Goal: Task Accomplishment & Management: Use online tool/utility

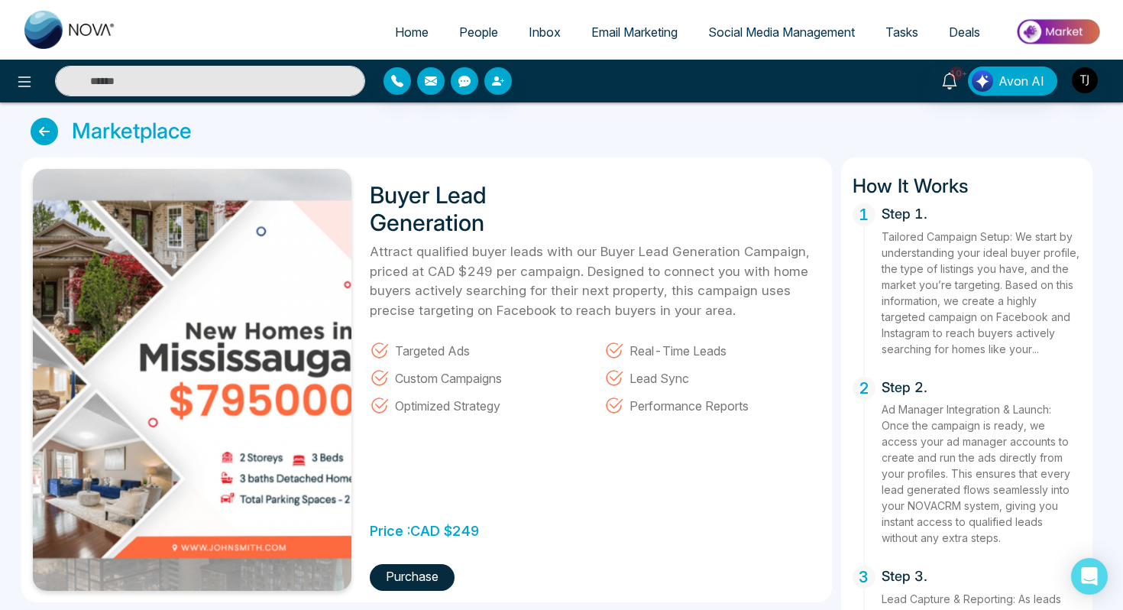
scroll to position [444, 0]
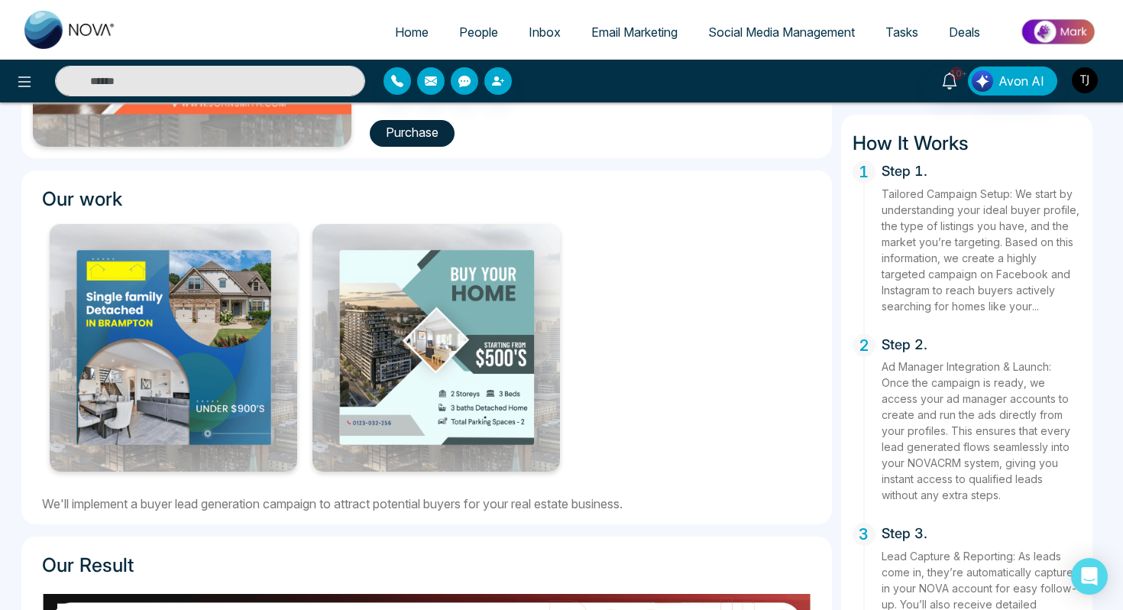
click at [1096, 79] on img "button" at bounding box center [1085, 80] width 26 height 26
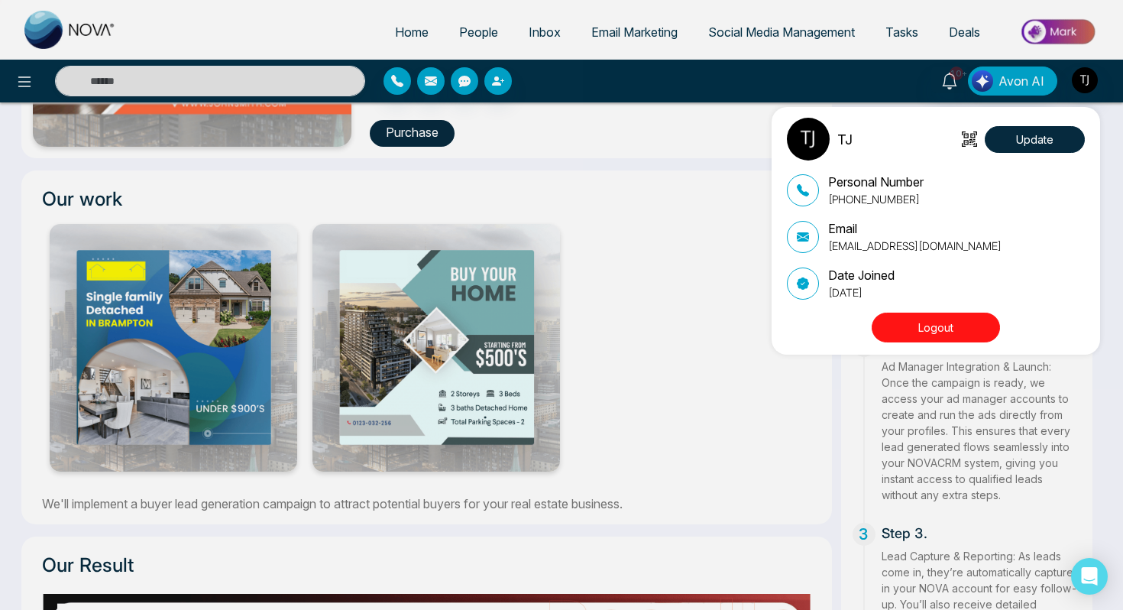
click at [942, 340] on button "Logout" at bounding box center [936, 328] width 128 height 30
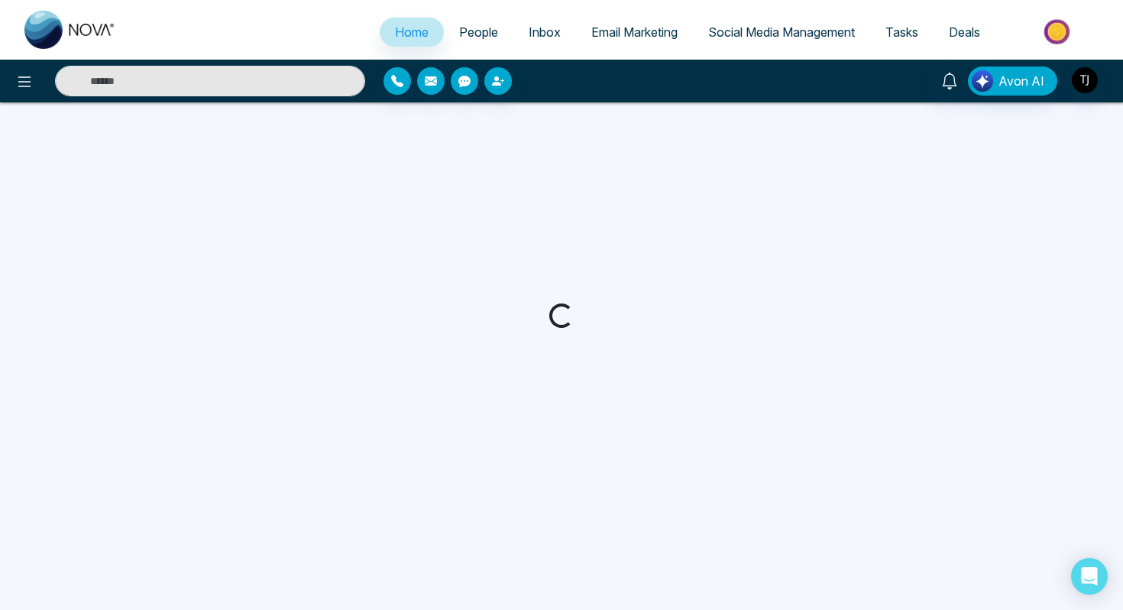
select select "*"
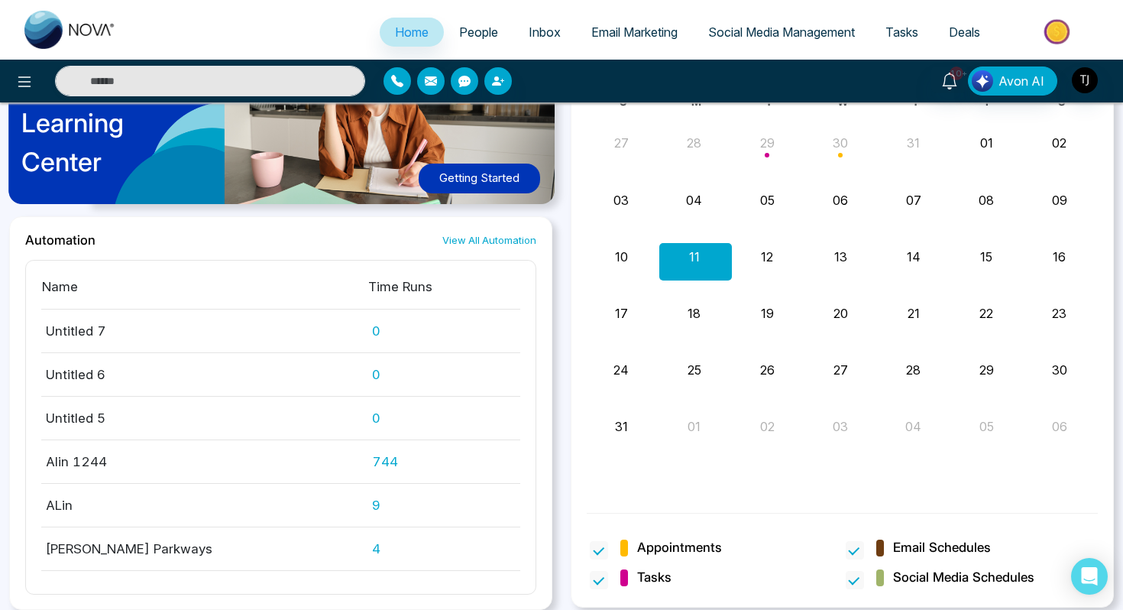
click at [477, 34] on span "People" at bounding box center [478, 31] width 39 height 15
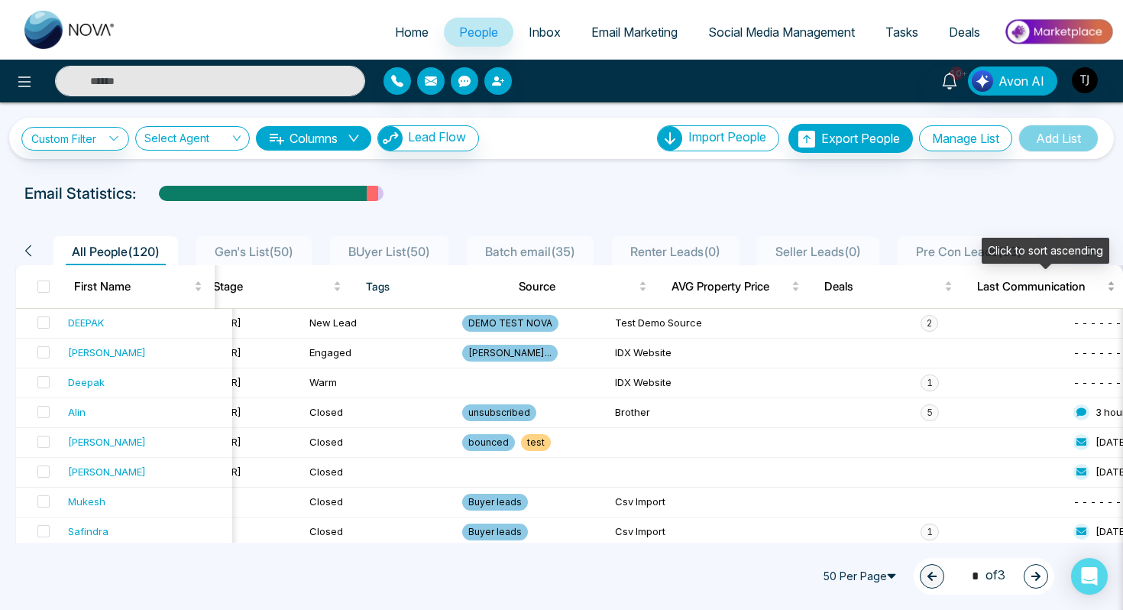
scroll to position [0, 518]
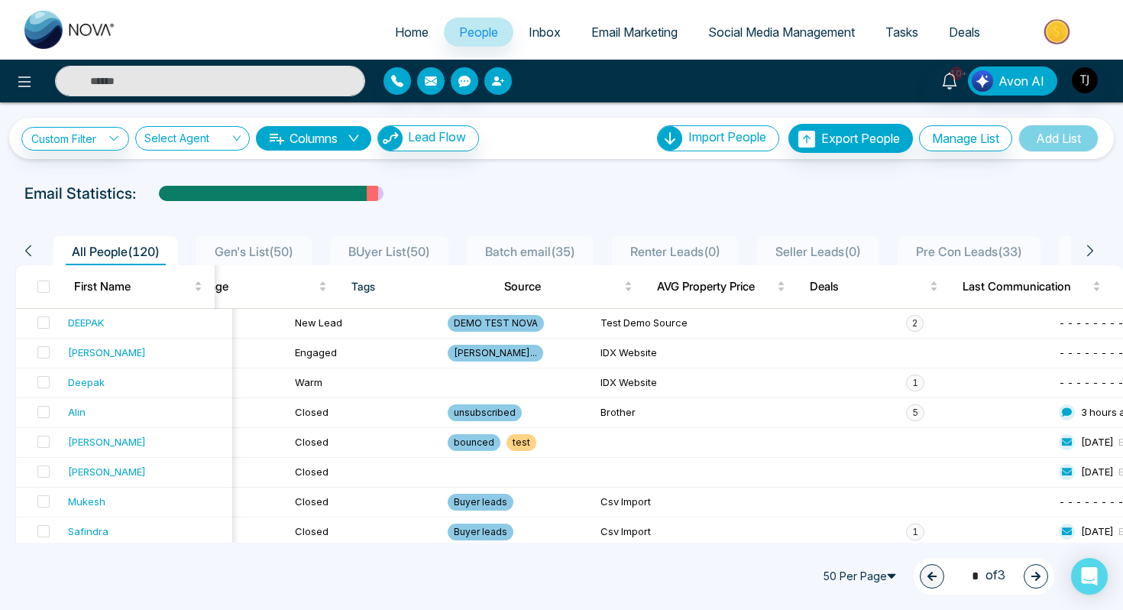
click at [498, 86] on icon "button" at bounding box center [498, 81] width 12 height 12
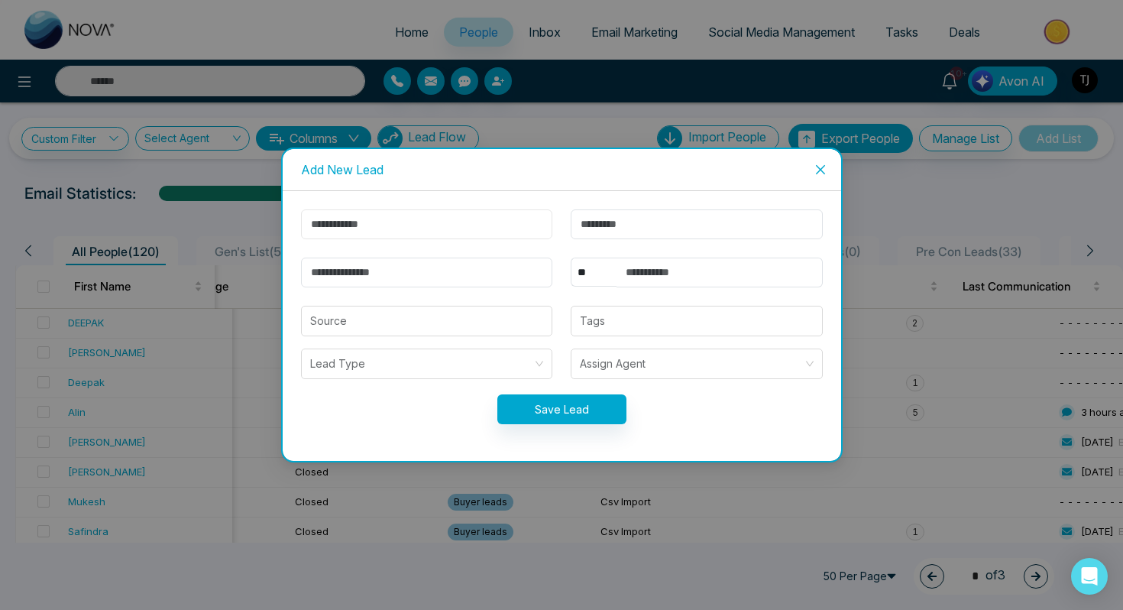
click at [370, 225] on input "text" at bounding box center [427, 224] width 252 height 30
type input "****"
click at [697, 219] on input "text" at bounding box center [697, 224] width 252 height 30
click at [819, 172] on icon "close" at bounding box center [821, 170] width 12 height 12
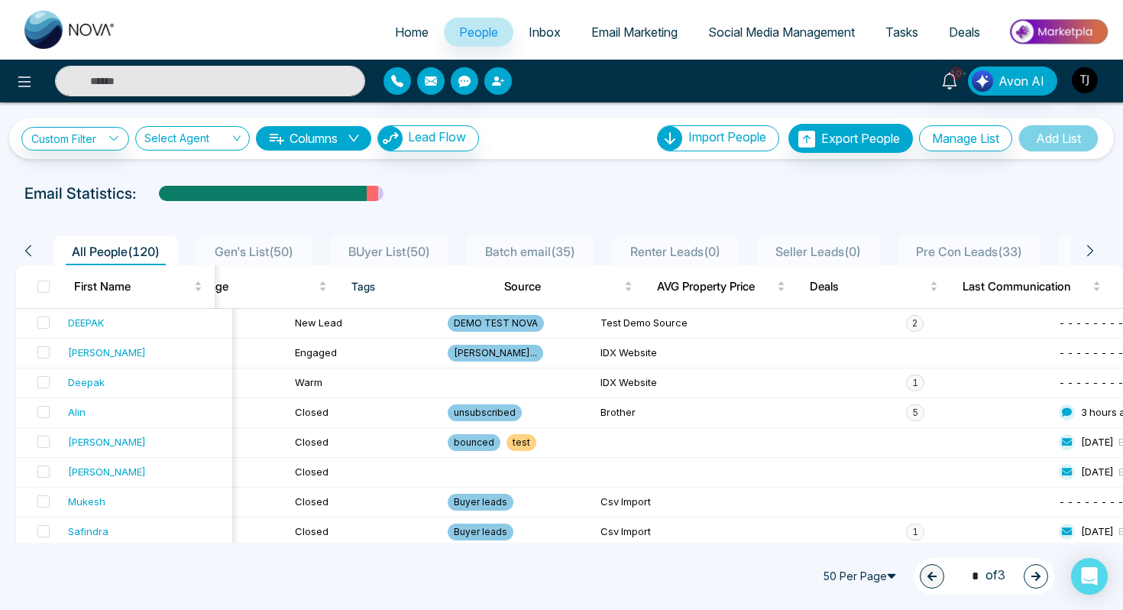
click at [504, 70] on button "button" at bounding box center [499, 81] width 28 height 28
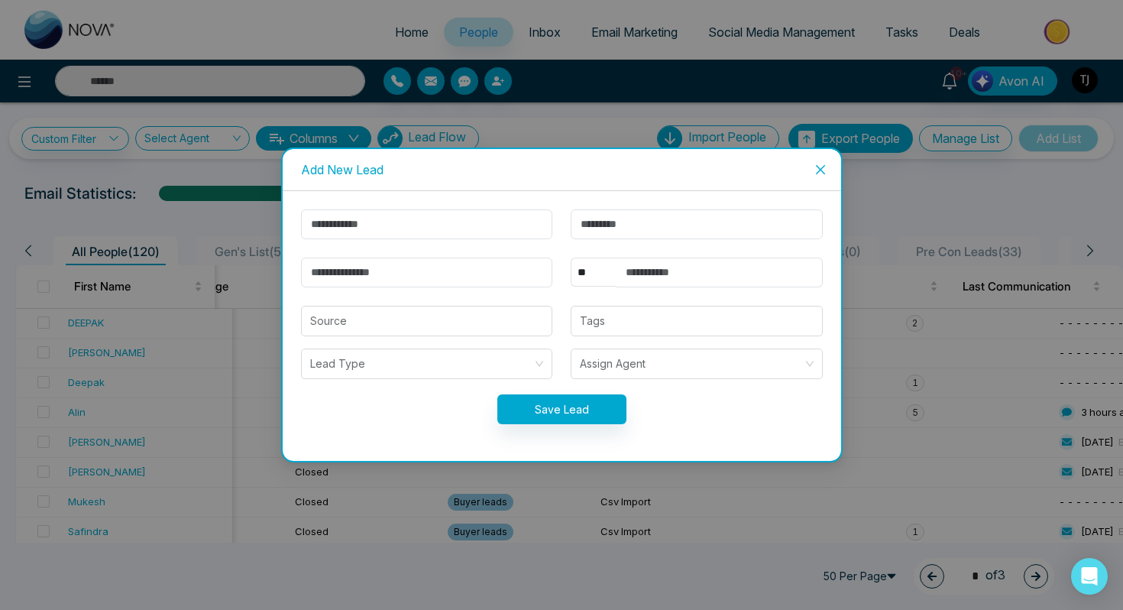
click at [819, 175] on icon "close" at bounding box center [821, 170] width 12 height 12
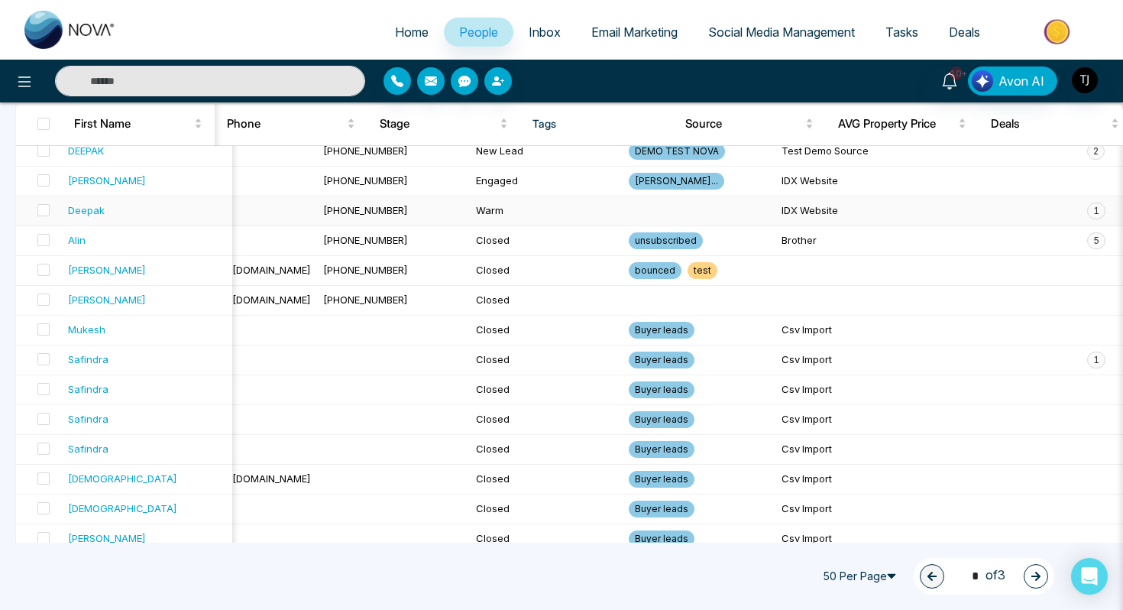
scroll to position [0, 0]
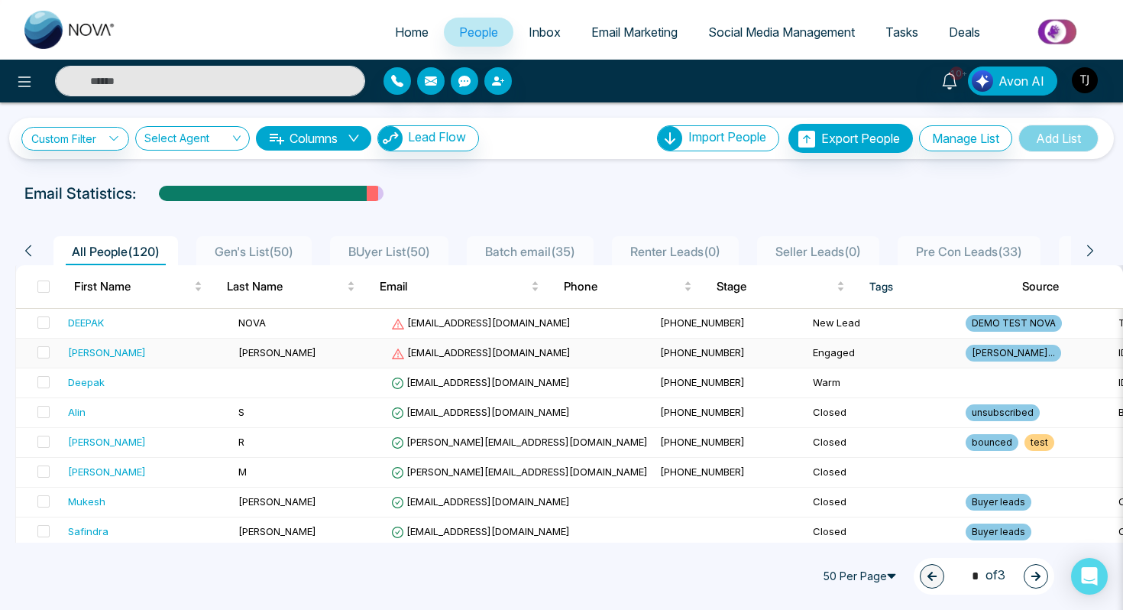
click at [90, 350] on div "Maria" at bounding box center [107, 352] width 78 height 15
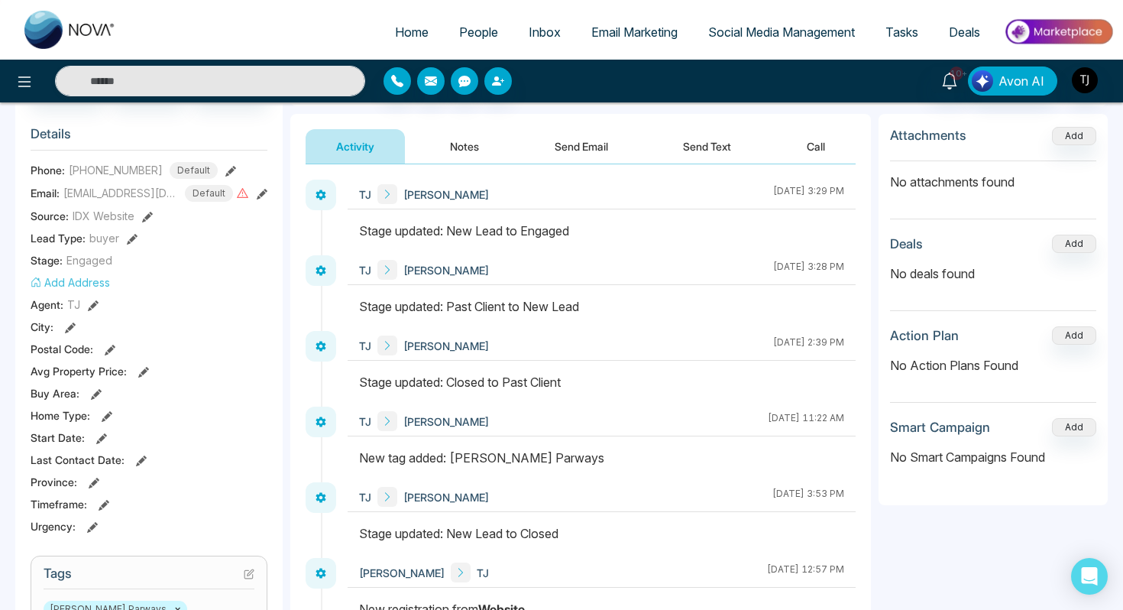
click at [452, 157] on button "Notes" at bounding box center [465, 146] width 90 height 34
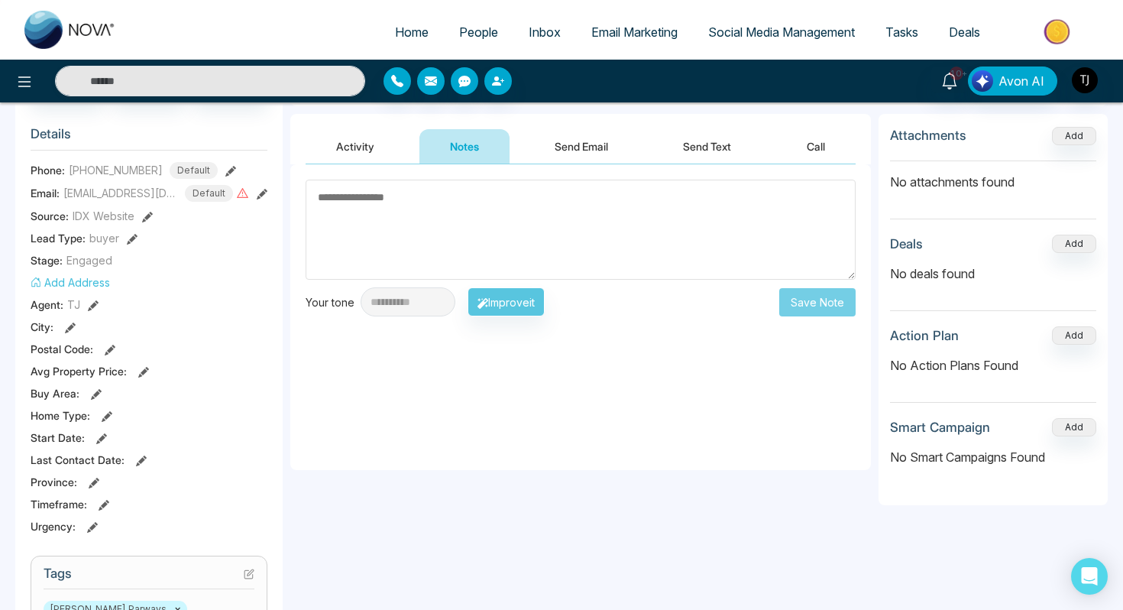
click at [558, 150] on button "Send Email" at bounding box center [581, 146] width 115 height 34
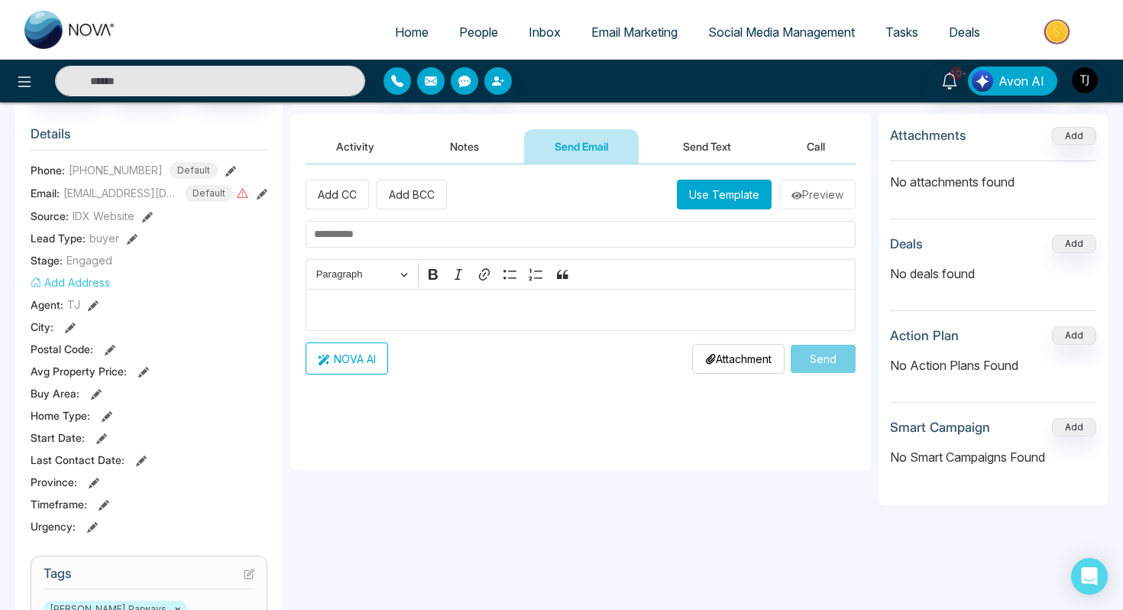
click at [692, 152] on button "Send Text" at bounding box center [707, 146] width 109 height 34
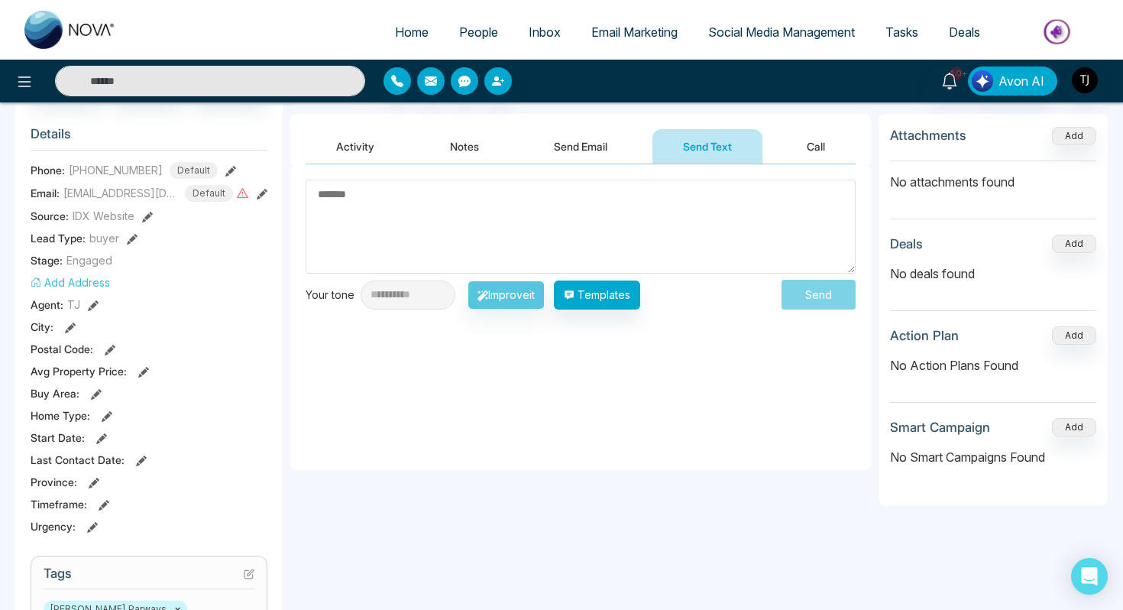
click at [826, 148] on button "Call" at bounding box center [816, 146] width 79 height 34
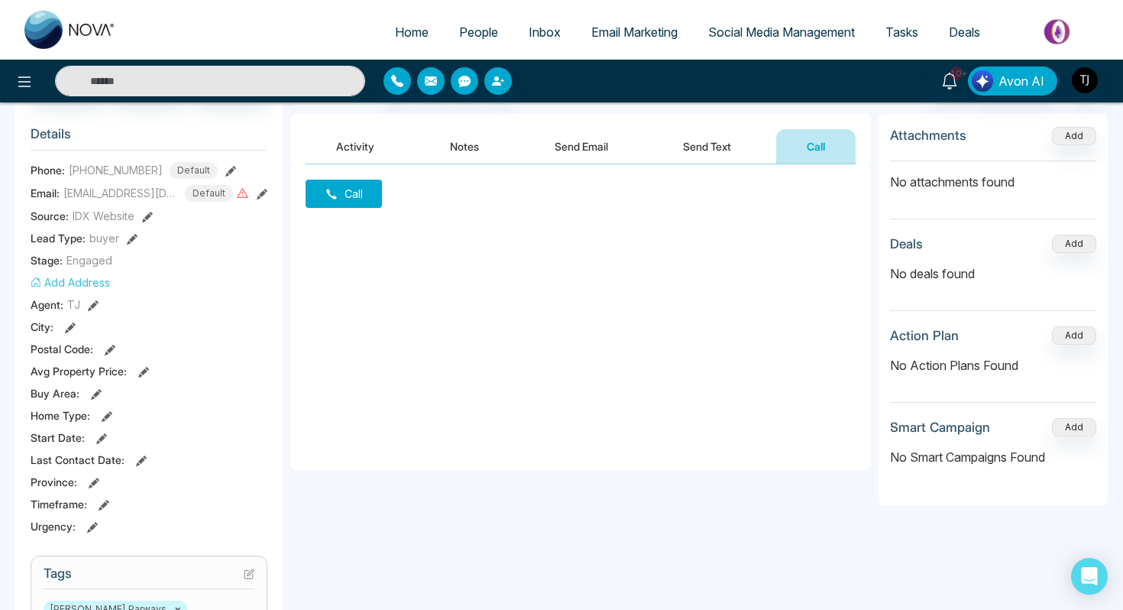
click at [440, 154] on button "Notes" at bounding box center [465, 146] width 90 height 34
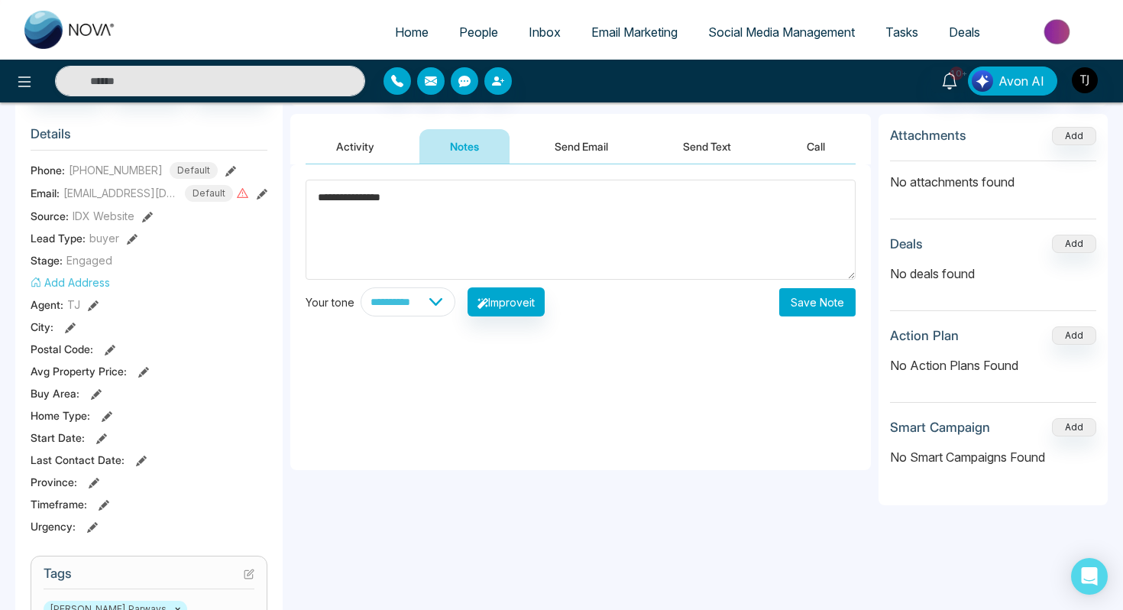
drag, startPoint x: 446, startPoint y: 197, endPoint x: 350, endPoint y: 203, distance: 96.4
click at [350, 203] on textarea "**********" at bounding box center [581, 230] width 550 height 100
type textarea "**********"
click at [810, 316] on button "Save Note" at bounding box center [818, 302] width 76 height 28
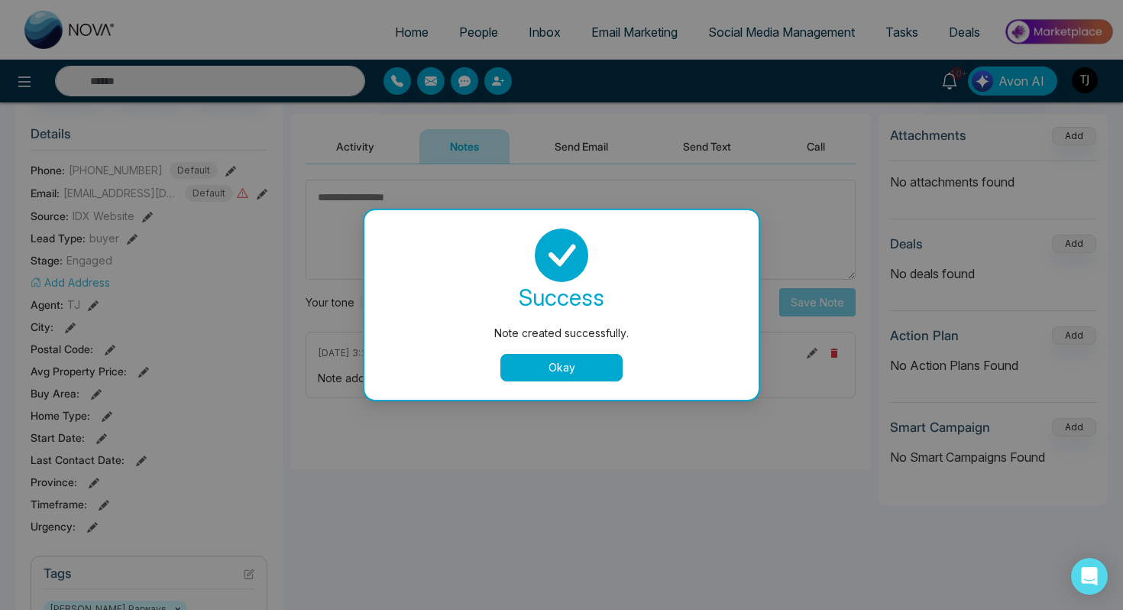
click at [509, 366] on button "Okay" at bounding box center [562, 368] width 122 height 28
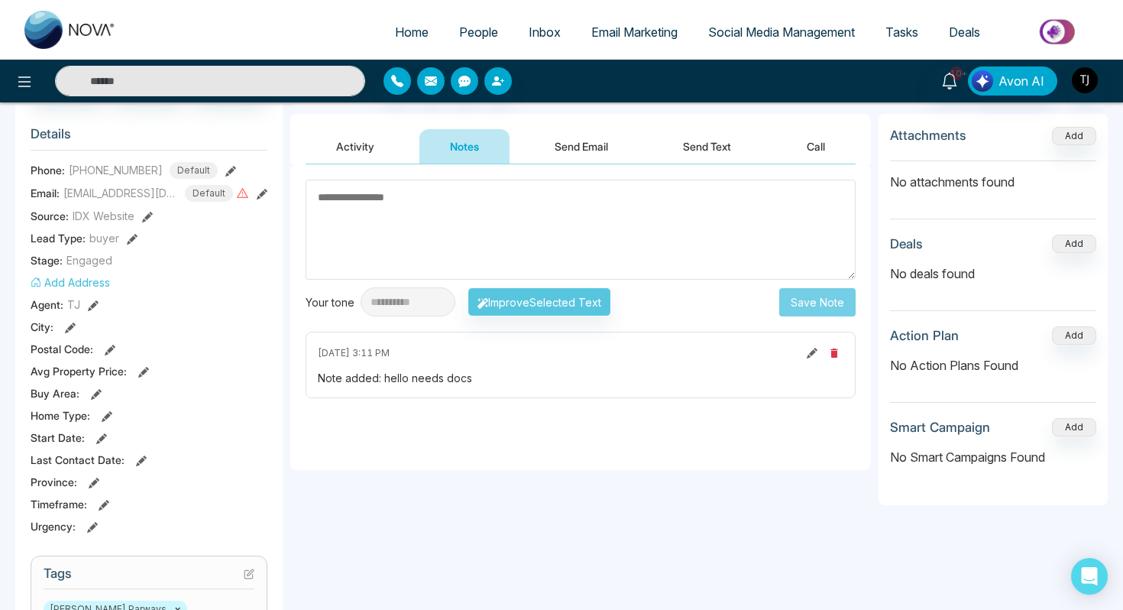
click at [352, 157] on button "Activity" at bounding box center [355, 146] width 99 height 34
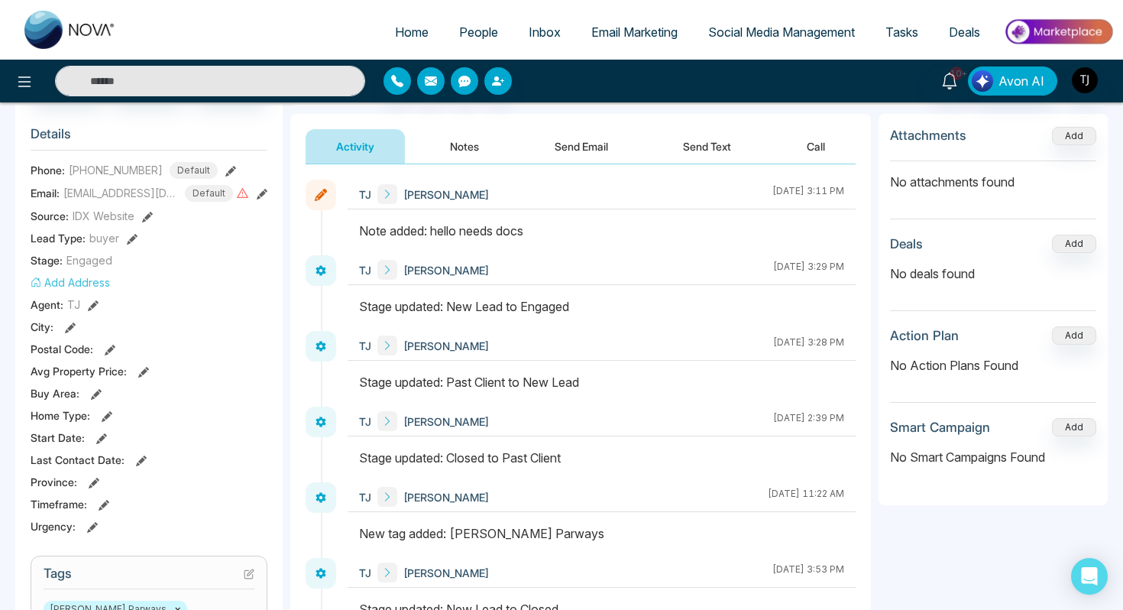
click at [602, 142] on button "Send Email" at bounding box center [581, 146] width 115 height 34
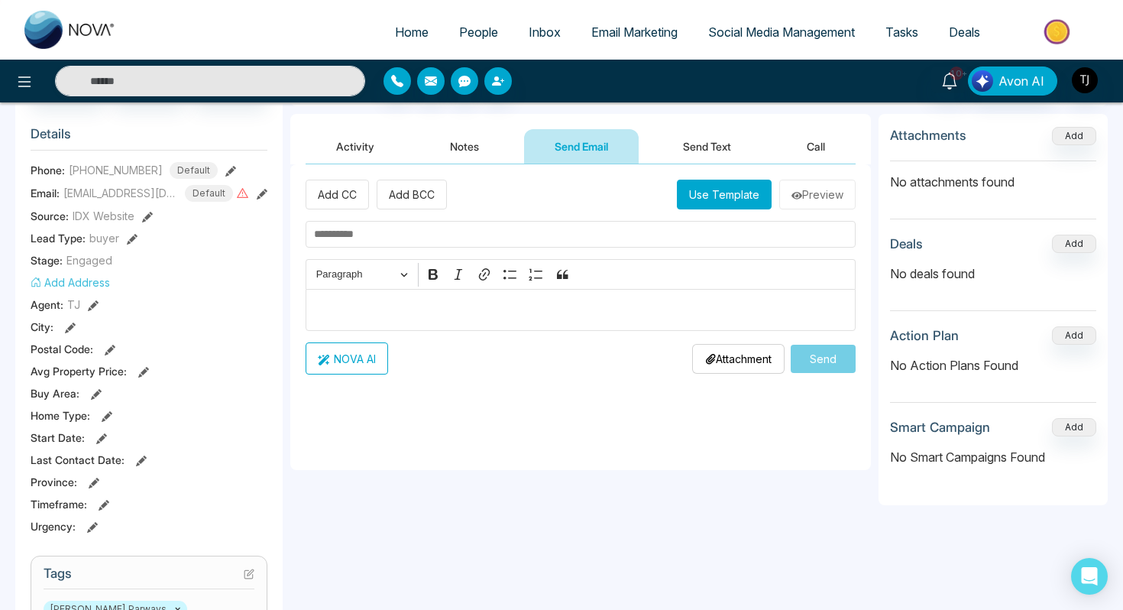
click at [475, 329] on div "Editor editing area: main" at bounding box center [581, 310] width 550 height 42
click at [374, 355] on button "NOVA AI" at bounding box center [347, 358] width 83 height 32
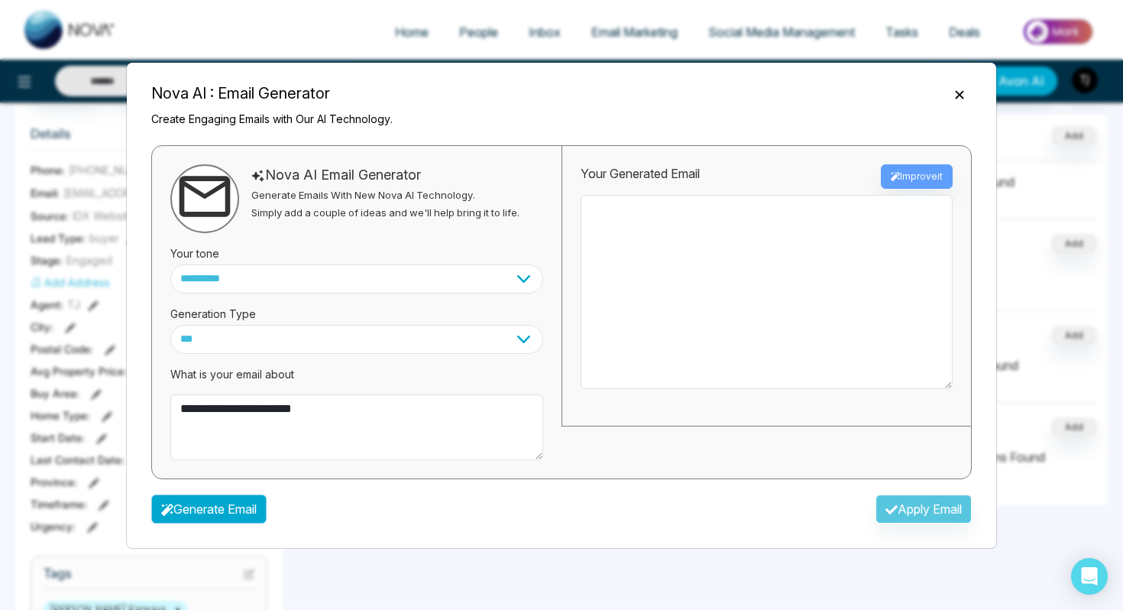
click at [230, 514] on button "Generate Email" at bounding box center [208, 508] width 115 height 29
type textarea "**********"
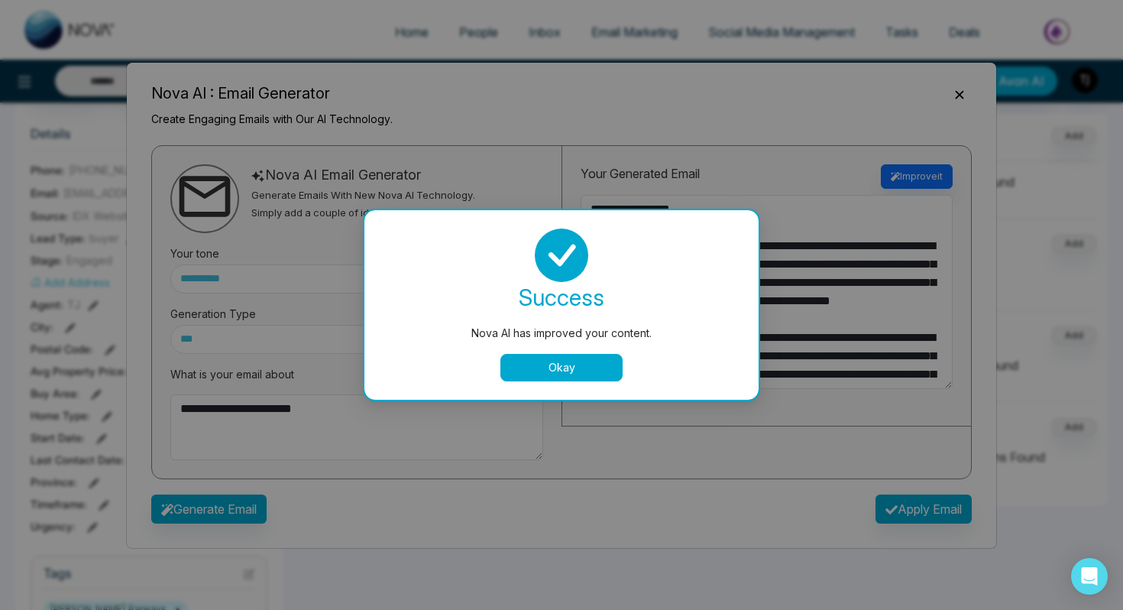
click at [538, 371] on button "Okay" at bounding box center [562, 368] width 122 height 28
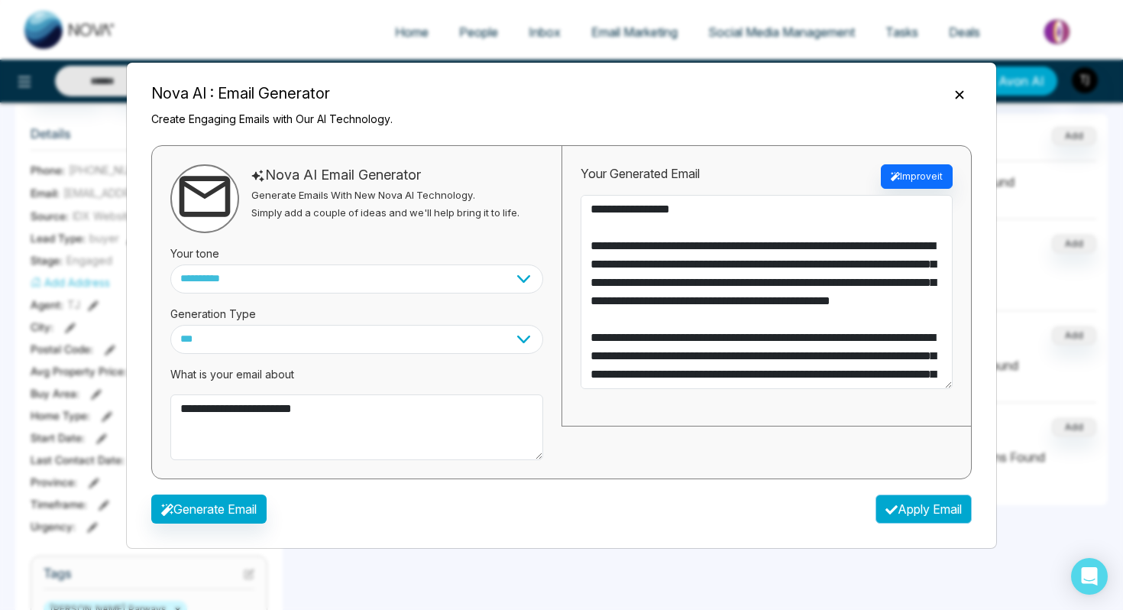
click at [929, 515] on button "Apply Email" at bounding box center [924, 508] width 96 height 29
type textarea "**********"
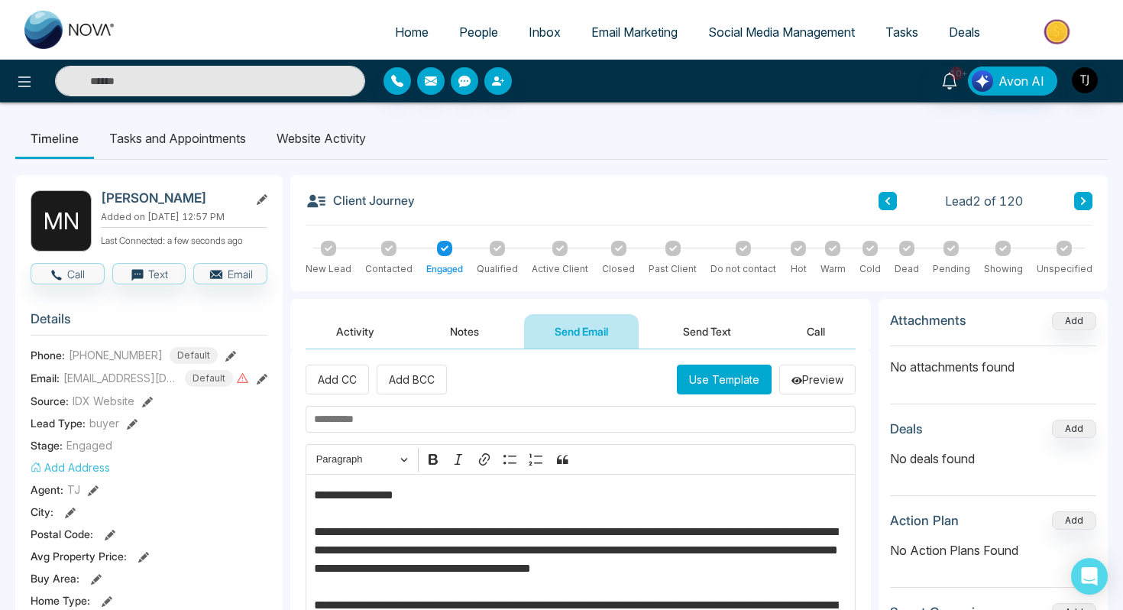
click at [463, 29] on span "People" at bounding box center [478, 31] width 39 height 15
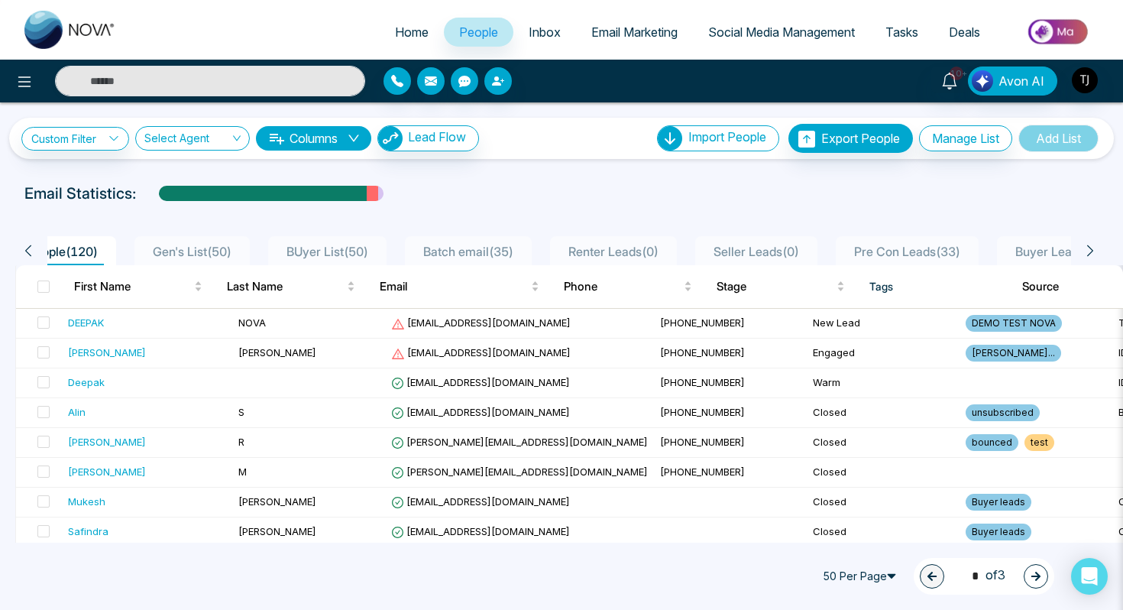
scroll to position [0, 157]
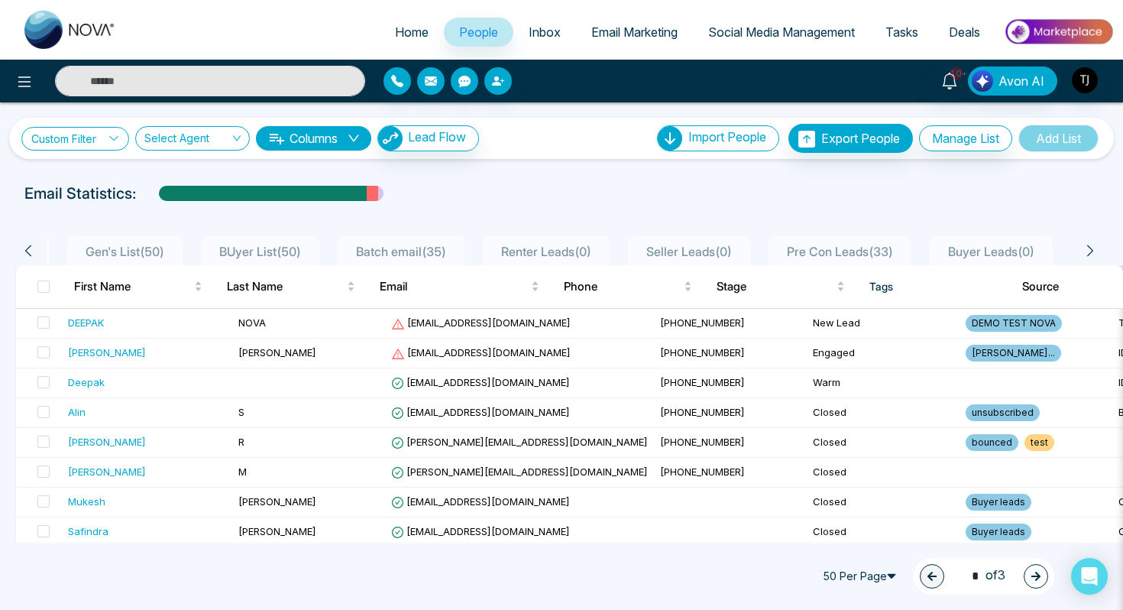
click at [100, 140] on link "Custom Filter" at bounding box center [75, 139] width 108 height 24
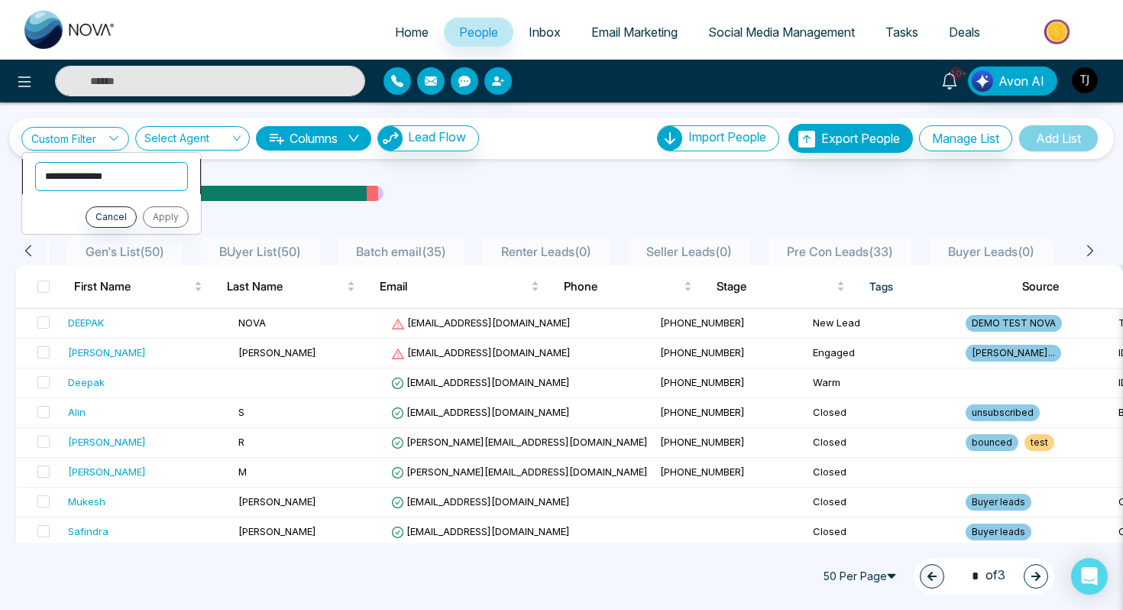
click at [100, 173] on select "**********" at bounding box center [111, 176] width 153 height 29
select select "****"
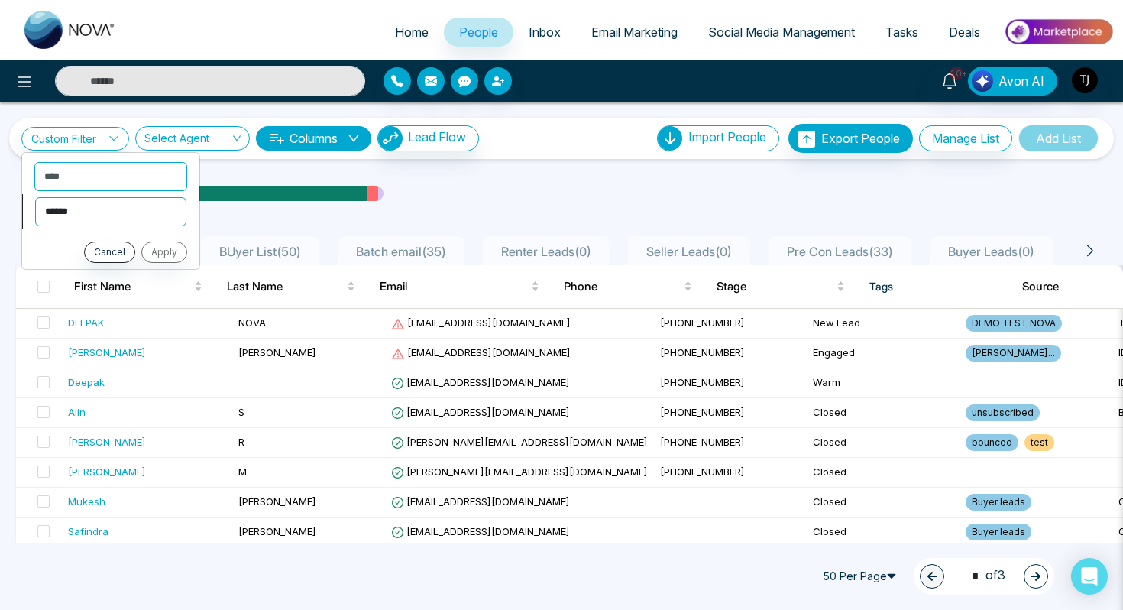
click at [151, 207] on select "**********" at bounding box center [110, 211] width 151 height 29
select select "*******"
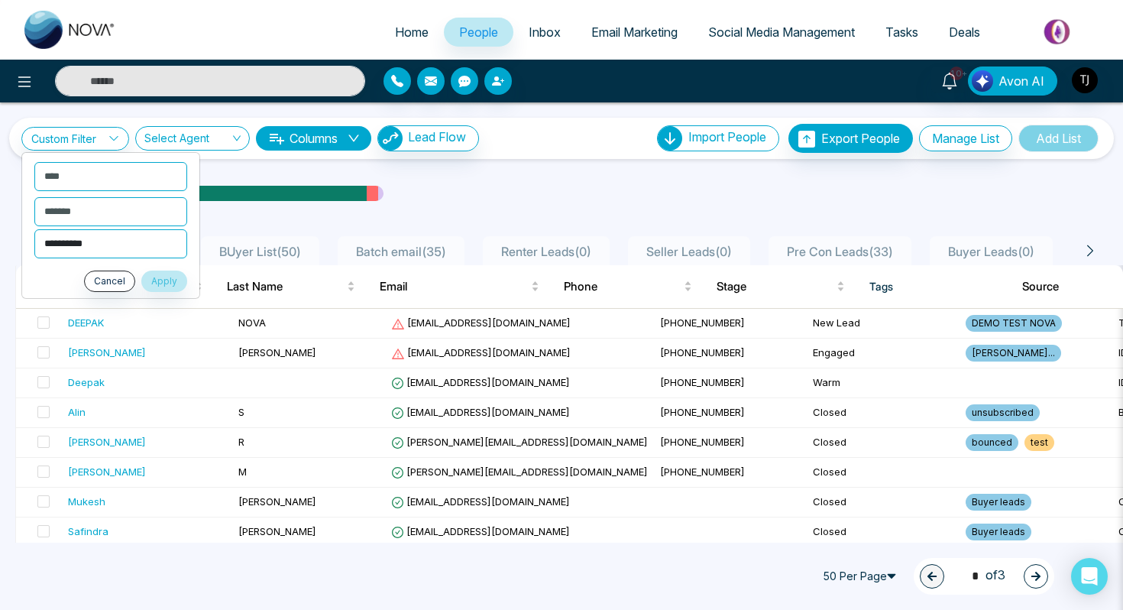
click at [122, 246] on select "**********" at bounding box center [110, 243] width 153 height 29
select select "**********"
click at [171, 272] on button "Apply" at bounding box center [164, 281] width 46 height 21
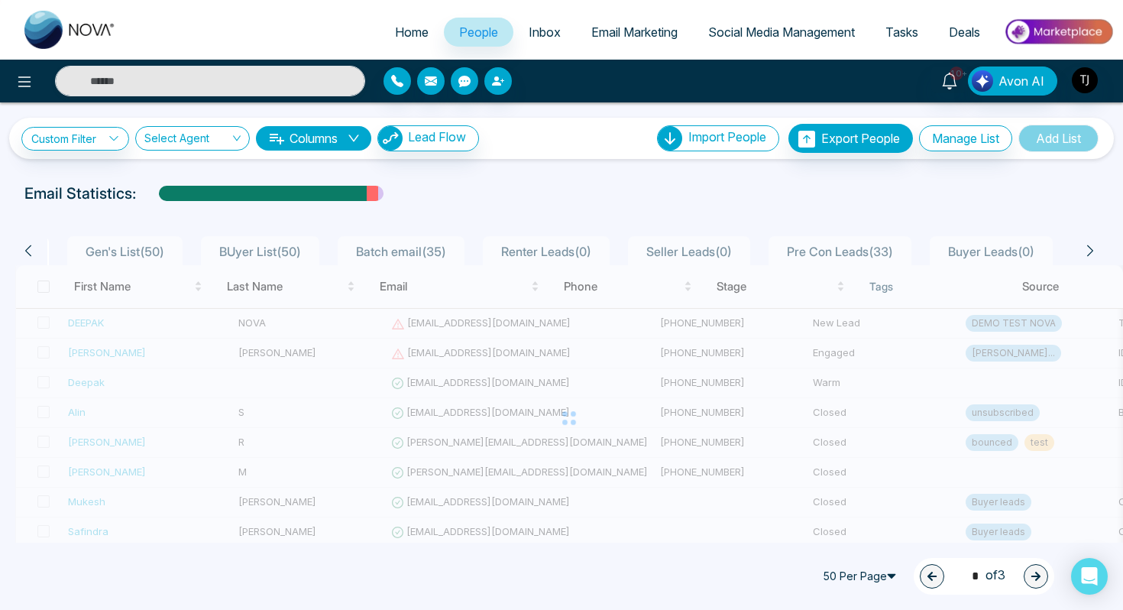
scroll to position [0, 149]
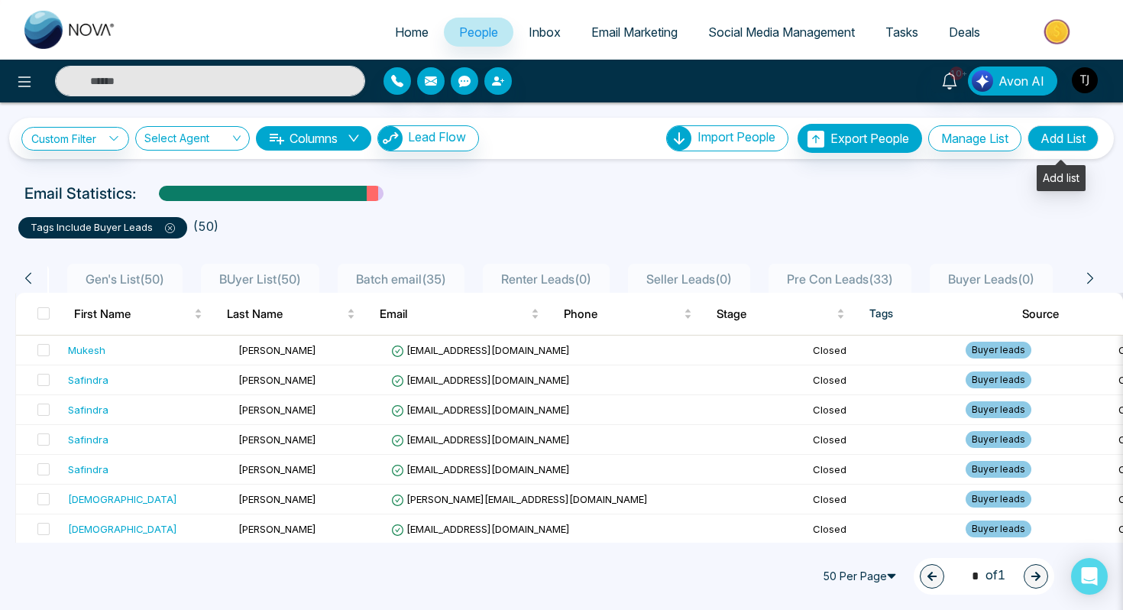
click at [1085, 142] on button "Add List" at bounding box center [1063, 138] width 71 height 26
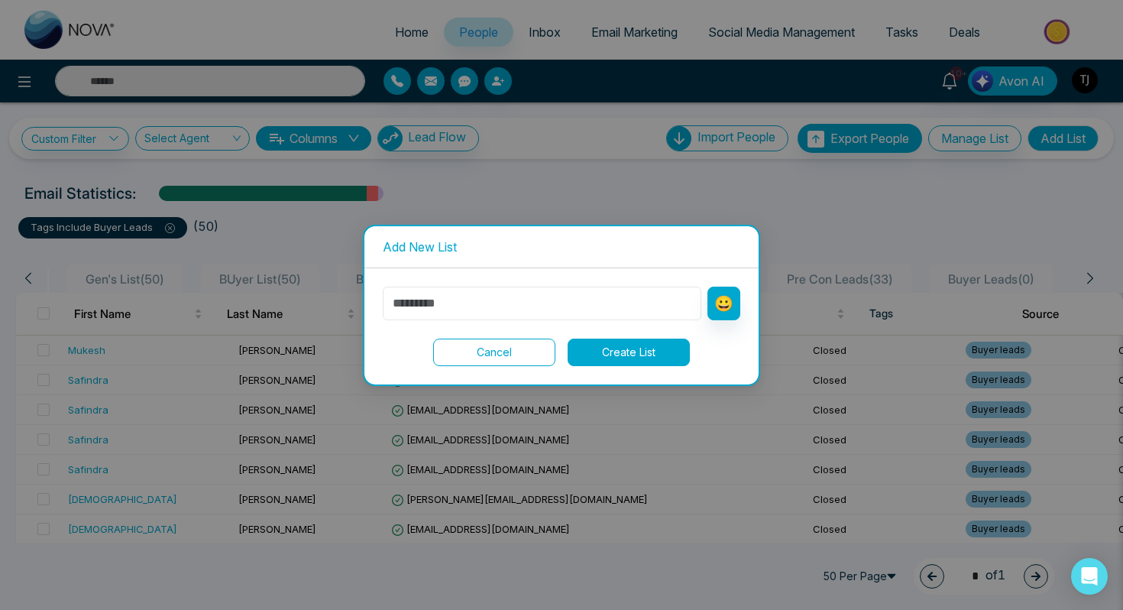
click at [496, 315] on input "text" at bounding box center [542, 304] width 319 height 34
click at [467, 351] on button "Cancel" at bounding box center [494, 353] width 122 height 28
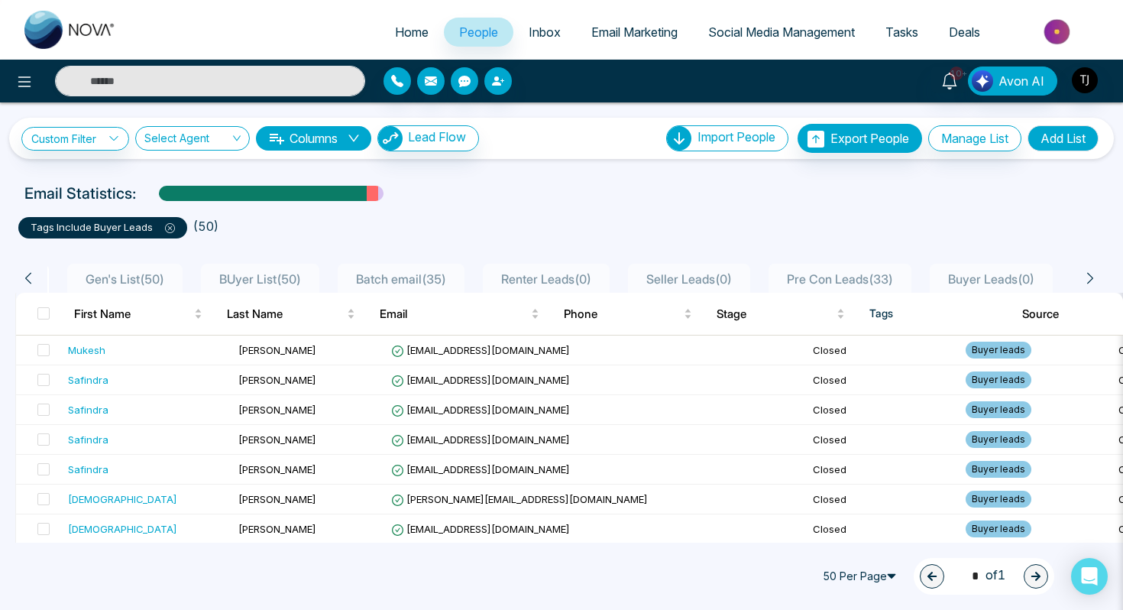
click at [621, 34] on span "Email Marketing" at bounding box center [635, 31] width 86 height 15
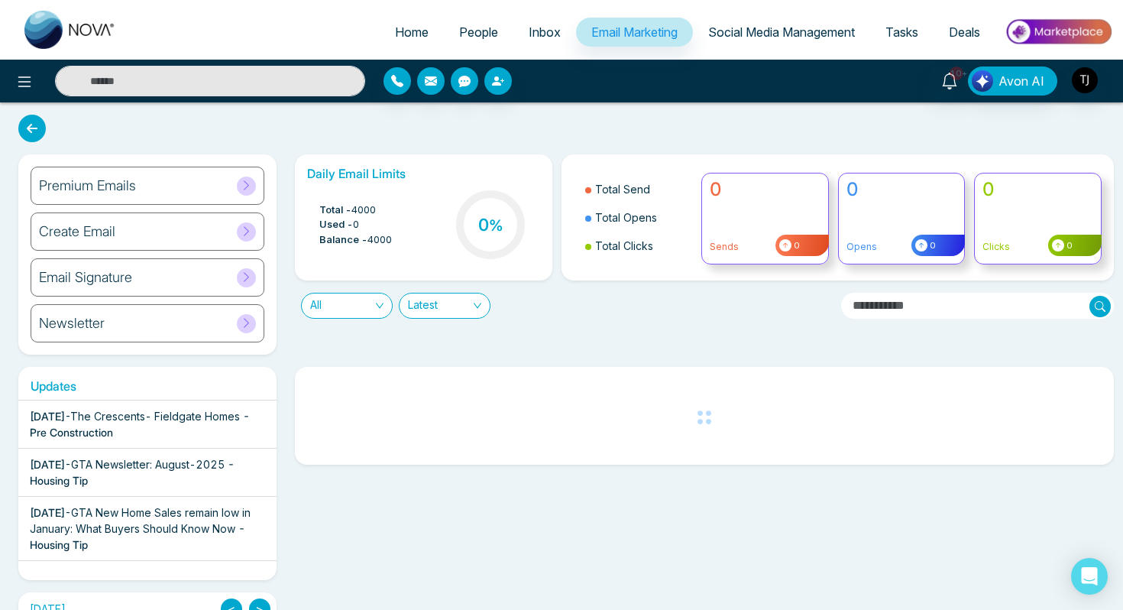
click at [106, 233] on h6 "Create Email" at bounding box center [77, 231] width 76 height 17
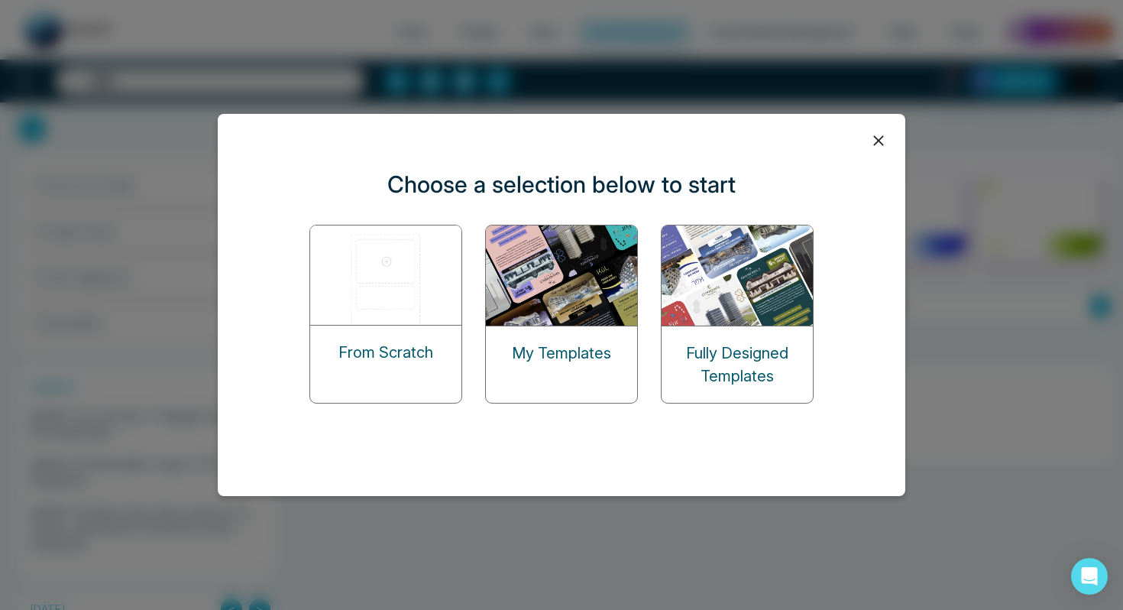
click at [351, 277] on img at bounding box center [386, 274] width 153 height 99
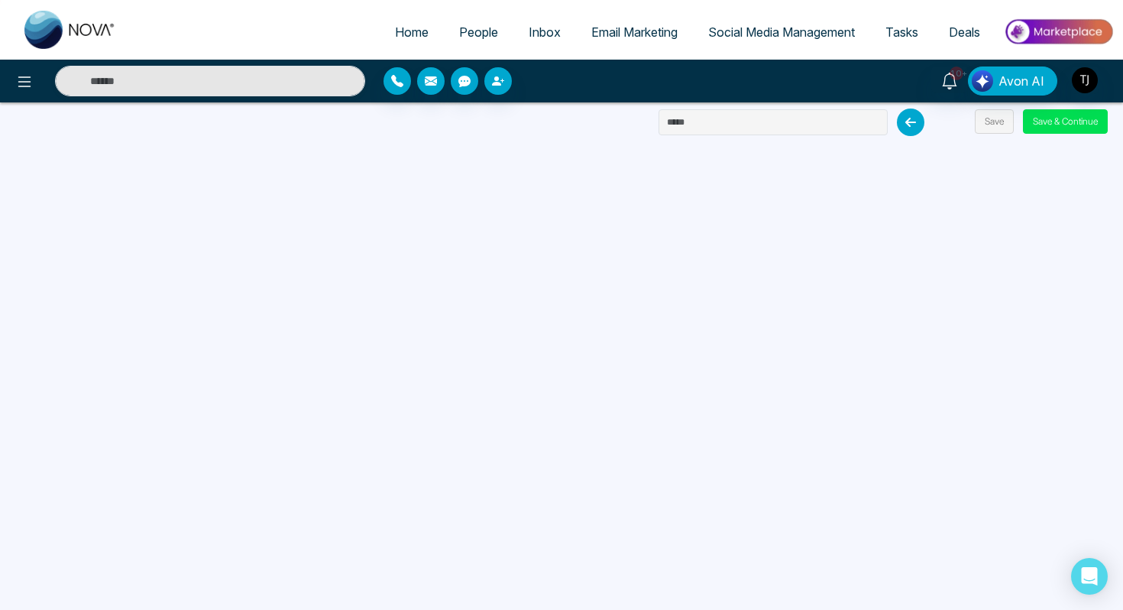
click at [622, 28] on span "Email Marketing" at bounding box center [635, 31] width 86 height 15
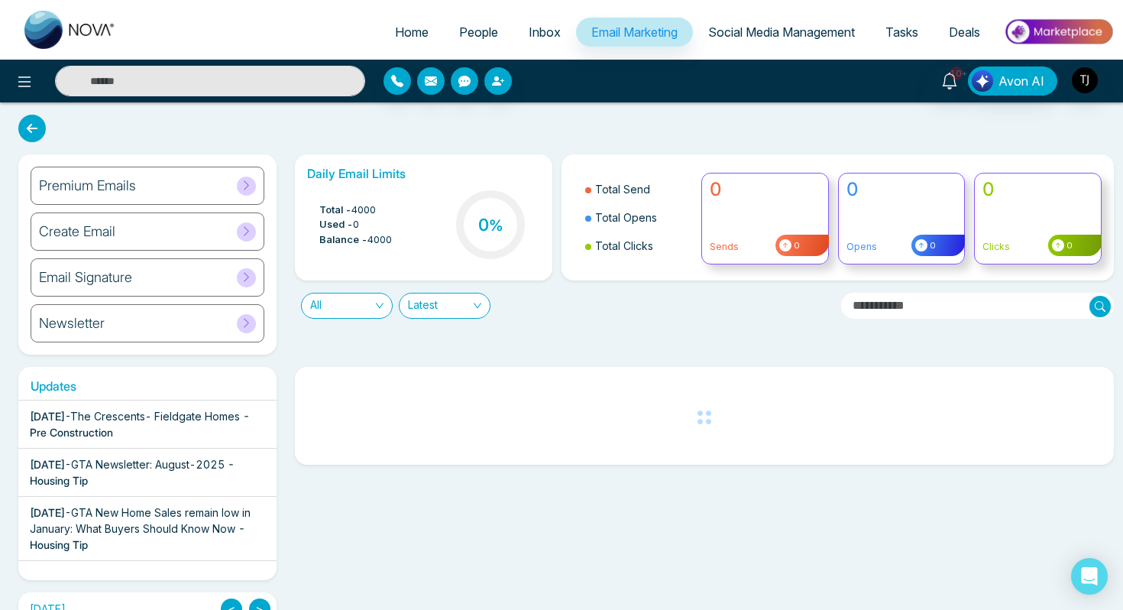
click at [146, 327] on div "Newsletter" at bounding box center [148, 323] width 234 height 38
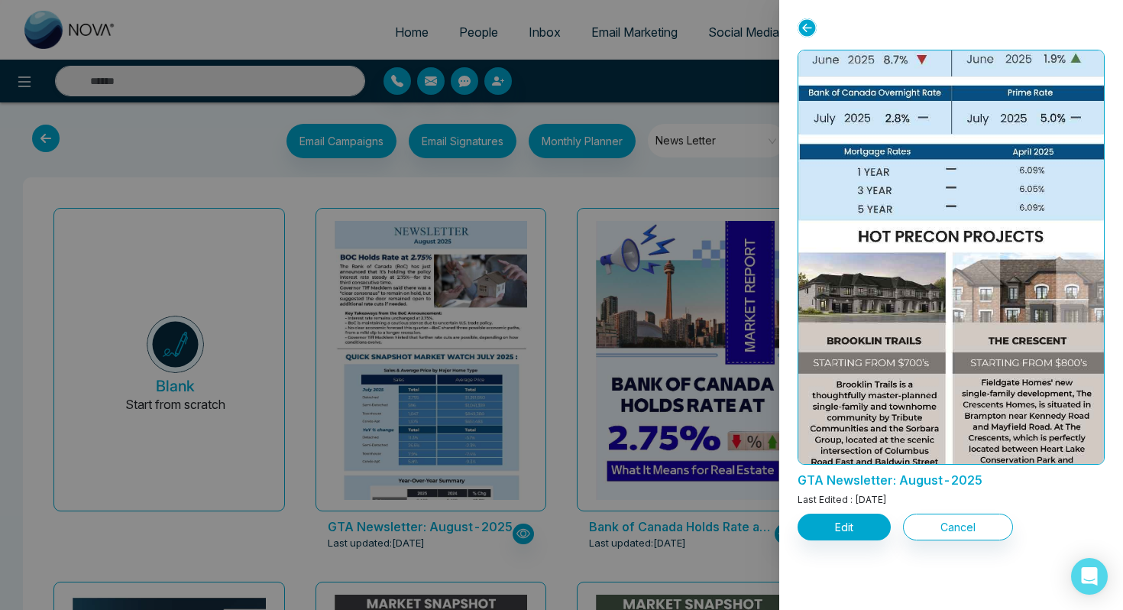
scroll to position [1487, 0]
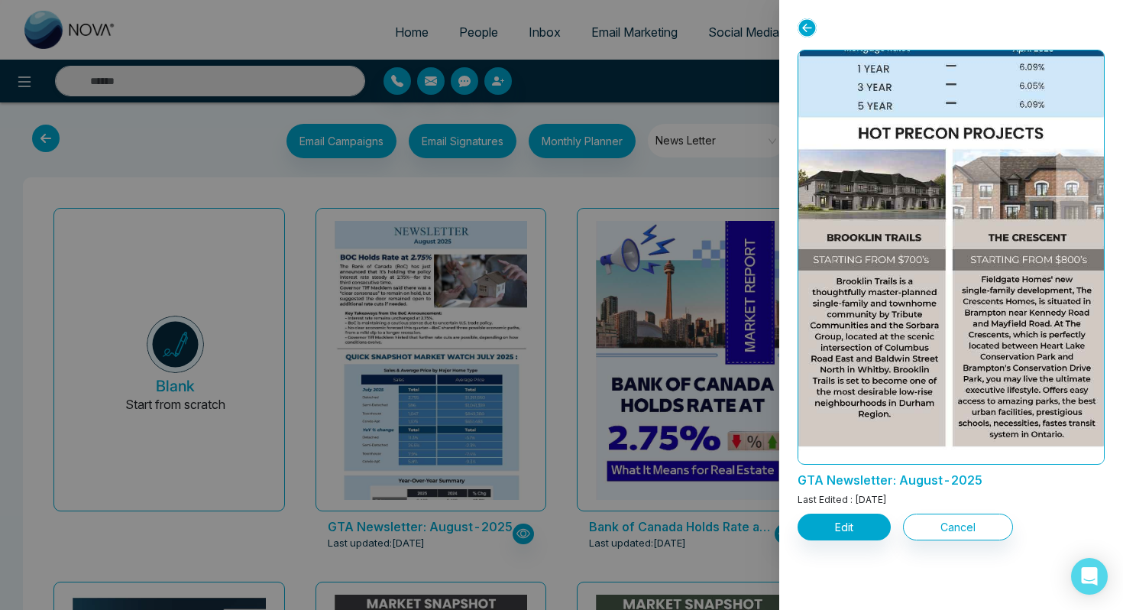
click at [812, 32] on icon at bounding box center [807, 27] width 19 height 19
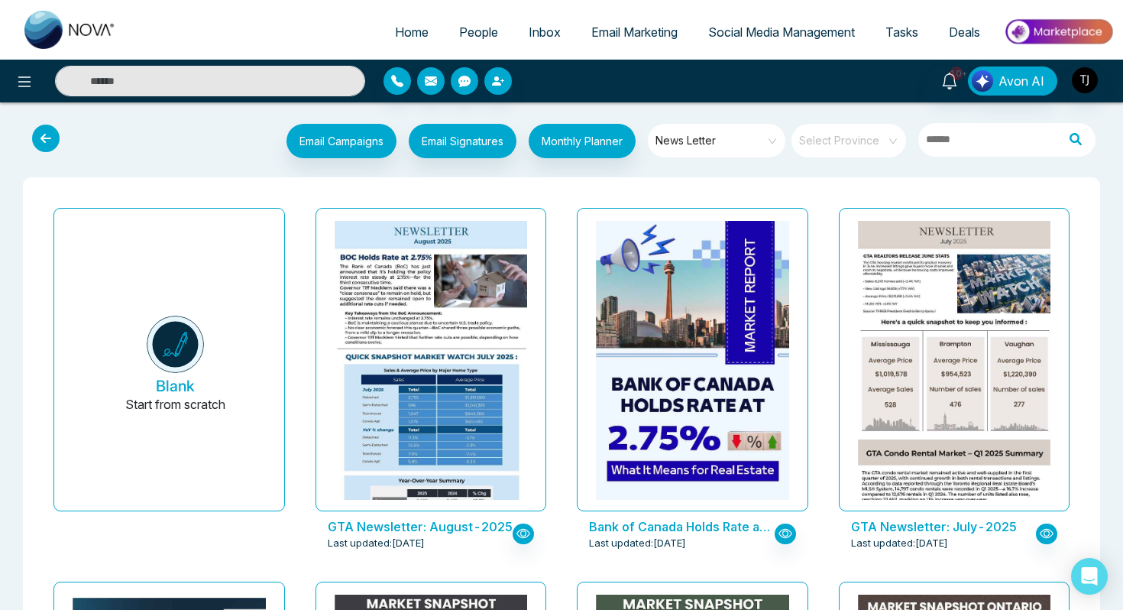
click at [625, 32] on span "Email Marketing" at bounding box center [635, 31] width 86 height 15
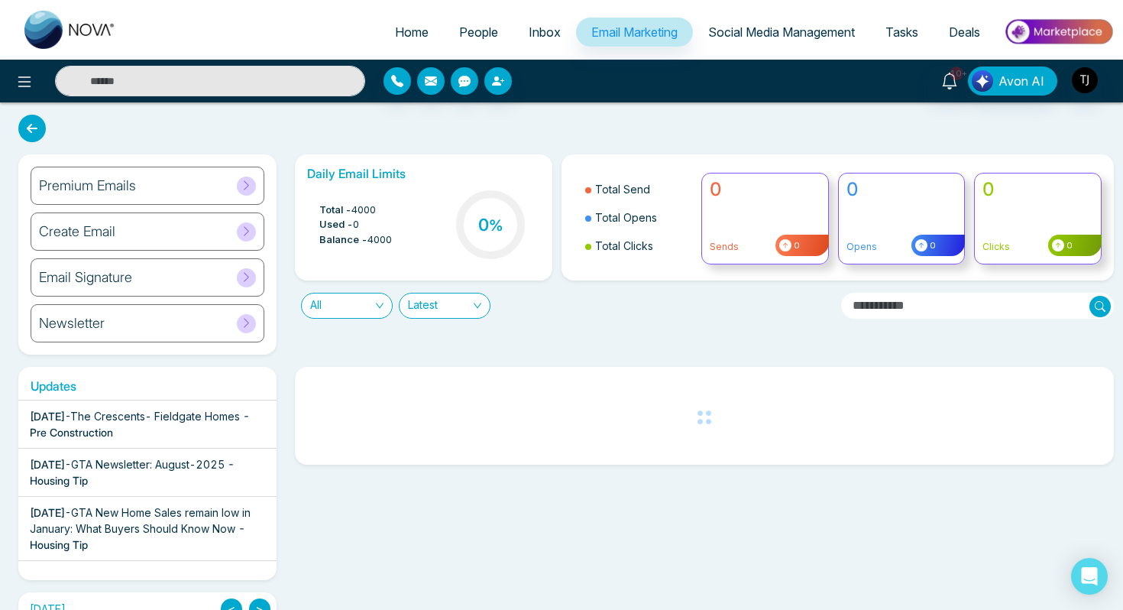
click at [122, 185] on h6 "Premium Emails" at bounding box center [87, 185] width 97 height 17
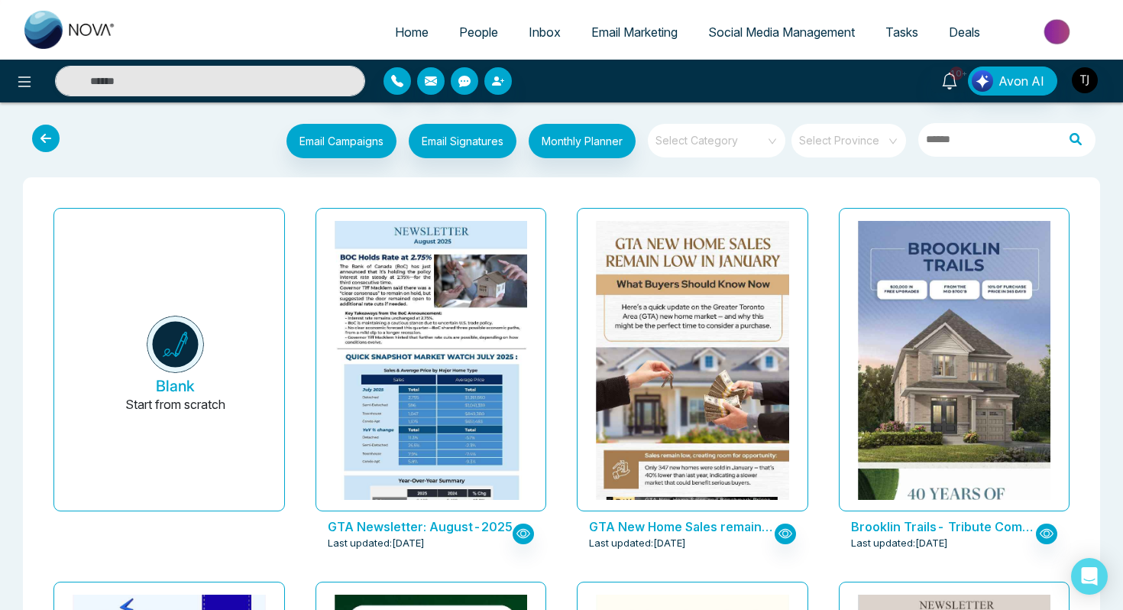
click at [682, 154] on span at bounding box center [712, 141] width 110 height 34
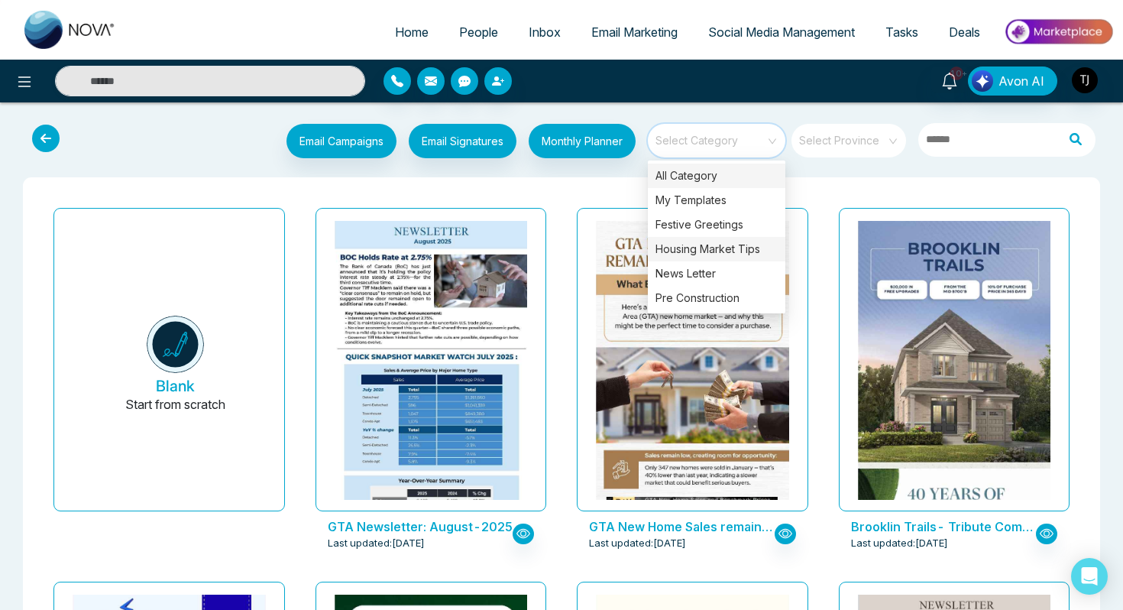
click at [700, 243] on div "Housing Market Tips" at bounding box center [717, 249] width 138 height 24
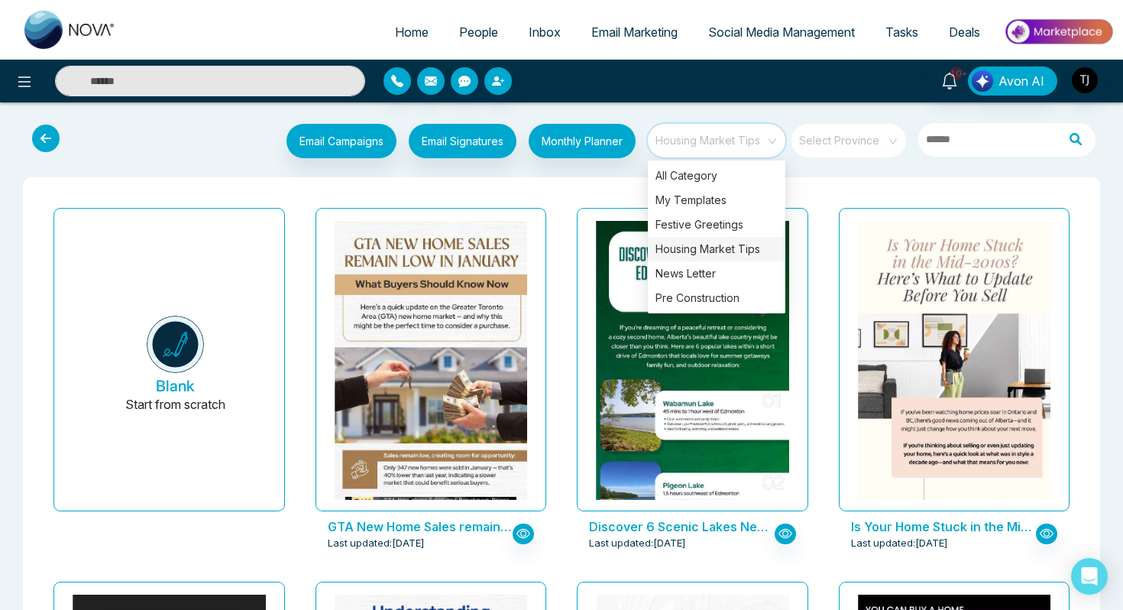
click at [561, 202] on div "GTA New Home Sales remain low in January: What Buyers Should Know Now Last upda…" at bounding box center [431, 389] width 262 height 374
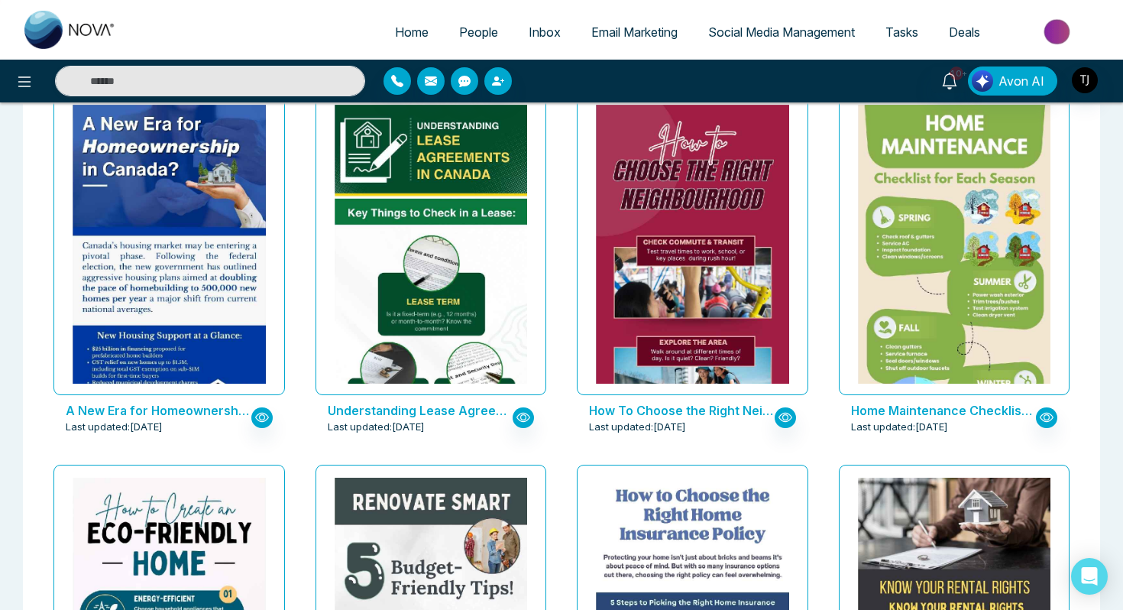
scroll to position [1986, 0]
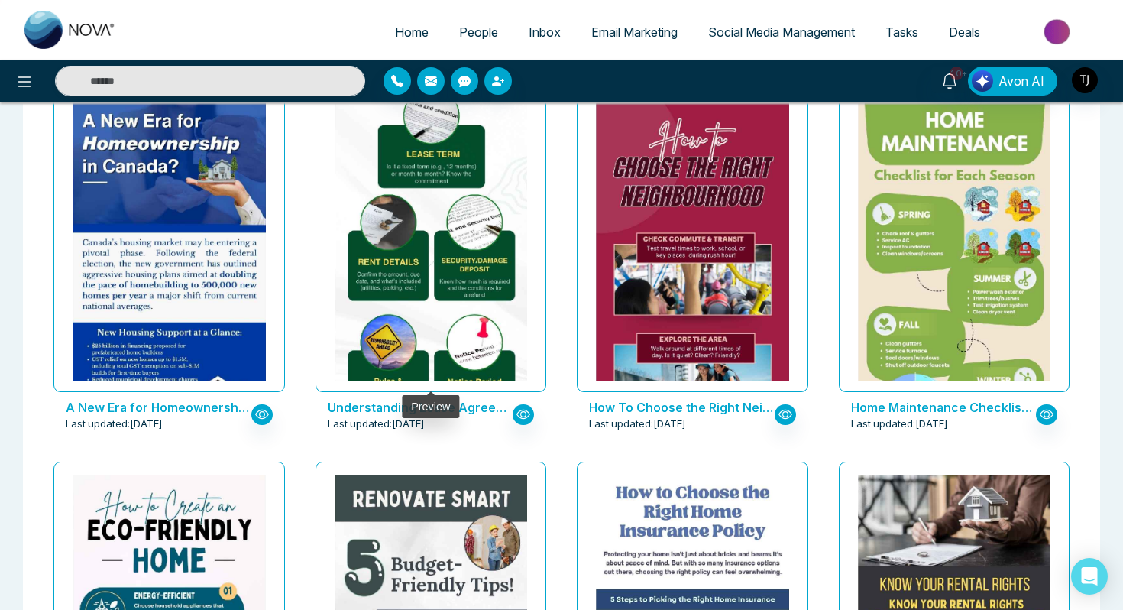
click at [468, 215] on img at bounding box center [431, 197] width 386 height 482
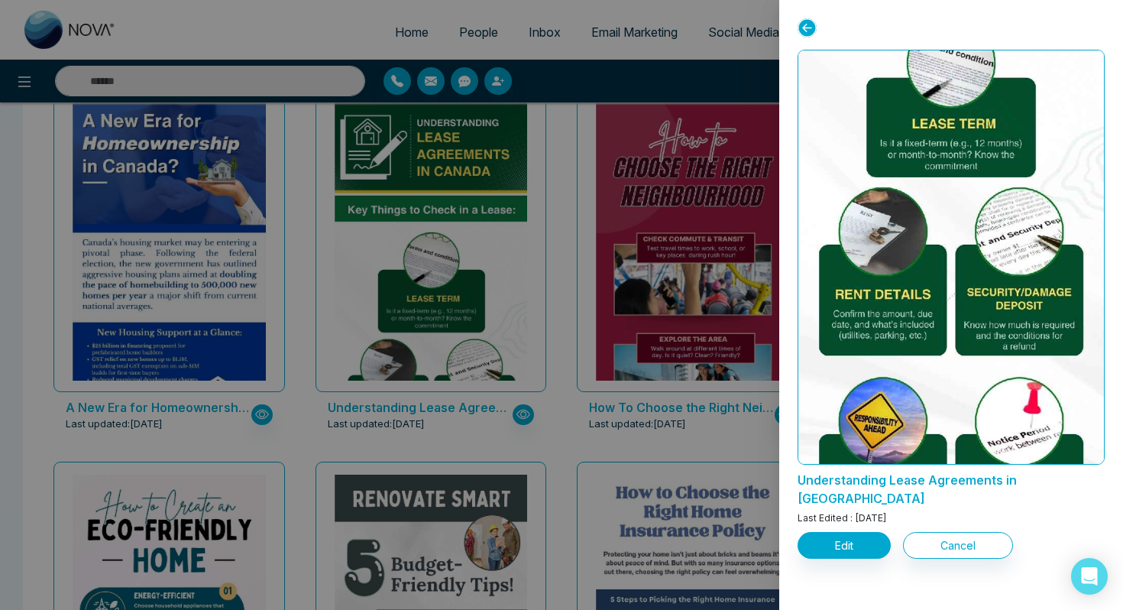
scroll to position [351, 0]
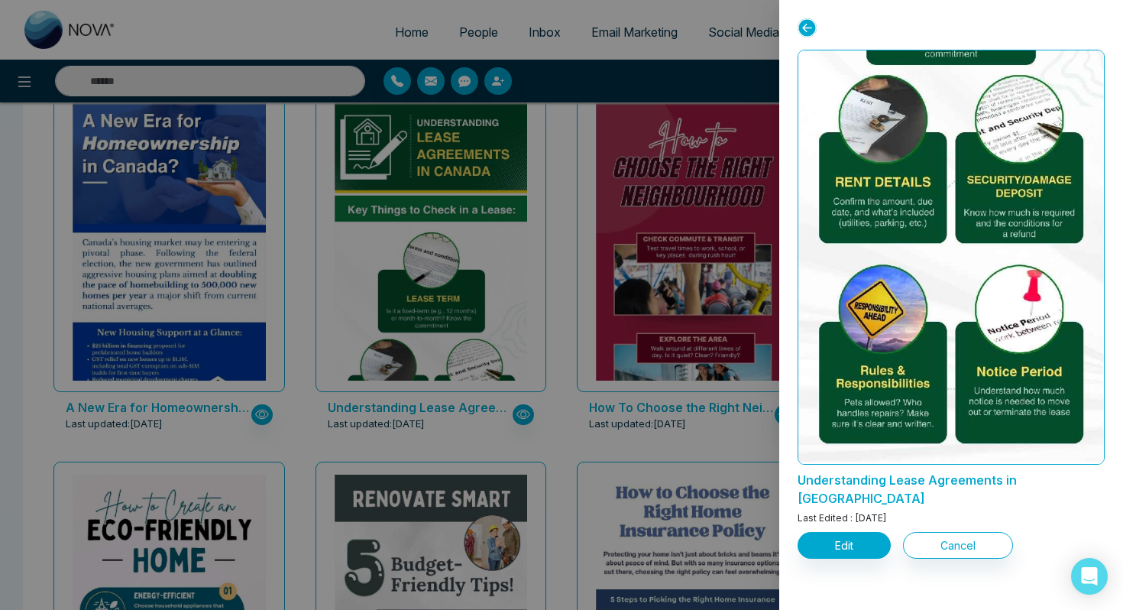
click at [632, 237] on div at bounding box center [561, 305] width 1123 height 610
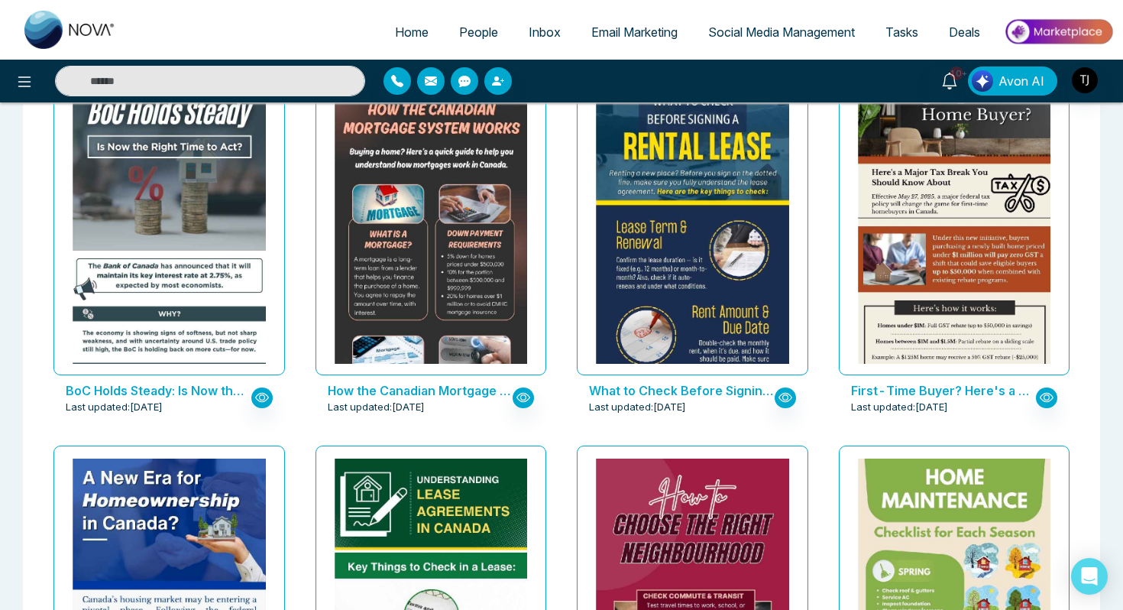
scroll to position [1624, 0]
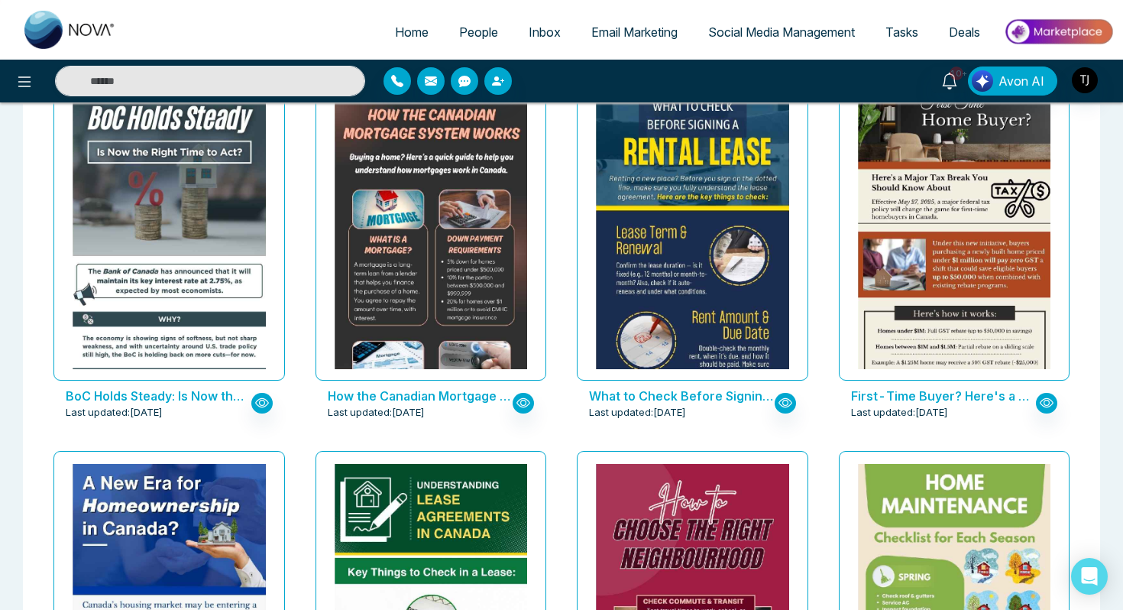
click at [632, 237] on img at bounding box center [693, 412] width 386 height 644
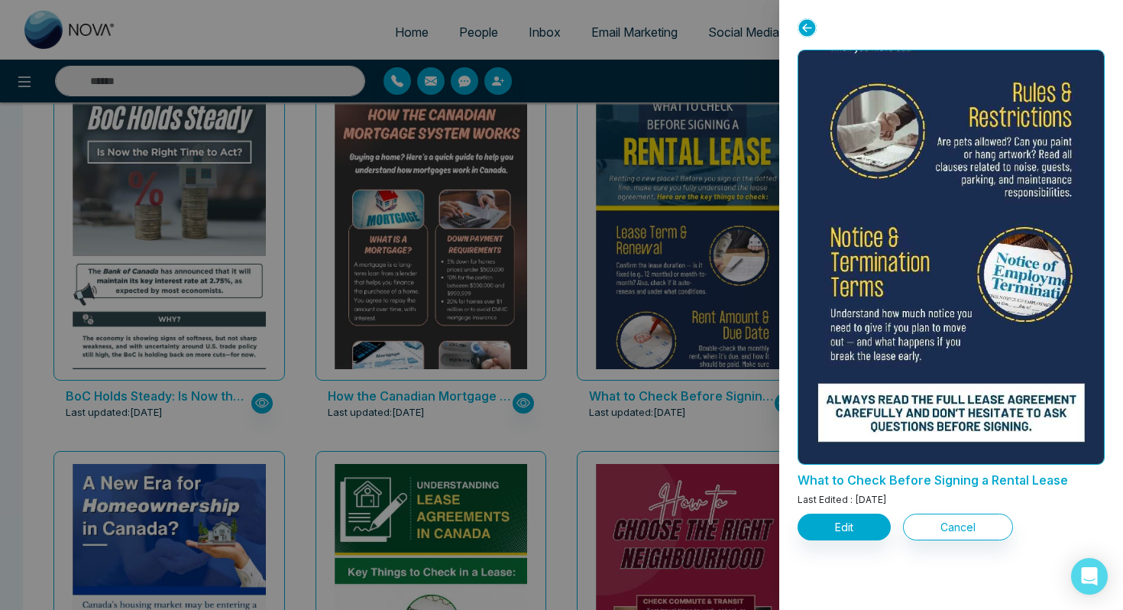
scroll to position [606, 0]
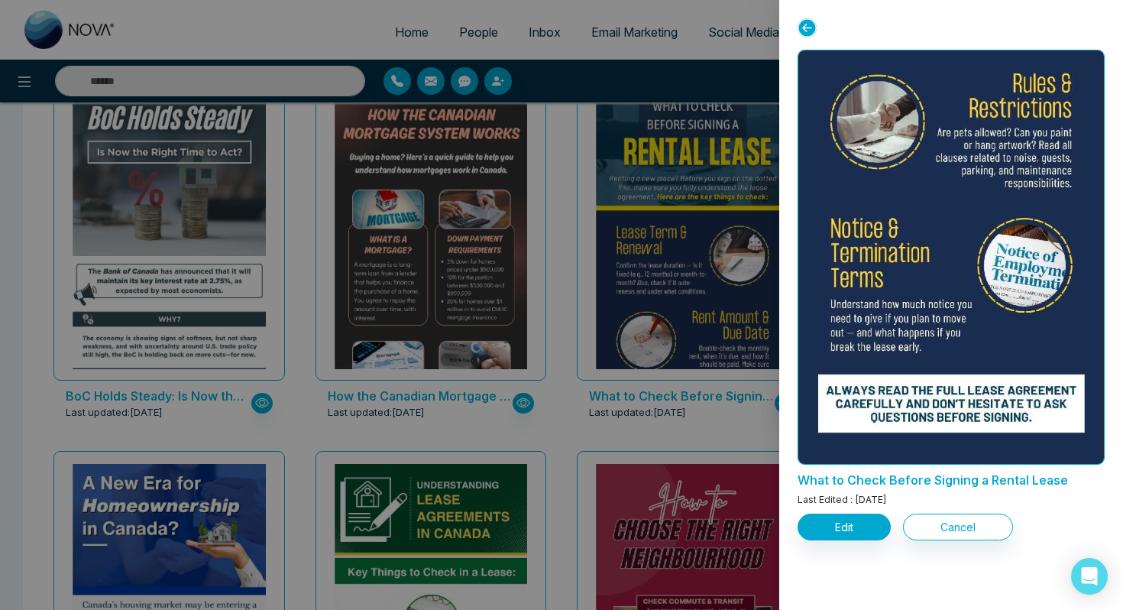
click at [593, 188] on div at bounding box center [561, 305] width 1123 height 610
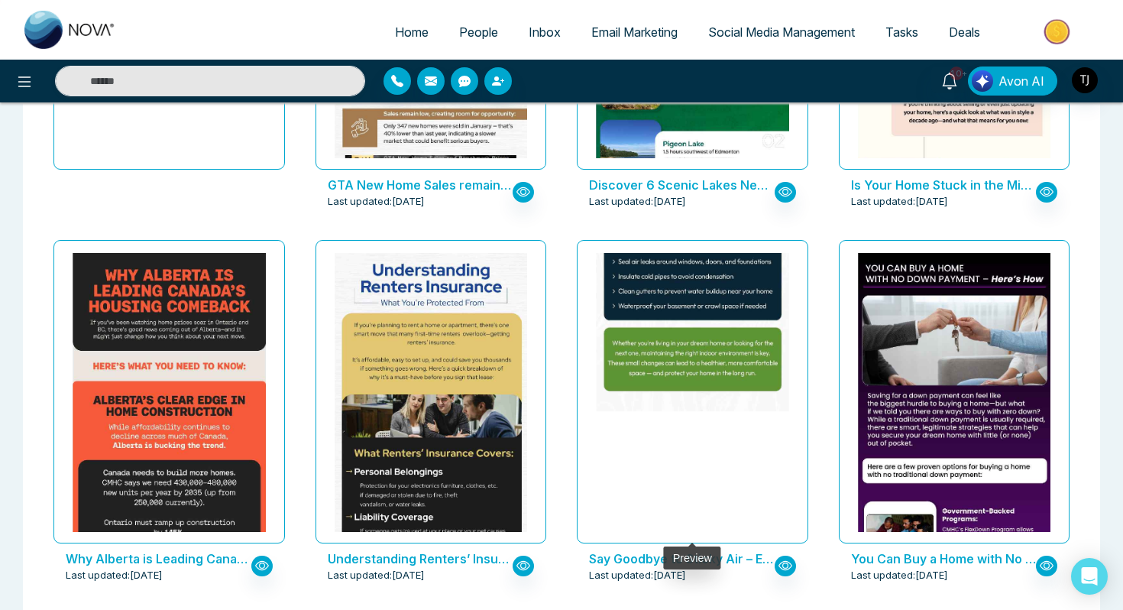
scroll to position [332, 0]
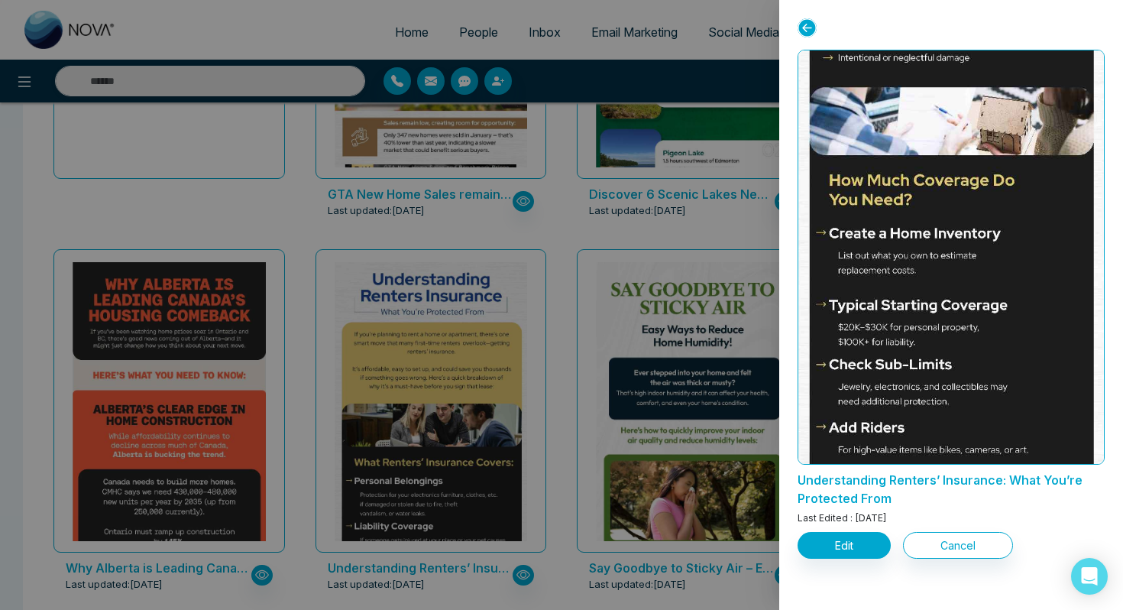
scroll to position [1234, 0]
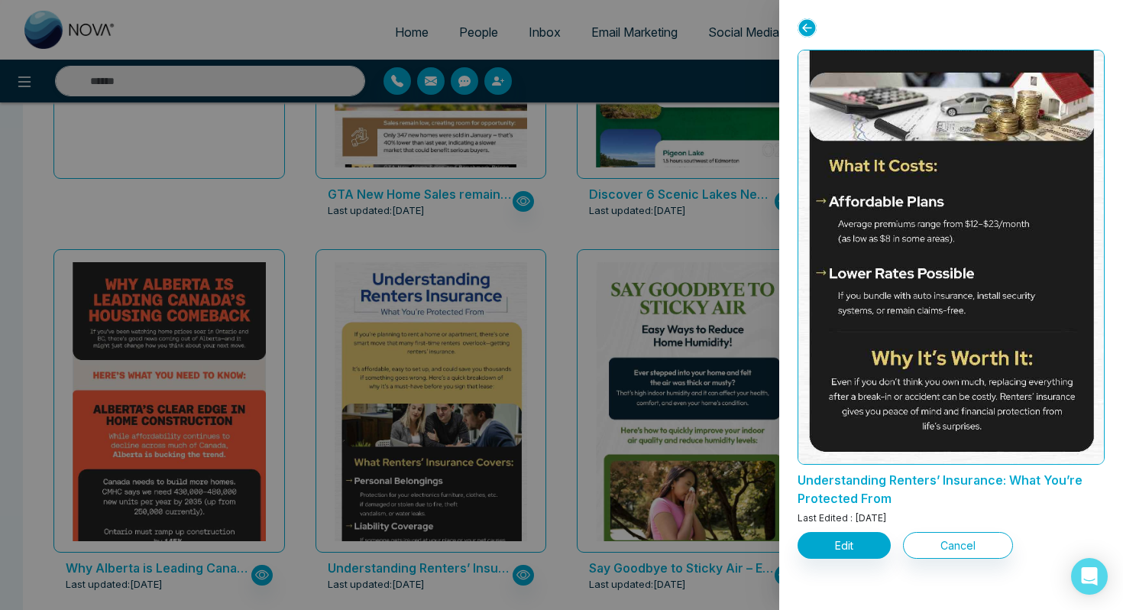
click at [566, 226] on div at bounding box center [561, 305] width 1123 height 610
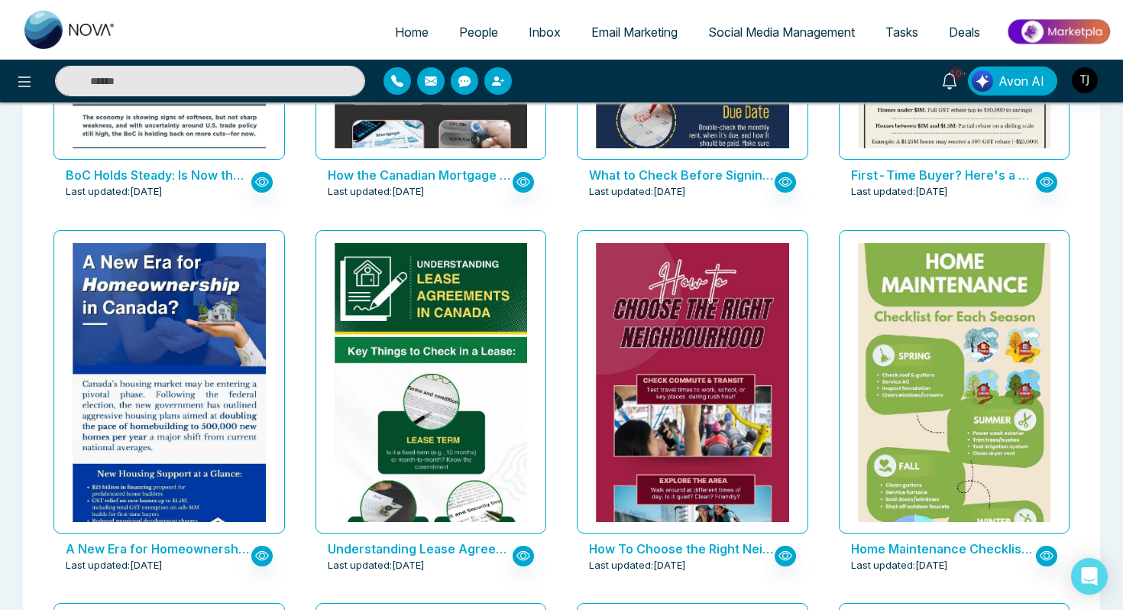
scroll to position [1830, 0]
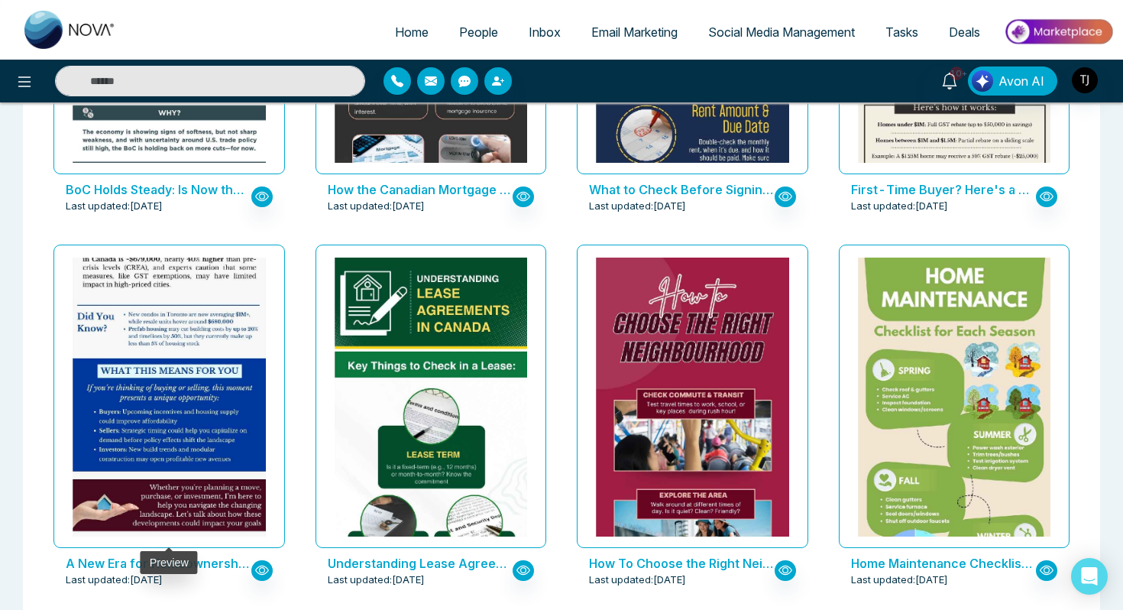
click at [167, 368] on img at bounding box center [169, 182] width 386 height 711
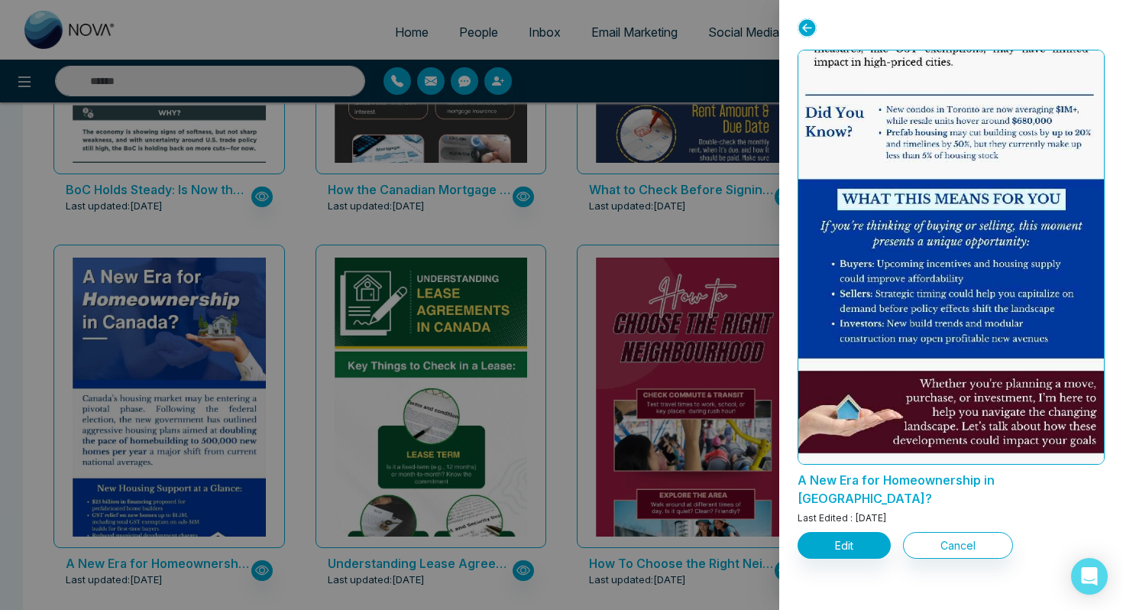
click at [528, 348] on div at bounding box center [561, 305] width 1123 height 610
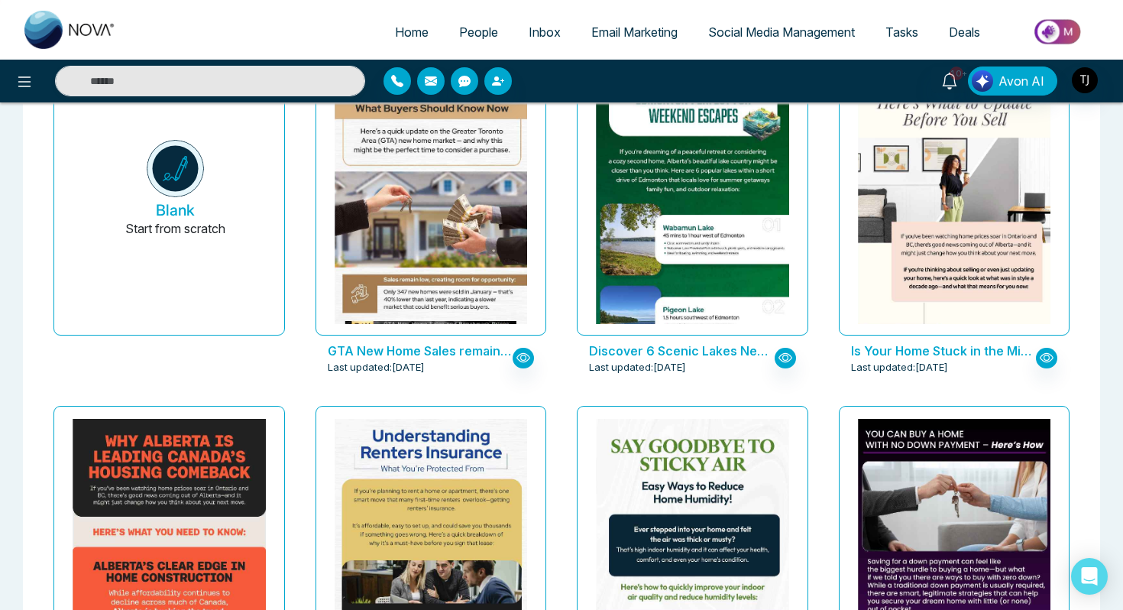
scroll to position [0, 0]
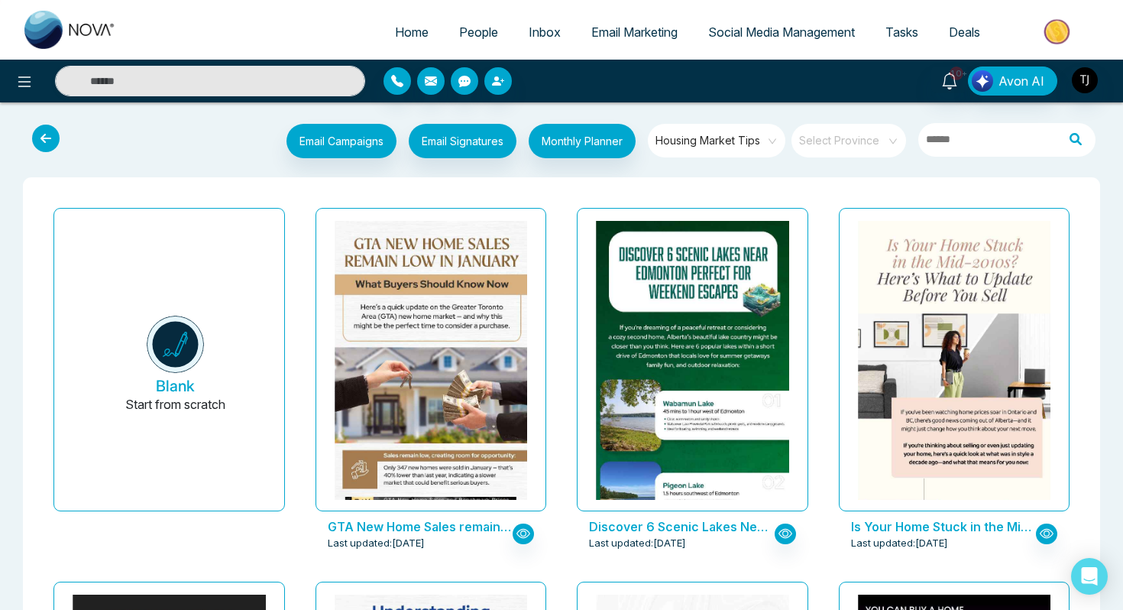
click at [742, 151] on span "Housing Market Tips" at bounding box center [718, 140] width 125 height 23
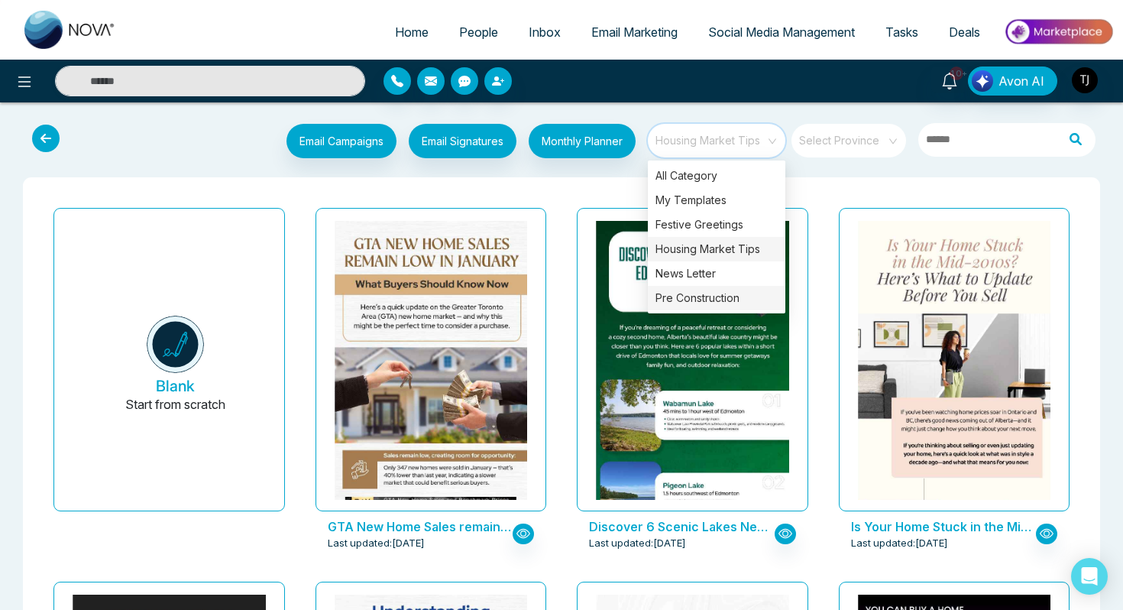
click at [734, 294] on div "Pre Construction" at bounding box center [717, 298] width 138 height 24
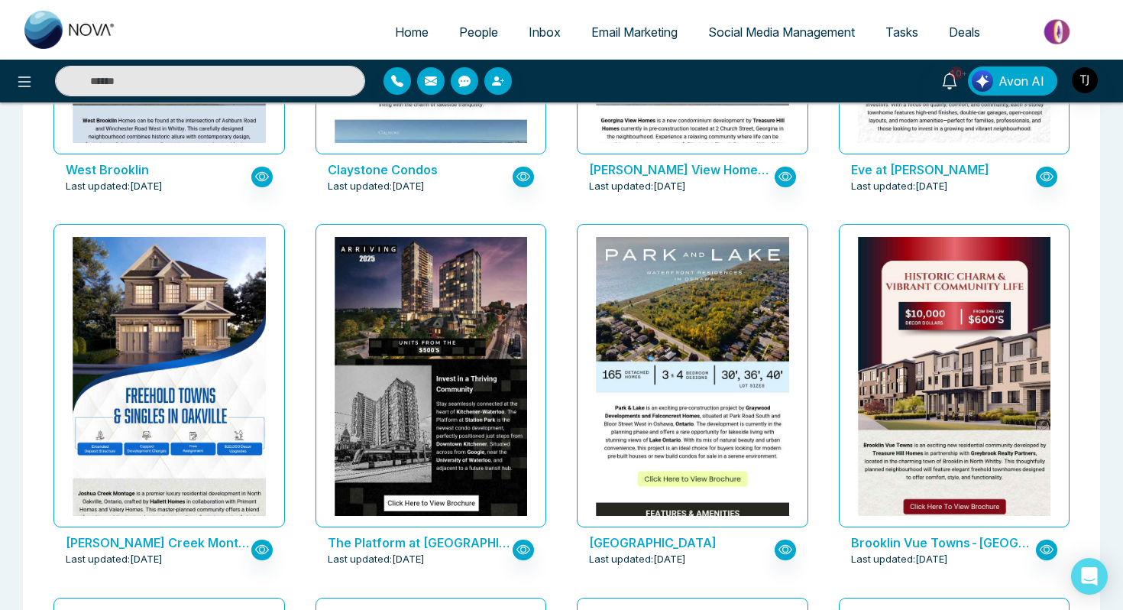
scroll to position [731, 0]
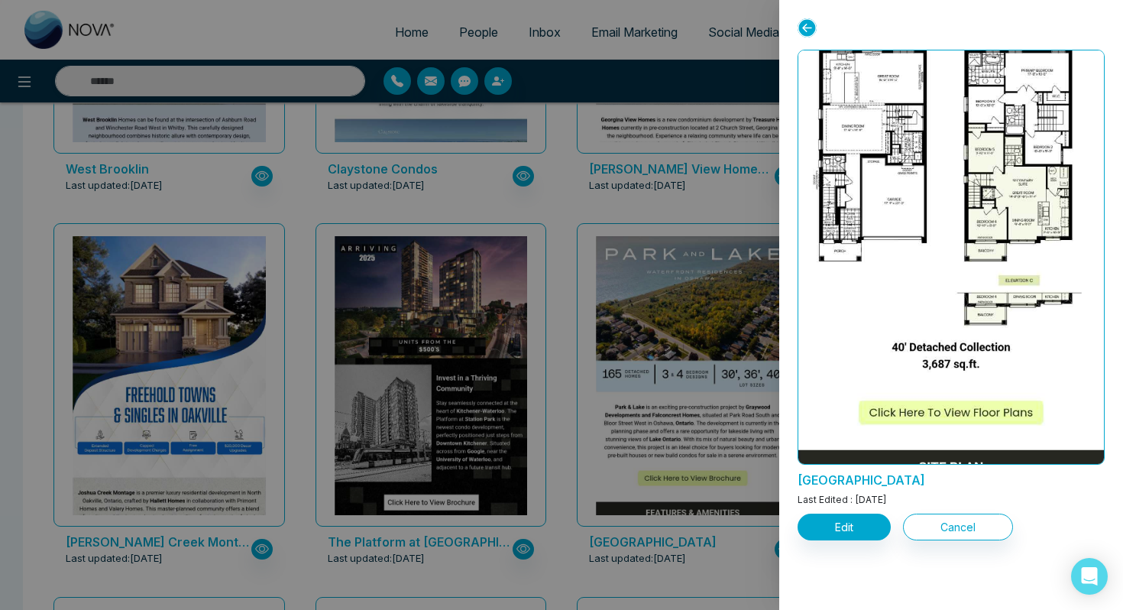
scroll to position [2177, 0]
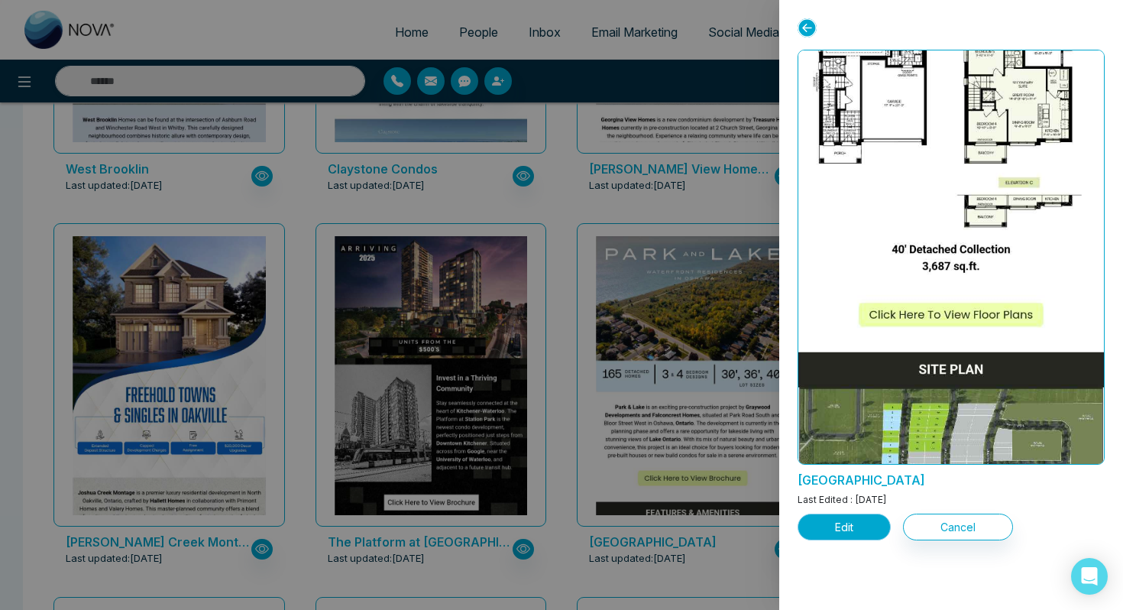
click at [850, 532] on button "Edit" at bounding box center [844, 527] width 93 height 27
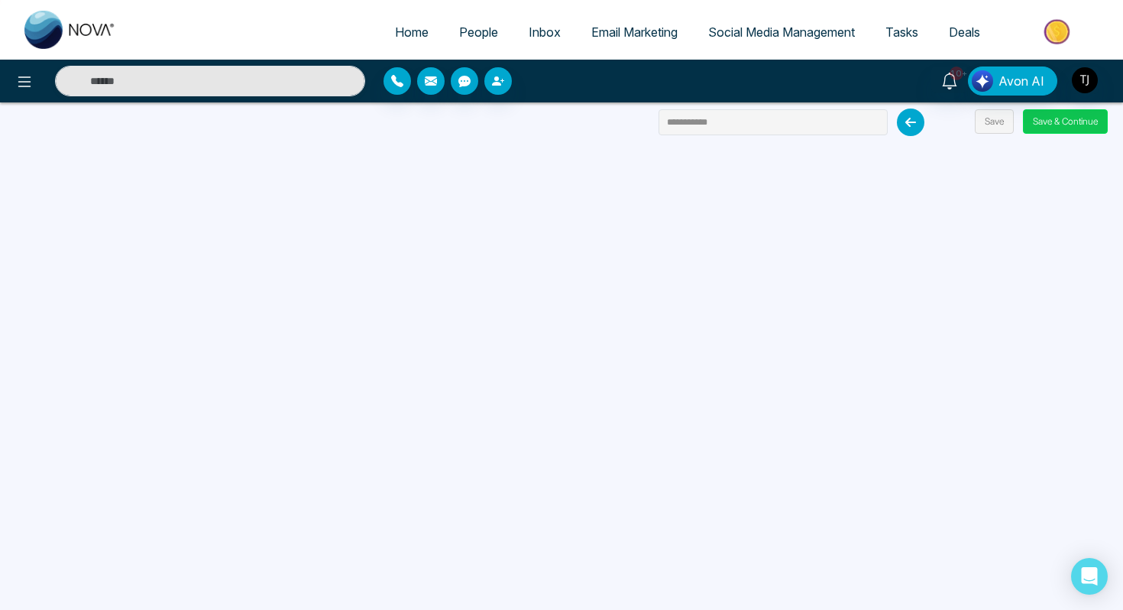
click at [1067, 125] on button "Save & Continue" at bounding box center [1065, 121] width 85 height 24
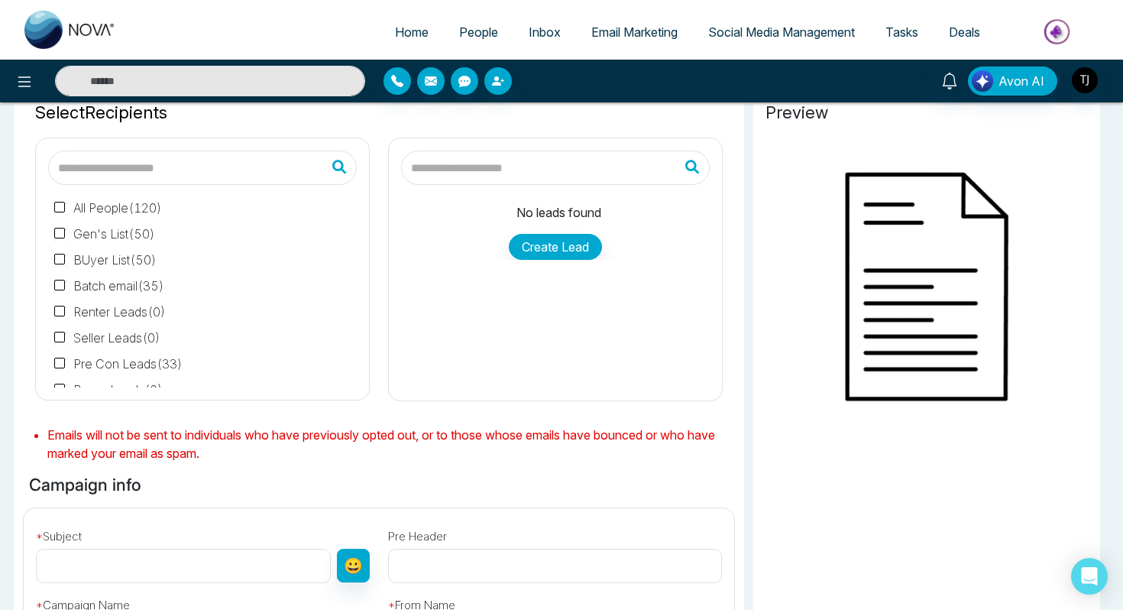
scroll to position [86, 0]
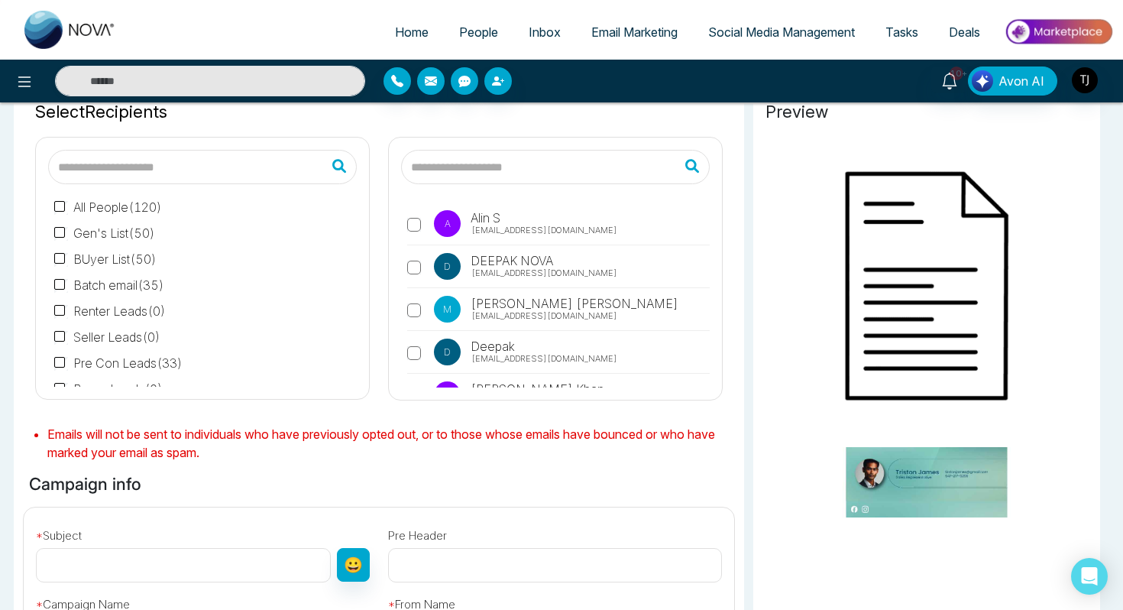
type input "**********"
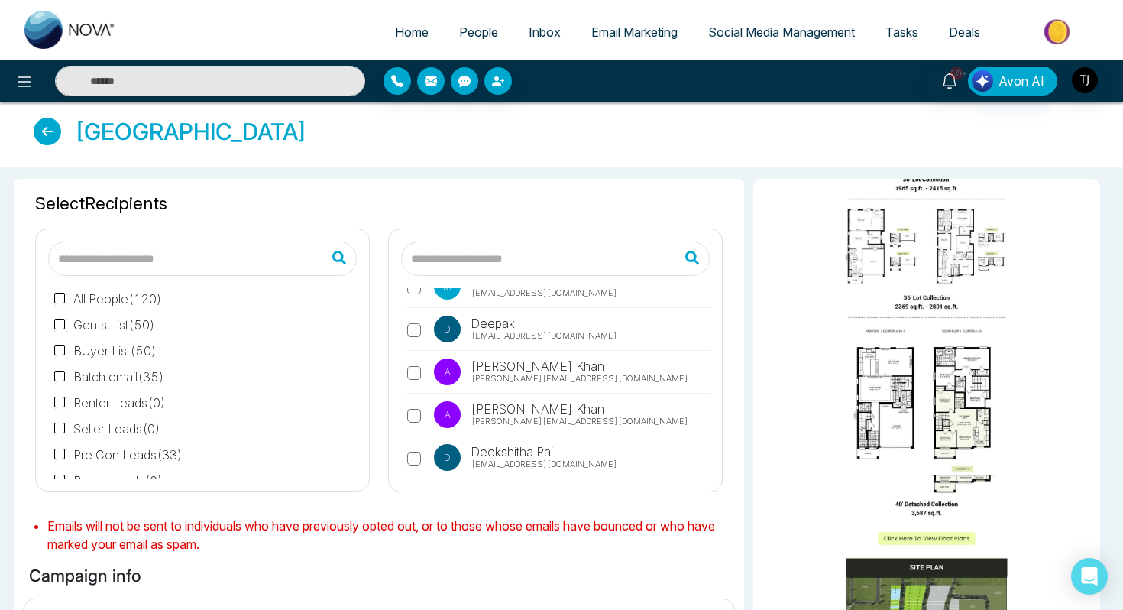
scroll to position [117, 0]
click at [637, 34] on span "Email Marketing" at bounding box center [635, 31] width 86 height 15
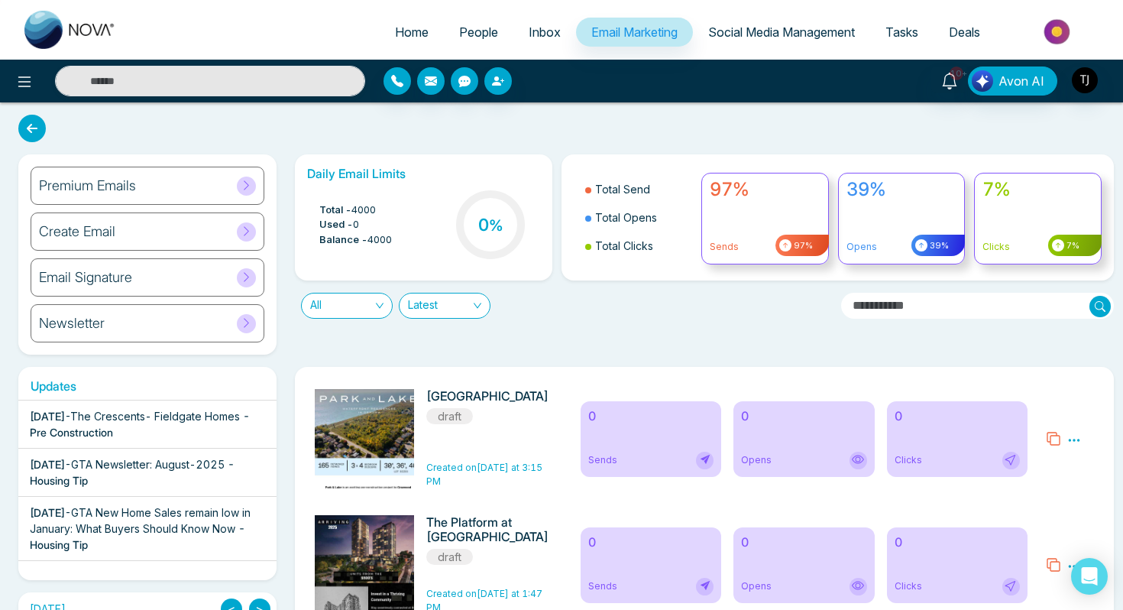
click at [363, 298] on span "All" at bounding box center [346, 305] width 73 height 24
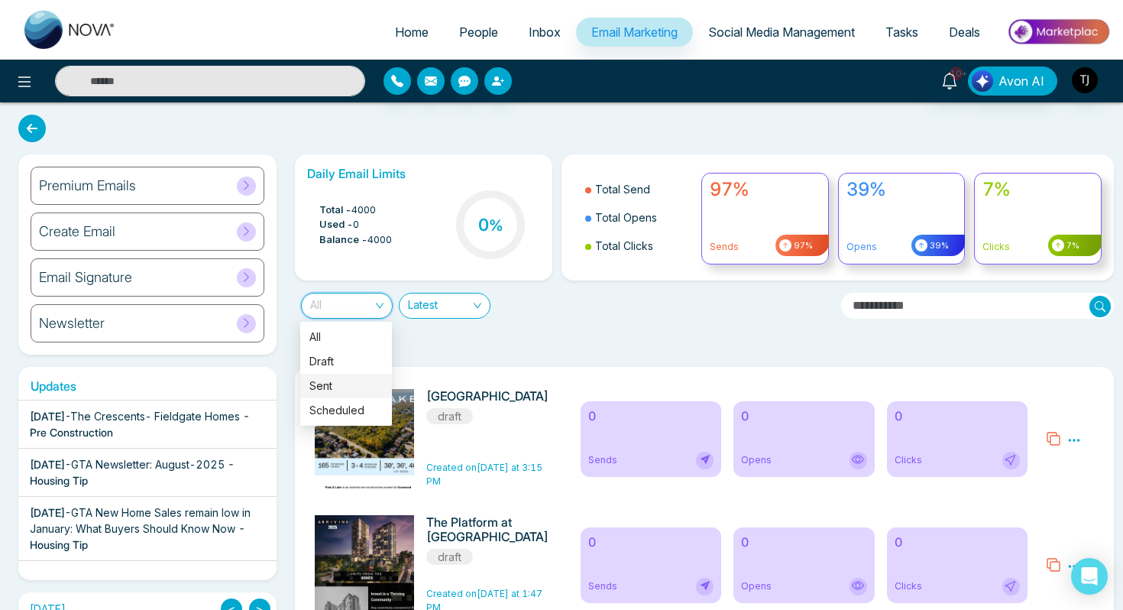
click at [355, 384] on div "Sent" at bounding box center [346, 386] width 73 height 17
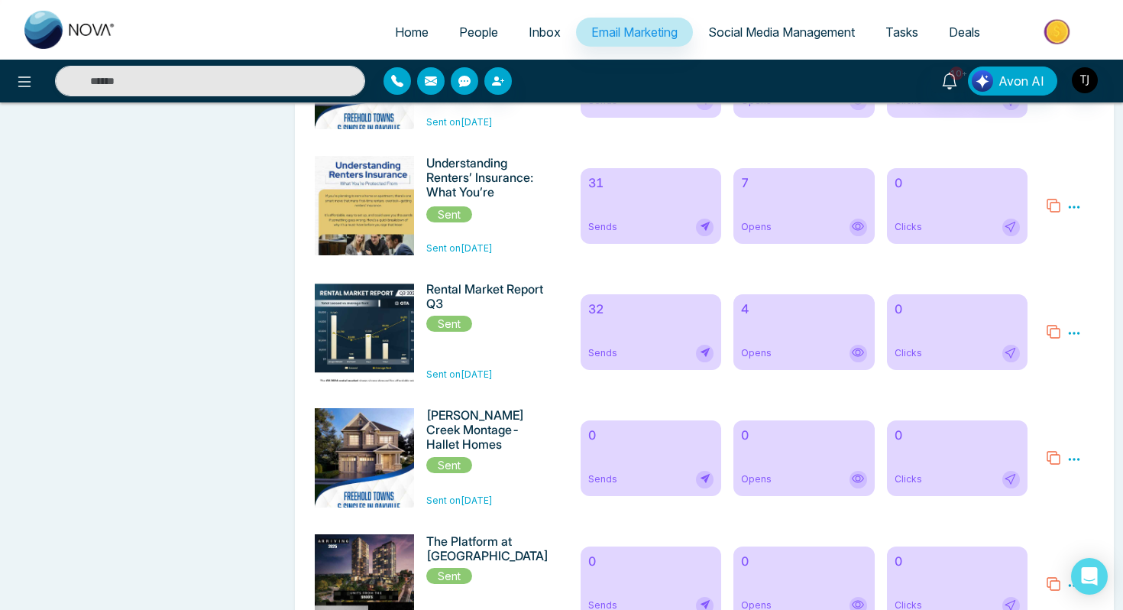
scroll to position [868, 0]
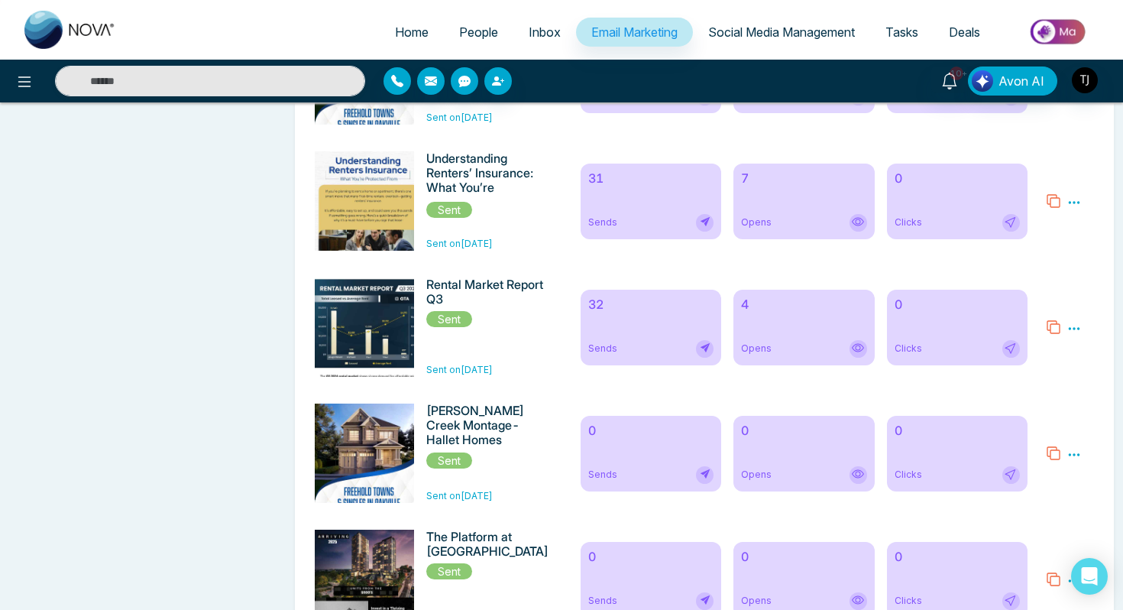
click at [657, 329] on div "32 Sends" at bounding box center [651, 328] width 141 height 76
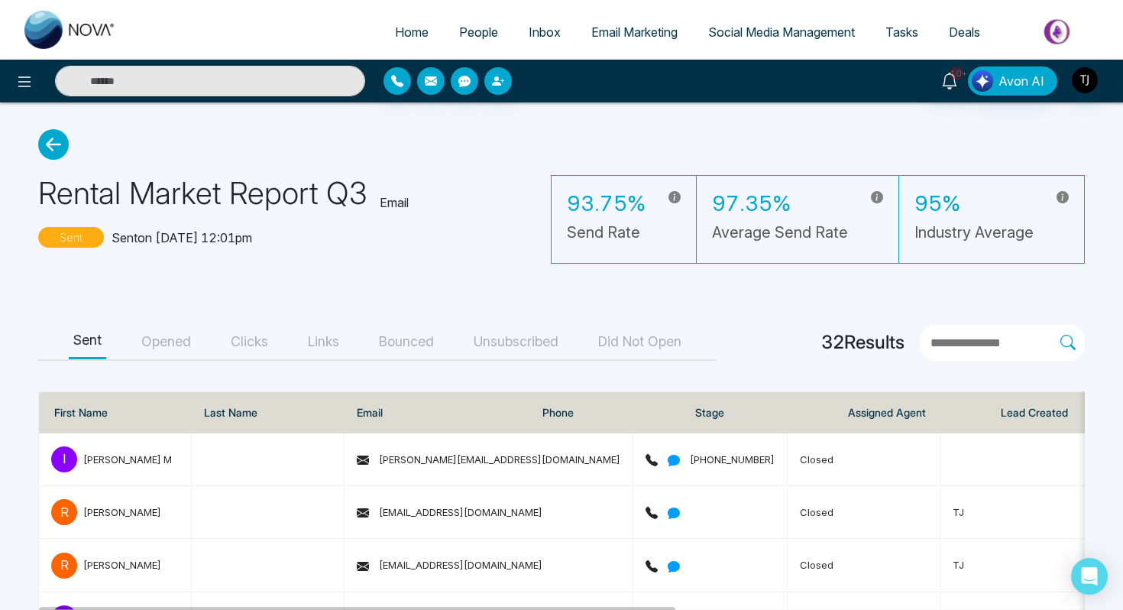
click at [173, 331] on button "Opened" at bounding box center [166, 342] width 59 height 34
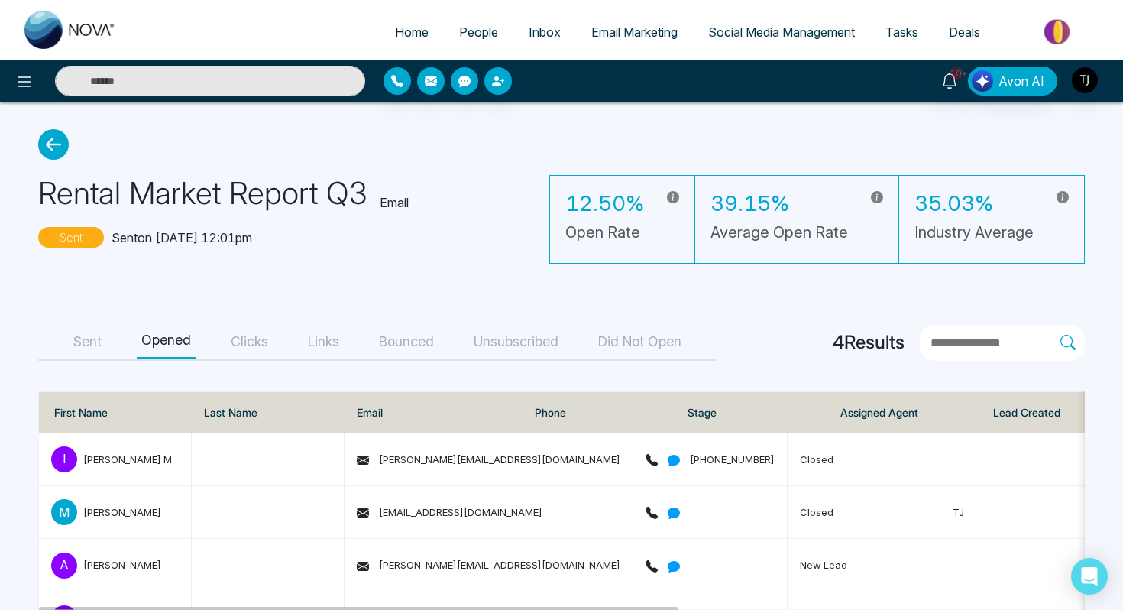
click at [260, 343] on button "Clicks" at bounding box center [249, 342] width 47 height 34
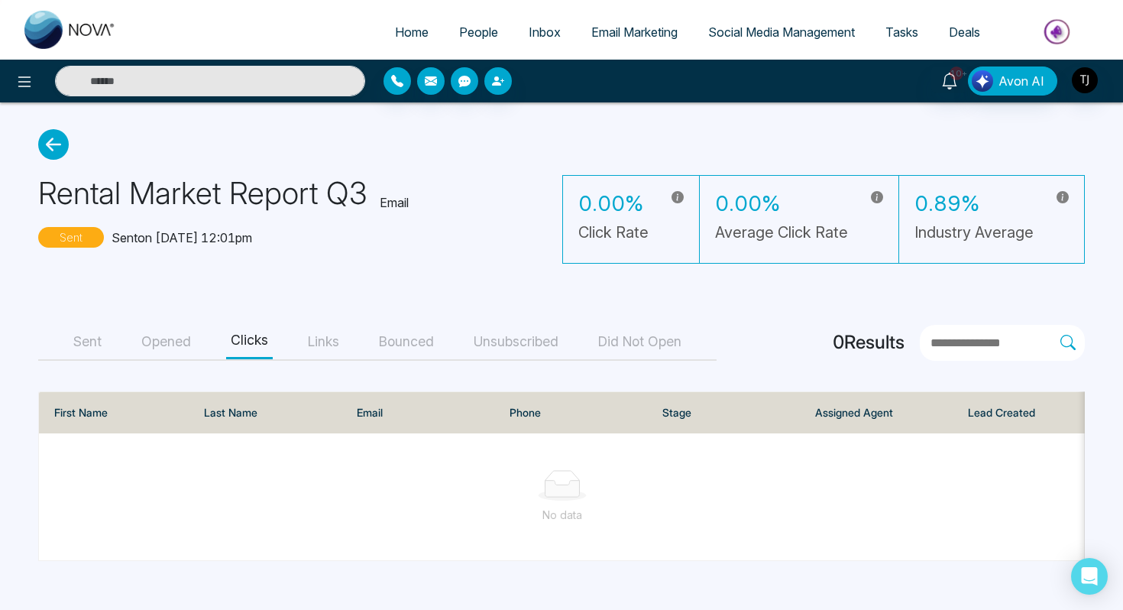
click at [767, 32] on span "Social Media Management" at bounding box center [781, 31] width 147 height 15
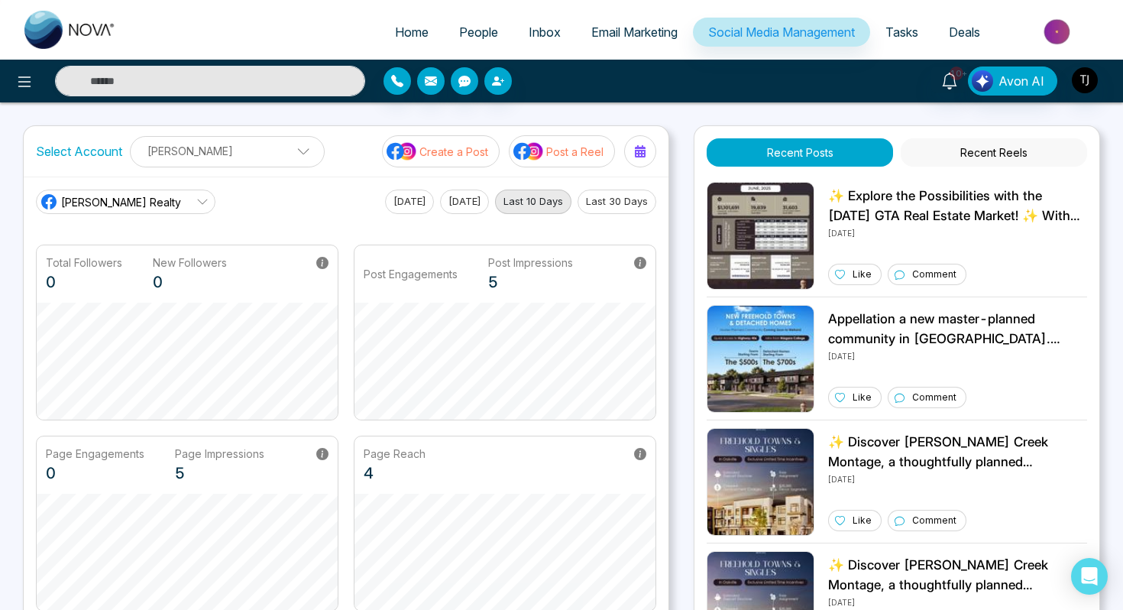
click at [96, 203] on span "Triston James Realty" at bounding box center [121, 202] width 120 height 16
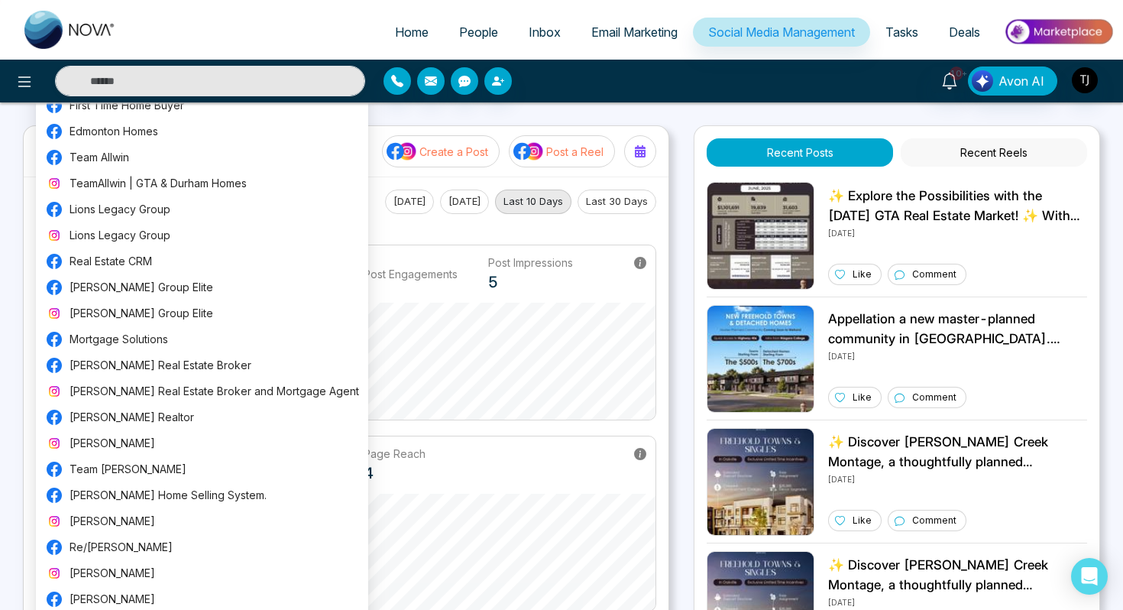
click at [442, 448] on div "Page Reach 4" at bounding box center [505, 464] width 301 height 57
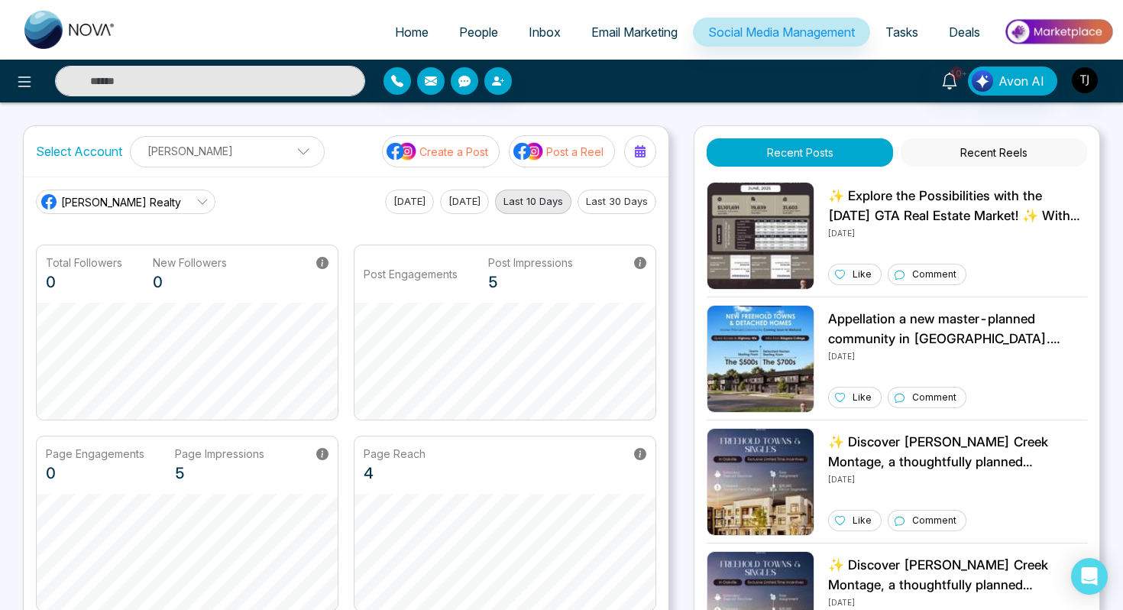
click at [475, 151] on p "Create a Post" at bounding box center [454, 152] width 69 height 16
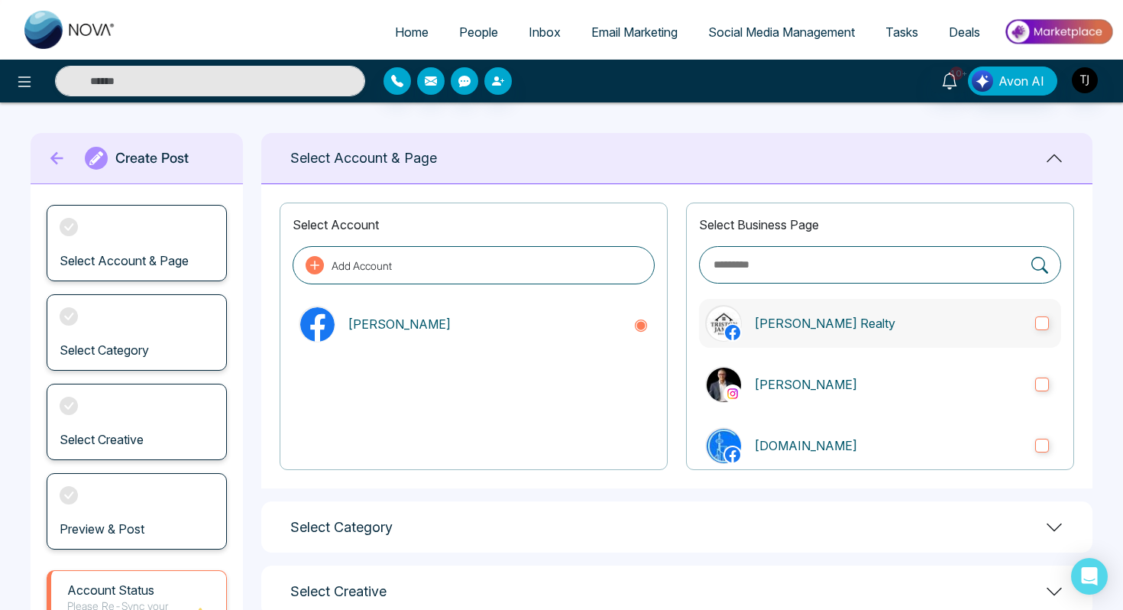
click at [770, 330] on p "Triston James Realty" at bounding box center [888, 323] width 269 height 18
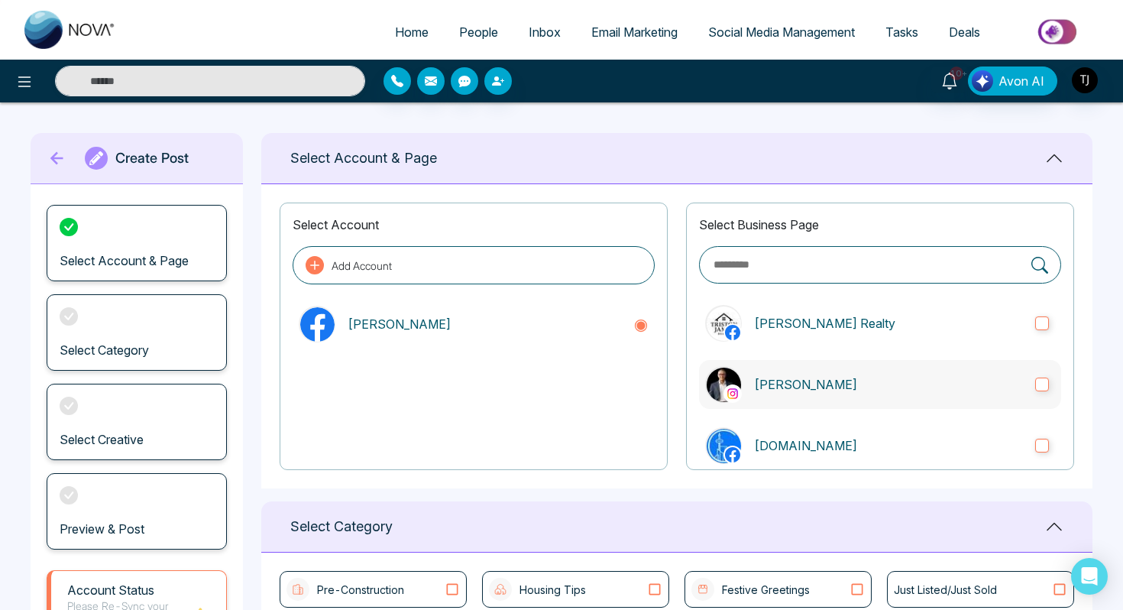
click at [775, 388] on p "Triston James" at bounding box center [888, 384] width 269 height 18
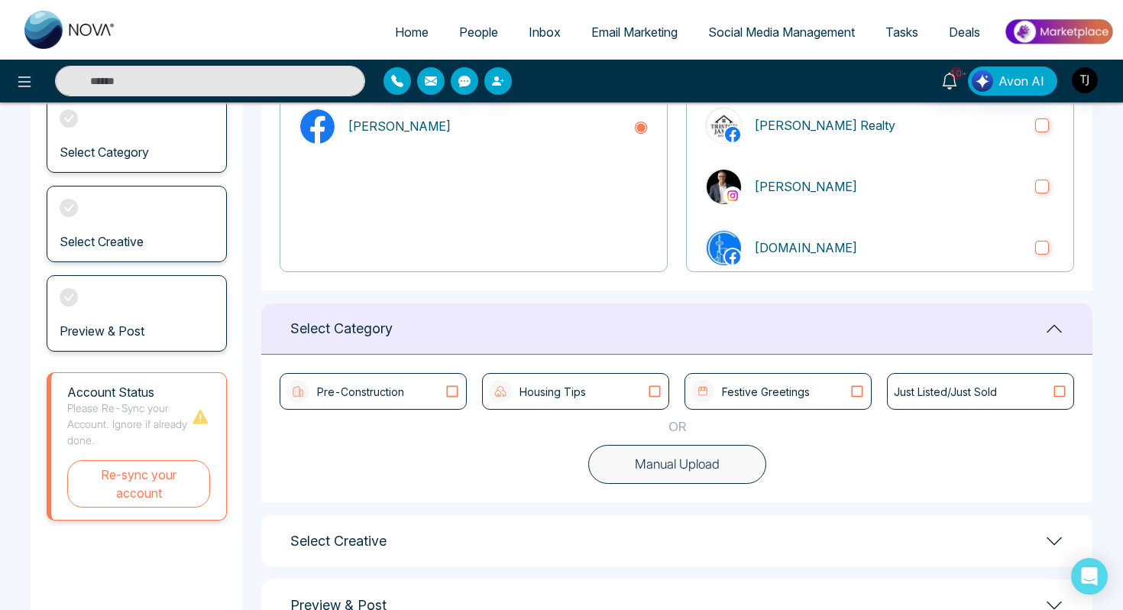
scroll to position [248, 0]
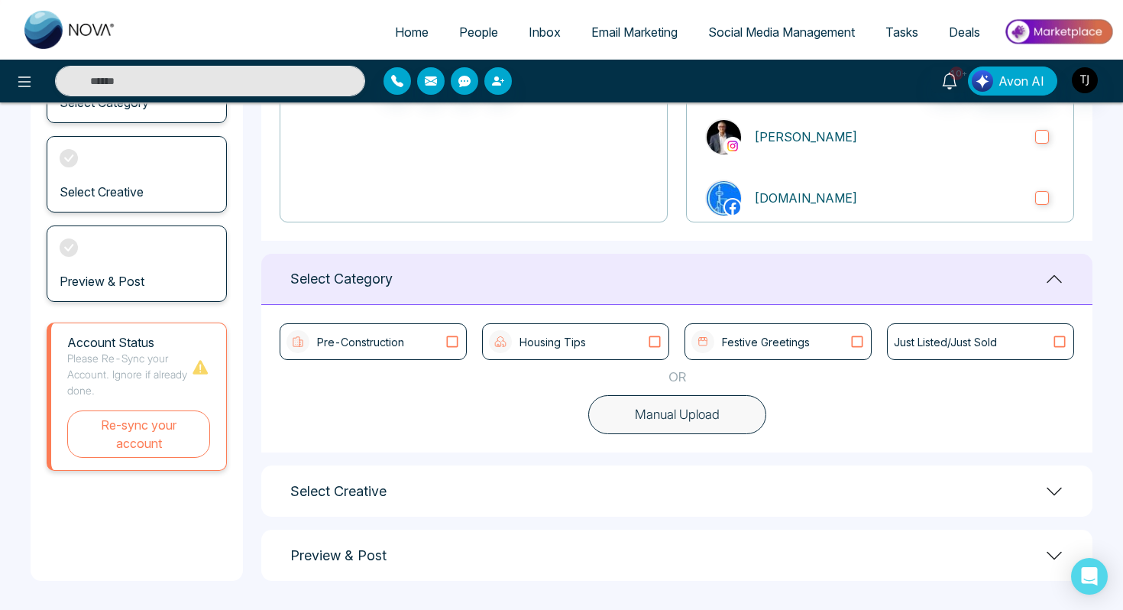
click at [657, 418] on button "Manual Upload" at bounding box center [677, 415] width 178 height 40
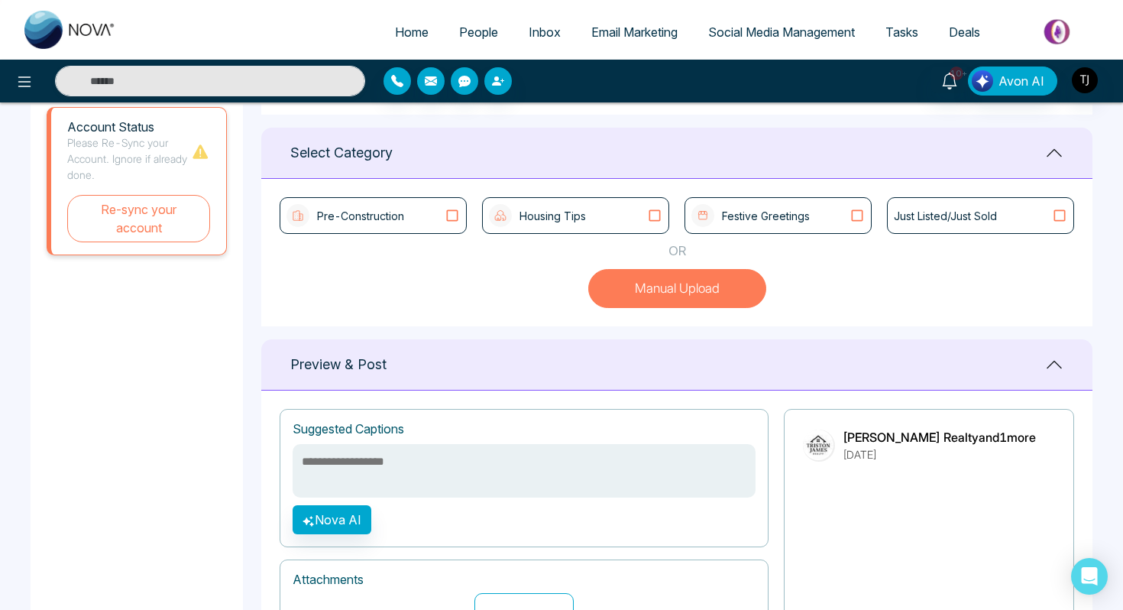
scroll to position [369, 0]
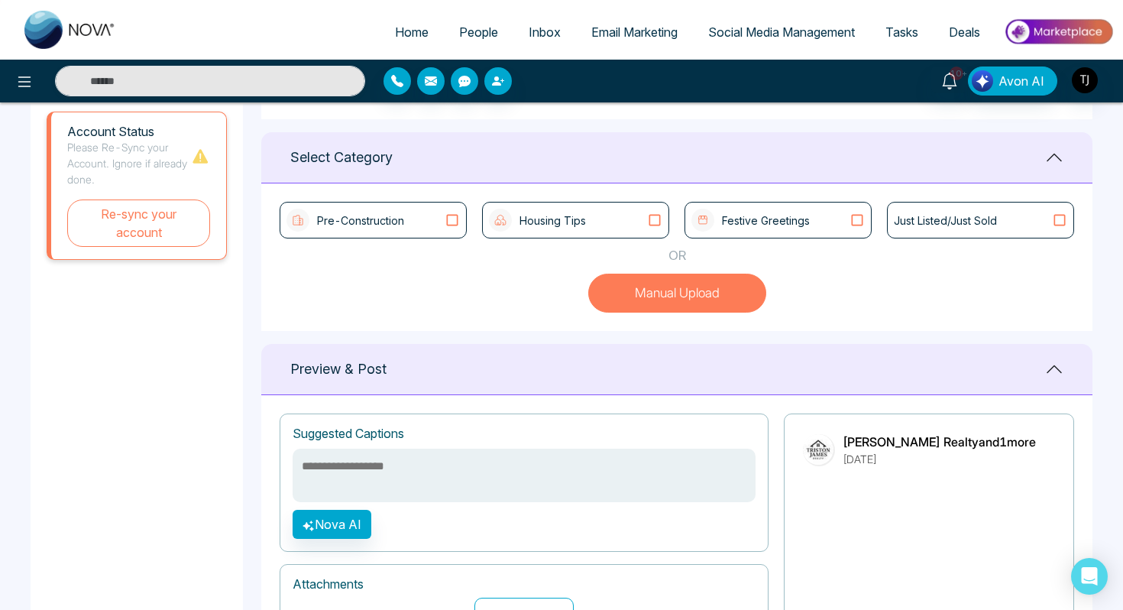
click at [367, 215] on p "Pre-Construction" at bounding box center [360, 220] width 87 height 16
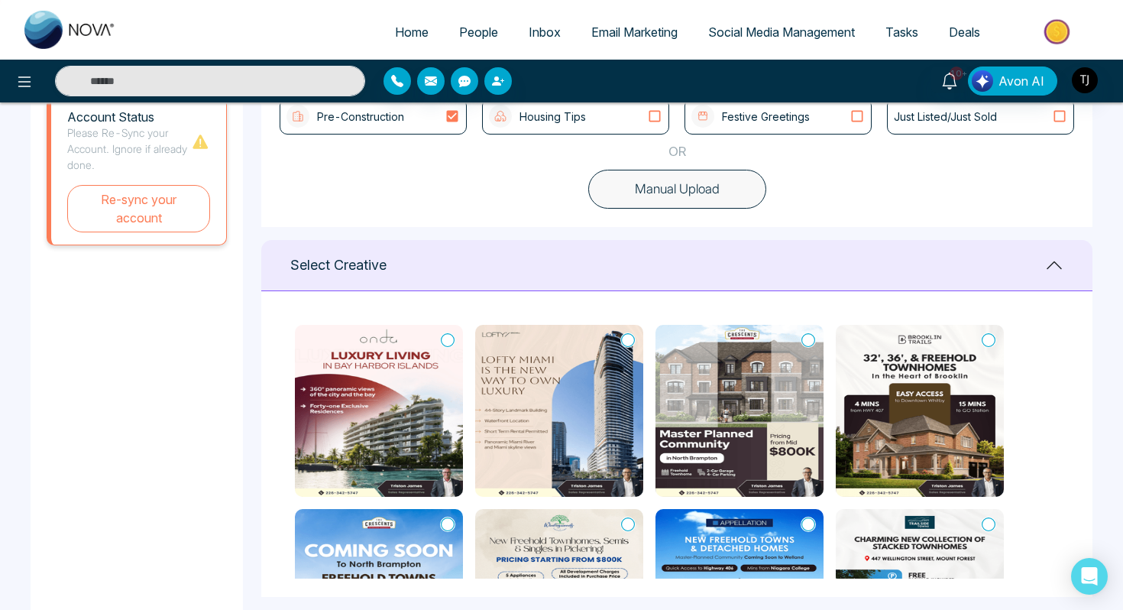
scroll to position [424, 0]
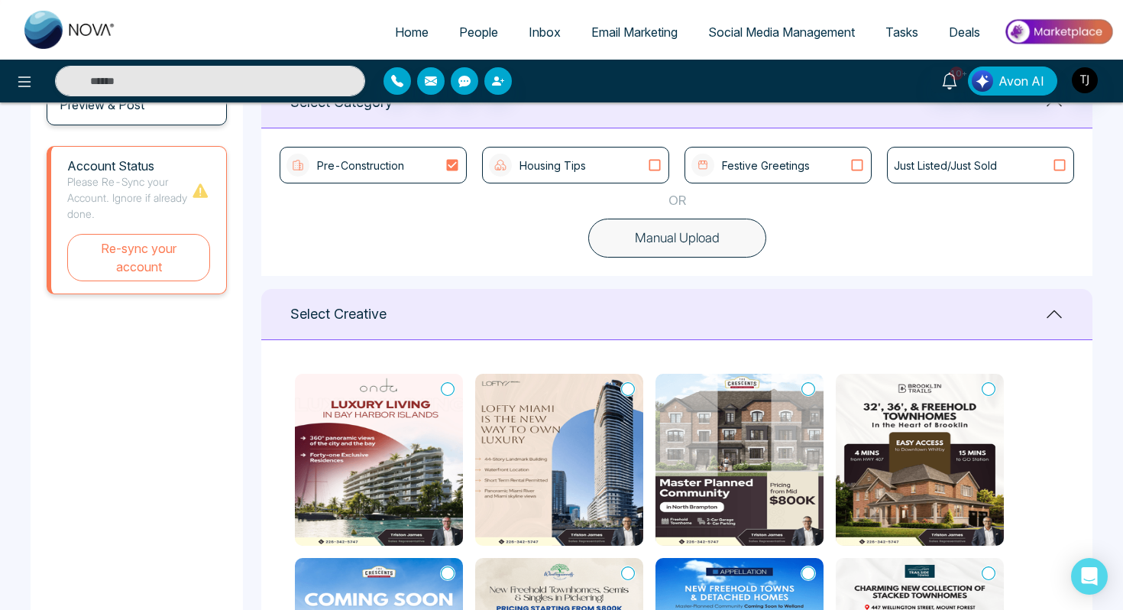
click at [601, 170] on div "Housing Tips" at bounding box center [575, 165] width 173 height 23
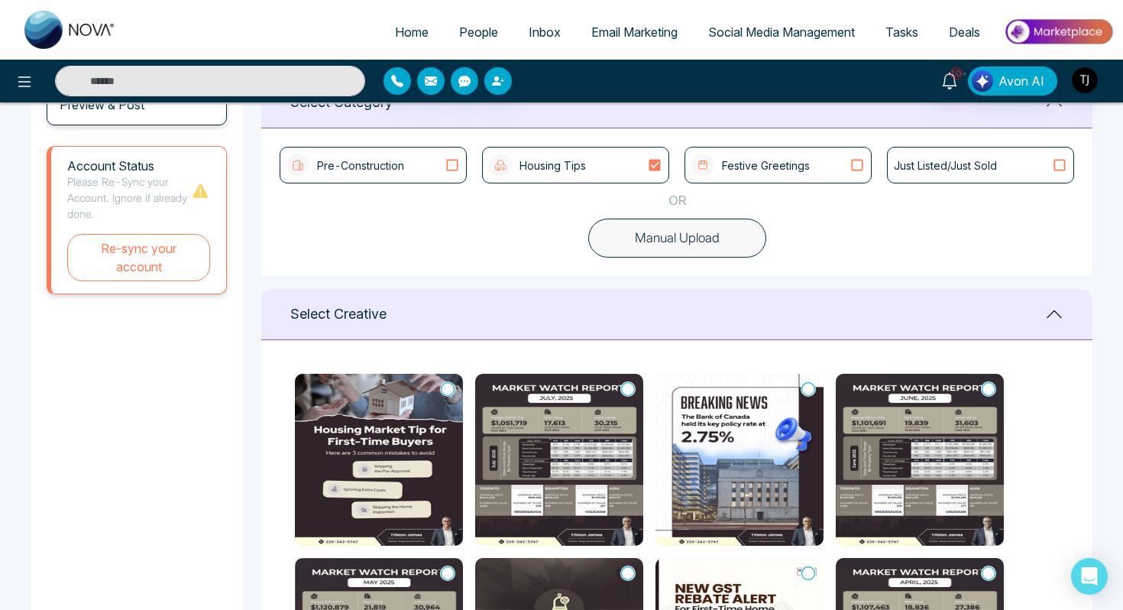
click at [815, 165] on div "Festive Greetings" at bounding box center [778, 165] width 173 height 23
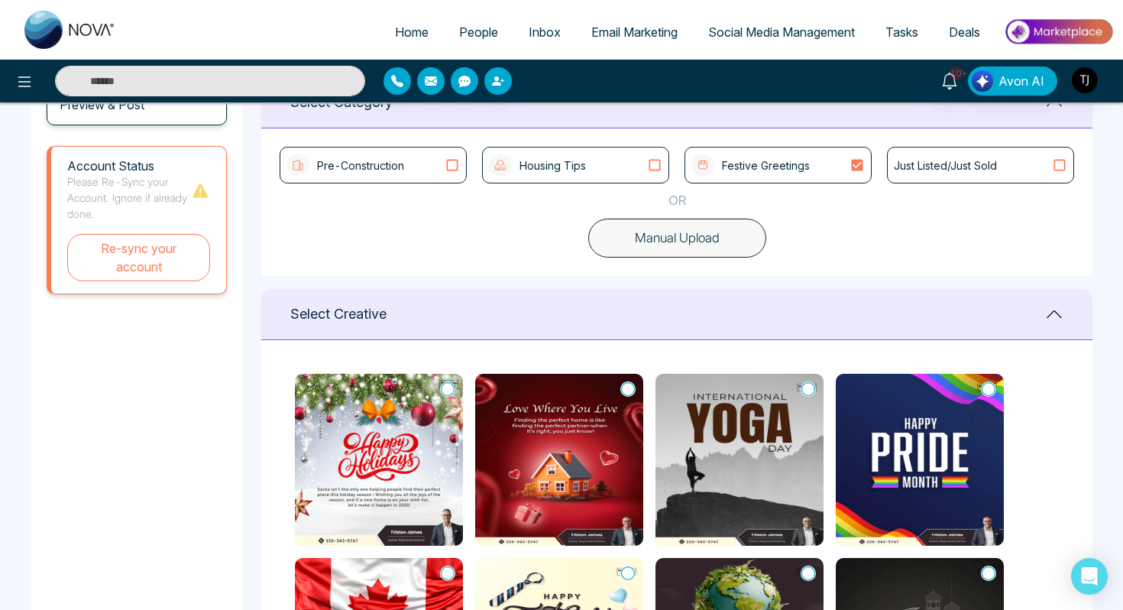
click at [991, 162] on p "Just Listed/Just Sold" at bounding box center [945, 165] width 103 height 16
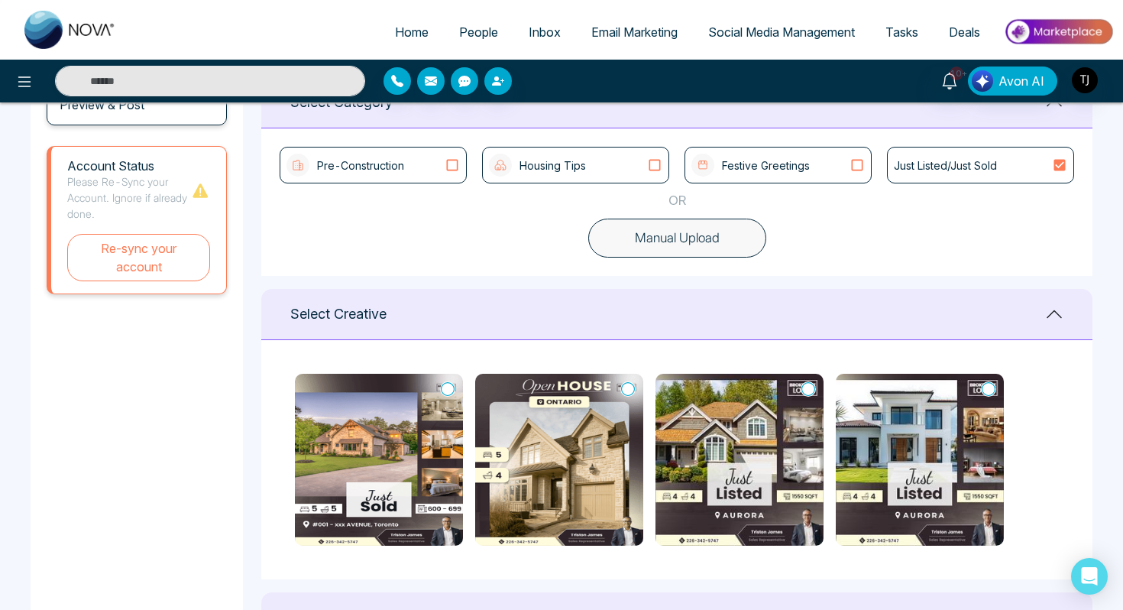
click at [773, 37] on span "Social Media Management" at bounding box center [781, 31] width 147 height 15
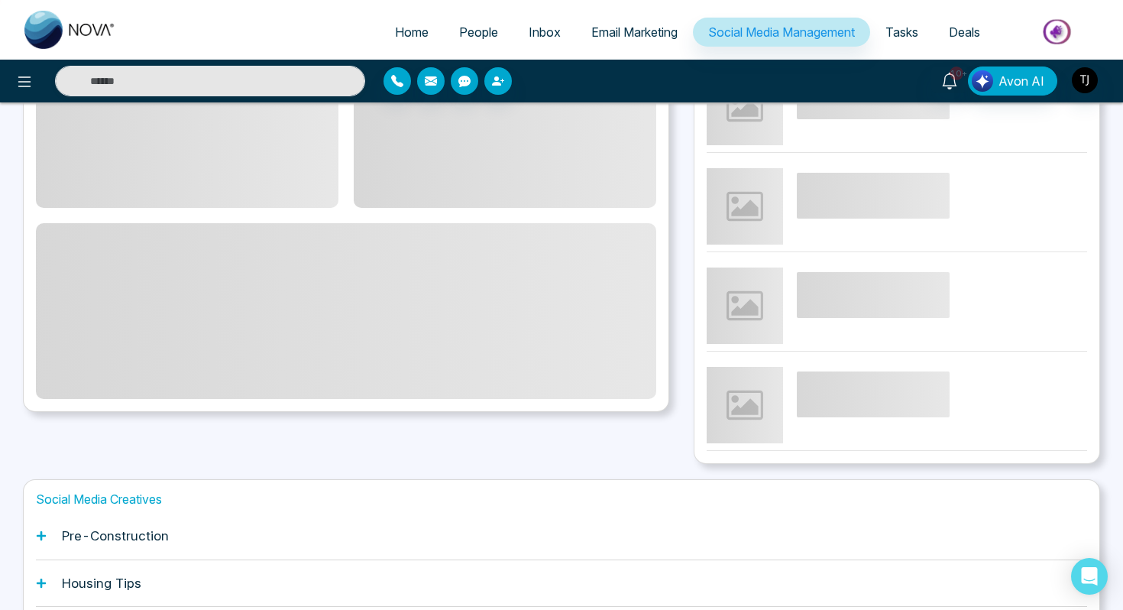
scroll to position [216, 0]
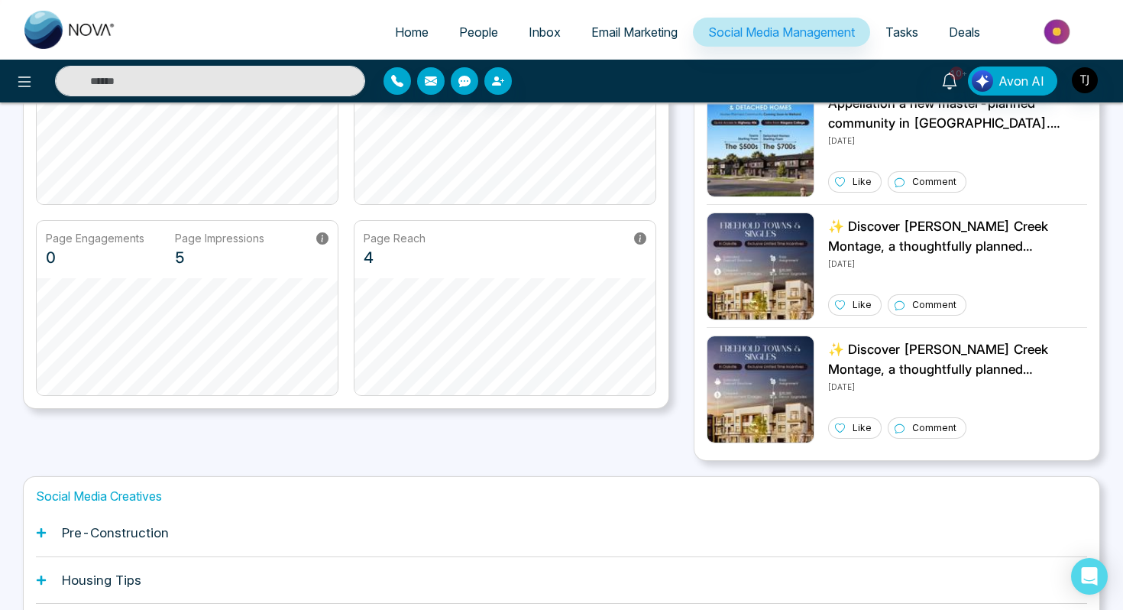
click at [122, 543] on div "Pre-Construction" at bounding box center [562, 533] width 1052 height 47
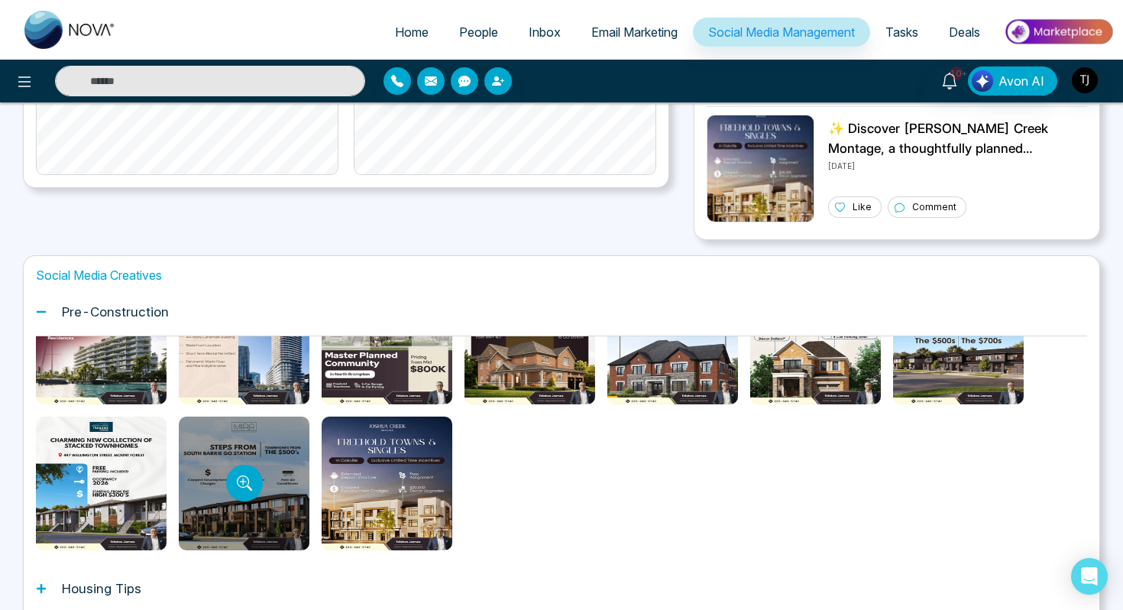
scroll to position [92, 0]
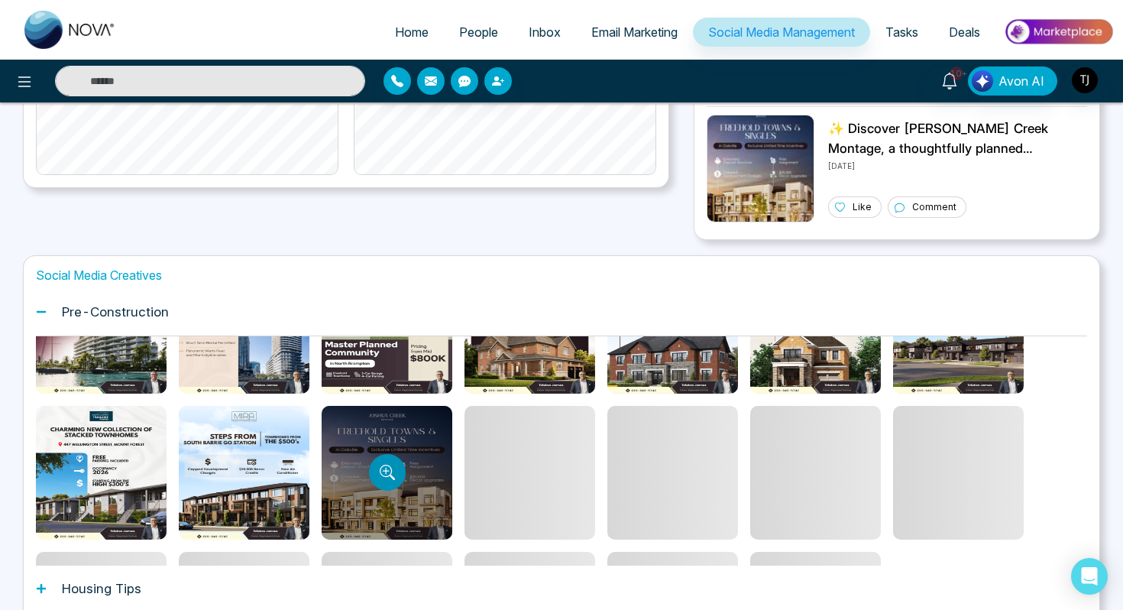
click at [382, 468] on icon "Preview template" at bounding box center [387, 472] width 15 height 15
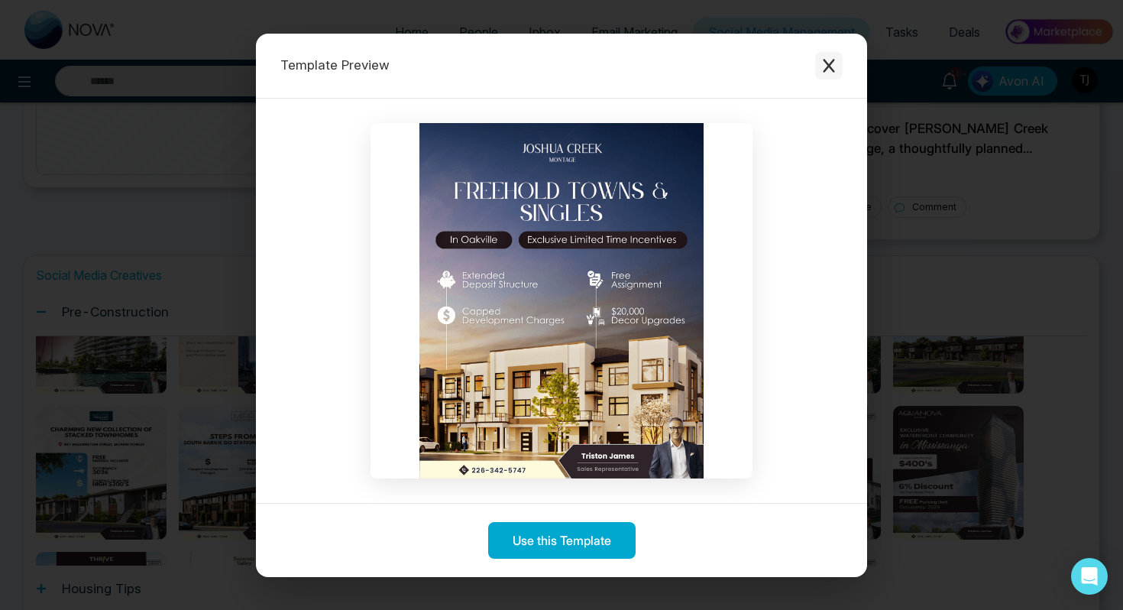
click at [832, 62] on icon "Close modal" at bounding box center [828, 66] width 11 height 14
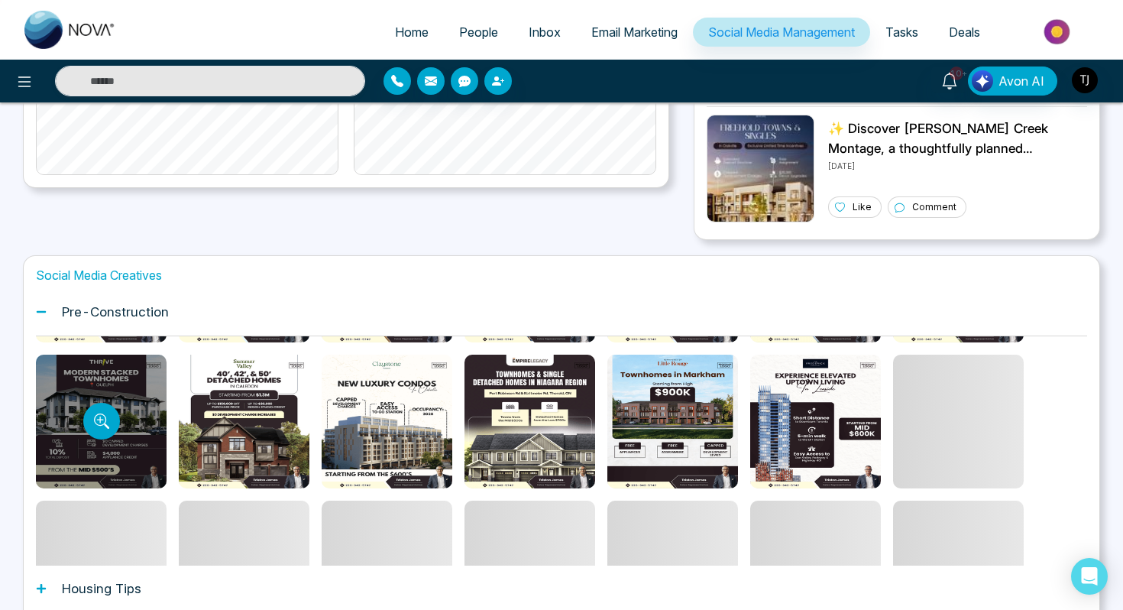
scroll to position [295, 0]
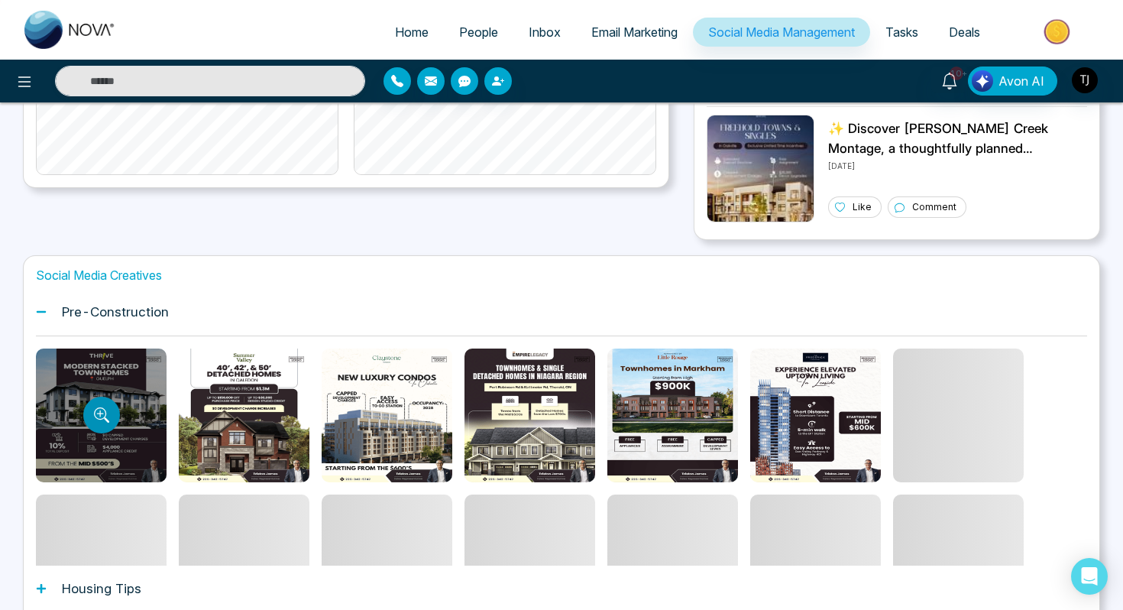
click at [111, 420] on button "Preview template" at bounding box center [101, 415] width 37 height 37
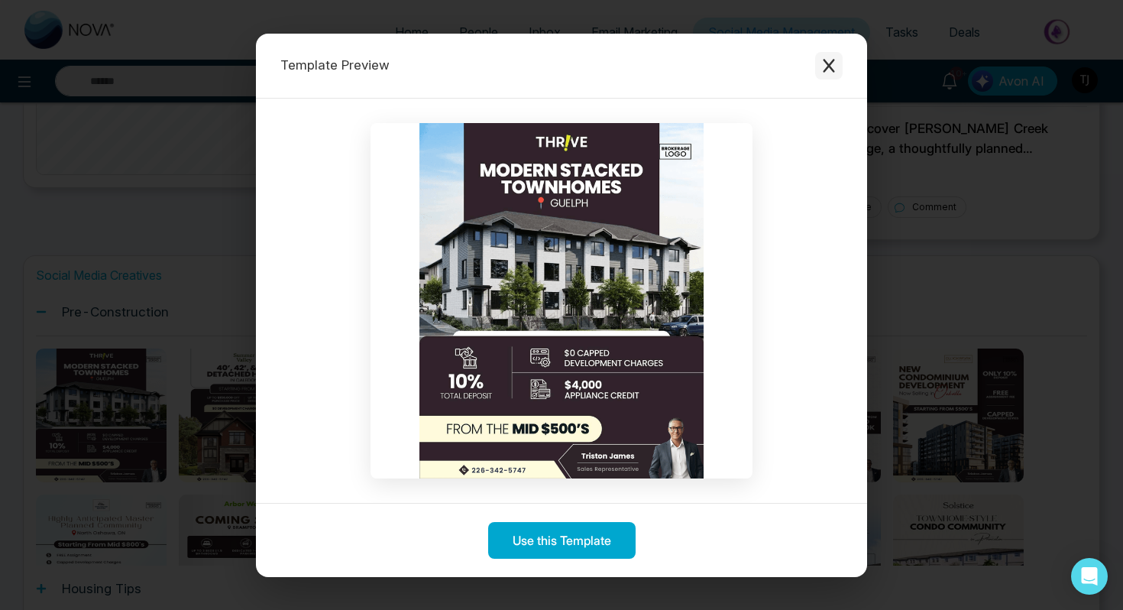
click at [832, 76] on button "Close modal" at bounding box center [829, 66] width 28 height 28
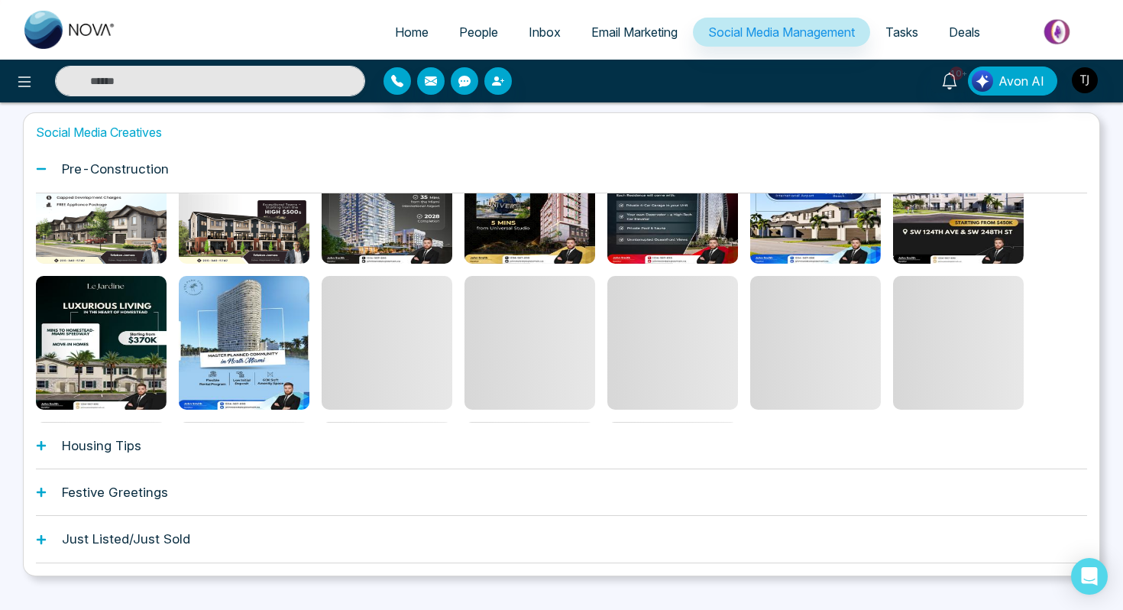
scroll to position [607, 0]
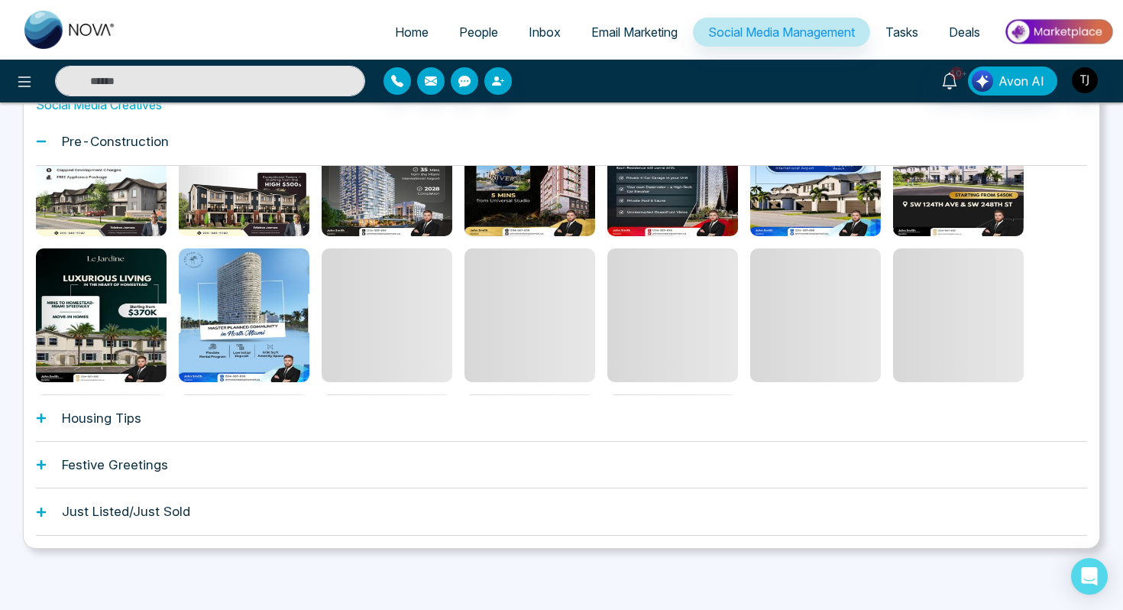
click at [170, 432] on div "Housing Tips" at bounding box center [562, 418] width 1052 height 47
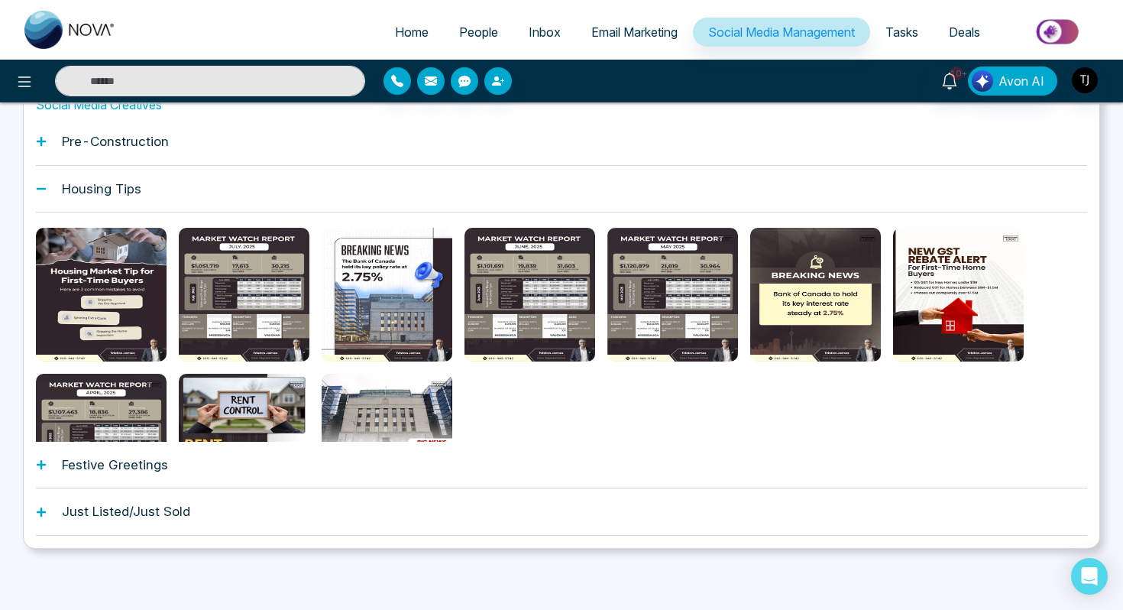
click at [121, 467] on h1 "Festive Greetings" at bounding box center [115, 464] width 106 height 15
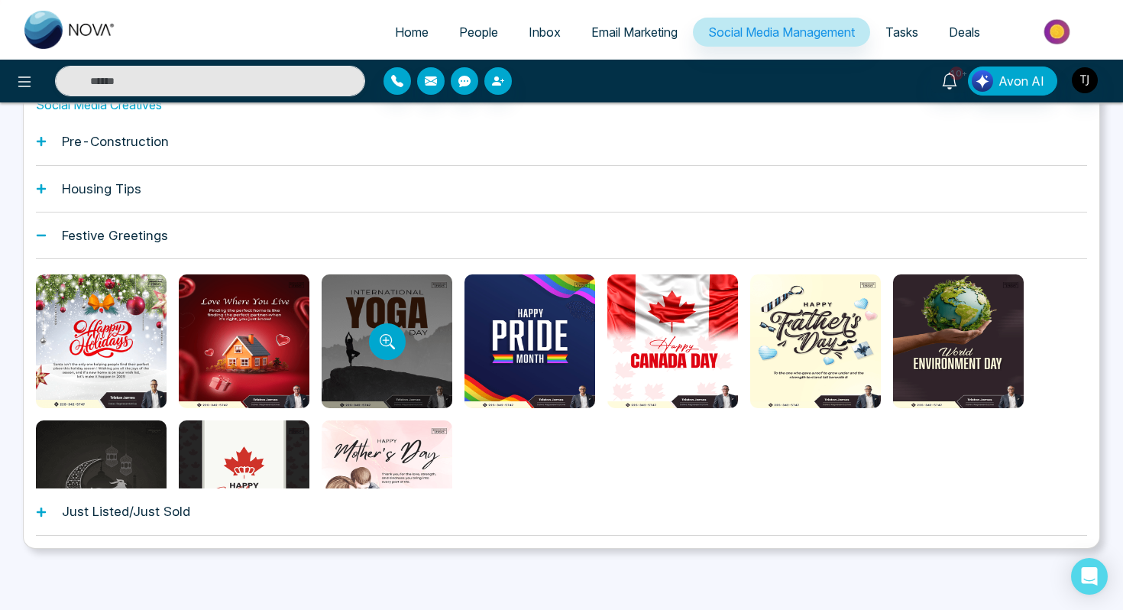
click at [365, 336] on div at bounding box center [387, 341] width 131 height 134
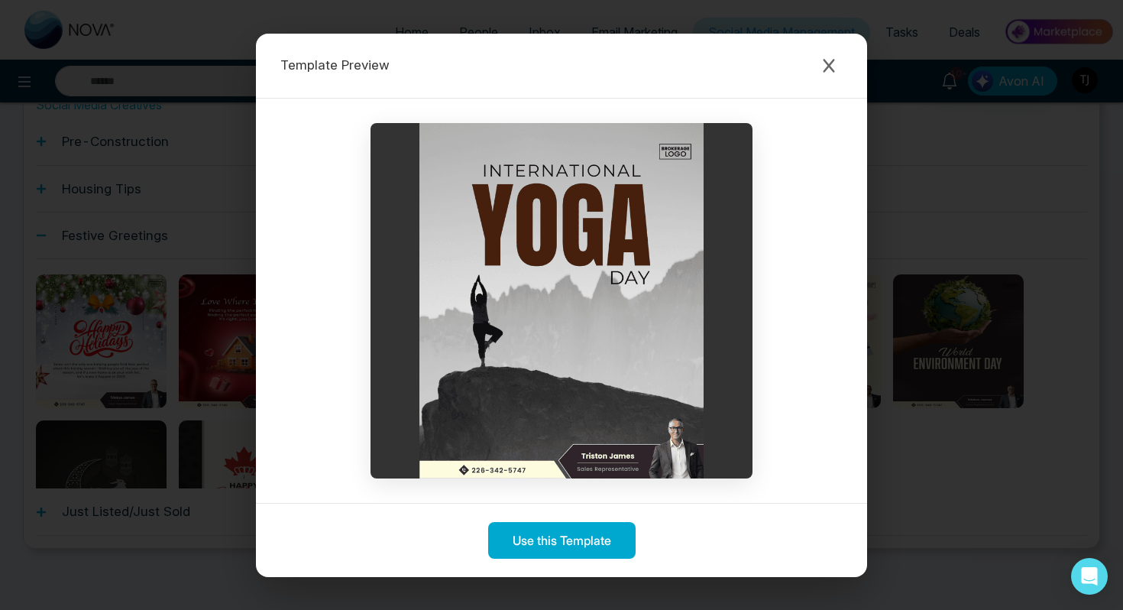
click at [845, 50] on div "Template Preview" at bounding box center [561, 66] width 611 height 65
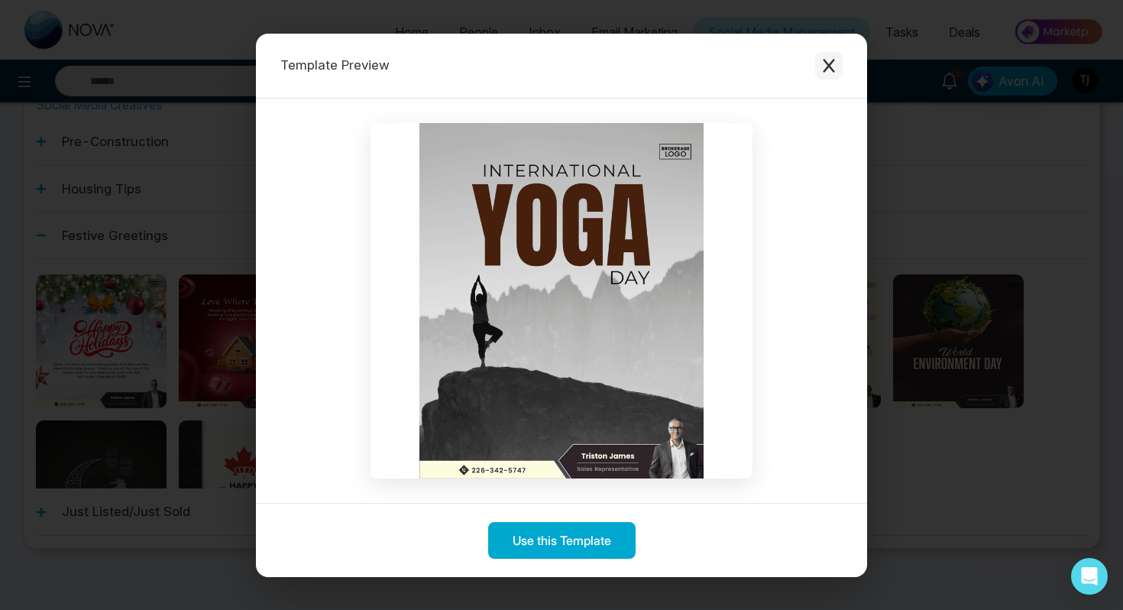
click at [833, 58] on icon "Close modal" at bounding box center [829, 65] width 15 height 15
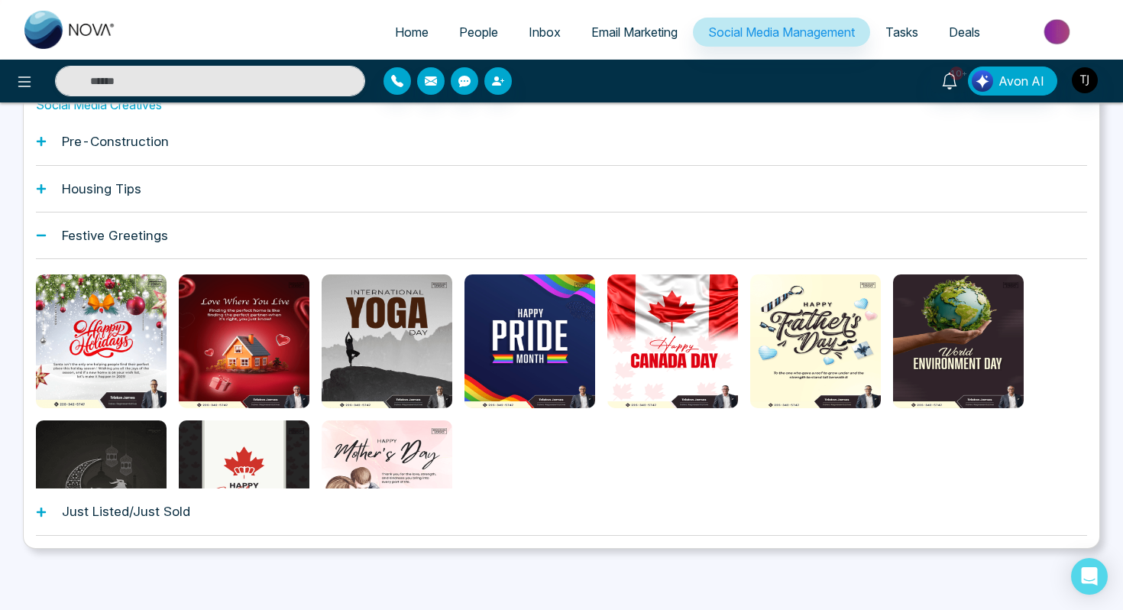
click at [364, 199] on div "Housing Tips" at bounding box center [562, 189] width 1052 height 47
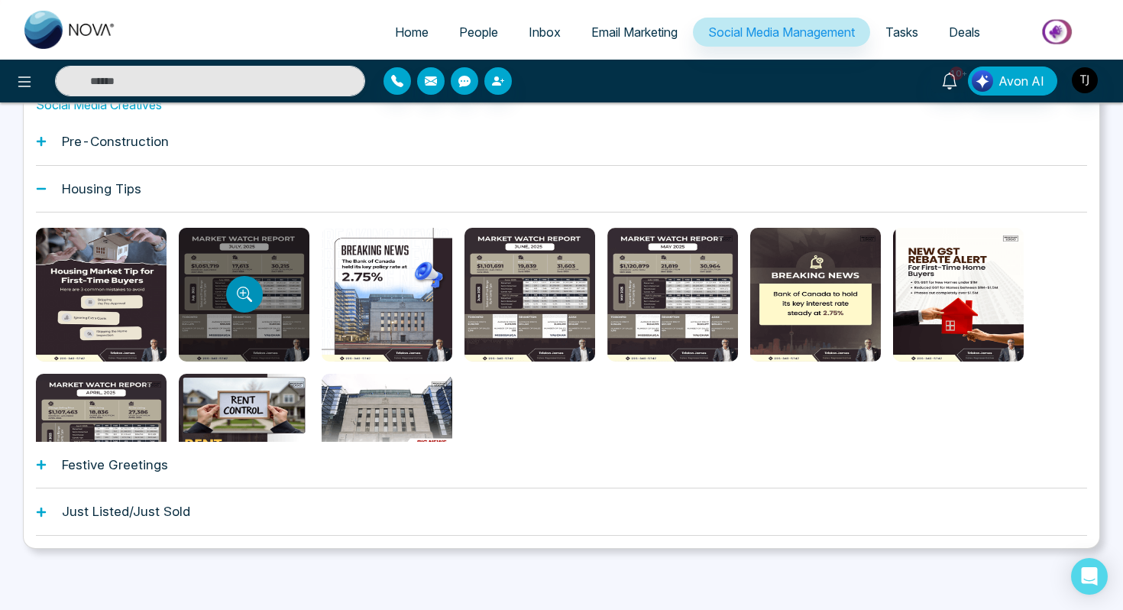
click at [241, 290] on icon "Preview template" at bounding box center [244, 294] width 15 height 15
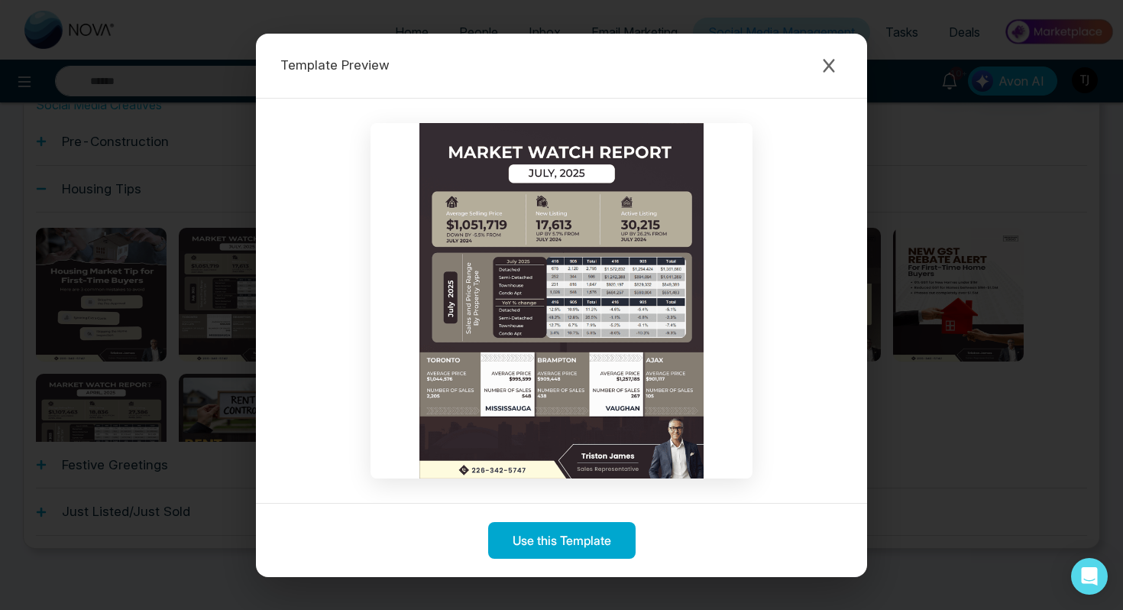
click at [122, 283] on div "Template Preview Use this Template" at bounding box center [561, 305] width 1123 height 610
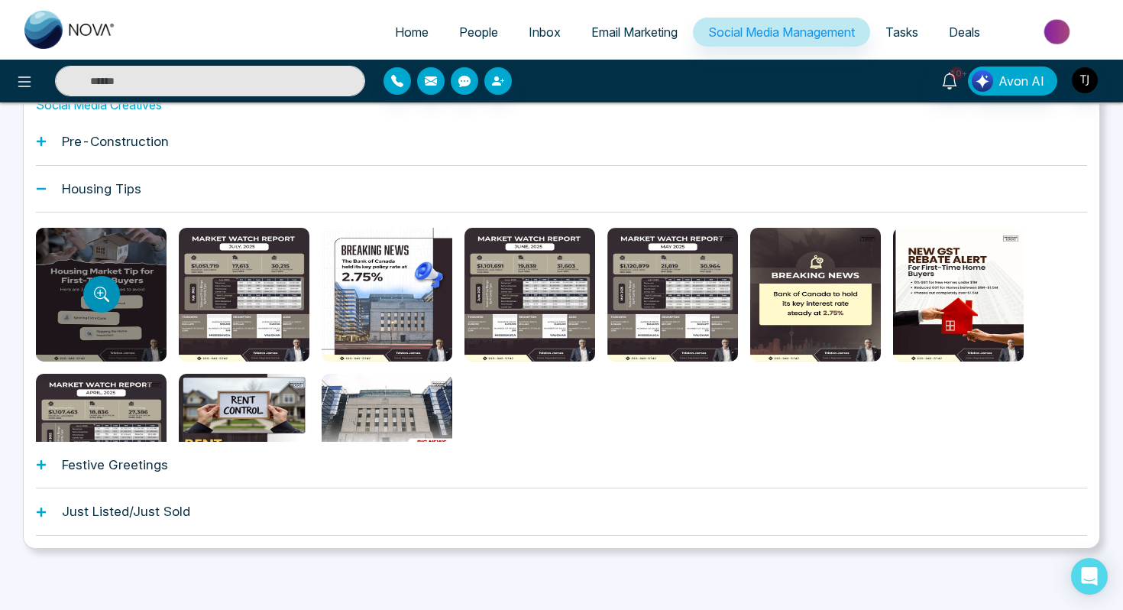
click at [105, 300] on icon "Preview template" at bounding box center [101, 294] width 15 height 15
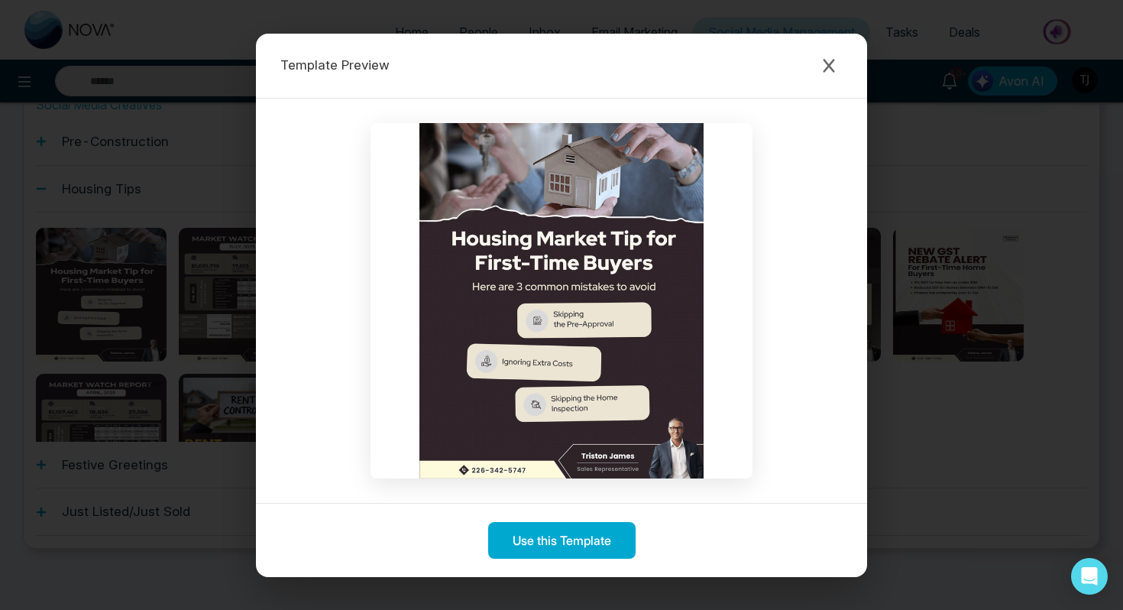
click at [132, 418] on div "Template Preview Use this Template" at bounding box center [561, 305] width 1123 height 610
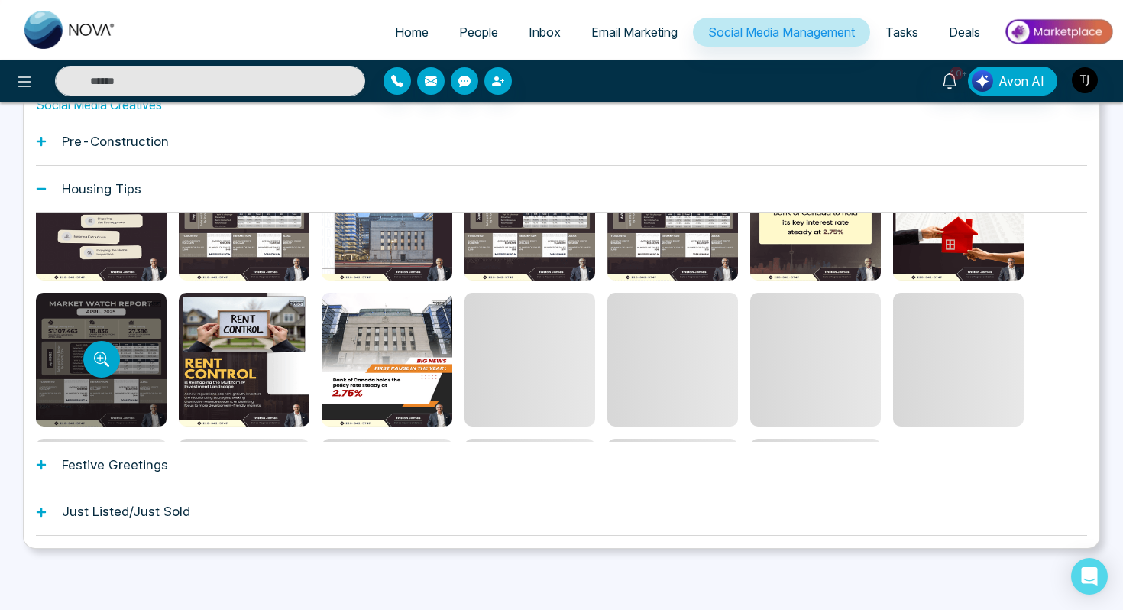
scroll to position [83, 0]
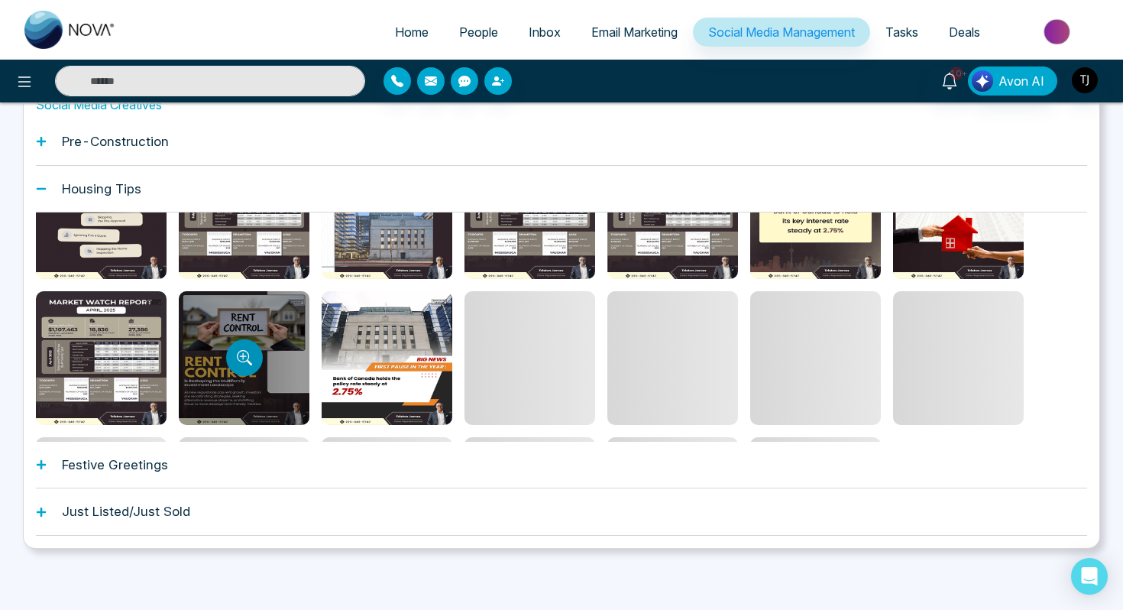
click at [260, 355] on button "Preview template" at bounding box center [244, 357] width 37 height 37
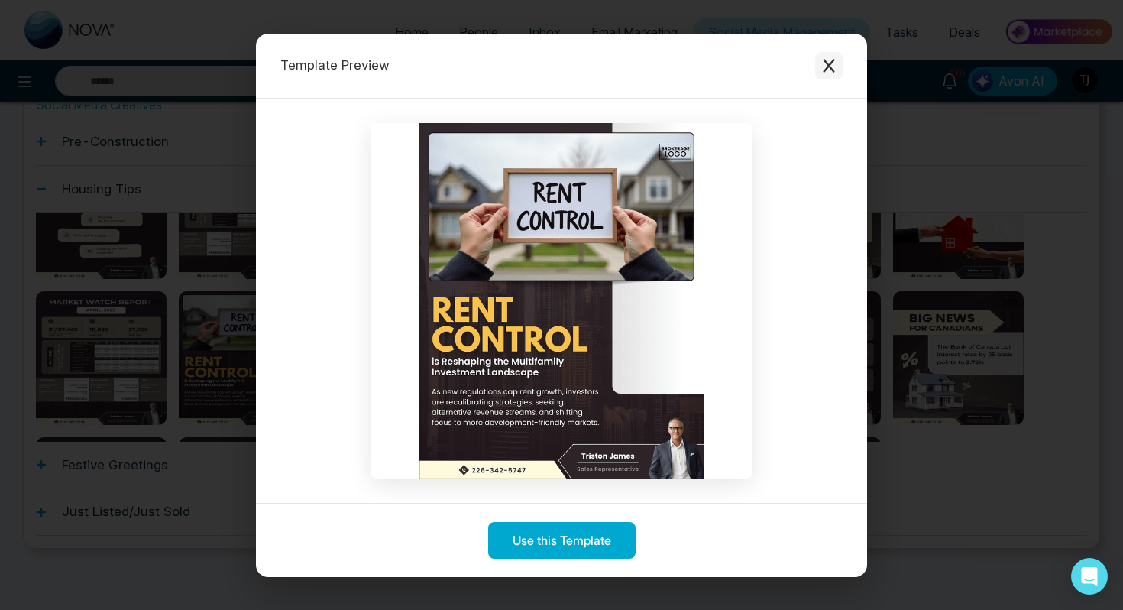
click at [828, 57] on button "Close modal" at bounding box center [829, 66] width 28 height 28
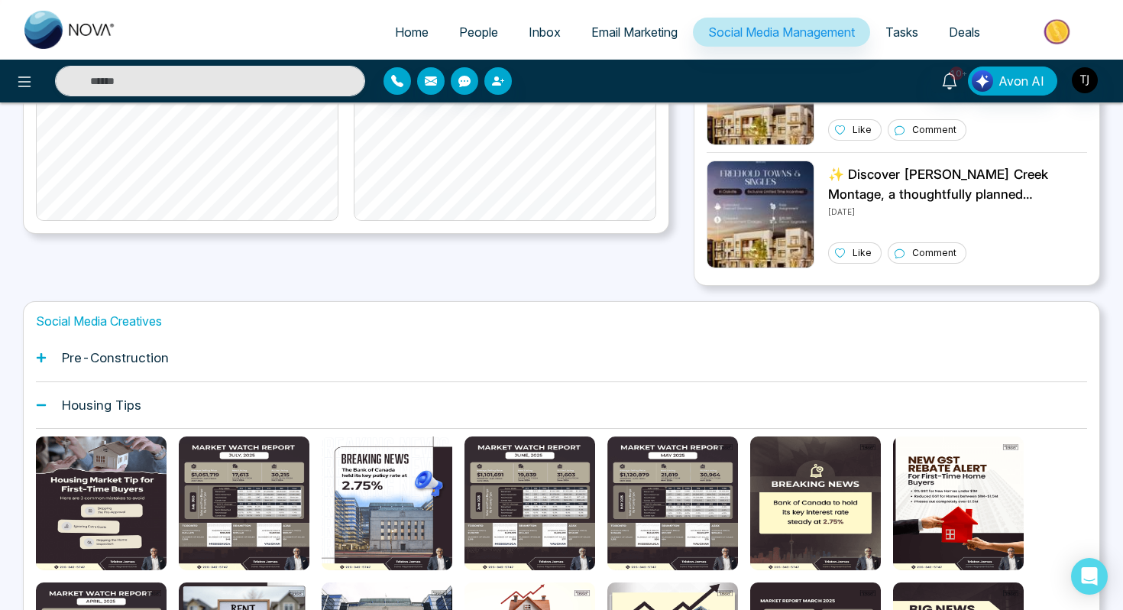
scroll to position [0, 0]
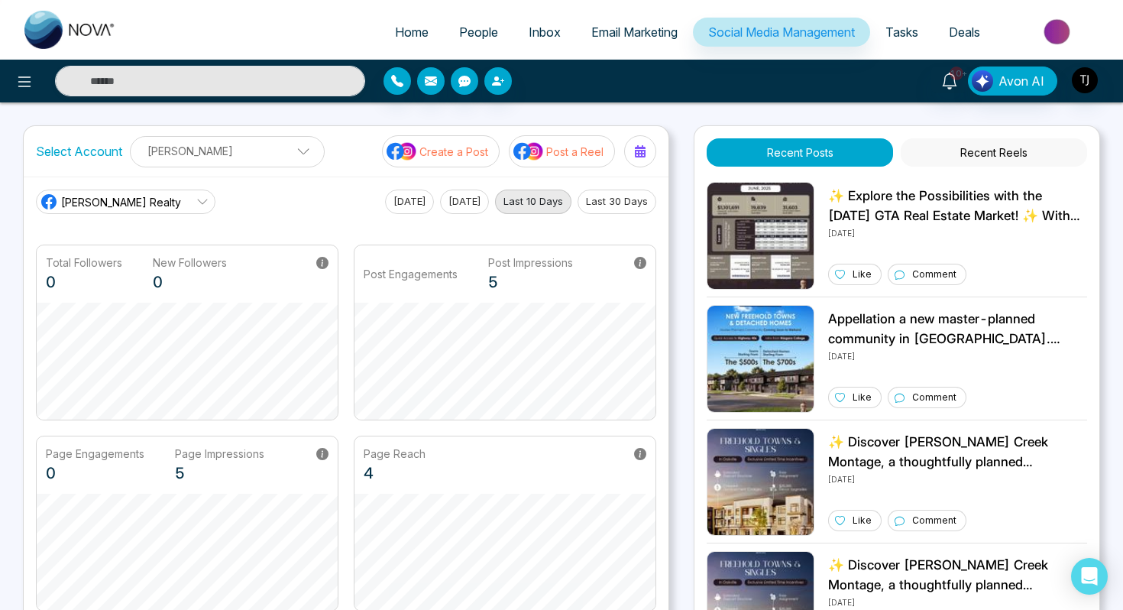
click at [564, 154] on p "Post a Reel" at bounding box center [574, 152] width 57 height 16
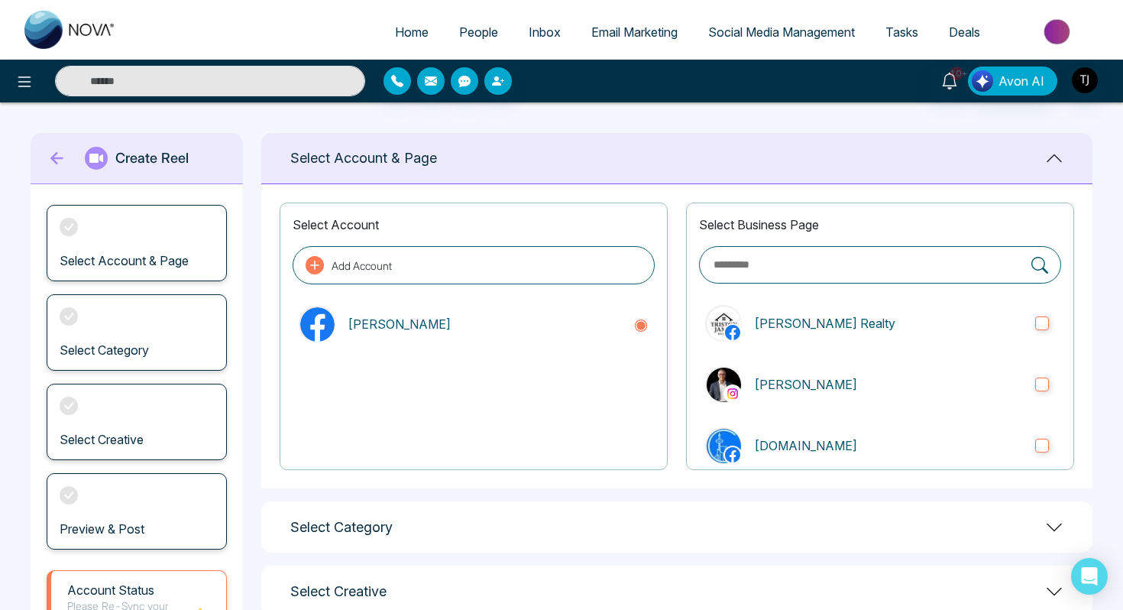
click at [519, 537] on div "Select Category" at bounding box center [677, 526] width 832 height 51
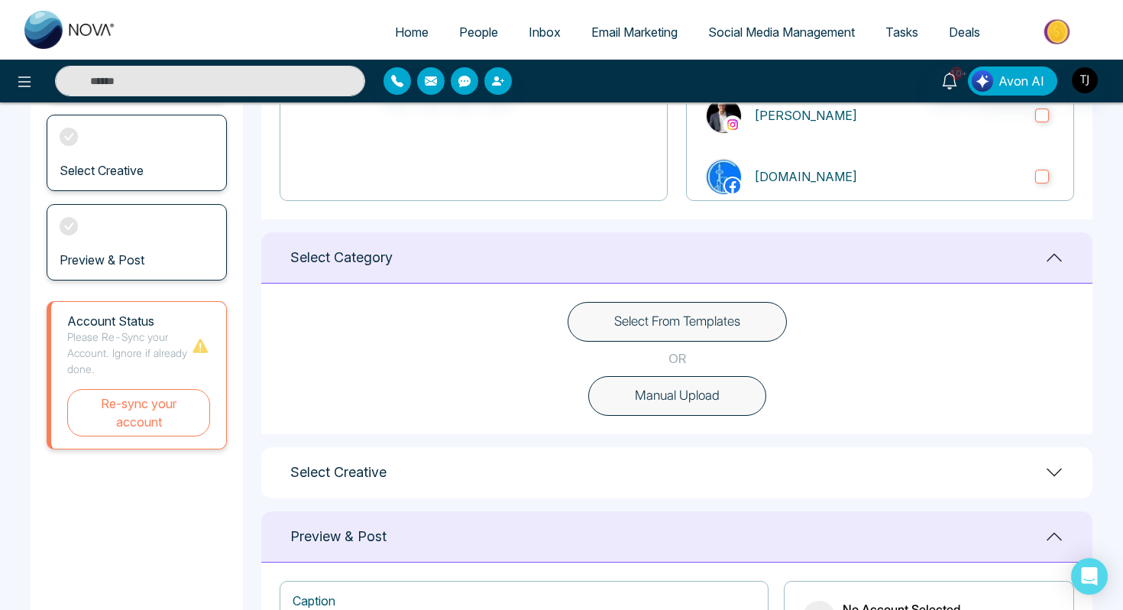
scroll to position [291, 0]
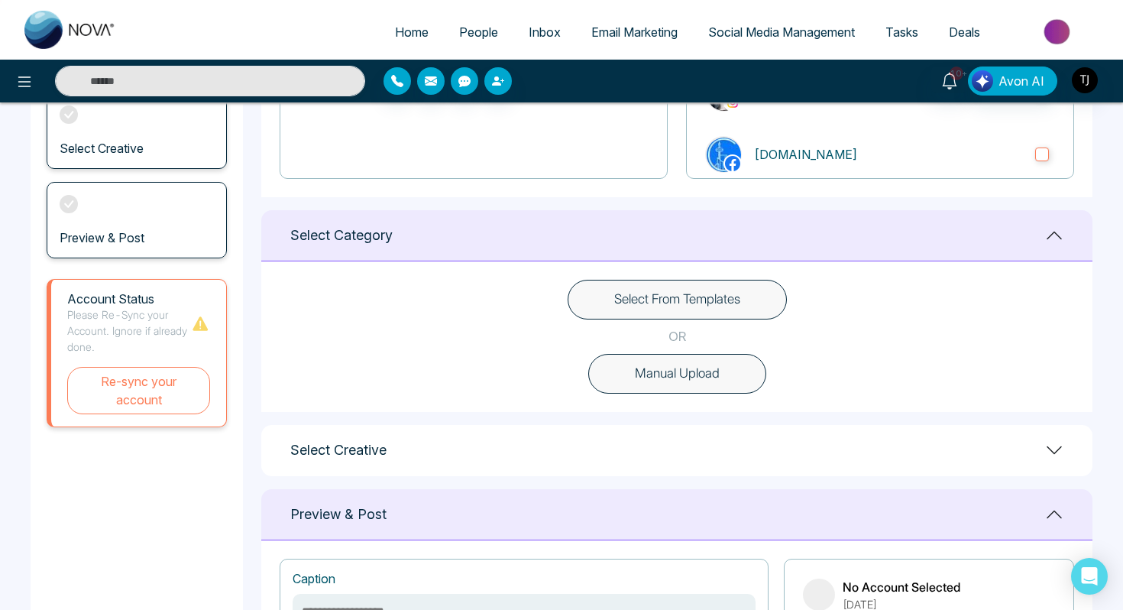
click at [647, 309] on button "Select From Templates" at bounding box center [677, 300] width 219 height 40
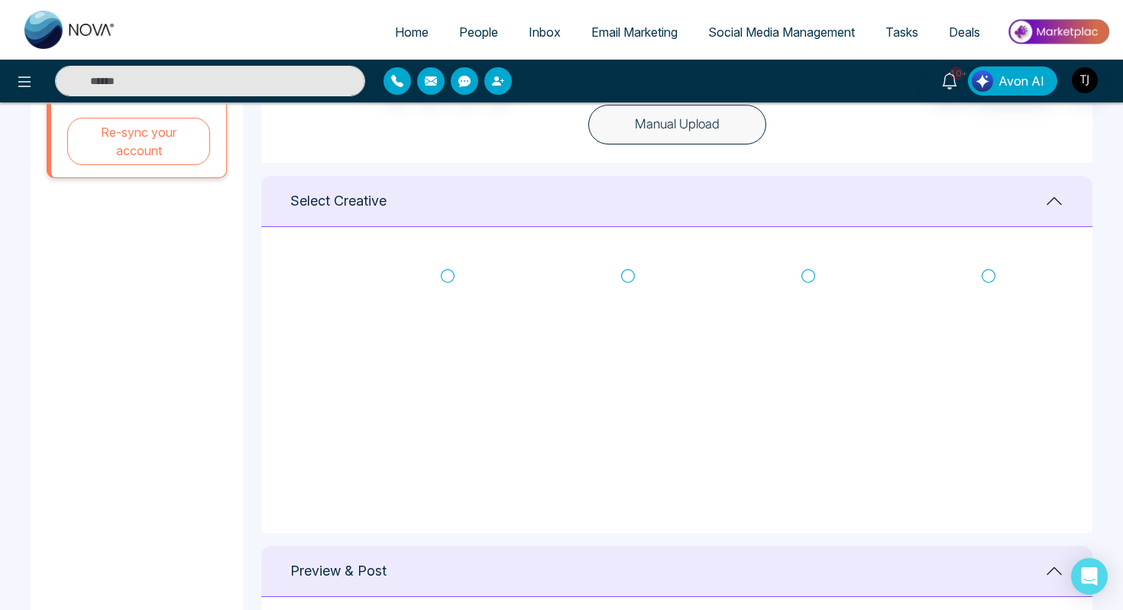
scroll to position [78, 0]
click at [968, 34] on span "Deals" at bounding box center [964, 31] width 31 height 15
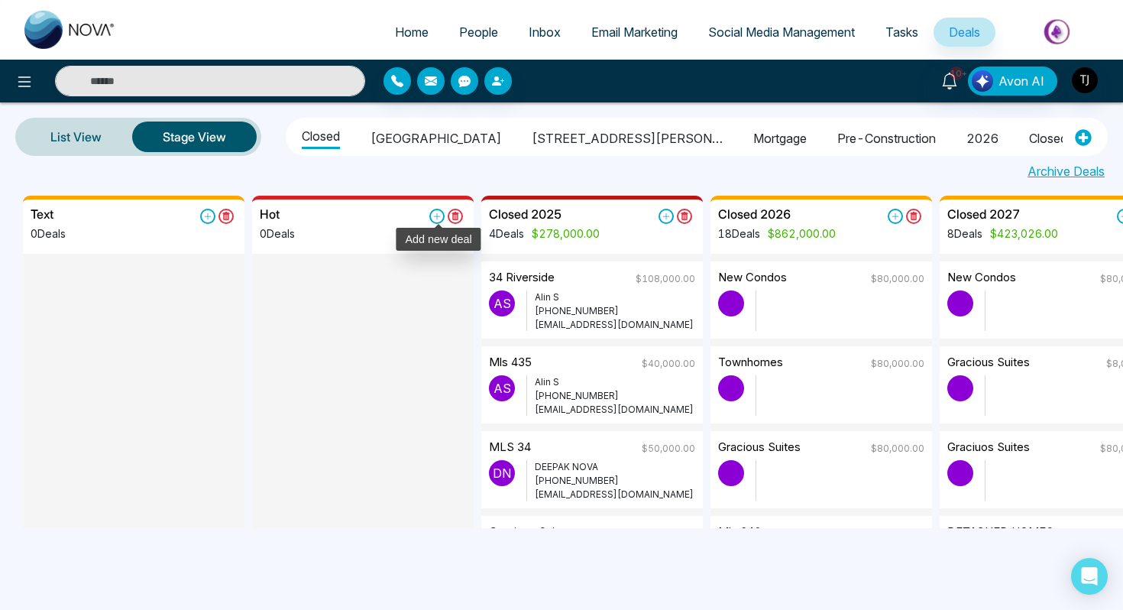
click at [439, 218] on icon at bounding box center [437, 216] width 15 height 15
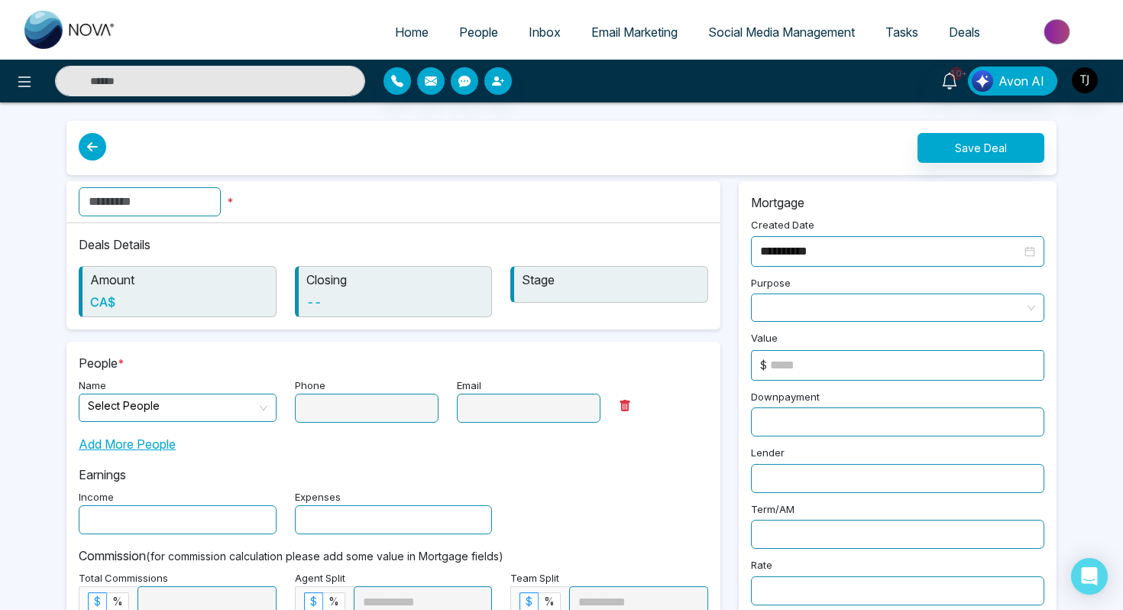
click at [197, 191] on input "text" at bounding box center [150, 201] width 142 height 29
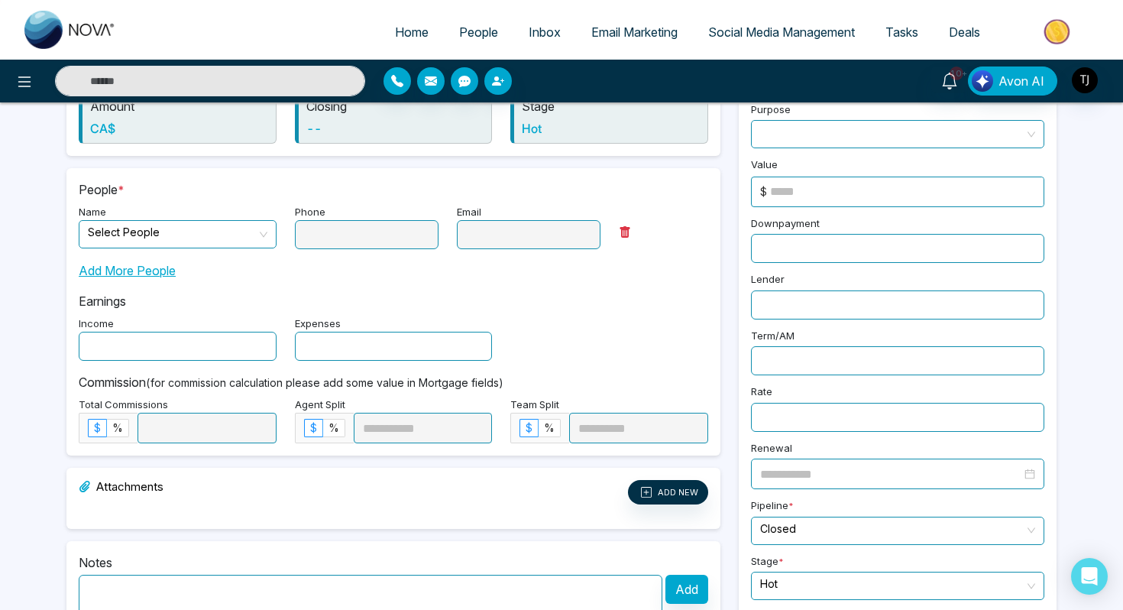
scroll to position [238, 0]
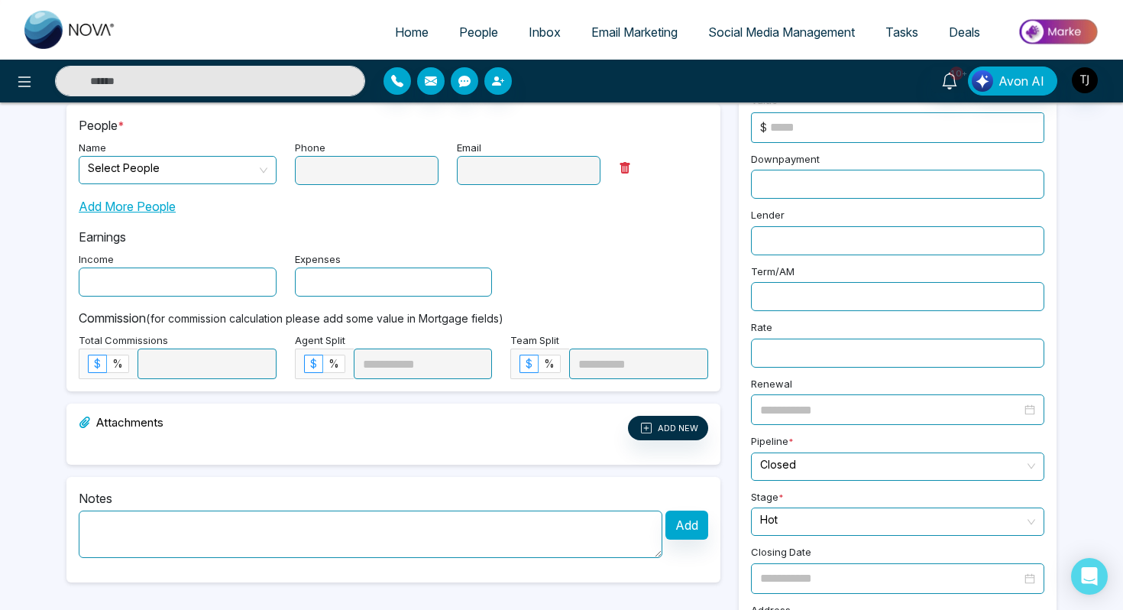
type input "***"
click at [170, 169] on input "search" at bounding box center [172, 168] width 169 height 23
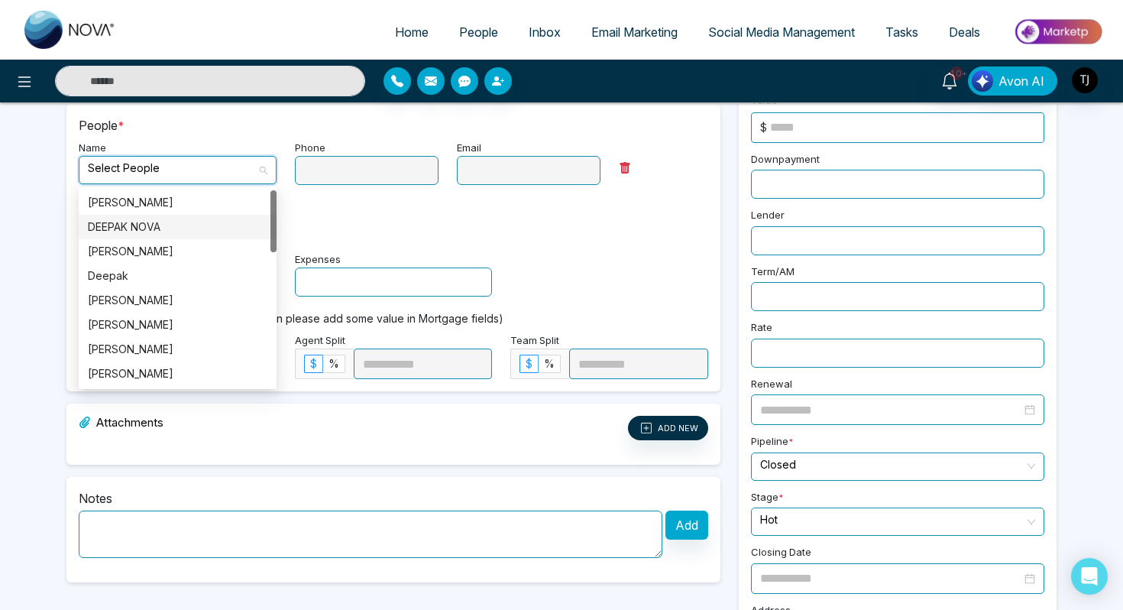
click at [135, 236] on div "DEEPAK NOVA" at bounding box center [178, 227] width 198 height 24
type input "**********"
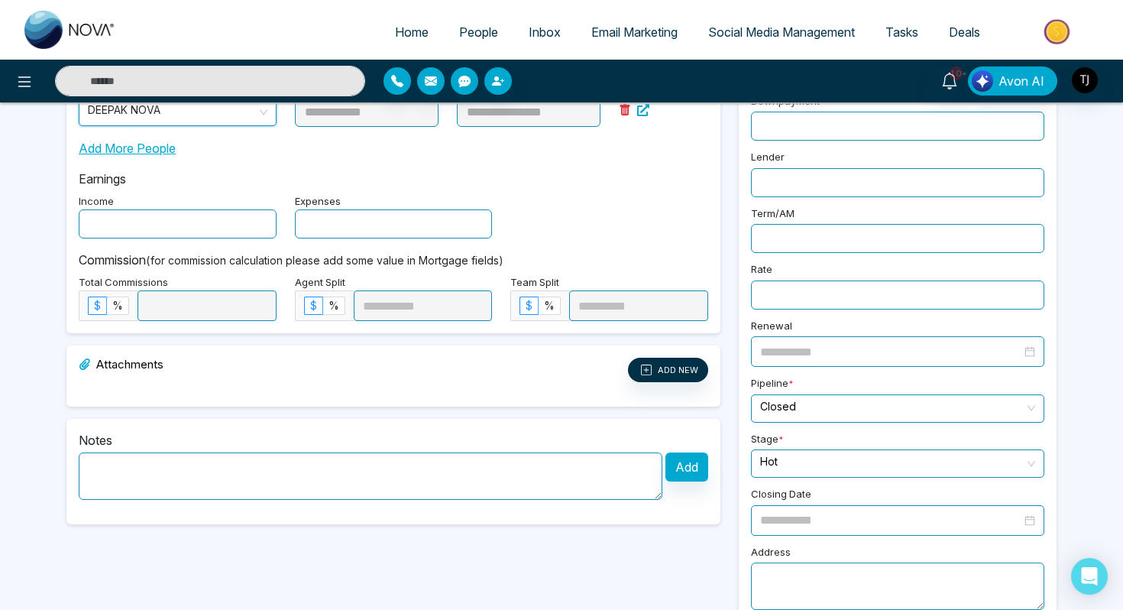
scroll to position [314, 0]
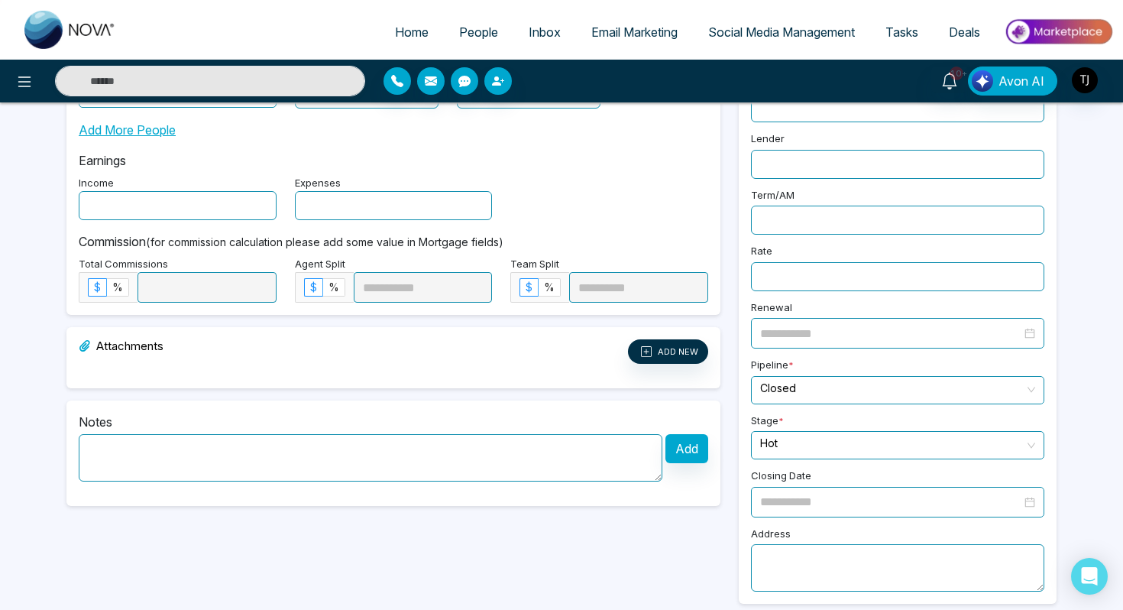
click at [109, 216] on input "text" at bounding box center [178, 205] width 198 height 29
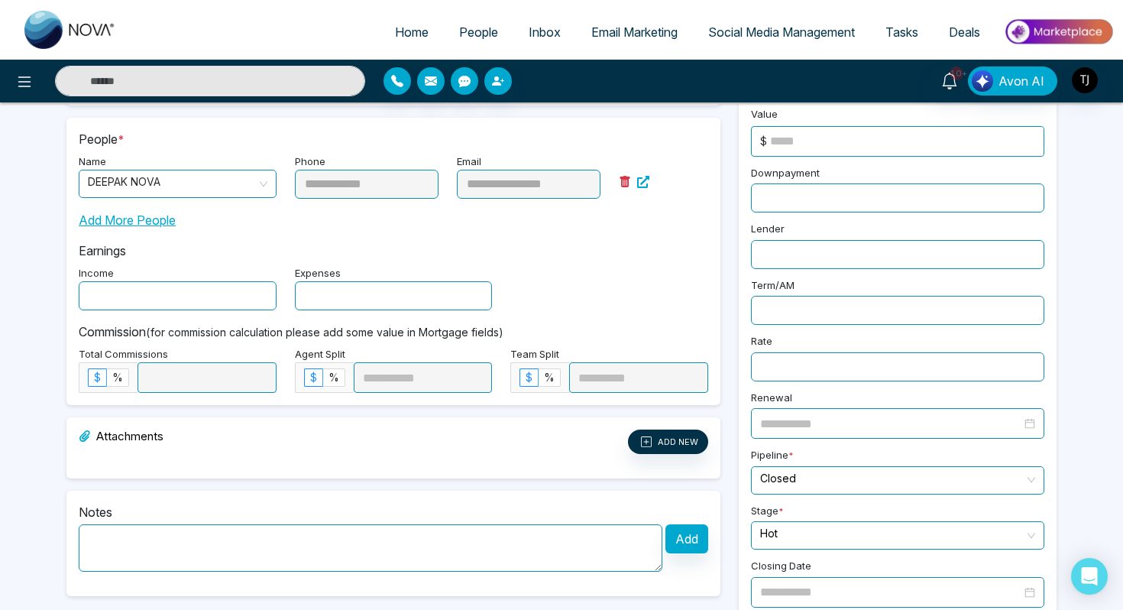
scroll to position [216, 0]
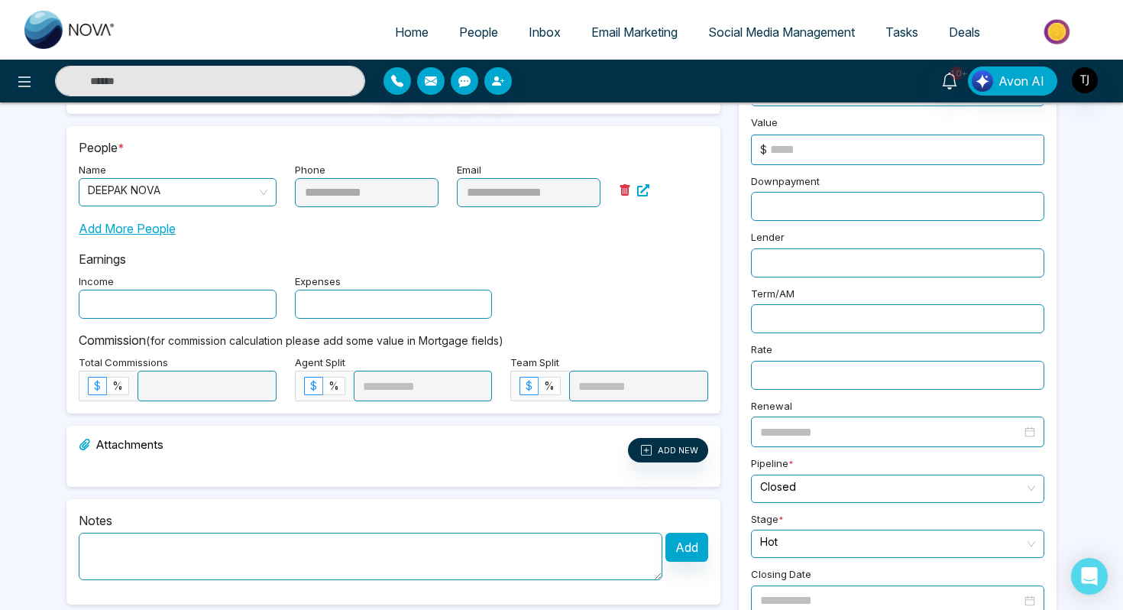
click at [782, 218] on div "**********" at bounding box center [898, 344] width 312 height 691
click at [790, 151] on input at bounding box center [907, 149] width 274 height 29
click at [800, 209] on input "text" at bounding box center [897, 206] width 293 height 29
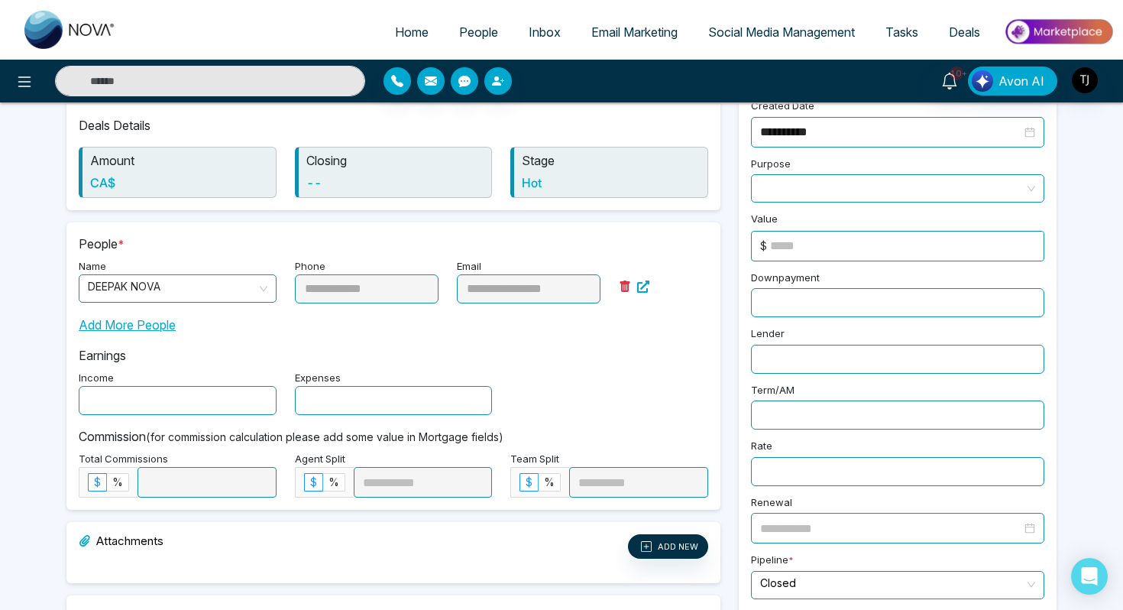
scroll to position [89, 0]
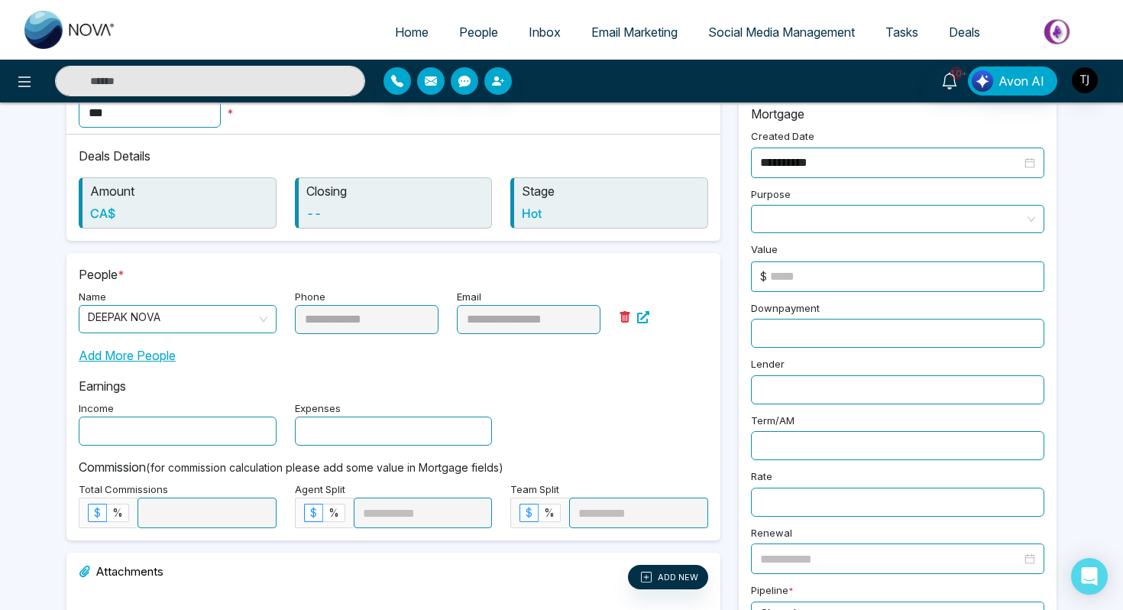
click at [816, 213] on span at bounding box center [897, 219] width 275 height 27
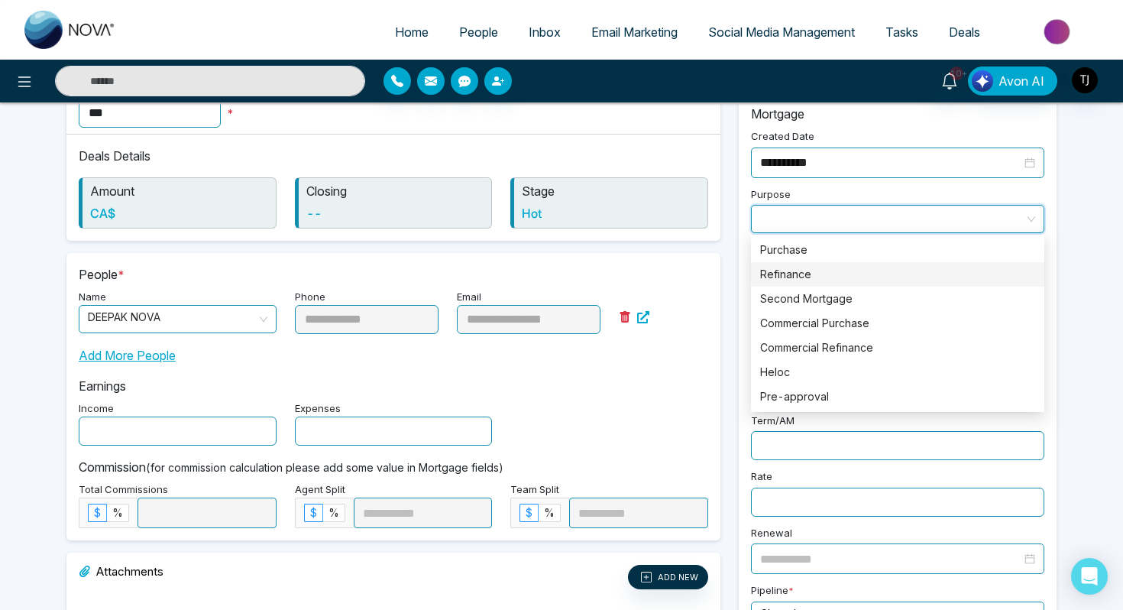
click at [804, 269] on div "Refinance" at bounding box center [897, 274] width 275 height 17
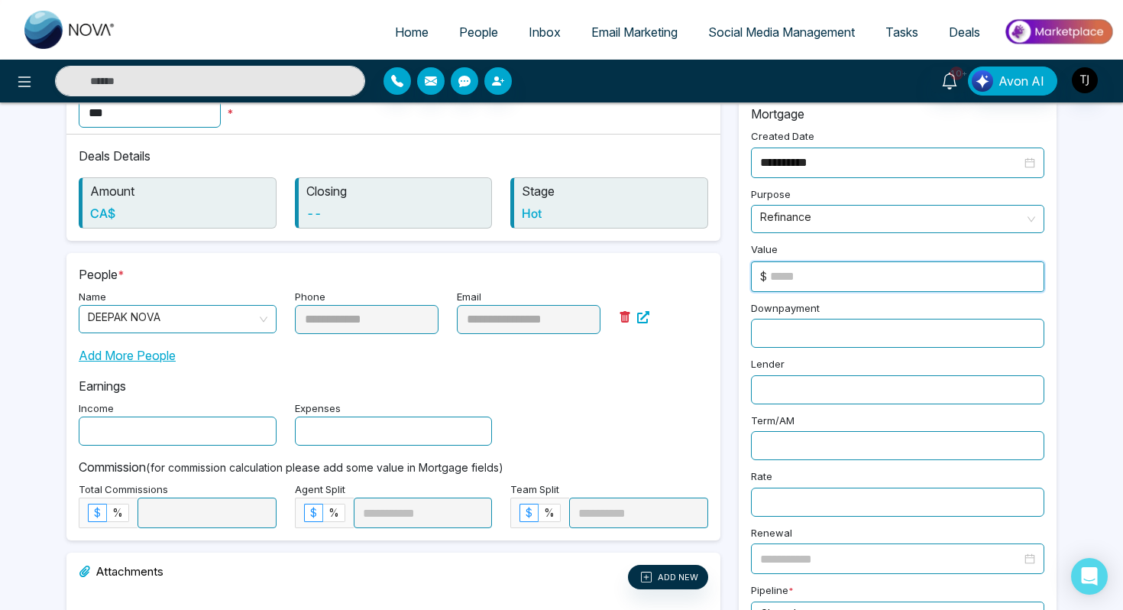
click at [809, 286] on input at bounding box center [907, 276] width 274 height 29
type input "******"
click at [799, 332] on input "text" at bounding box center [897, 333] width 293 height 29
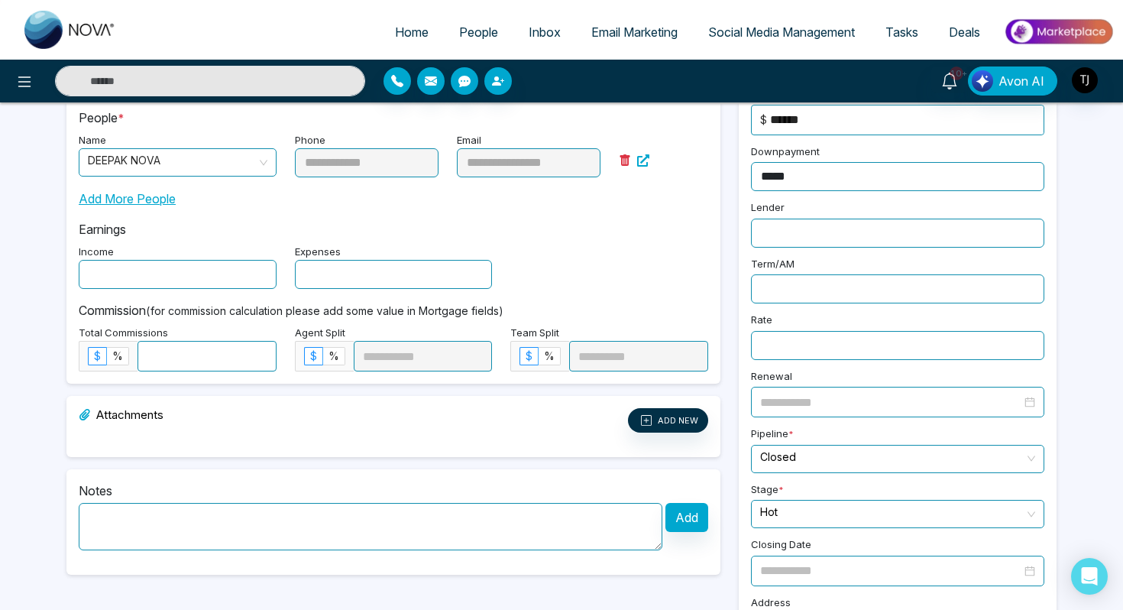
scroll to position [314, 0]
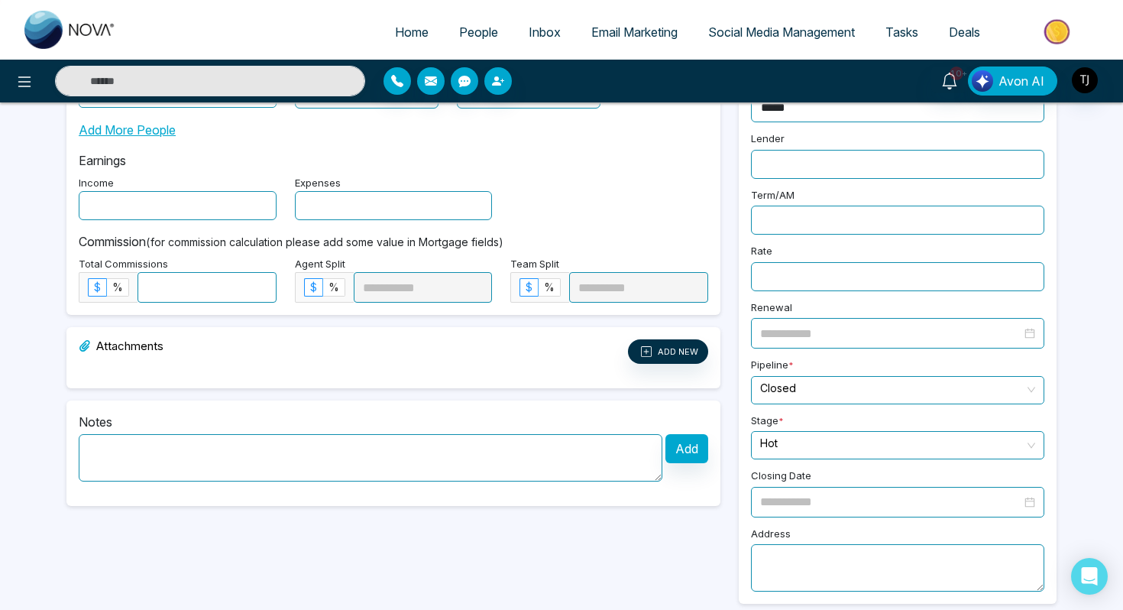
type input "*****"
click at [202, 285] on input at bounding box center [207, 287] width 138 height 29
click at [116, 285] on span "%" at bounding box center [117, 286] width 11 height 13
click at [207, 289] on input at bounding box center [207, 287] width 138 height 29
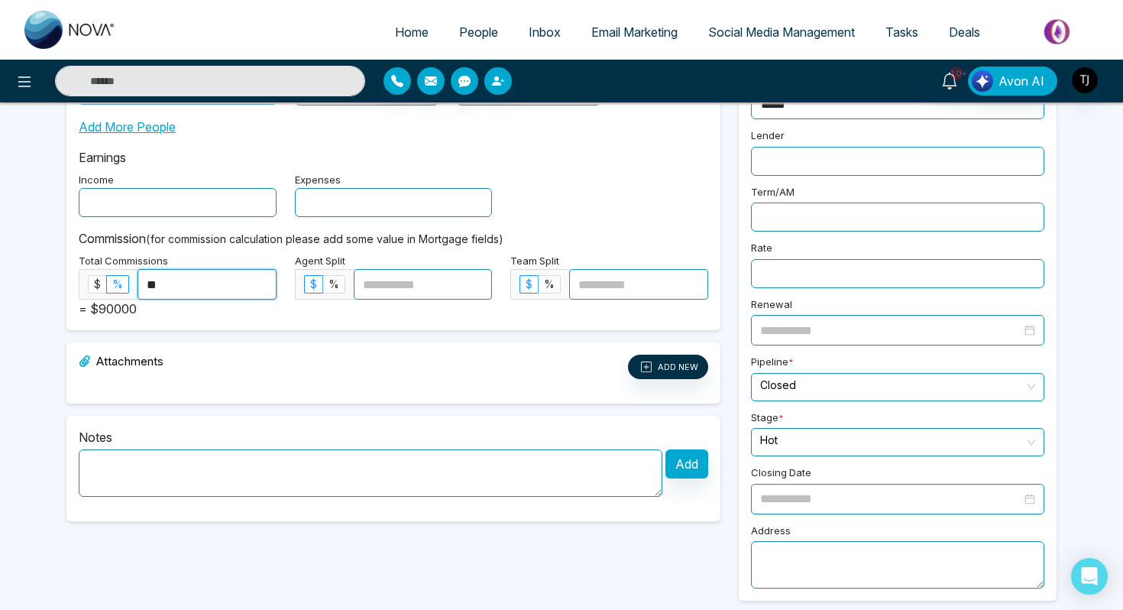
scroll to position [0, 0]
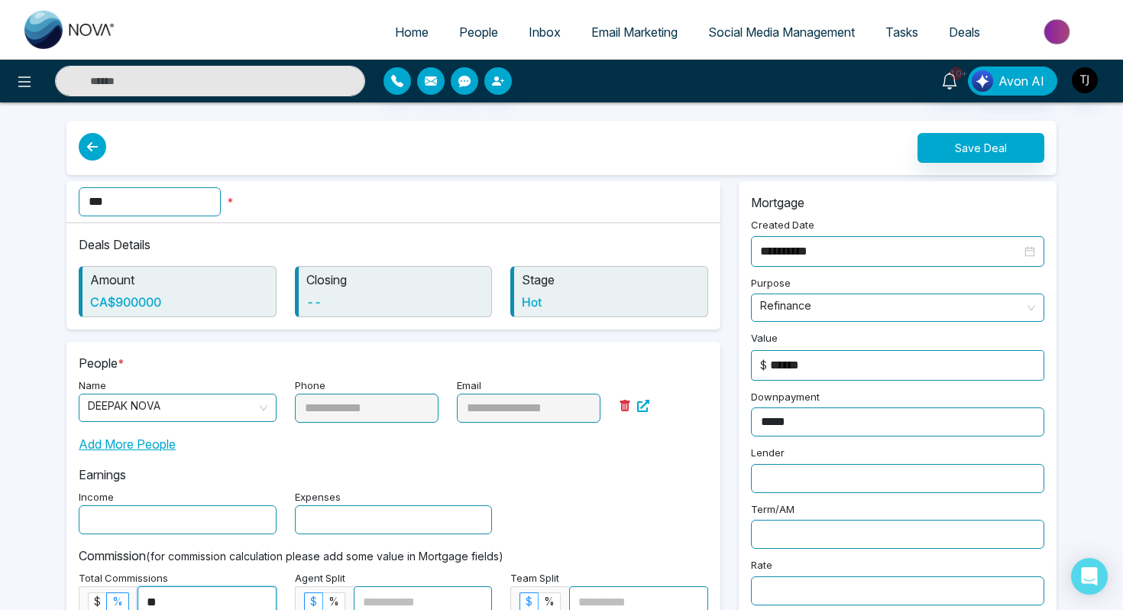
type input "**"
click at [1039, 134] on button "Save Deal" at bounding box center [981, 148] width 127 height 30
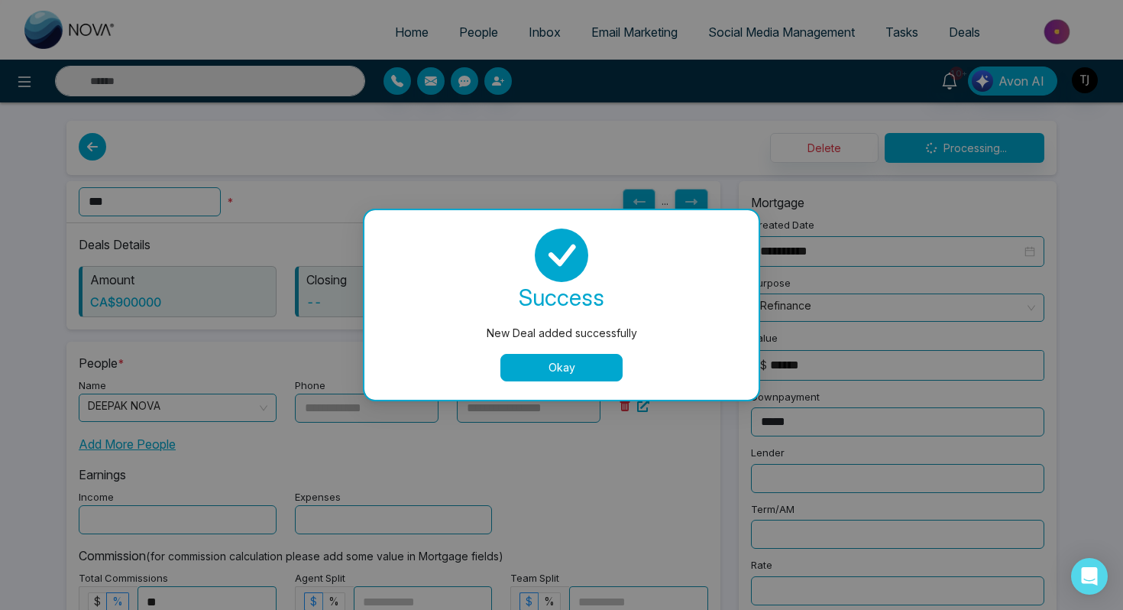
click at [594, 364] on button "Okay" at bounding box center [562, 368] width 122 height 28
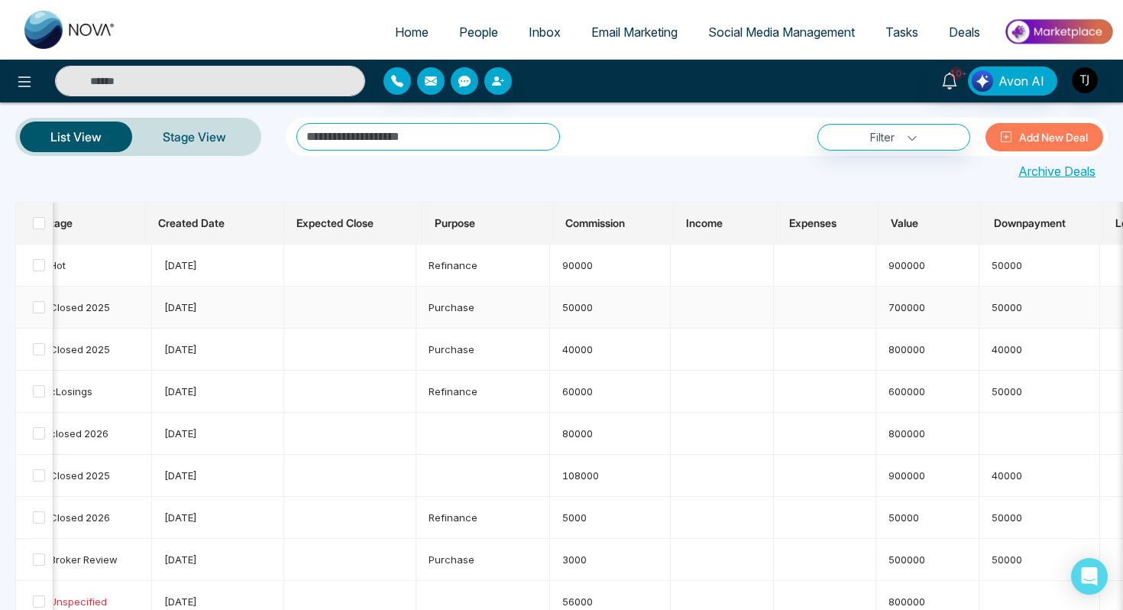
scroll to position [0, 225]
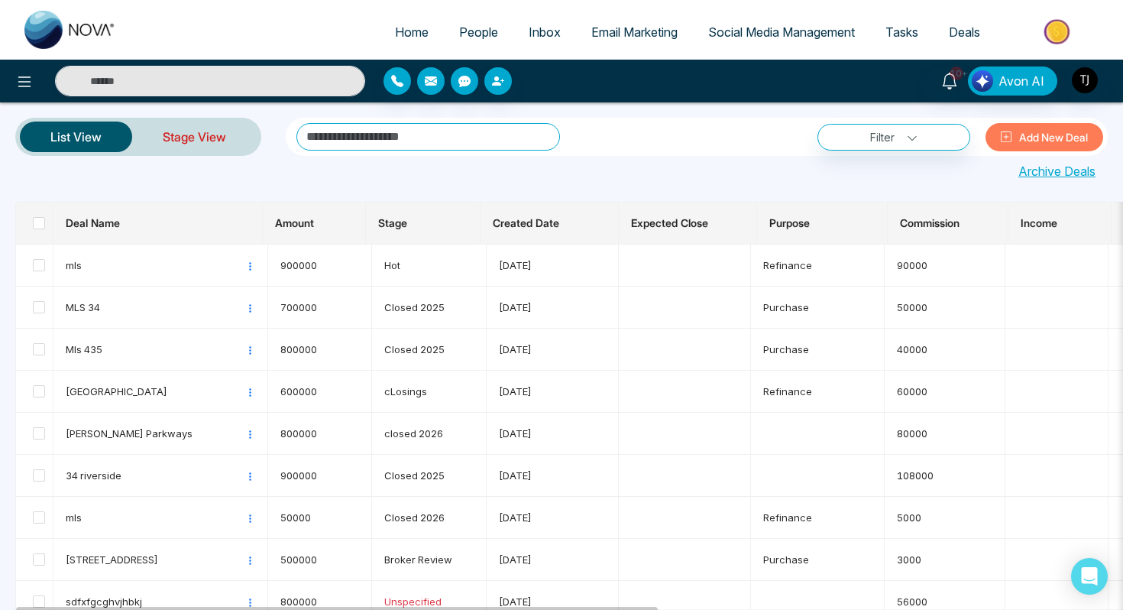
click at [215, 142] on link "Stage View" at bounding box center [194, 136] width 125 height 37
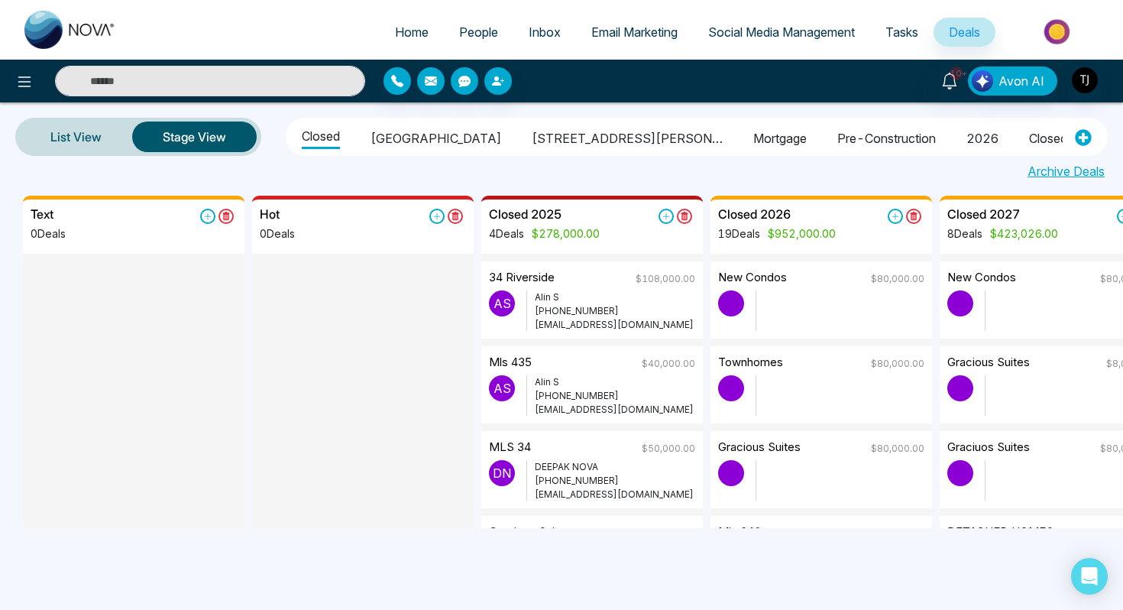
click at [459, 29] on span "People" at bounding box center [478, 31] width 39 height 15
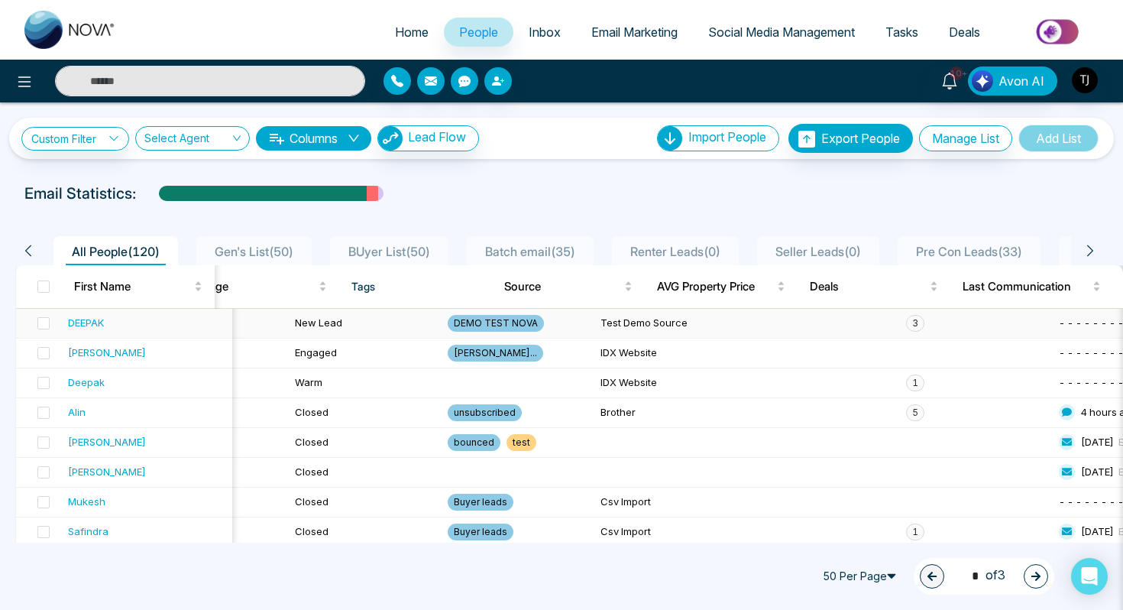
click at [906, 322] on span "3" at bounding box center [915, 323] width 18 height 17
click at [144, 317] on div "DEEPAK" at bounding box center [147, 322] width 158 height 15
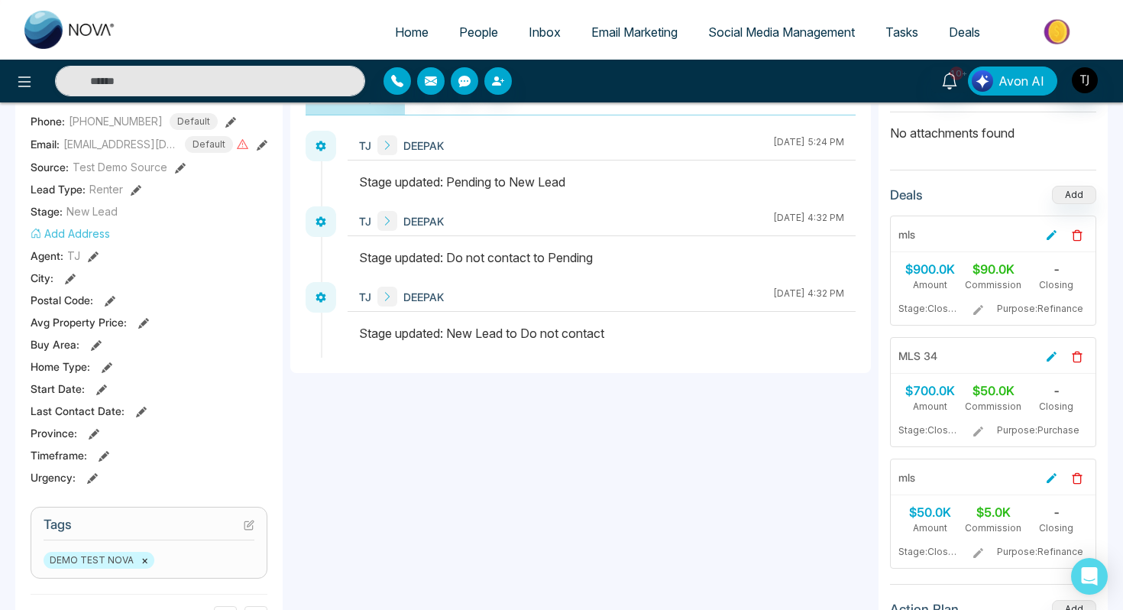
click at [1013, 86] on span "Avon AI" at bounding box center [1022, 81] width 46 height 18
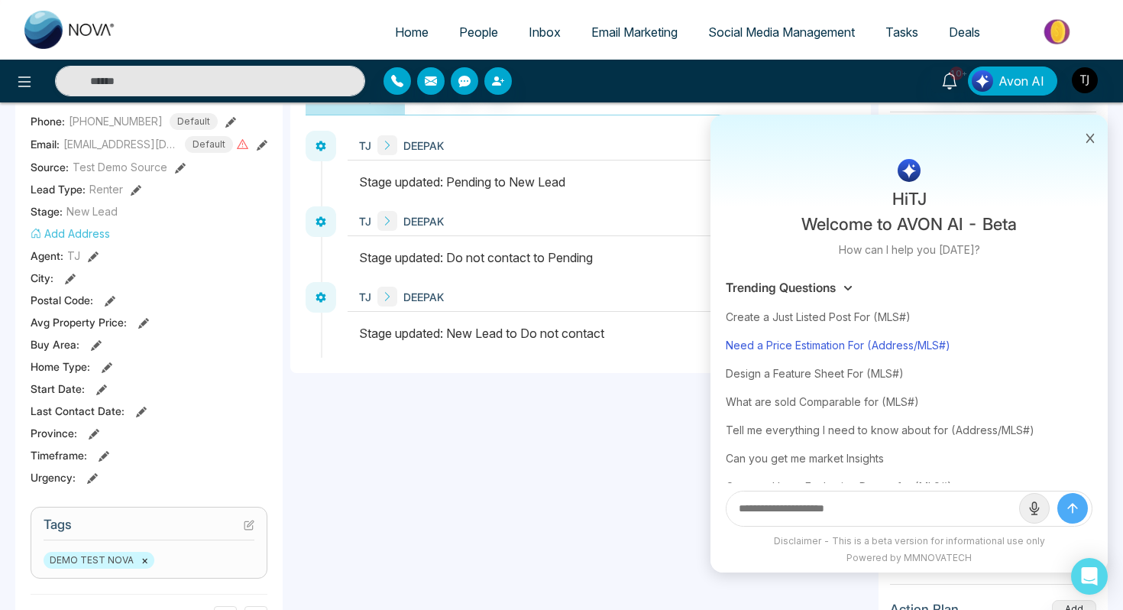
click at [883, 351] on div "Need a Price Estimation For (Address/MLS#)" at bounding box center [909, 345] width 367 height 28
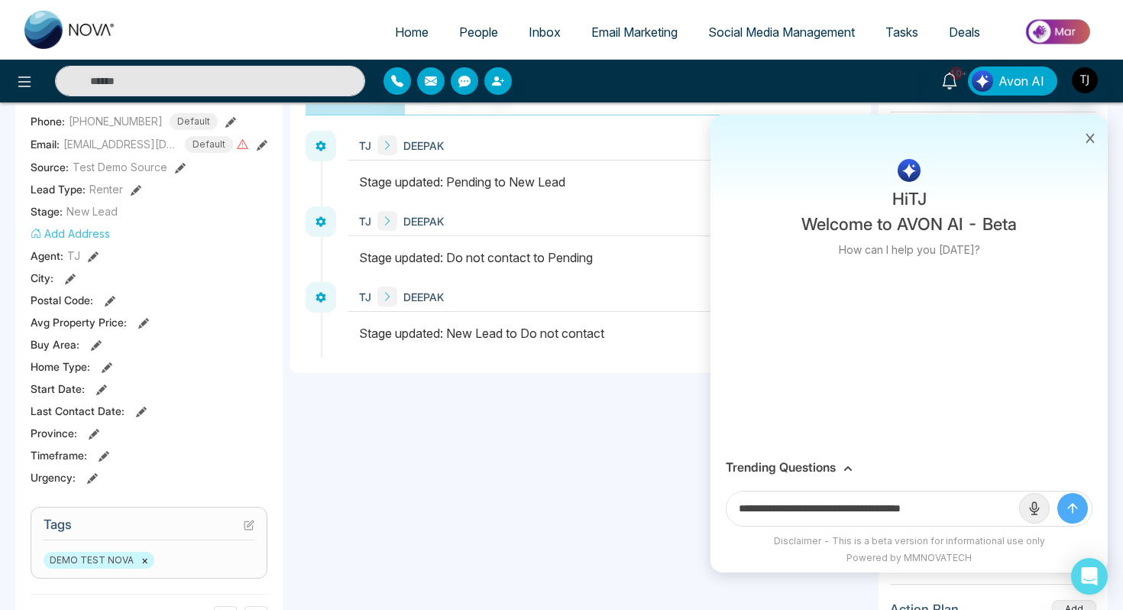
drag, startPoint x: 881, startPoint y: 509, endPoint x: 970, endPoint y: 504, distance: 88.8
click at [970, 507] on input "**********" at bounding box center [873, 508] width 293 height 34
paste input "**********"
type input "**********"
click at [1058, 493] on button "submit" at bounding box center [1073, 508] width 31 height 31
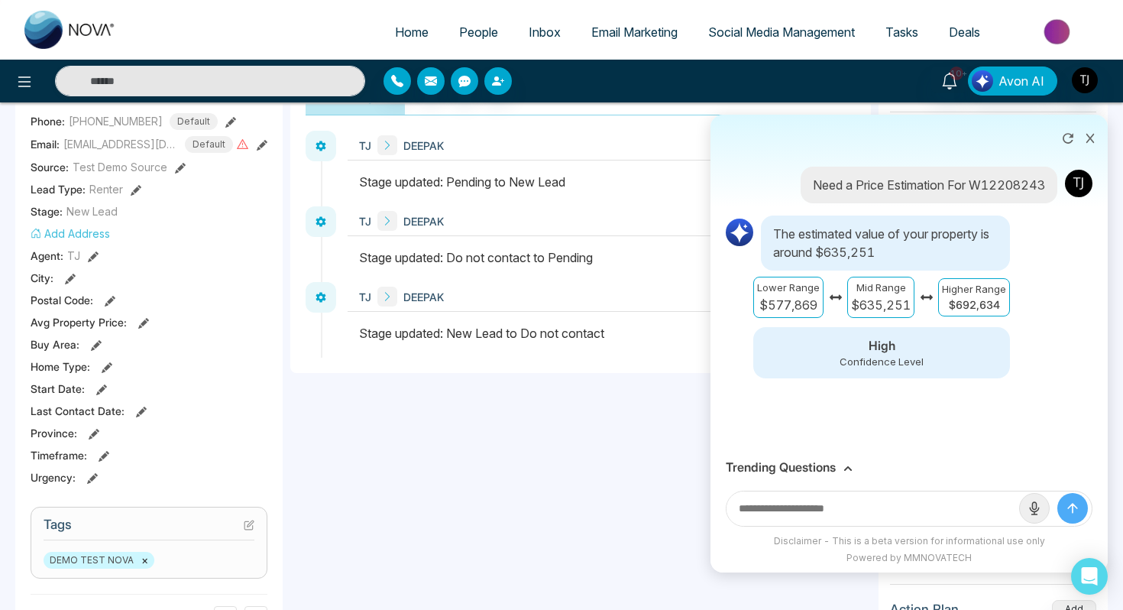
click at [810, 465] on h3 "Trending Questions" at bounding box center [781, 467] width 110 height 15
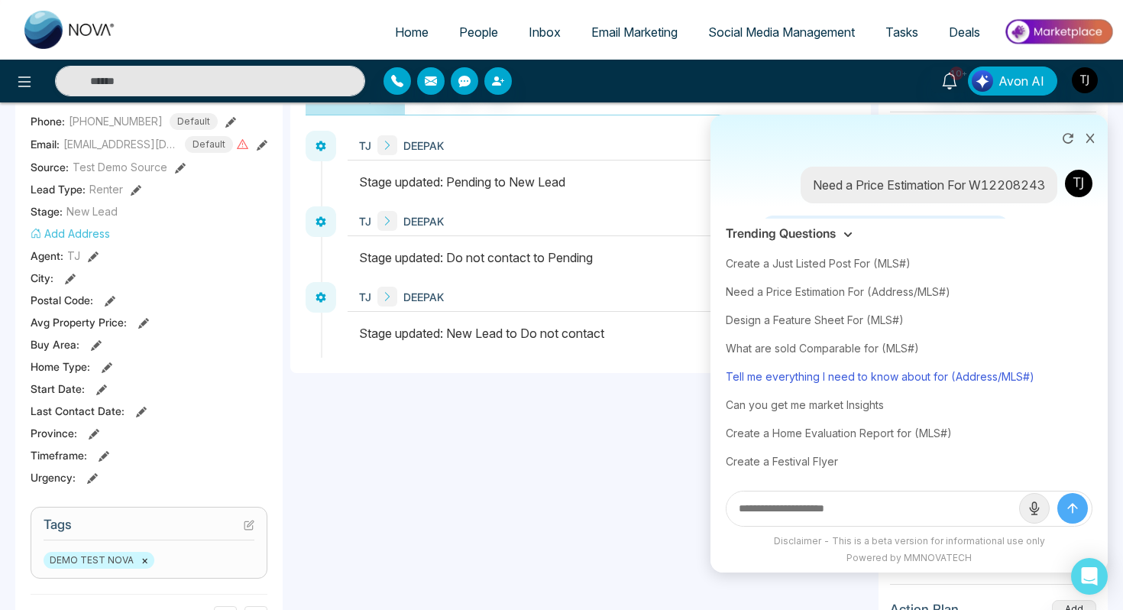
click at [828, 380] on div "Tell me everything I need to know about for (Address/MLS#)" at bounding box center [909, 376] width 367 height 28
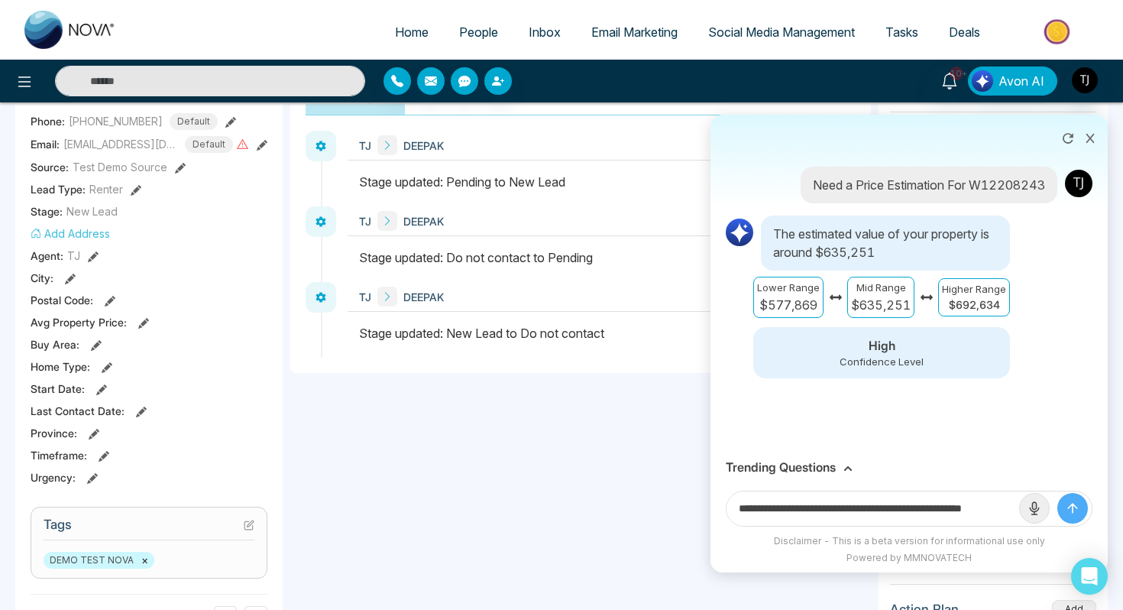
scroll to position [0, 37]
drag, startPoint x: 962, startPoint y: 511, endPoint x: 1059, endPoint y: 518, distance: 96.6
click at [1057, 518] on form "**********" at bounding box center [909, 509] width 367 height 36
paste input "**********"
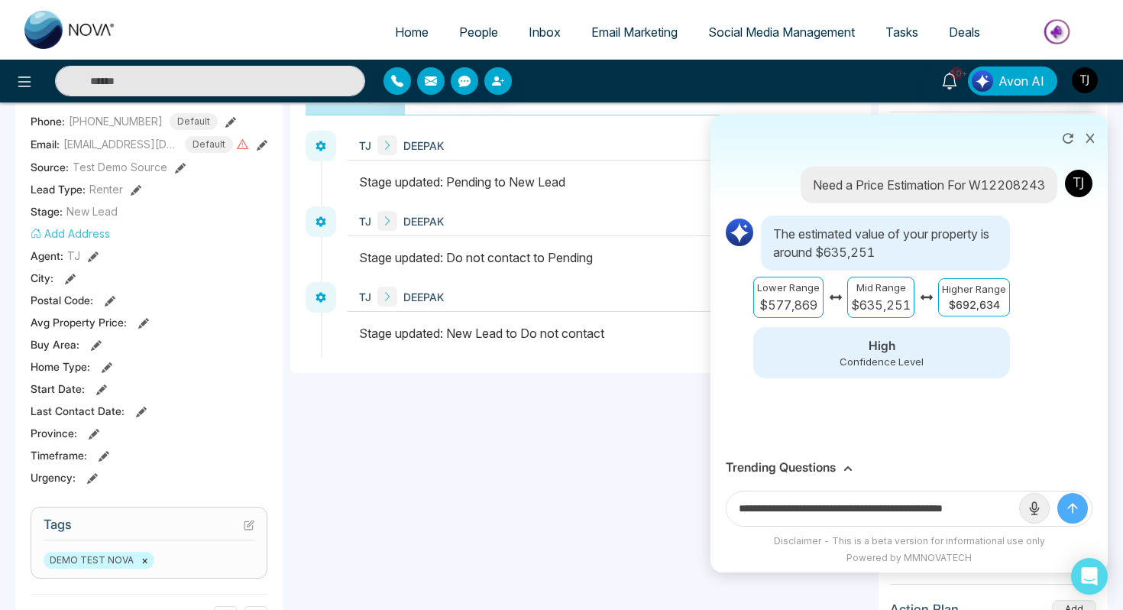
scroll to position [0, 15]
type input "**********"
click at [1058, 493] on button "submit" at bounding box center [1073, 508] width 31 height 31
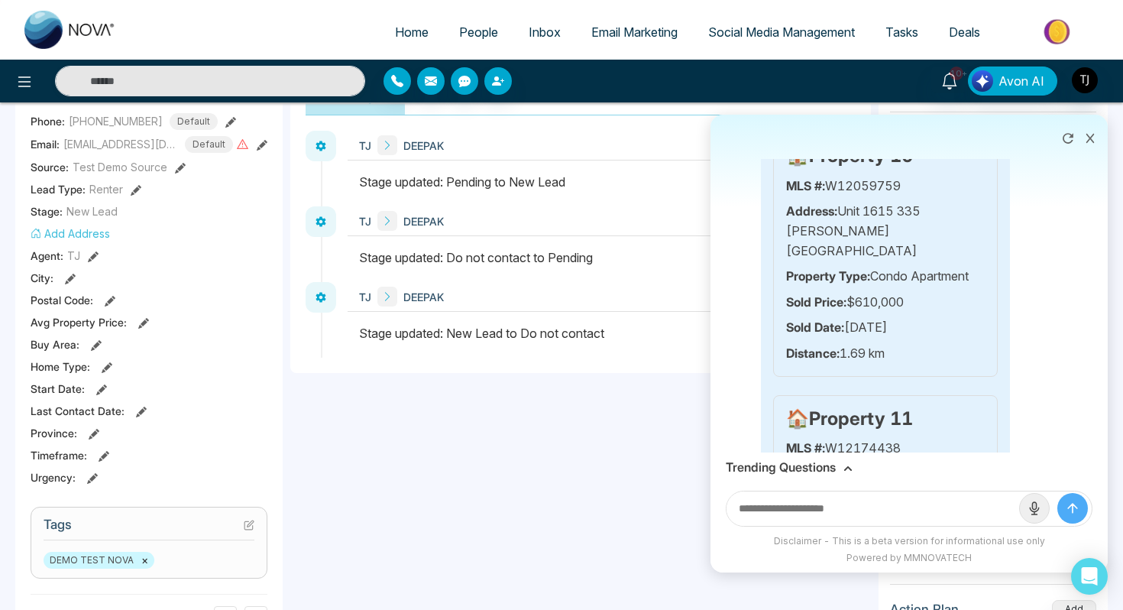
scroll to position [3480, 0]
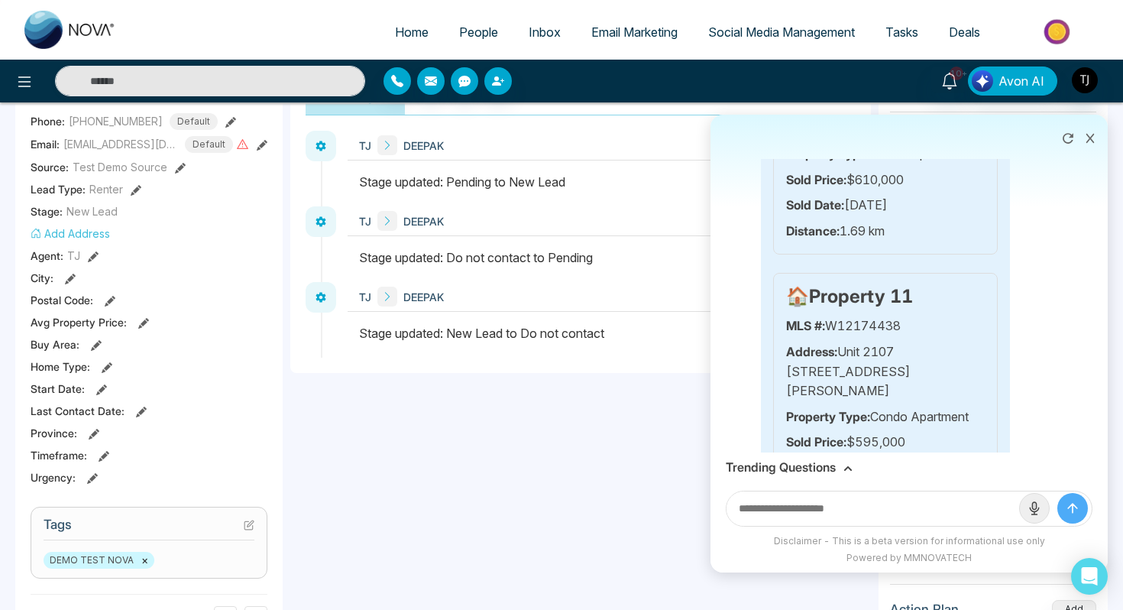
click at [812, 472] on h3 "Trending Questions" at bounding box center [781, 467] width 110 height 15
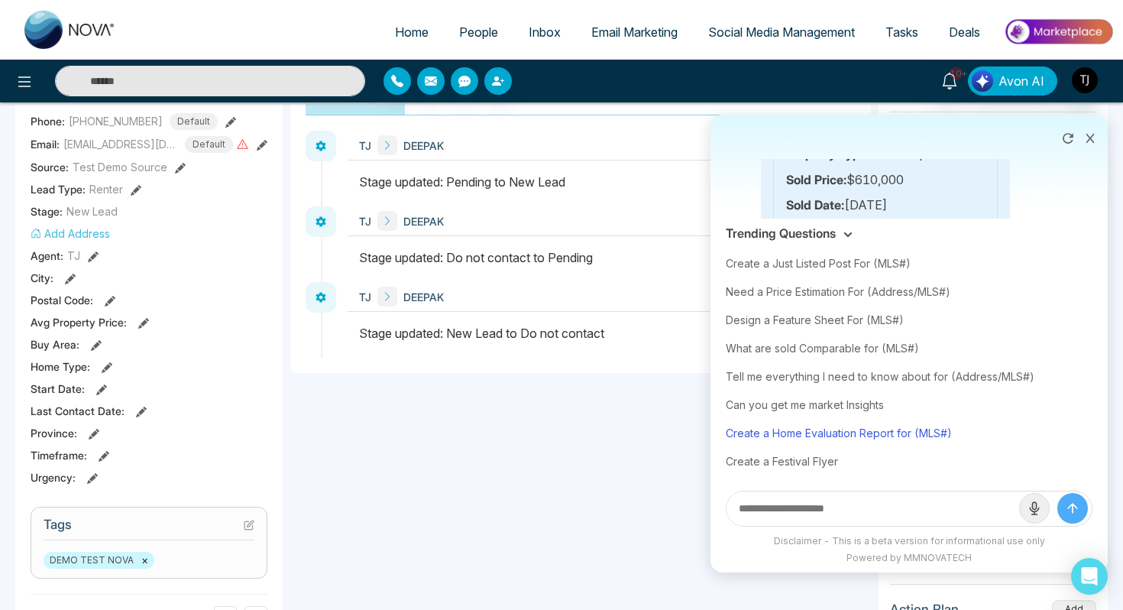
click at [817, 433] on div "Create a Home Evaluation Report for (MLS#)" at bounding box center [909, 433] width 367 height 28
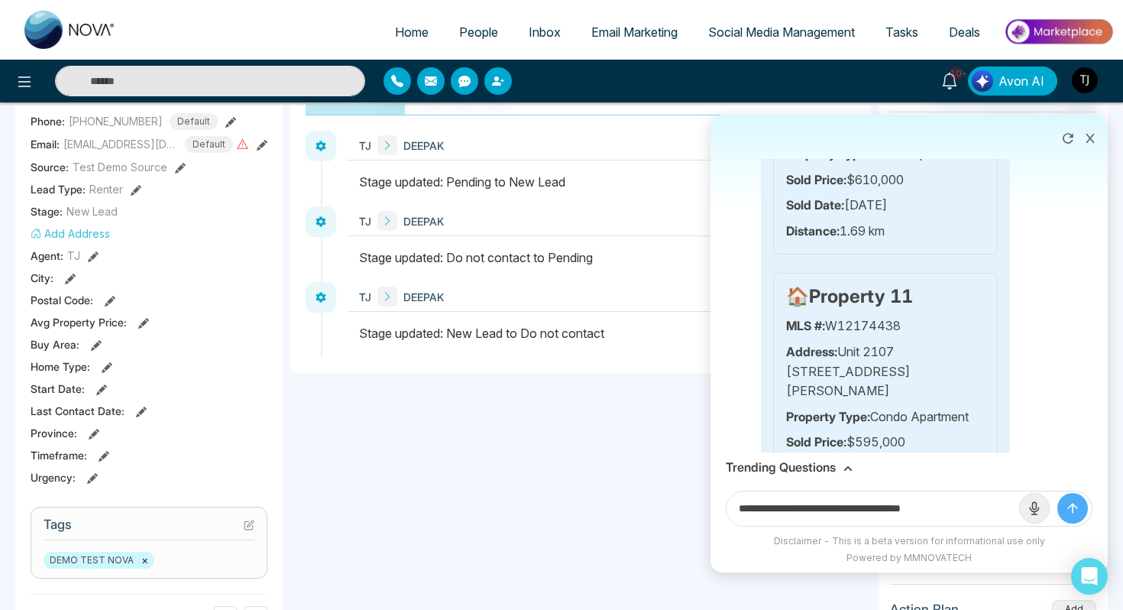
drag, startPoint x: 926, startPoint y: 510, endPoint x: 1027, endPoint y: 497, distance: 102.5
click at [1013, 498] on input "**********" at bounding box center [873, 508] width 293 height 34
drag, startPoint x: 978, startPoint y: 500, endPoint x: 929, endPoint y: 507, distance: 49.5
click at [929, 507] on input "**********" at bounding box center [873, 508] width 293 height 34
click at [984, 506] on input "**********" at bounding box center [873, 508] width 293 height 34
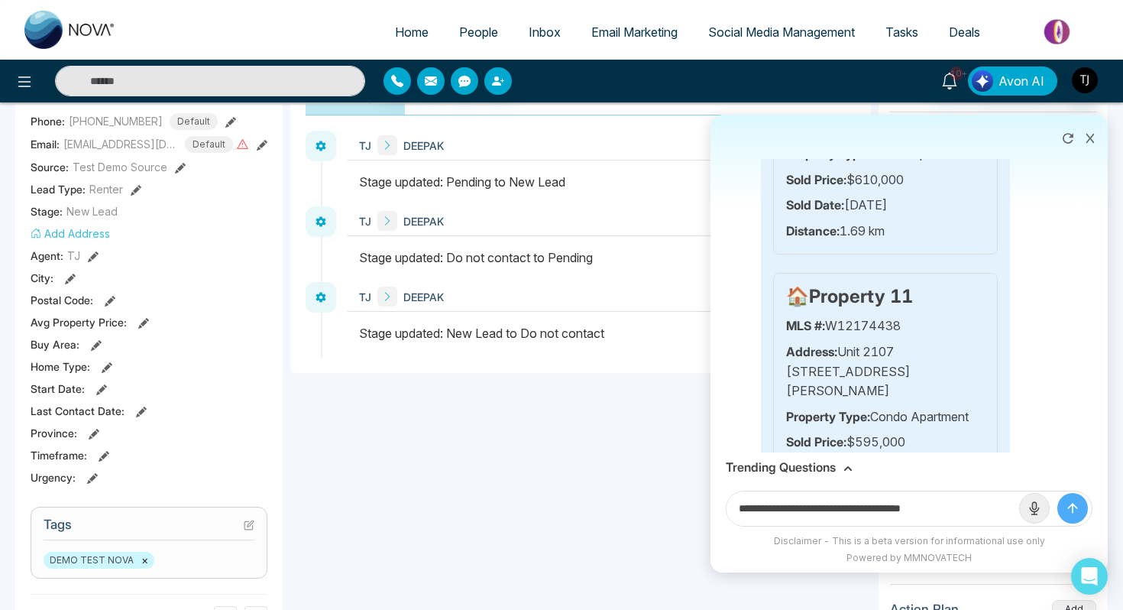
drag, startPoint x: 983, startPoint y: 507, endPoint x: 928, endPoint y: 512, distance: 55.3
click at [928, 512] on input "**********" at bounding box center [873, 508] width 293 height 34
paste input "**********"
type input "**********"
click at [1058, 493] on button "submit" at bounding box center [1073, 508] width 31 height 31
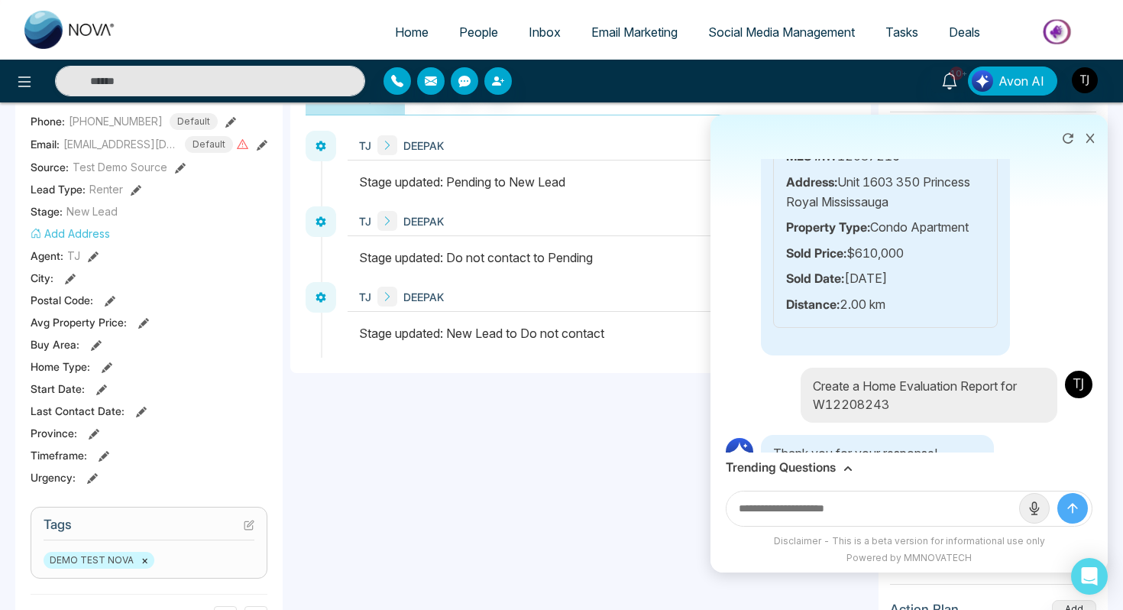
scroll to position [5954, 0]
click at [977, 533] on icon at bounding box center [973, 540] width 15 height 15
click at [840, 469] on div "Trending Questions" at bounding box center [909, 467] width 367 height 15
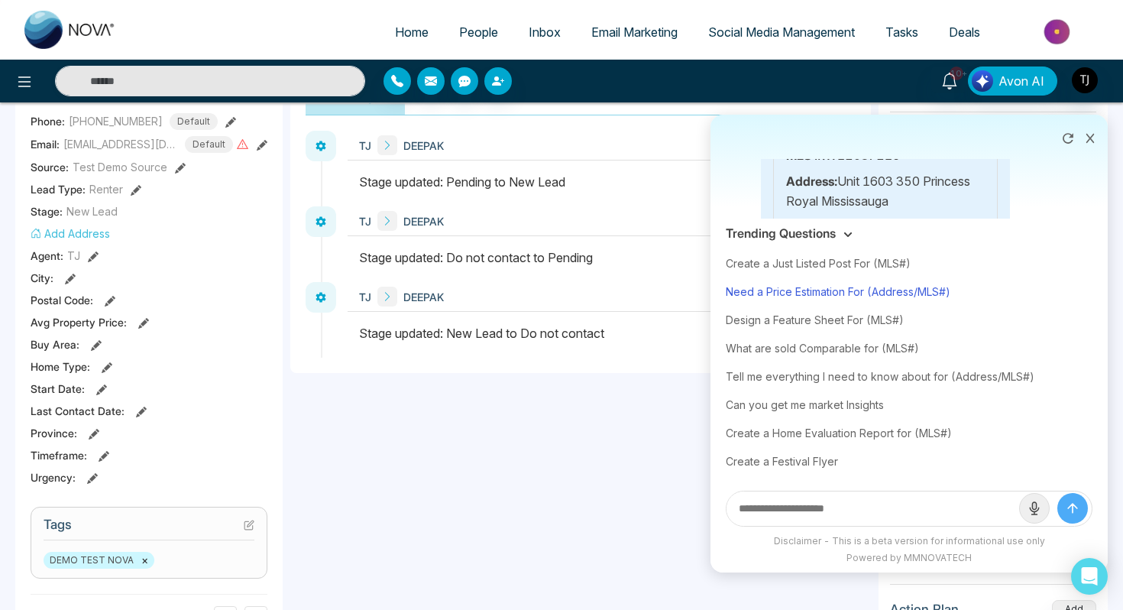
click at [865, 284] on div "Need a Price Estimation For (Address/MLS#)" at bounding box center [909, 291] width 367 height 28
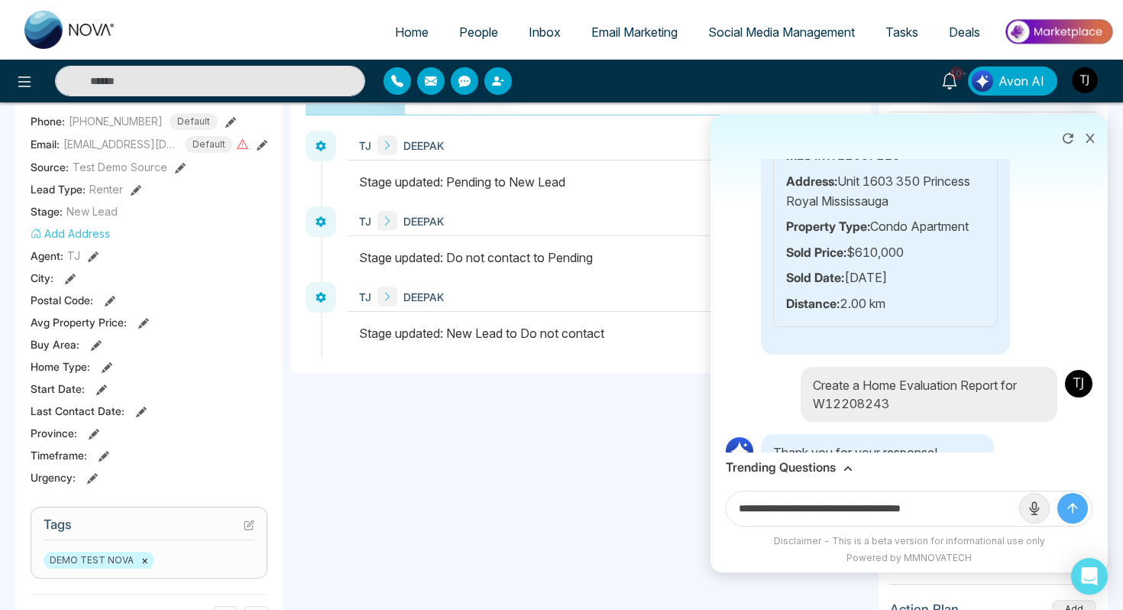
drag, startPoint x: 881, startPoint y: 511, endPoint x: 1007, endPoint y: 504, distance: 125.5
click at [1008, 507] on input "**********" at bounding box center [873, 508] width 293 height 34
type input "**********"
click at [1019, 85] on span "Avon AI" at bounding box center [1022, 81] width 46 height 18
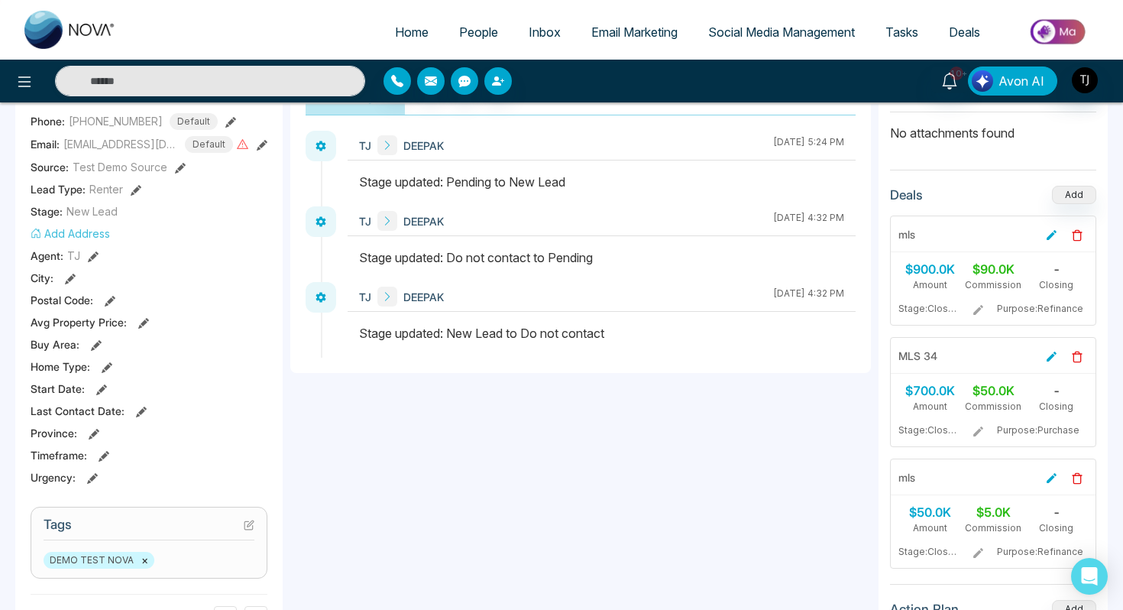
click at [1011, 76] on span "Avon AI" at bounding box center [1022, 81] width 46 height 18
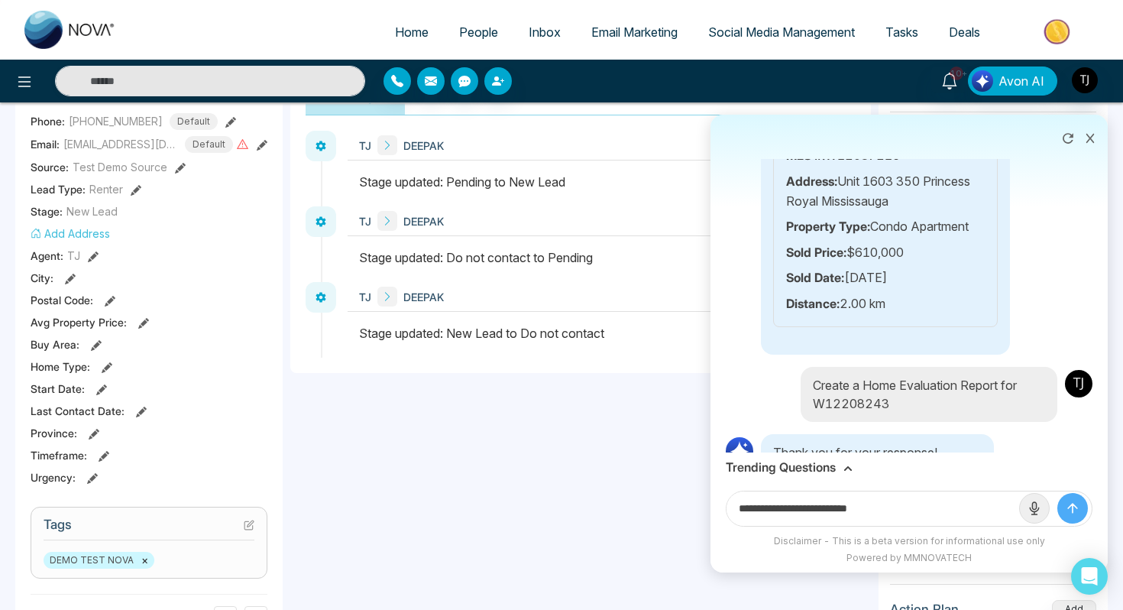
click at [789, 468] on h3 "Trending Questions" at bounding box center [781, 467] width 110 height 15
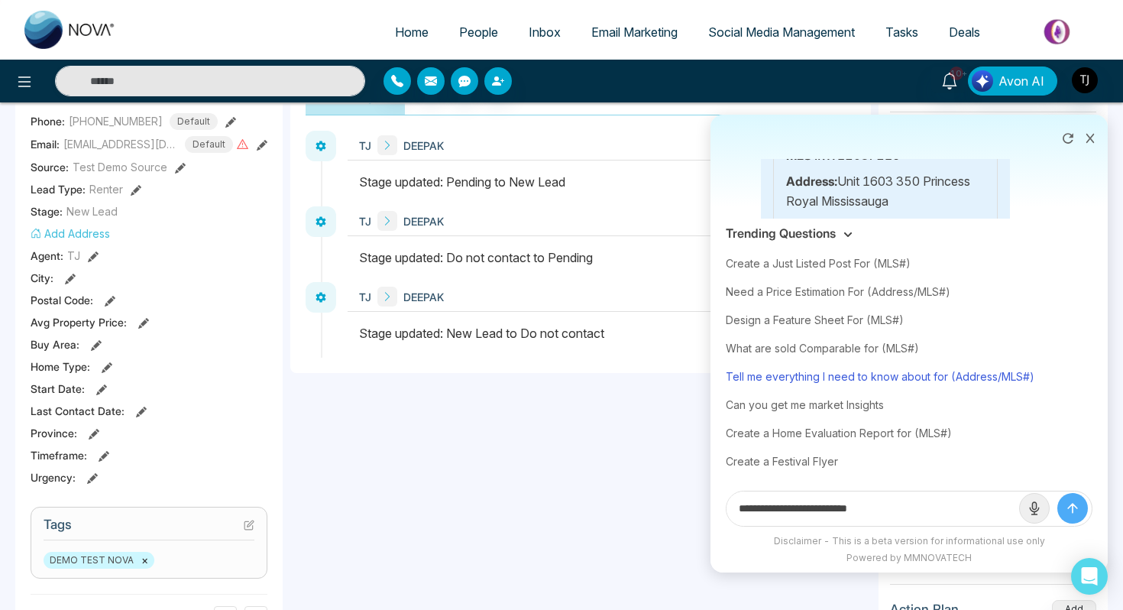
click at [837, 383] on div "Tell me everything I need to know about for (Address/MLS#)" at bounding box center [909, 376] width 367 height 28
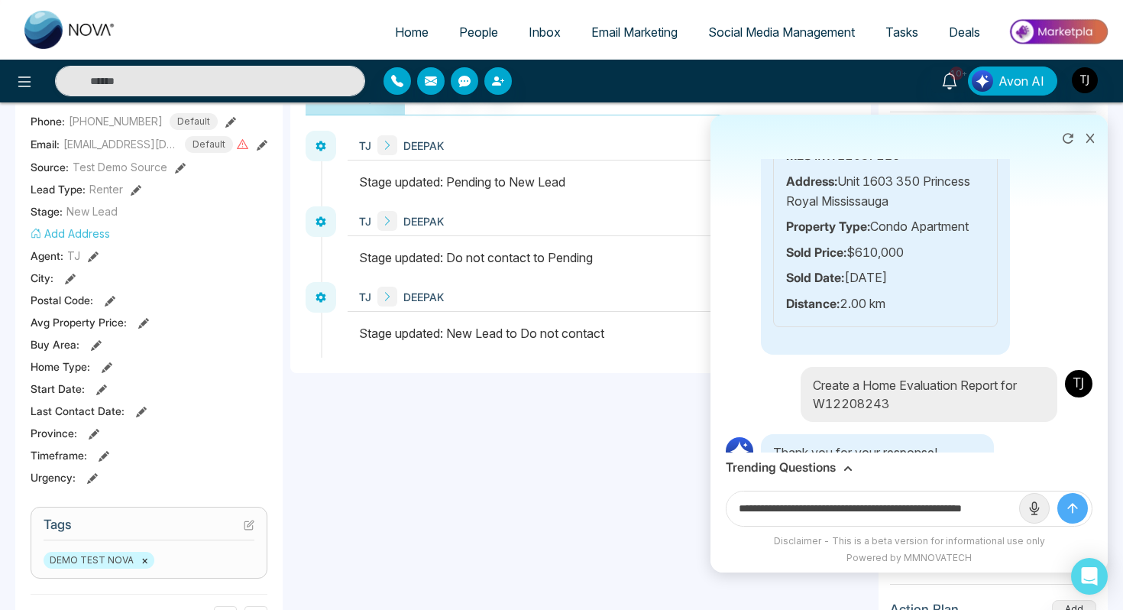
scroll to position [0, 37]
drag, startPoint x: 962, startPoint y: 511, endPoint x: 1034, endPoint y: 509, distance: 71.9
click at [1034, 509] on form "**********" at bounding box center [909, 509] width 367 height 36
paste input "**********"
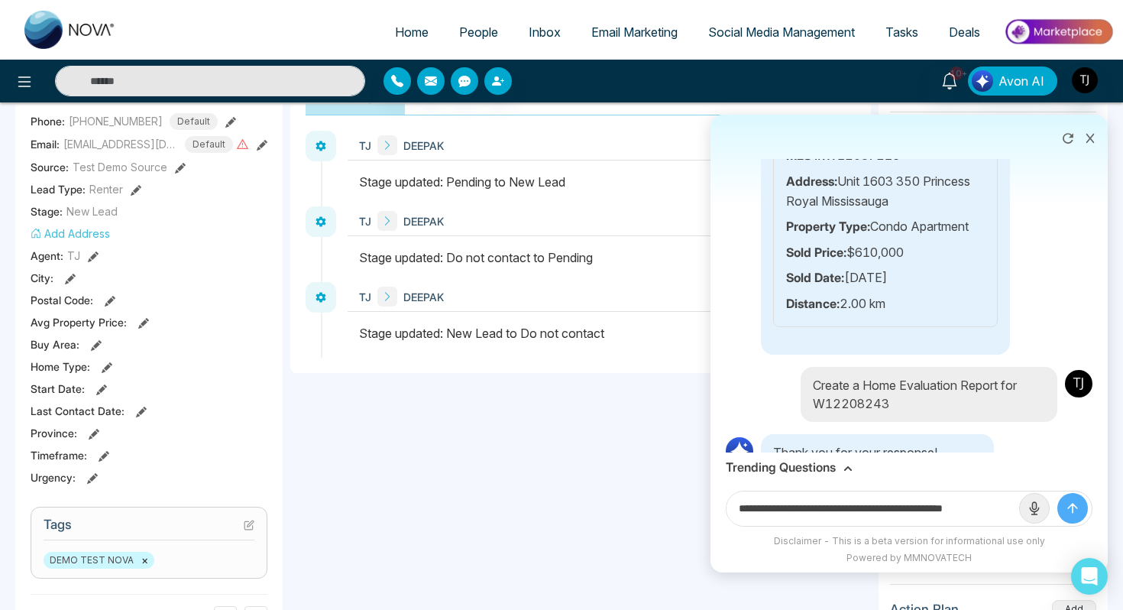
scroll to position [0, 15]
type input "**********"
click at [1058, 493] on button "submit" at bounding box center [1073, 508] width 31 height 31
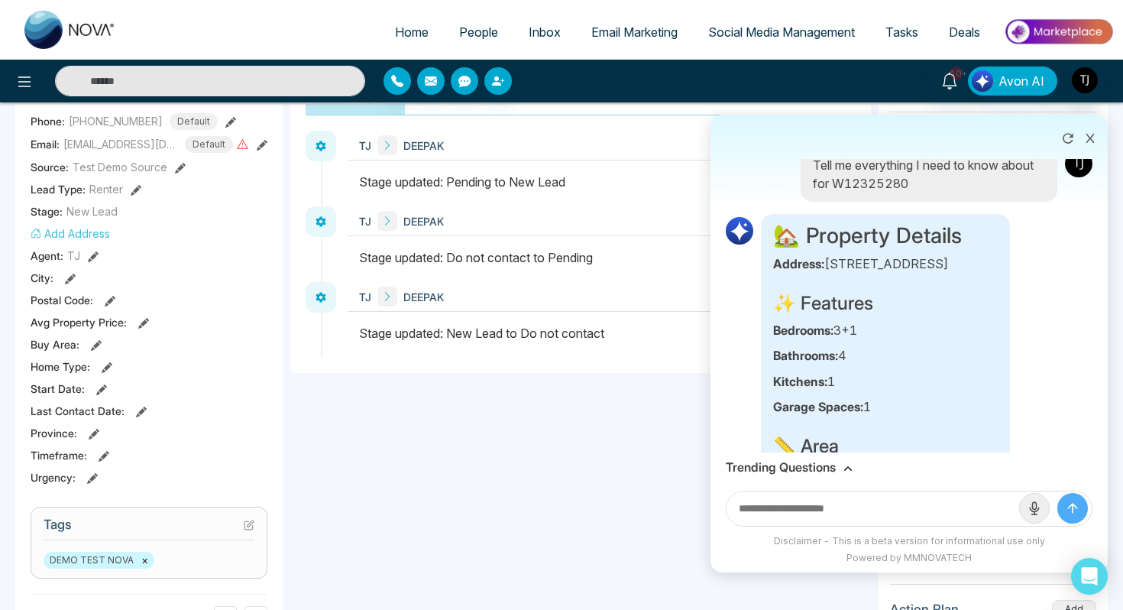
scroll to position [6374, 0]
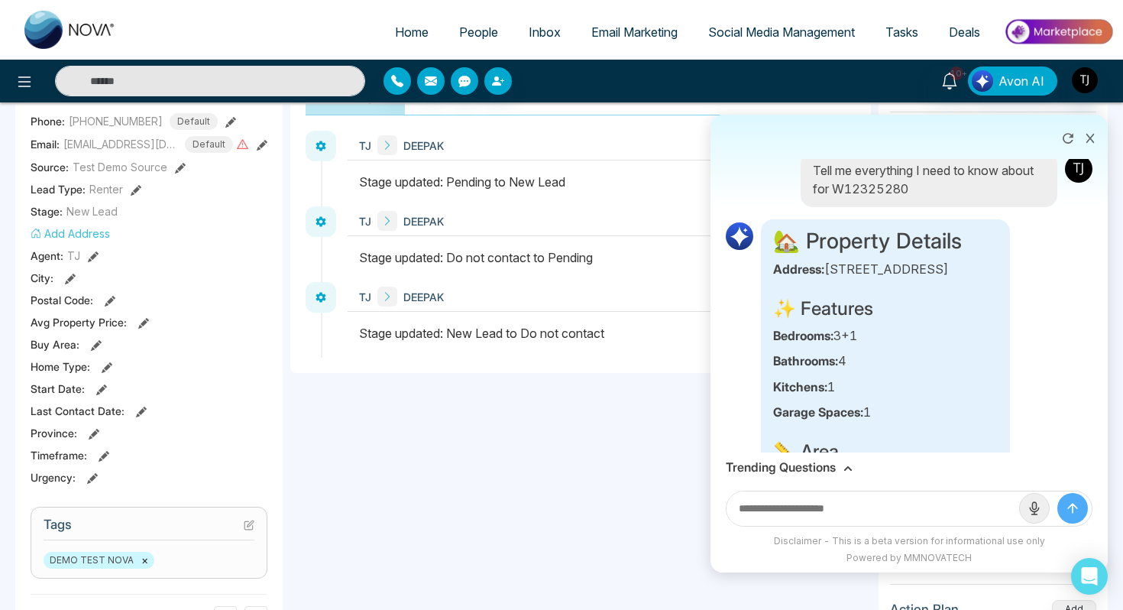
click at [1083, 128] on button at bounding box center [1091, 136] width 20 height 29
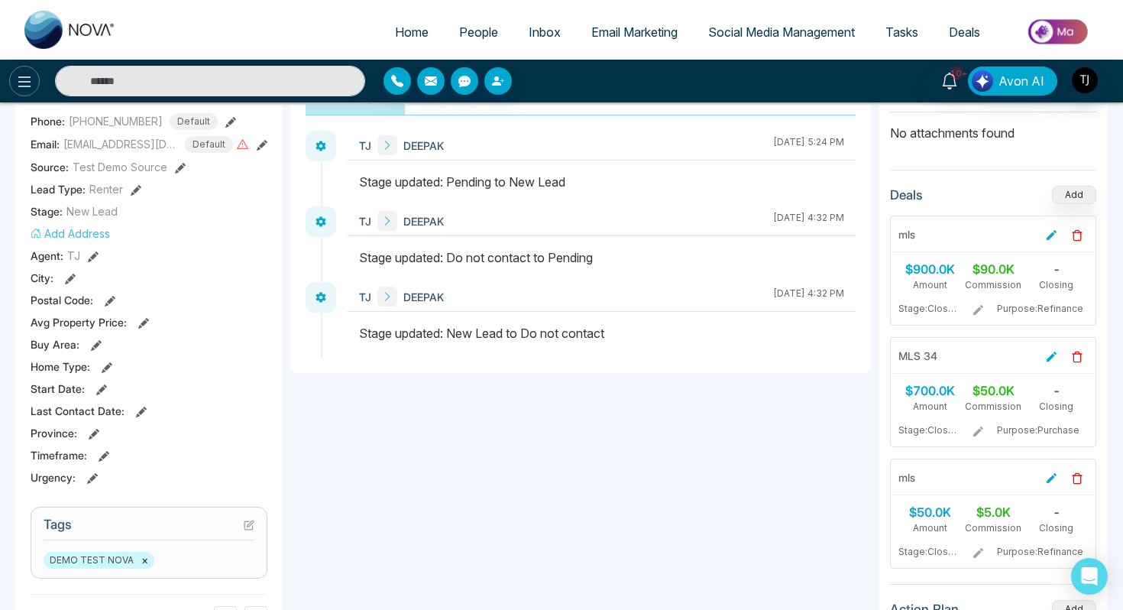
click at [17, 78] on icon at bounding box center [24, 82] width 18 height 18
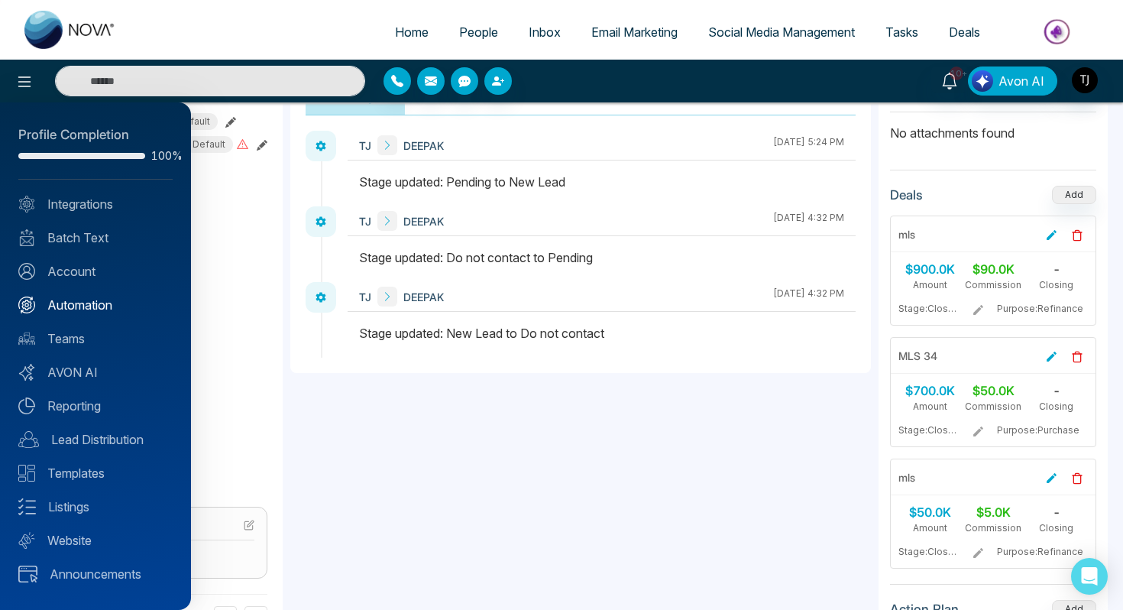
click at [80, 303] on link "Automation" at bounding box center [95, 305] width 154 height 18
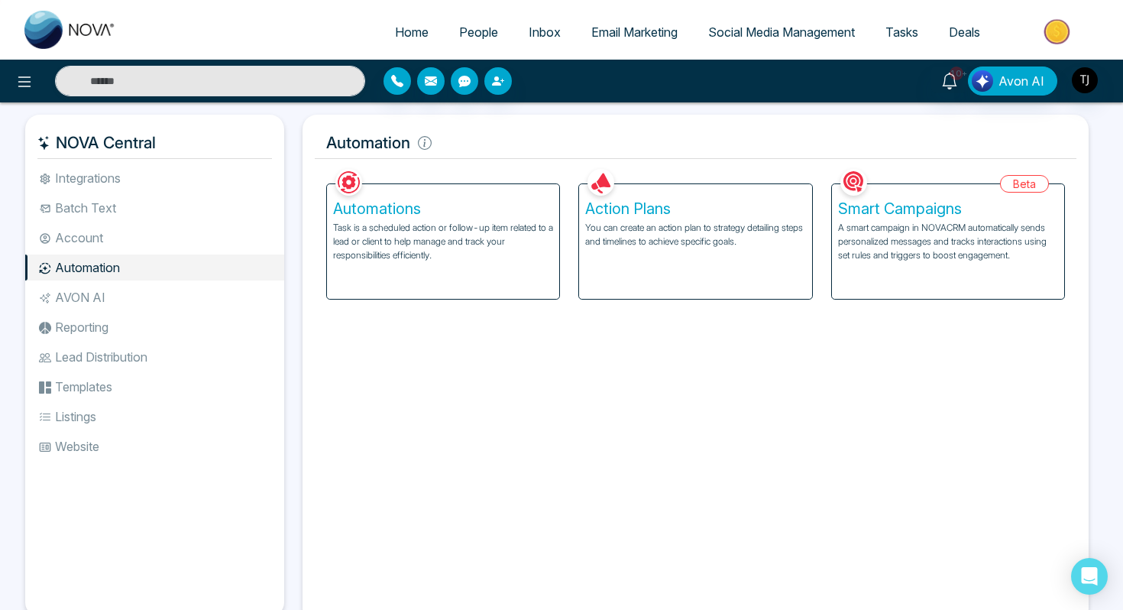
click at [928, 230] on p "A smart campaign in NOVACRM automatically sends personalized messages and track…" at bounding box center [948, 241] width 220 height 41
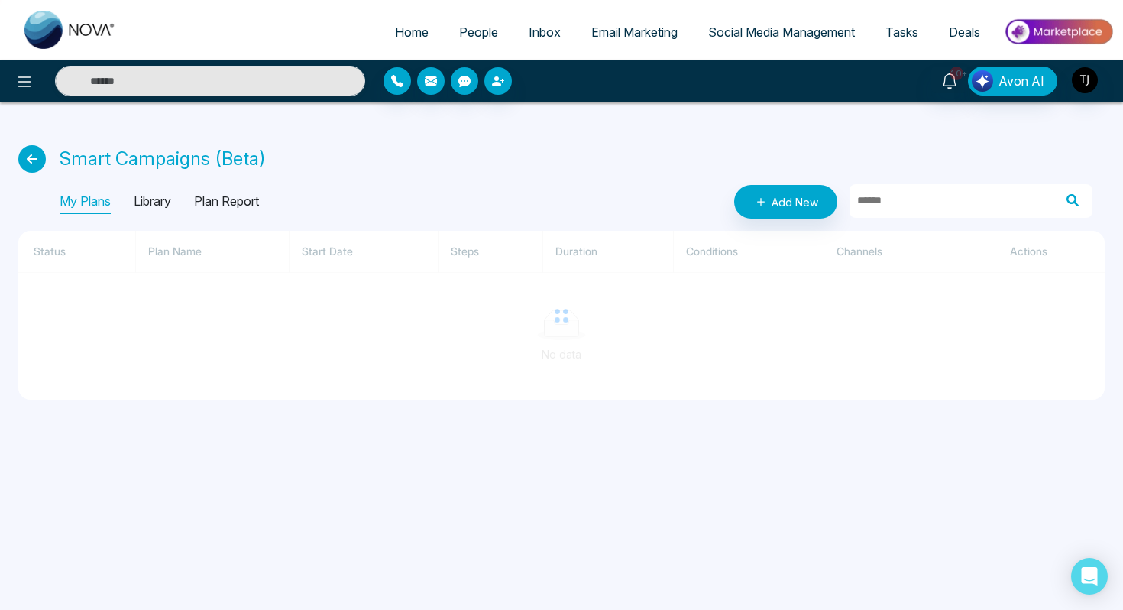
click at [152, 199] on p "Library" at bounding box center [152, 202] width 37 height 24
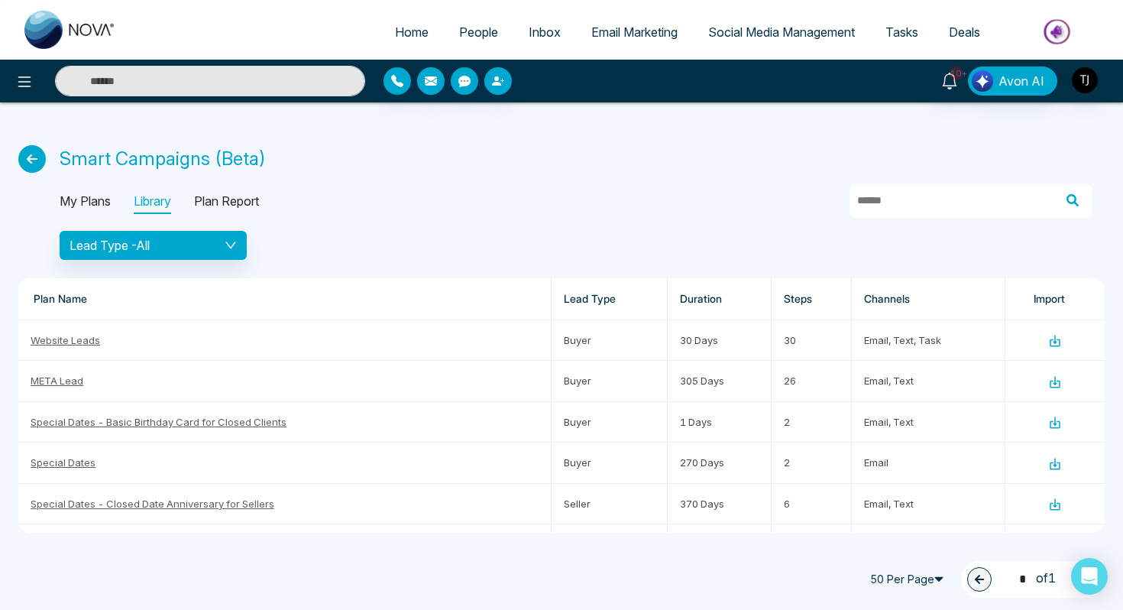
click at [18, 146] on link at bounding box center [35, 159] width 35 height 28
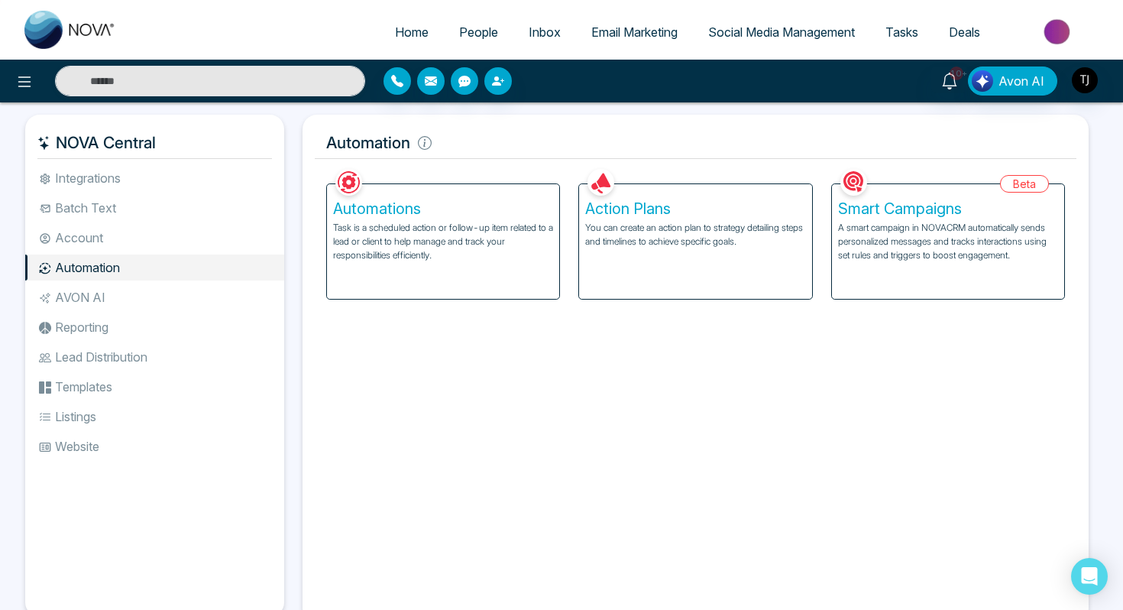
click at [861, 219] on div "Smart Campaigns A smart campaign in NOVACRM automatically sends personalized me…" at bounding box center [948, 241] width 232 height 115
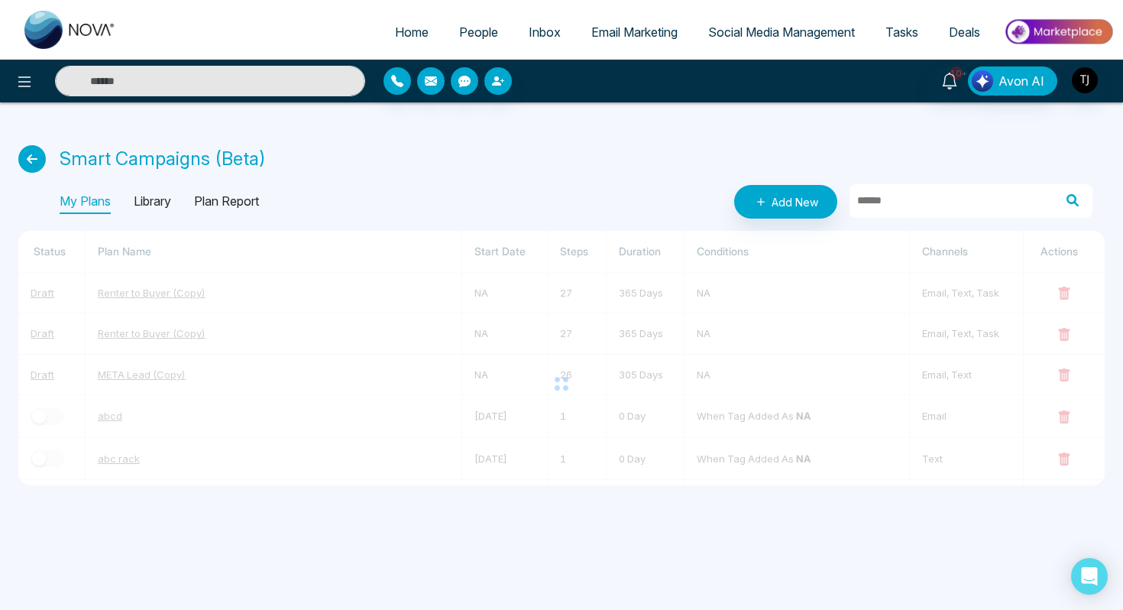
click at [141, 206] on p "Library" at bounding box center [152, 202] width 37 height 24
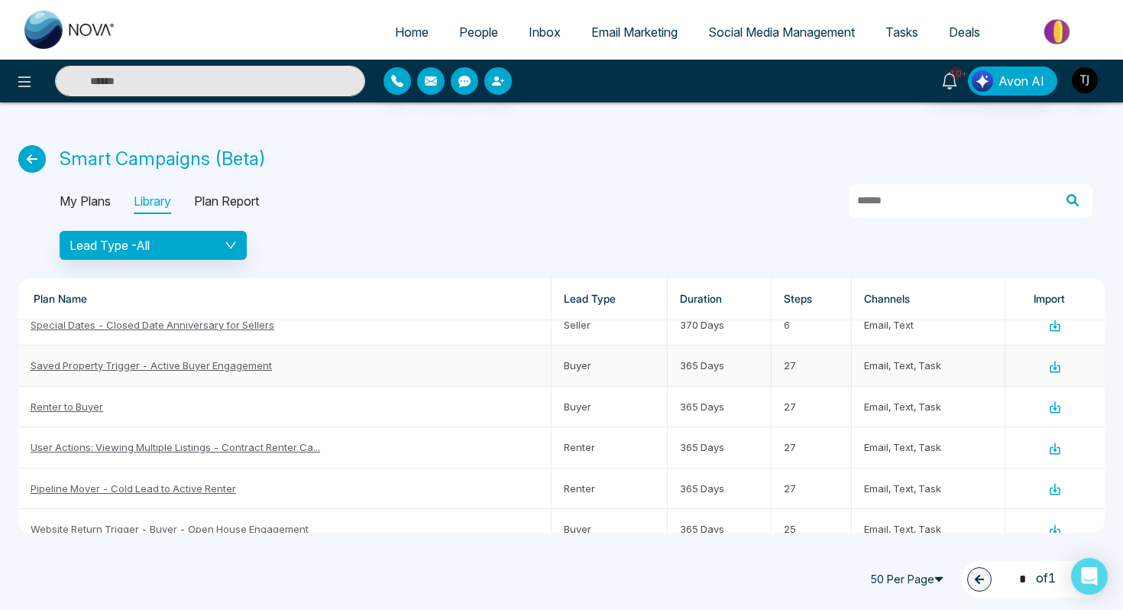
scroll to position [177, 0]
click at [58, 410] on link "Renter to Buyer" at bounding box center [67, 408] width 73 height 12
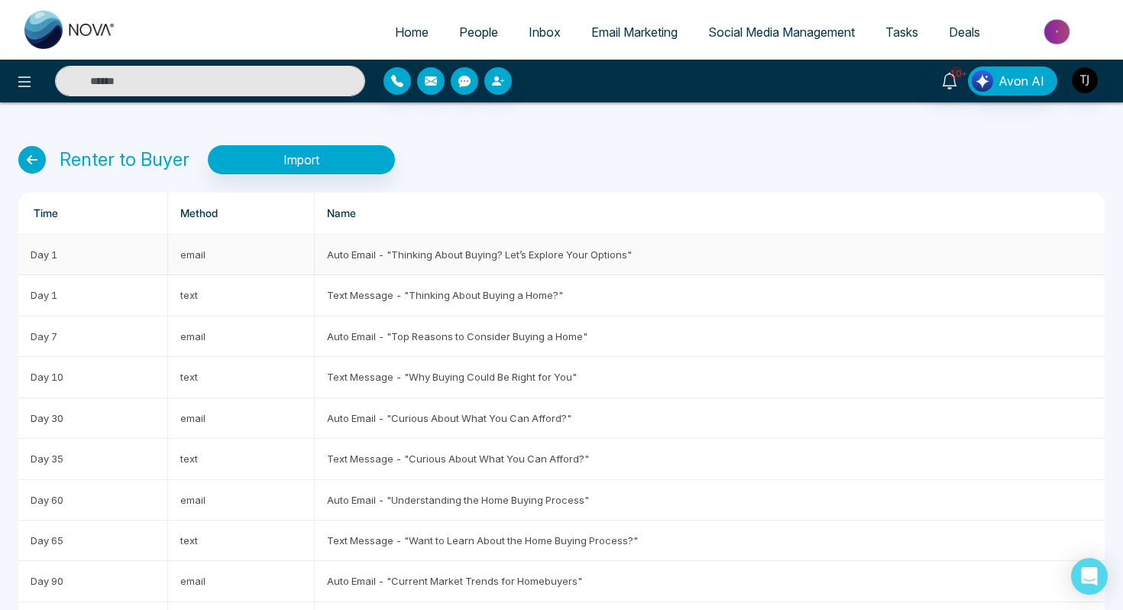
click at [446, 248] on td "Auto Email - "Thinking About Buying? Let’s Explore Your Options"" at bounding box center [710, 255] width 790 height 41
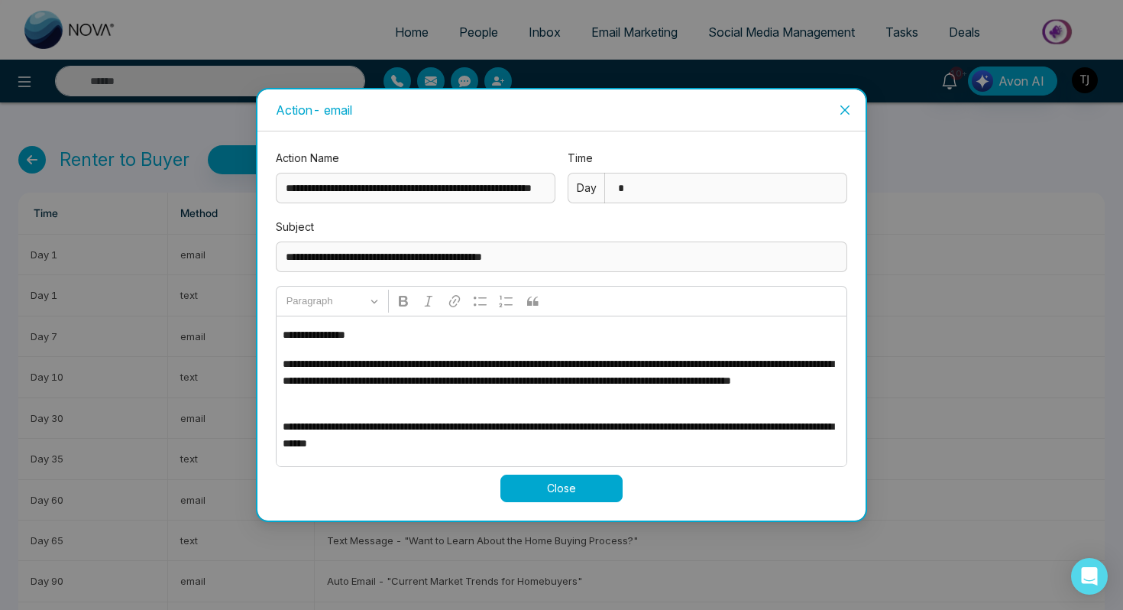
click at [842, 111] on icon "close" at bounding box center [845, 110] width 12 height 12
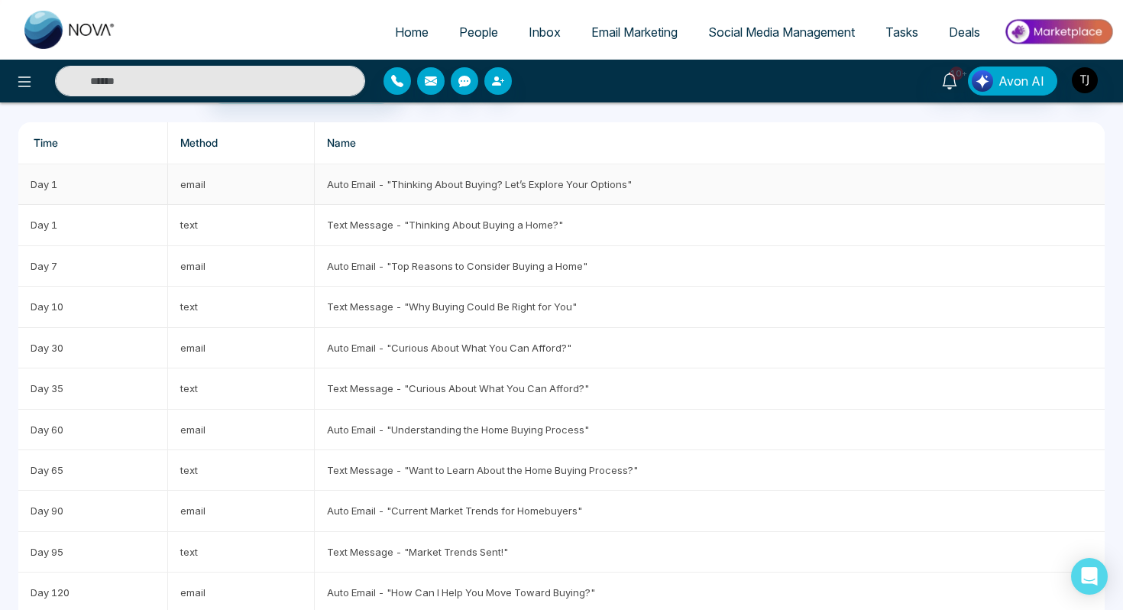
scroll to position [80, 0]
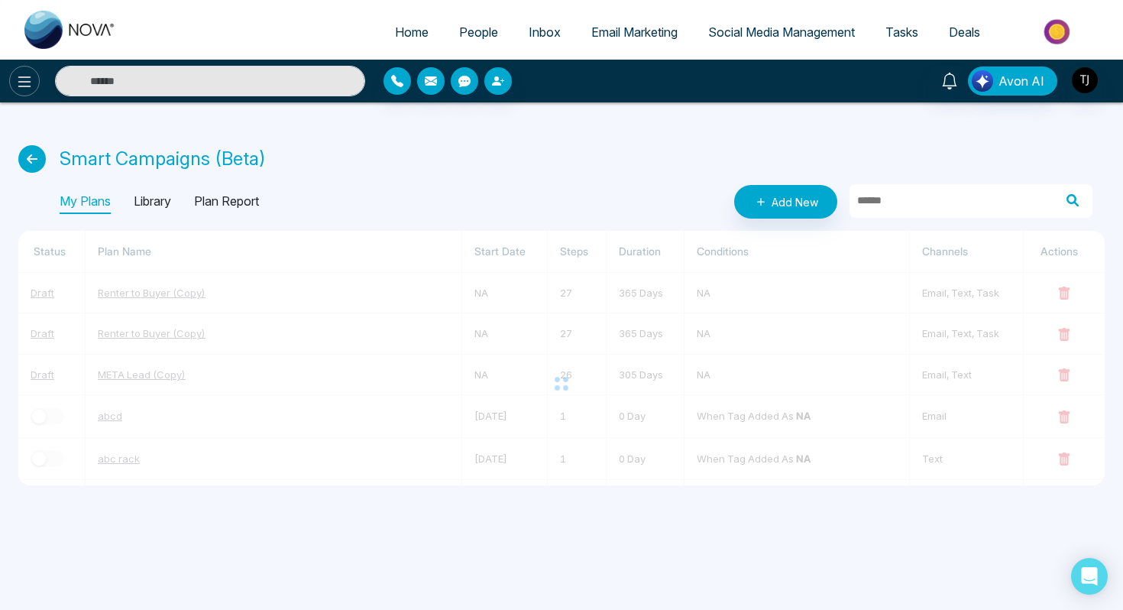
click at [21, 92] on button at bounding box center [24, 81] width 31 height 31
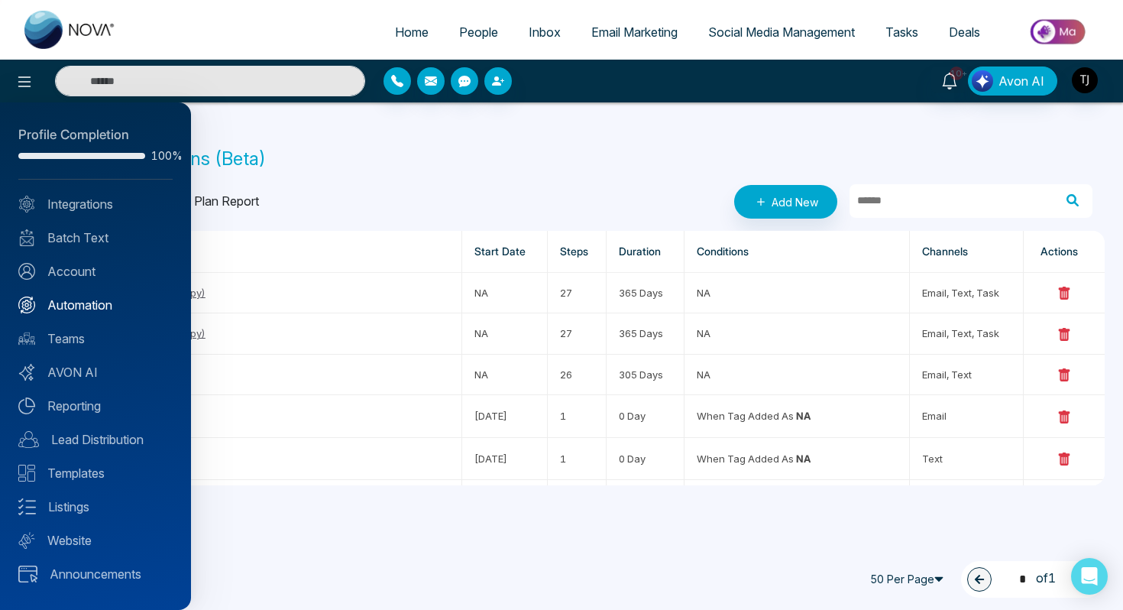
click at [108, 308] on link "Automation" at bounding box center [95, 305] width 154 height 18
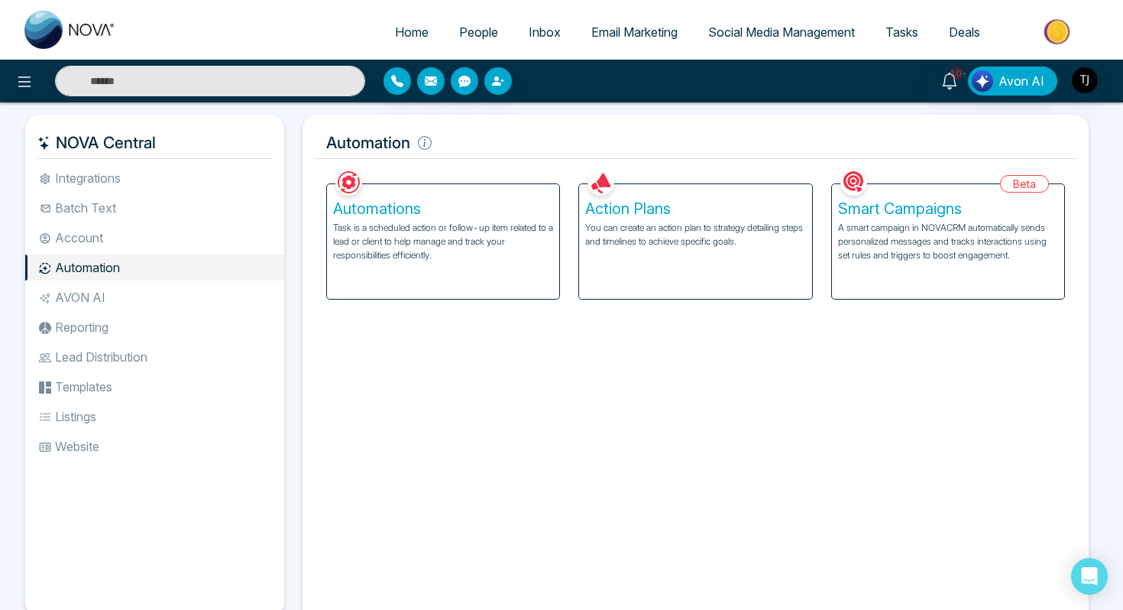
click at [673, 216] on h5 "Action Plans" at bounding box center [695, 208] width 220 height 18
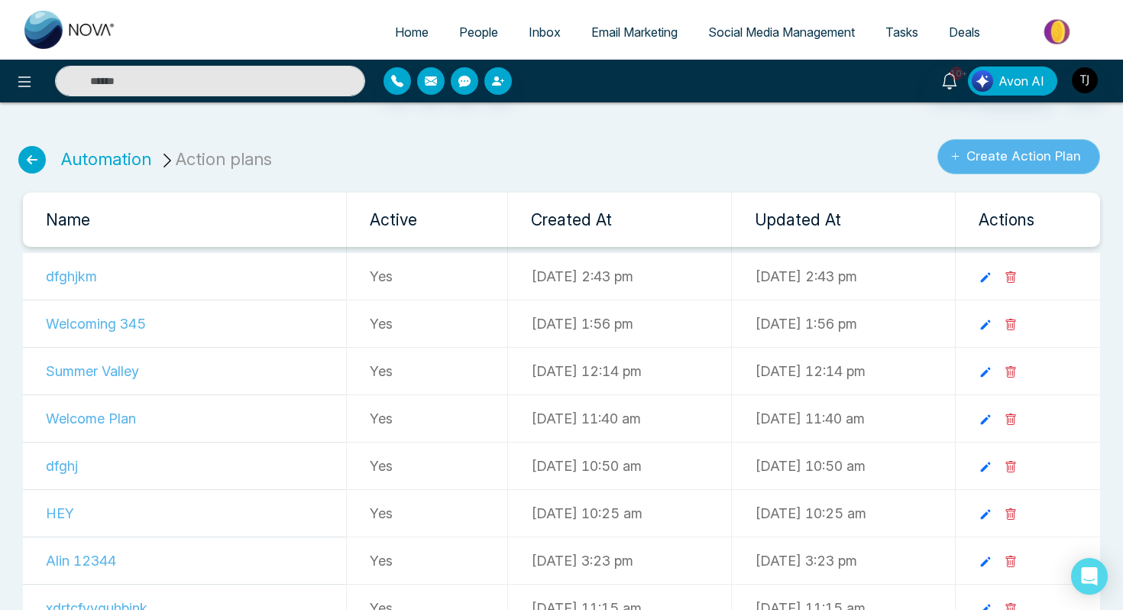
click at [1006, 154] on button "Create Action Plan" at bounding box center [1019, 156] width 163 height 35
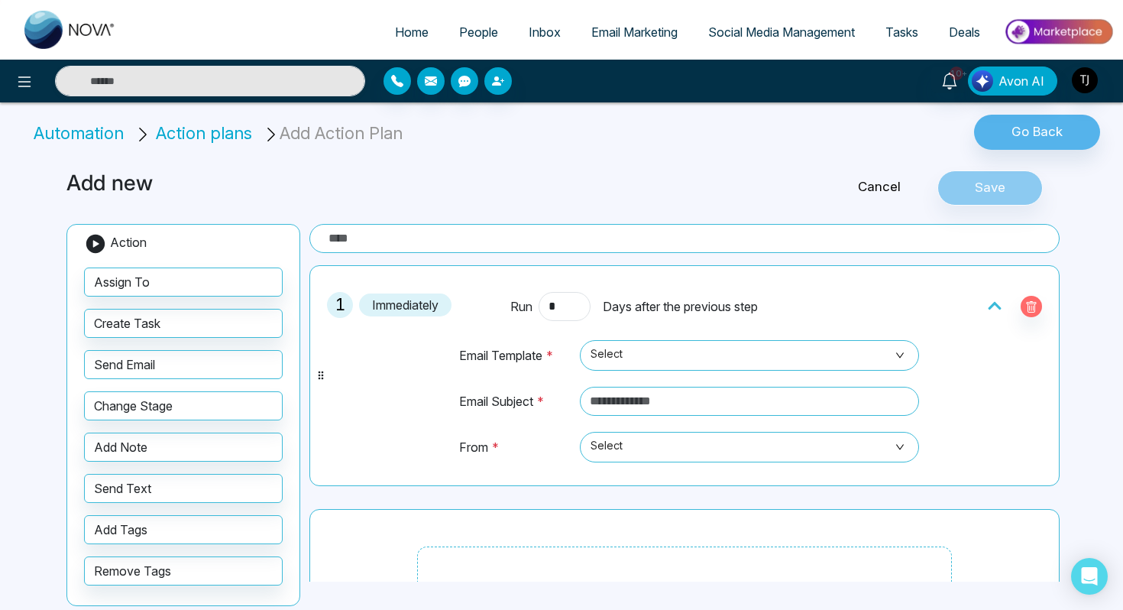
scroll to position [18, 0]
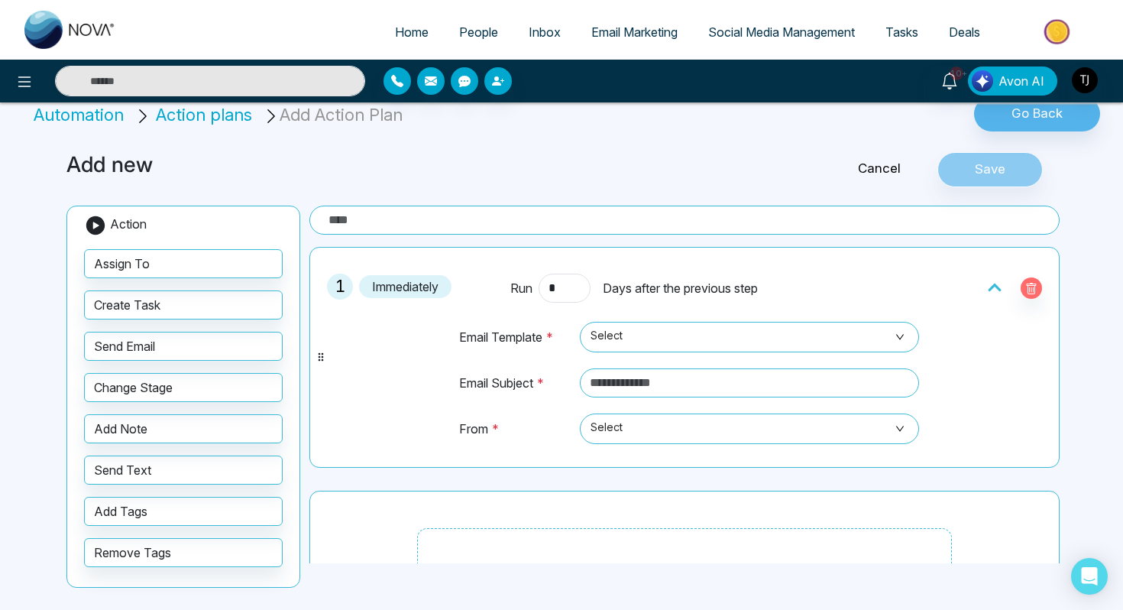
click at [872, 160] on link "Cancel" at bounding box center [880, 169] width 116 height 20
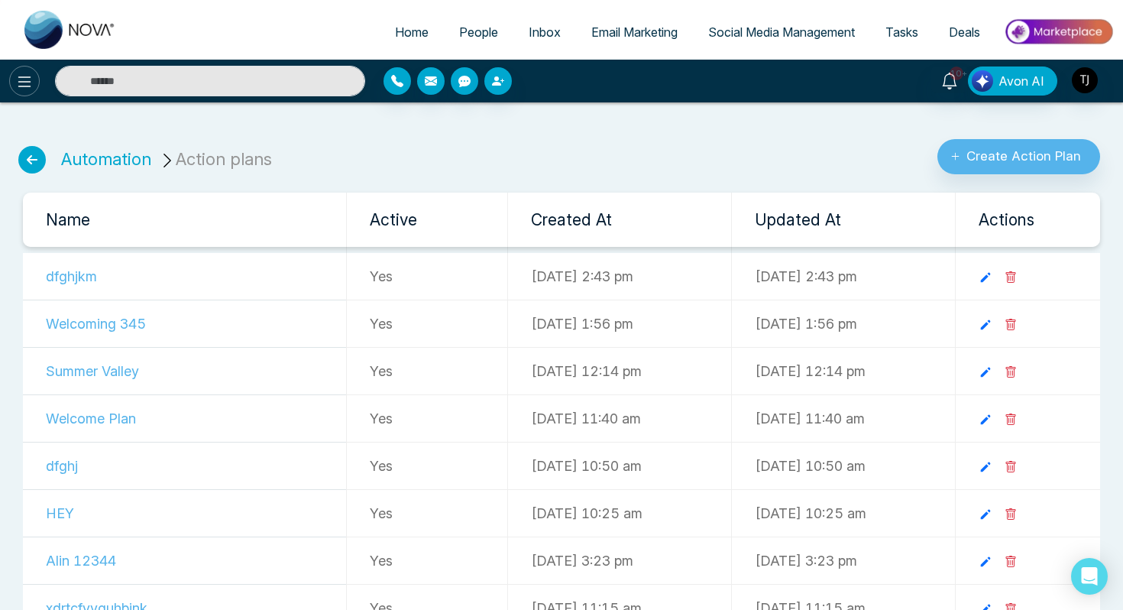
click at [24, 77] on icon at bounding box center [24, 82] width 18 height 18
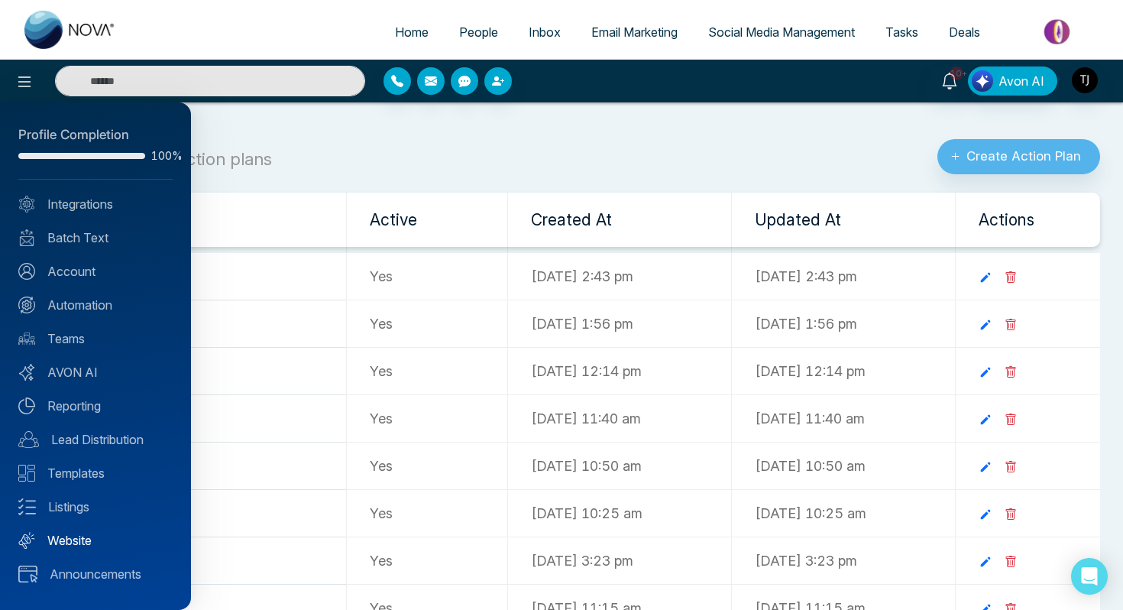
click at [67, 540] on link "Website" at bounding box center [95, 540] width 154 height 18
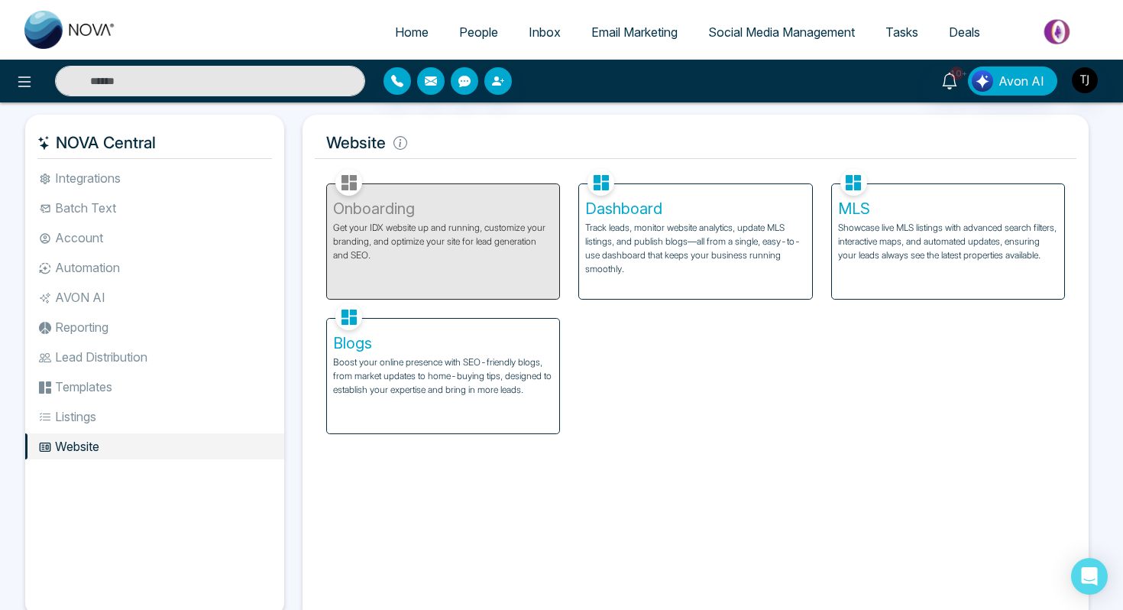
click at [590, 214] on h5 "Dashboard" at bounding box center [695, 208] width 220 height 18
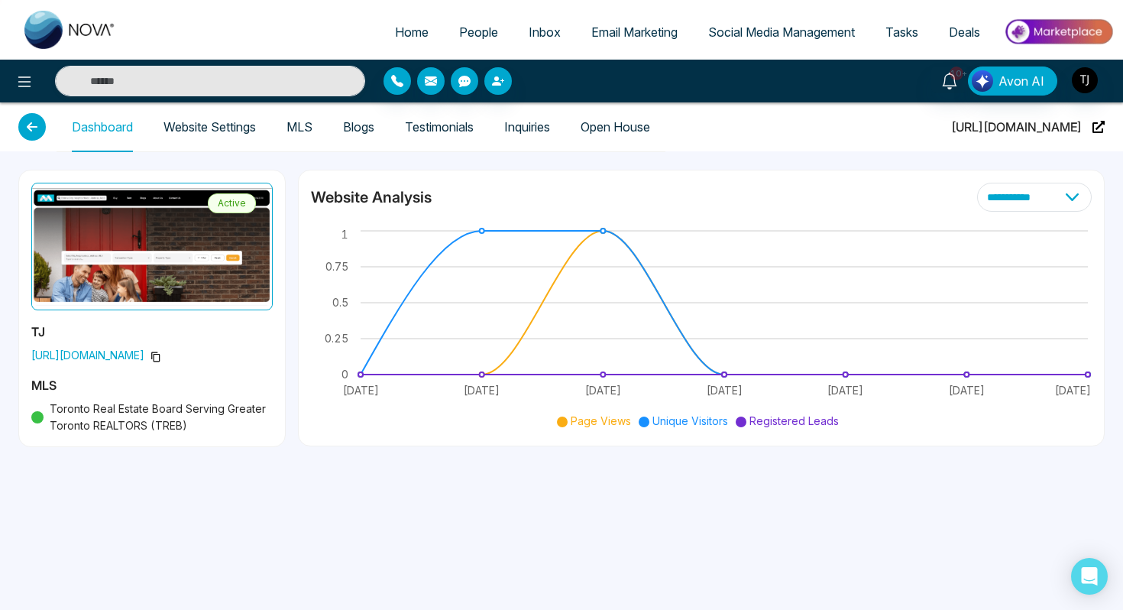
click at [225, 126] on link "Website Settings" at bounding box center [210, 127] width 92 height 13
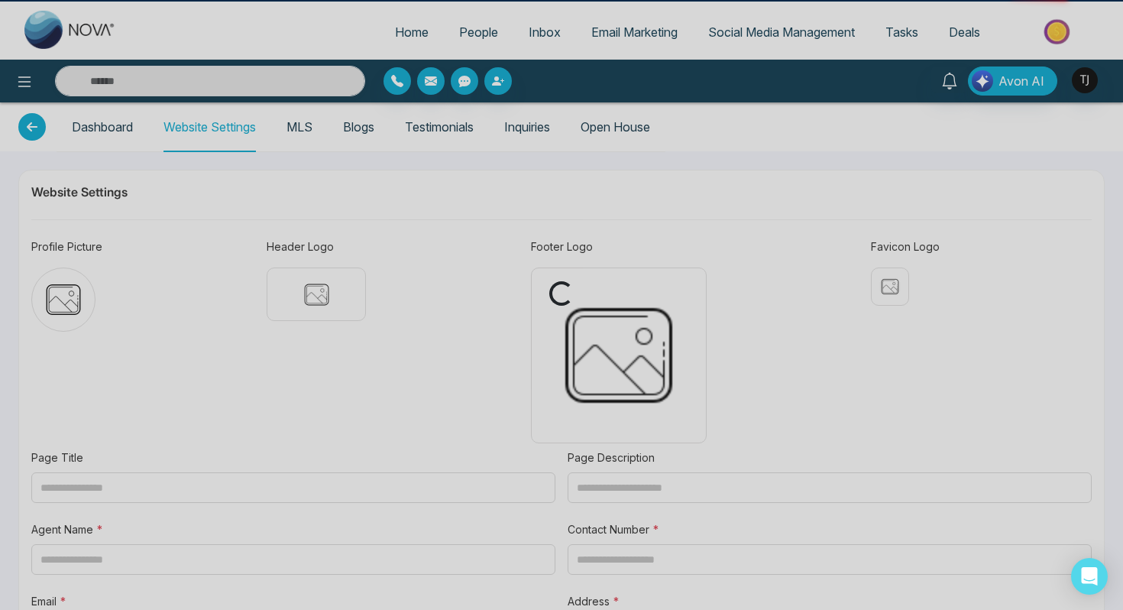
type input "**********"
type textarea "**********"
type input "**********"
type textarea "**********"
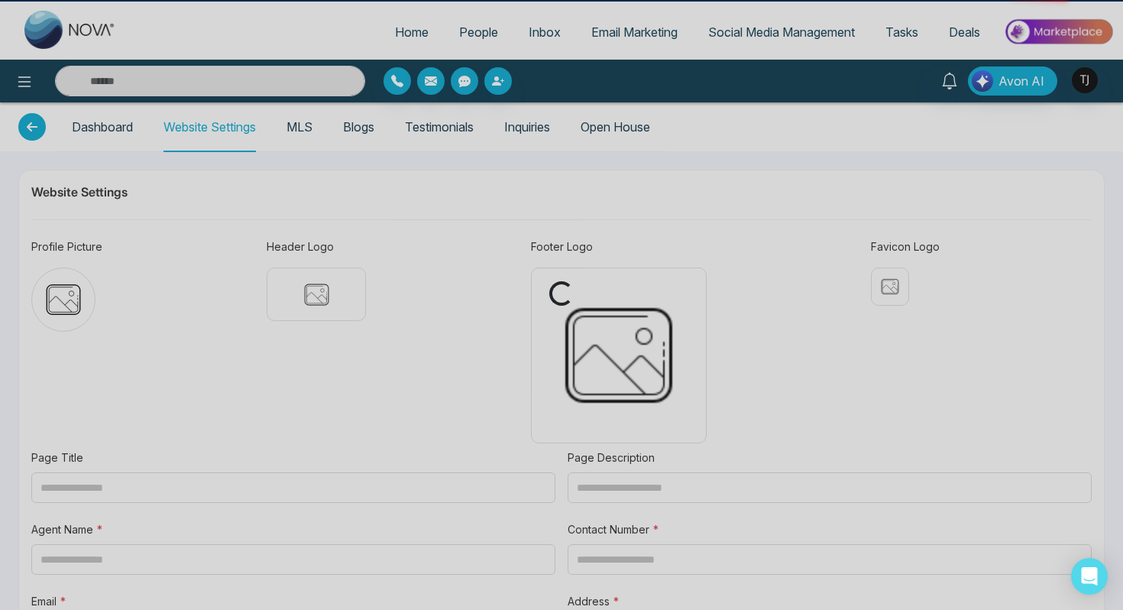
type textarea "**********"
type input "********"
type input "**********"
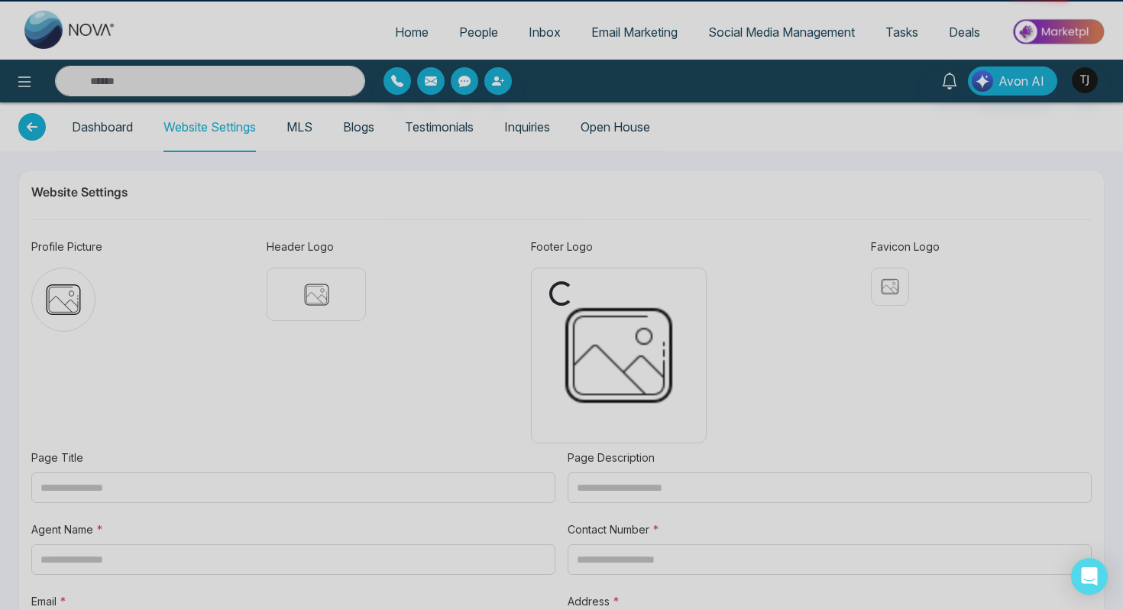
type input "**********"
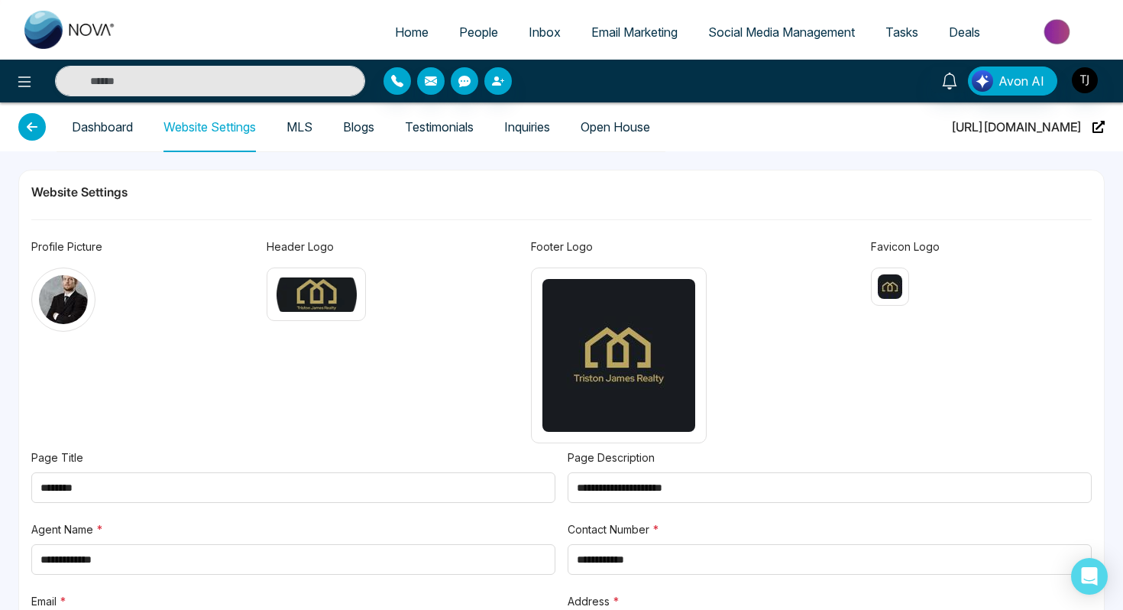
type textarea "**********"
click at [295, 130] on link "MLS" at bounding box center [300, 127] width 26 height 13
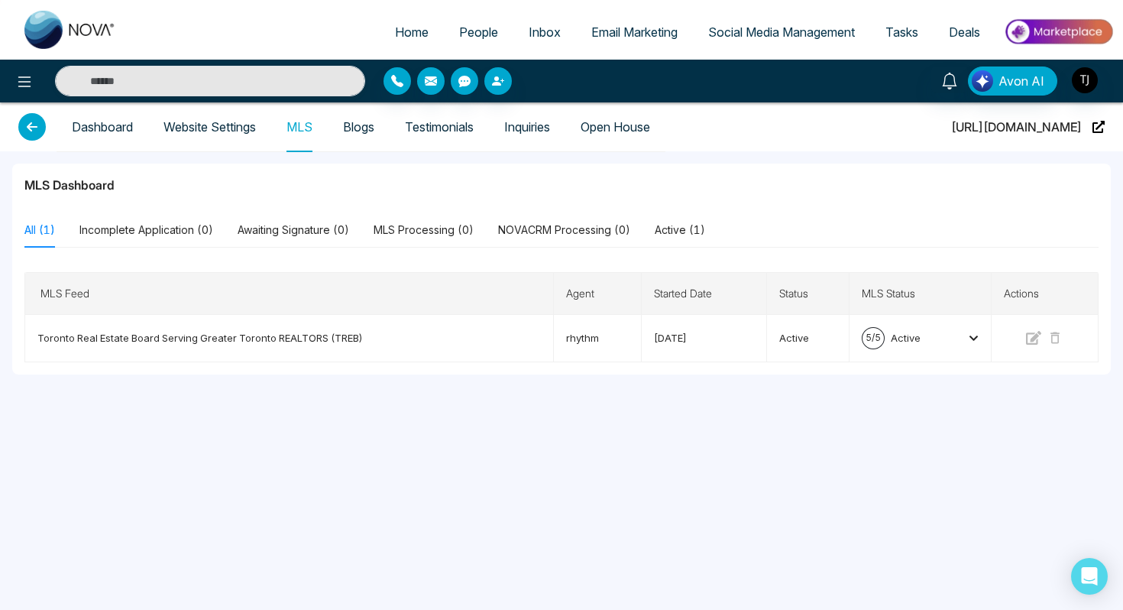
click at [212, 123] on link "Website Settings" at bounding box center [210, 127] width 92 height 13
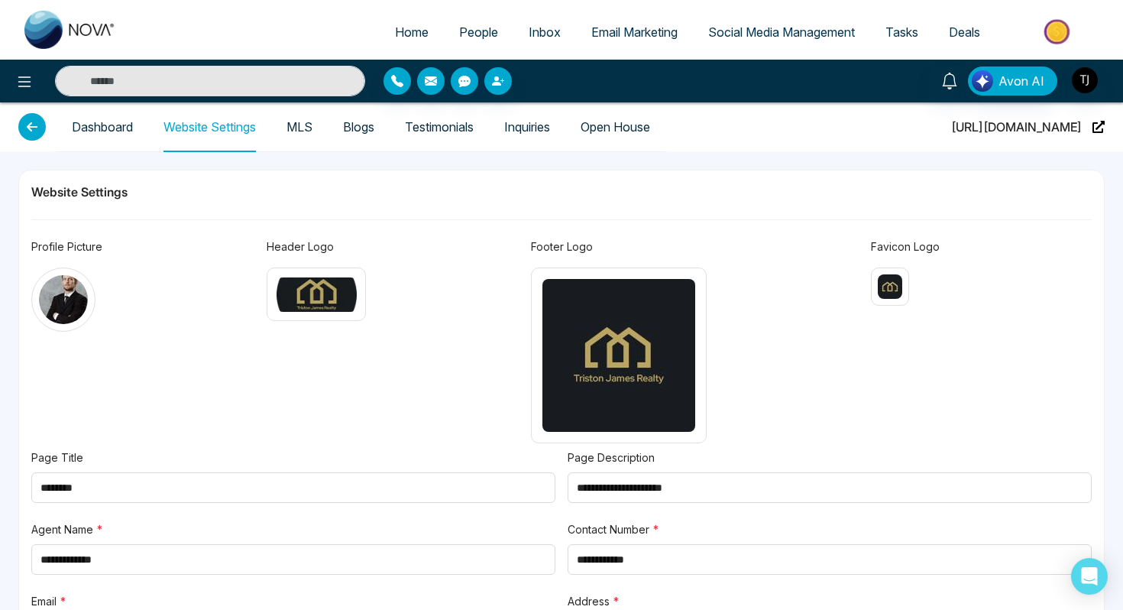
type textarea "**********"
click at [95, 131] on link "Dashboard" at bounding box center [102, 127] width 61 height 13
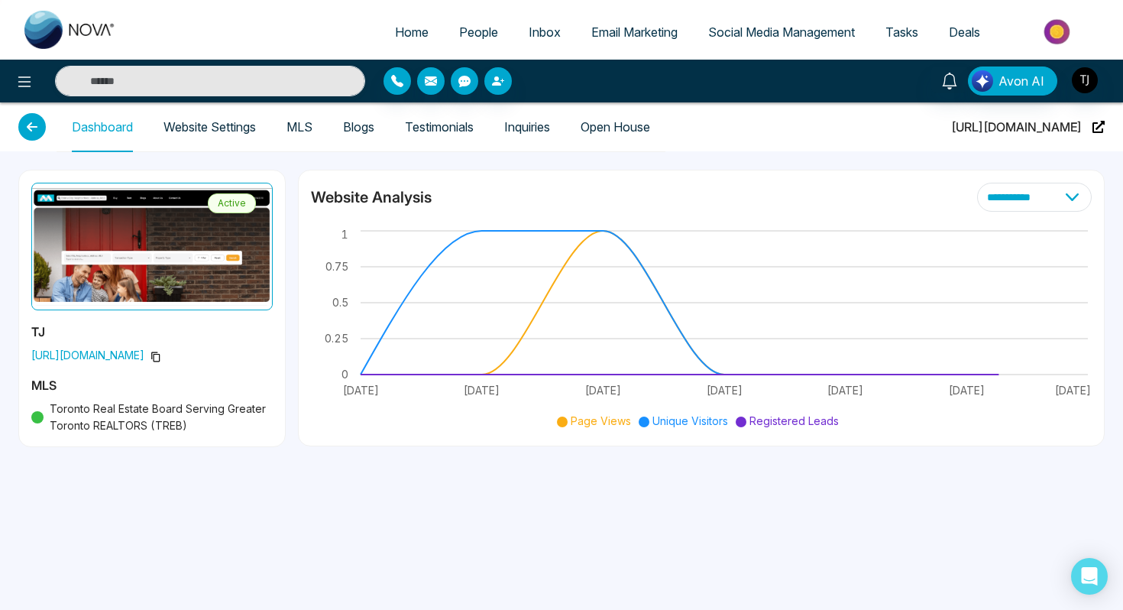
click at [151, 351] on span at bounding box center [156, 355] width 11 height 17
click at [365, 126] on link "Blogs" at bounding box center [358, 127] width 31 height 13
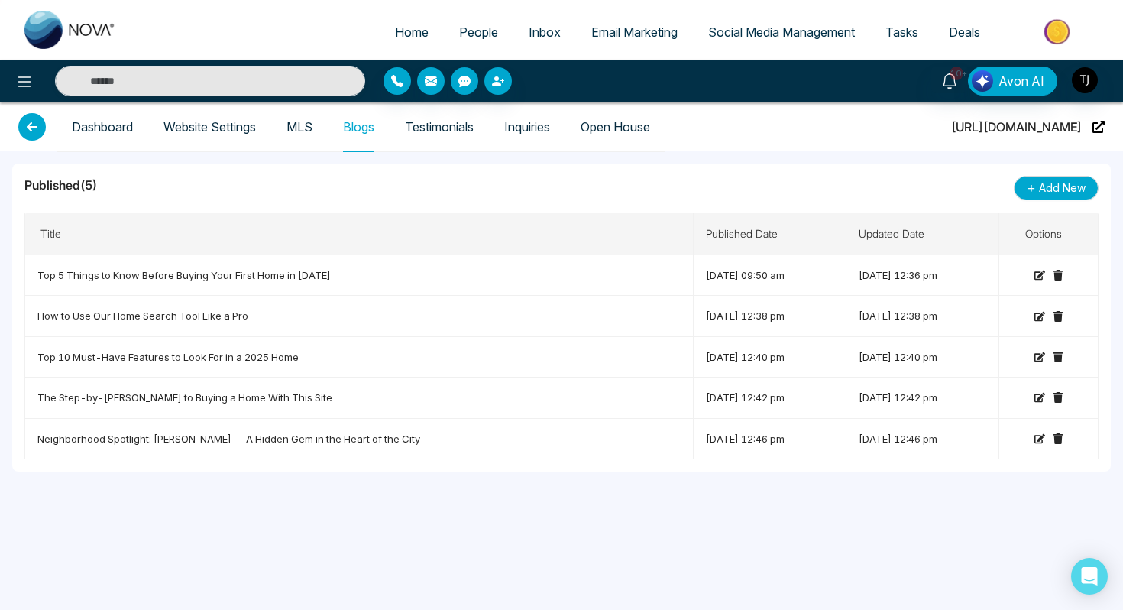
click at [243, 131] on link "Website Settings" at bounding box center [210, 127] width 92 height 13
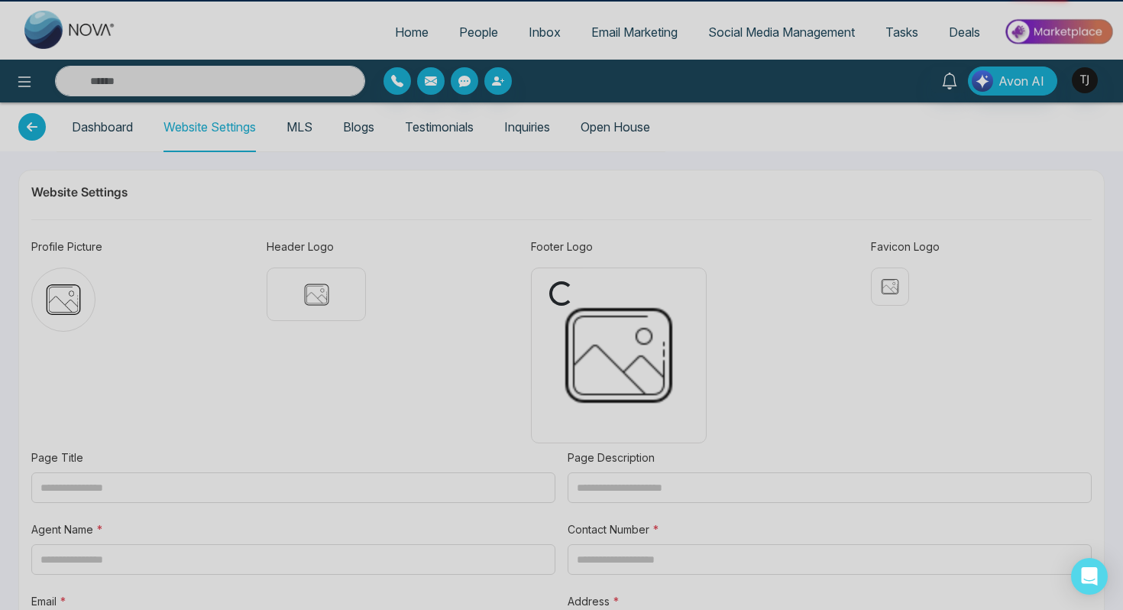
type input "**********"
type textarea "**********"
type input "**********"
type textarea "**********"
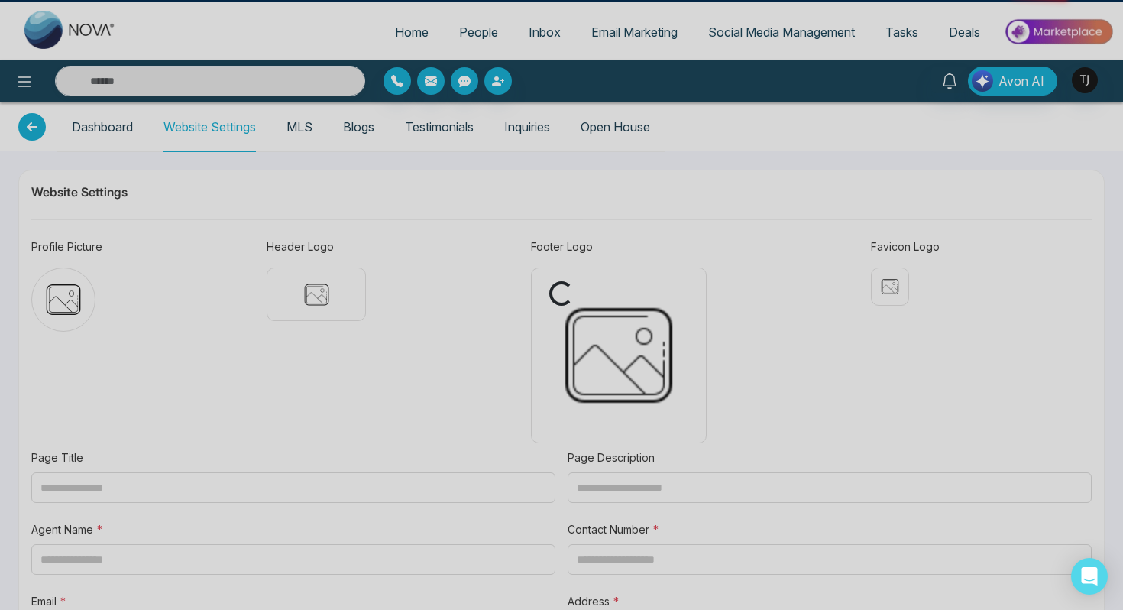
type textarea "**********"
type input "********"
type input "**********"
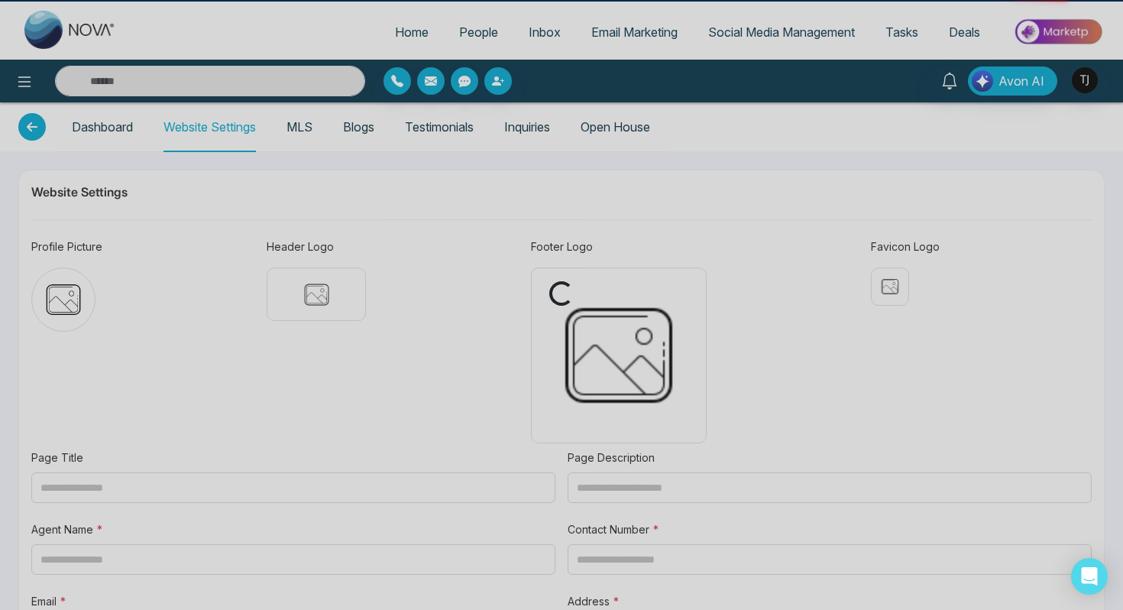
type input "**********"
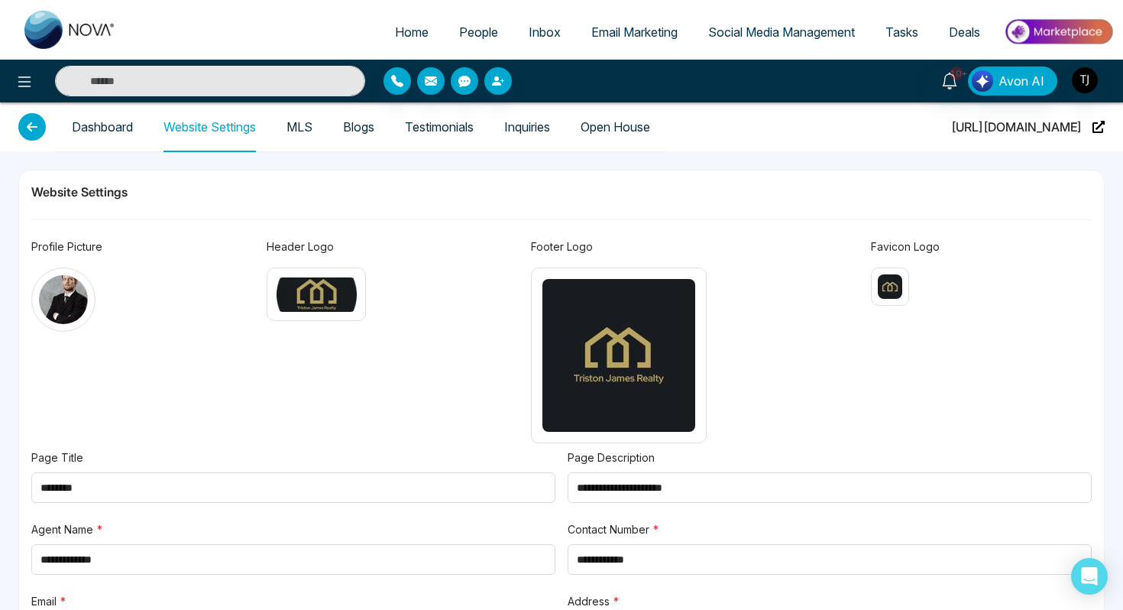
type textarea "**********"
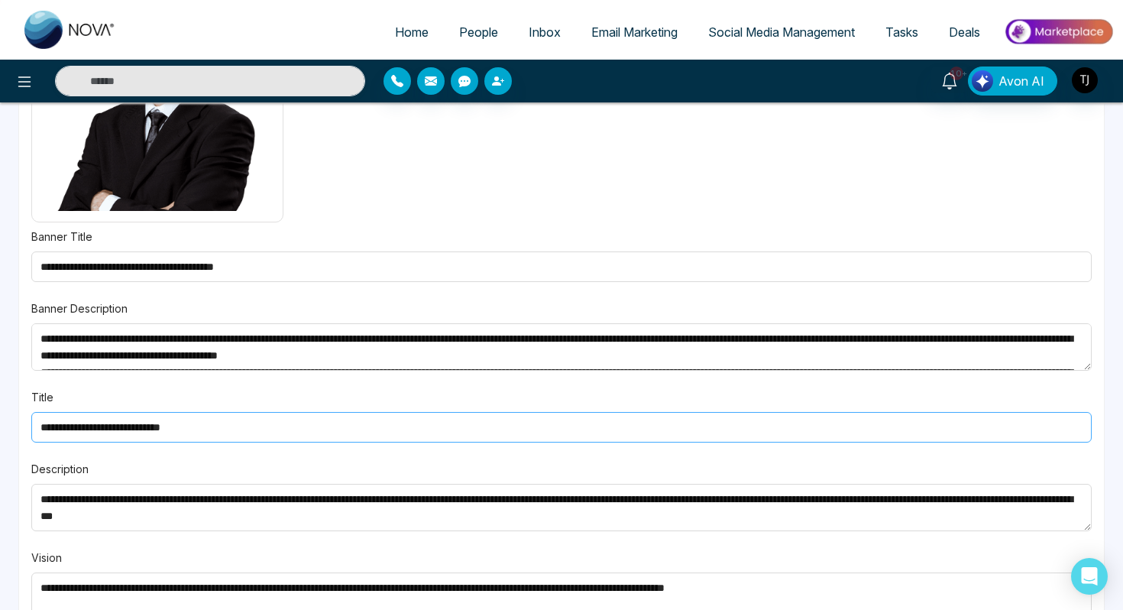
scroll to position [1133, 0]
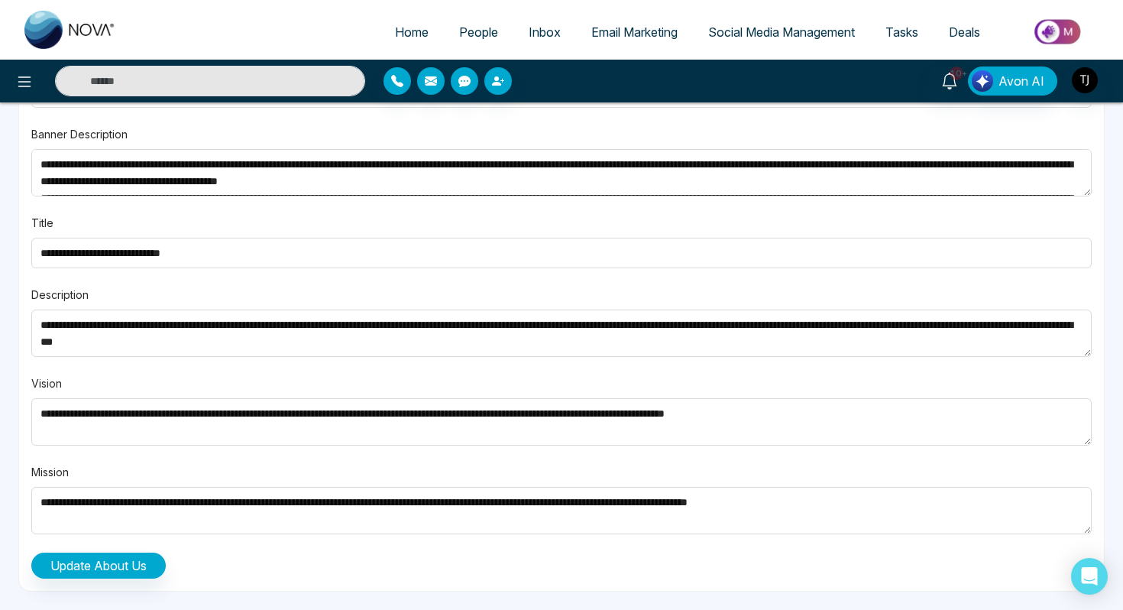
click at [8, 89] on div at bounding box center [187, 81] width 374 height 31
click at [26, 82] on icon at bounding box center [24, 82] width 18 height 18
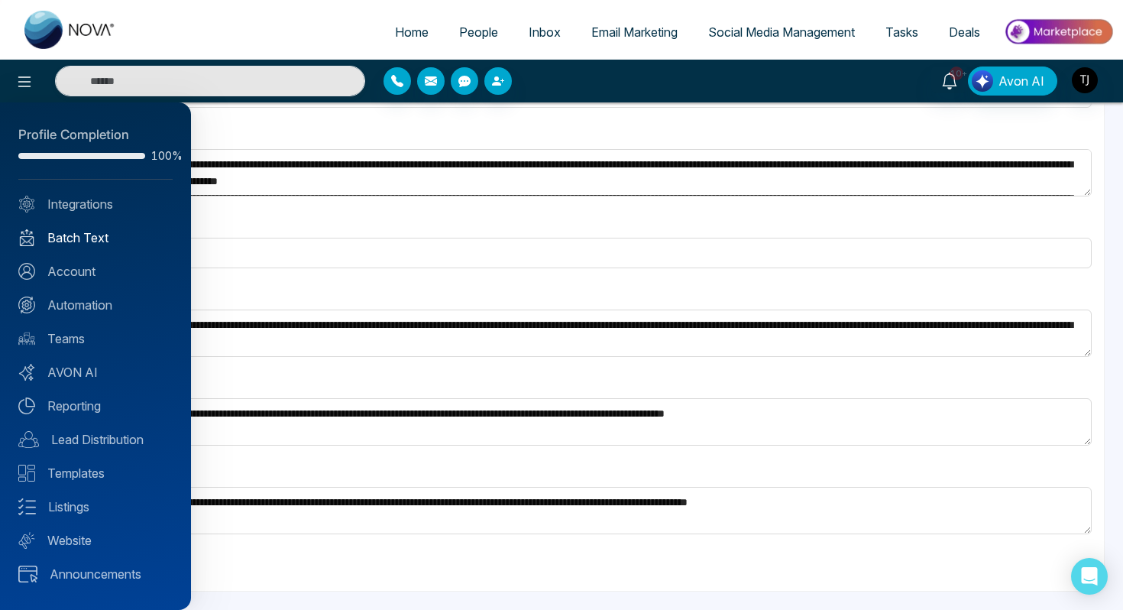
click at [86, 236] on link "Batch Text" at bounding box center [95, 238] width 154 height 18
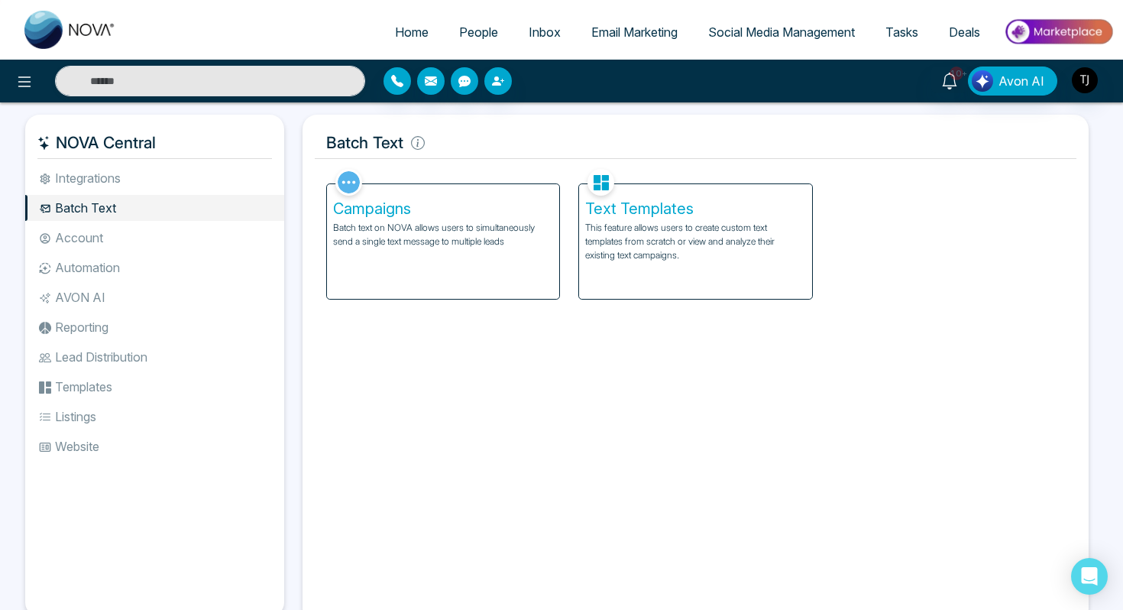
click at [402, 215] on h5 "Campaigns" at bounding box center [443, 208] width 220 height 18
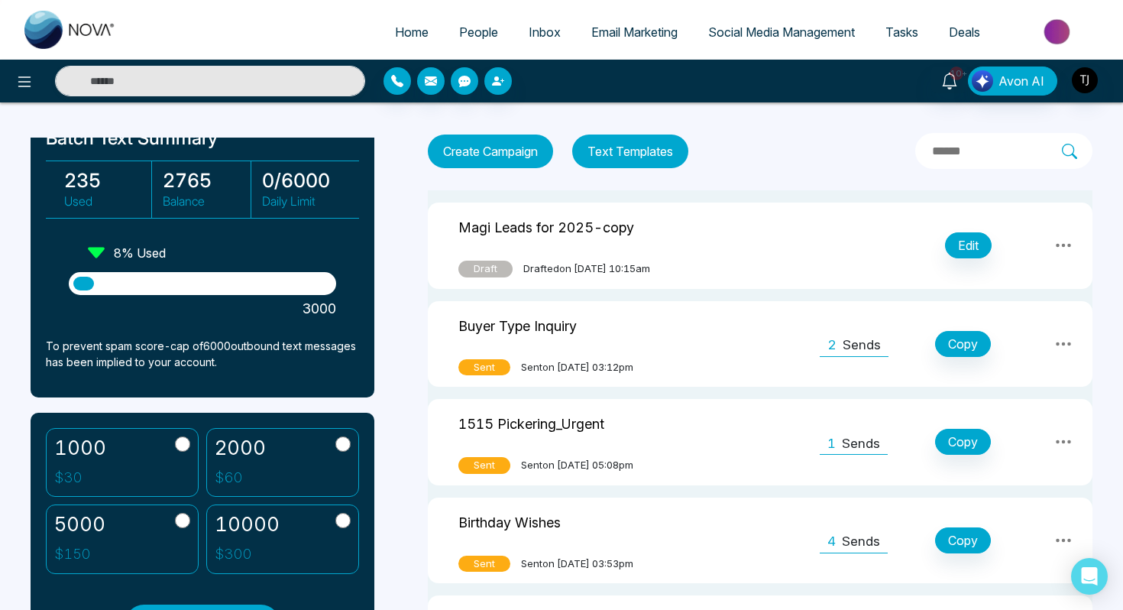
scroll to position [104, 0]
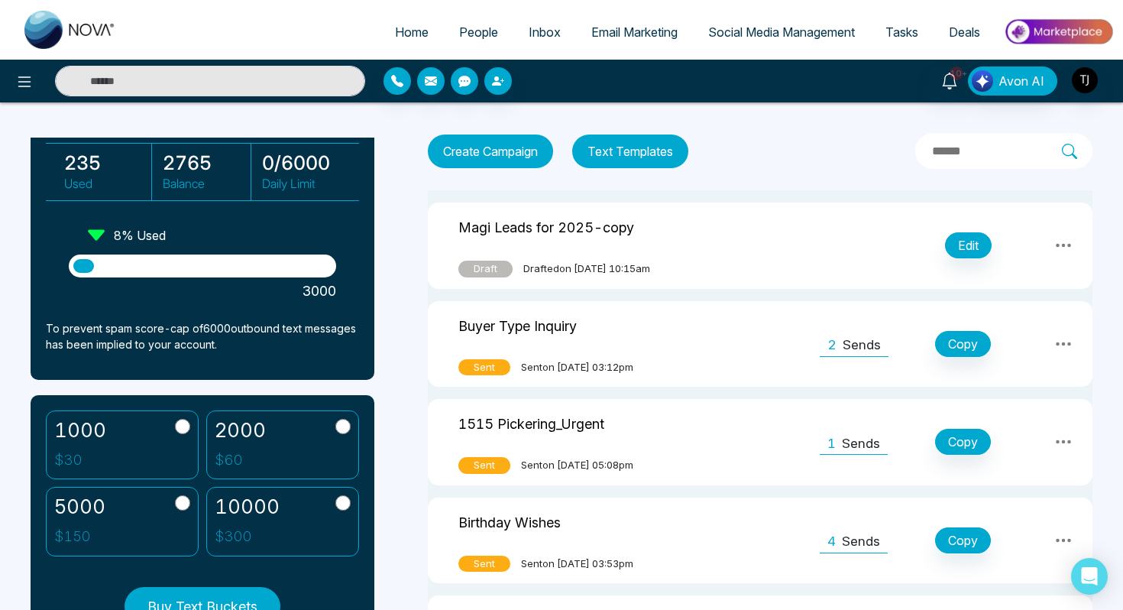
click at [459, 37] on span "People" at bounding box center [478, 31] width 39 height 15
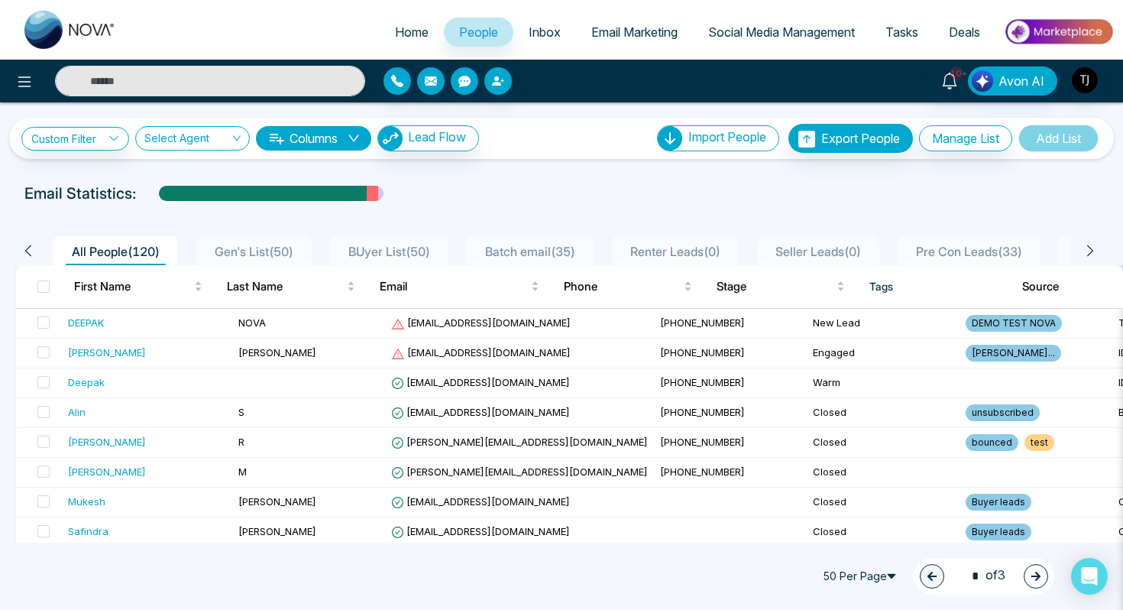
click at [73, 349] on div "Maria" at bounding box center [107, 352] width 78 height 15
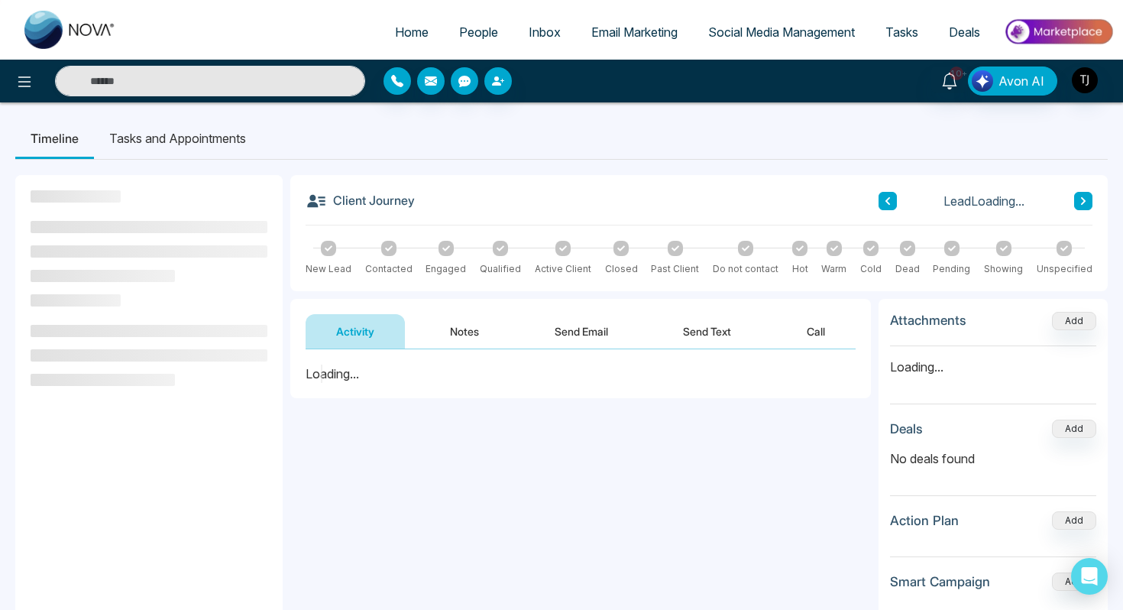
click at [716, 326] on button "Send Text" at bounding box center [707, 331] width 109 height 34
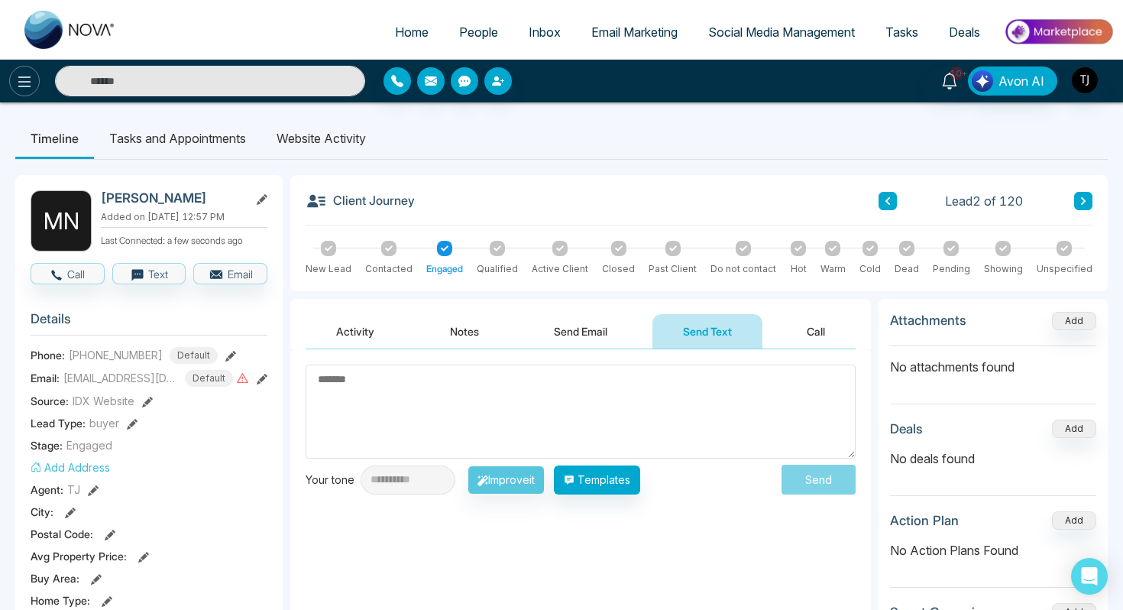
click at [31, 85] on icon at bounding box center [24, 82] width 18 height 18
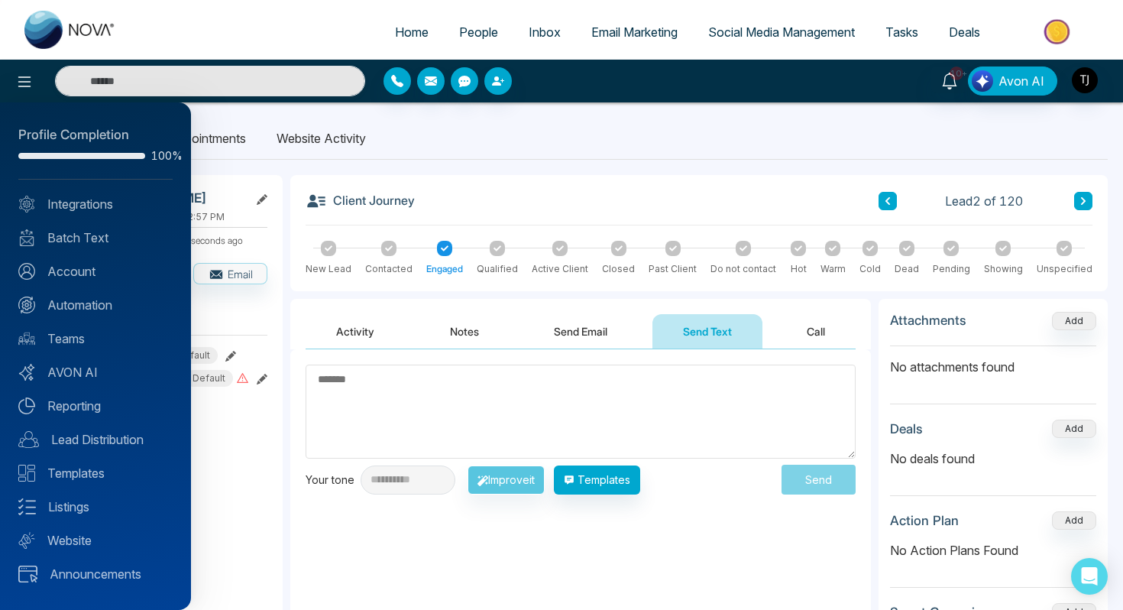
click at [1071, 33] on div at bounding box center [561, 305] width 1123 height 610
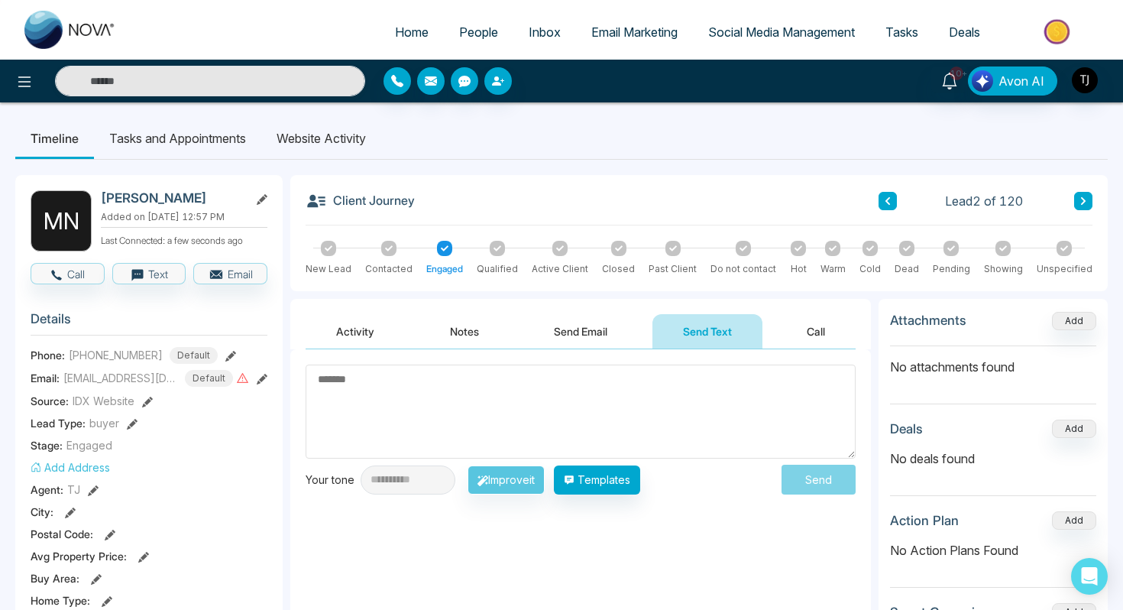
click at [1071, 33] on img at bounding box center [1058, 32] width 111 height 34
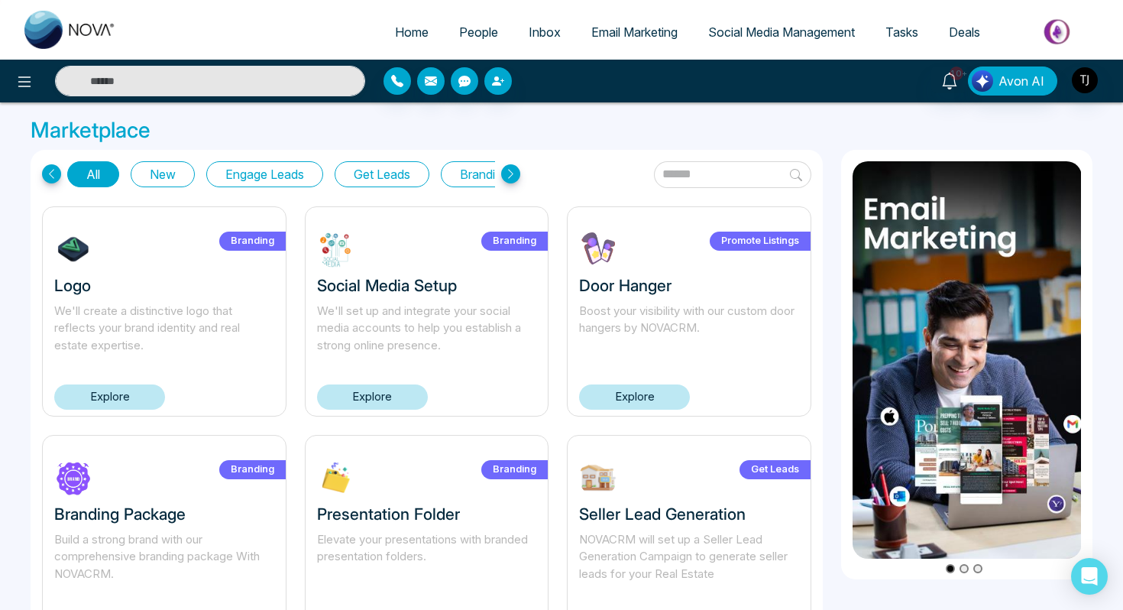
click at [393, 173] on button "Get Leads" at bounding box center [382, 174] width 95 height 26
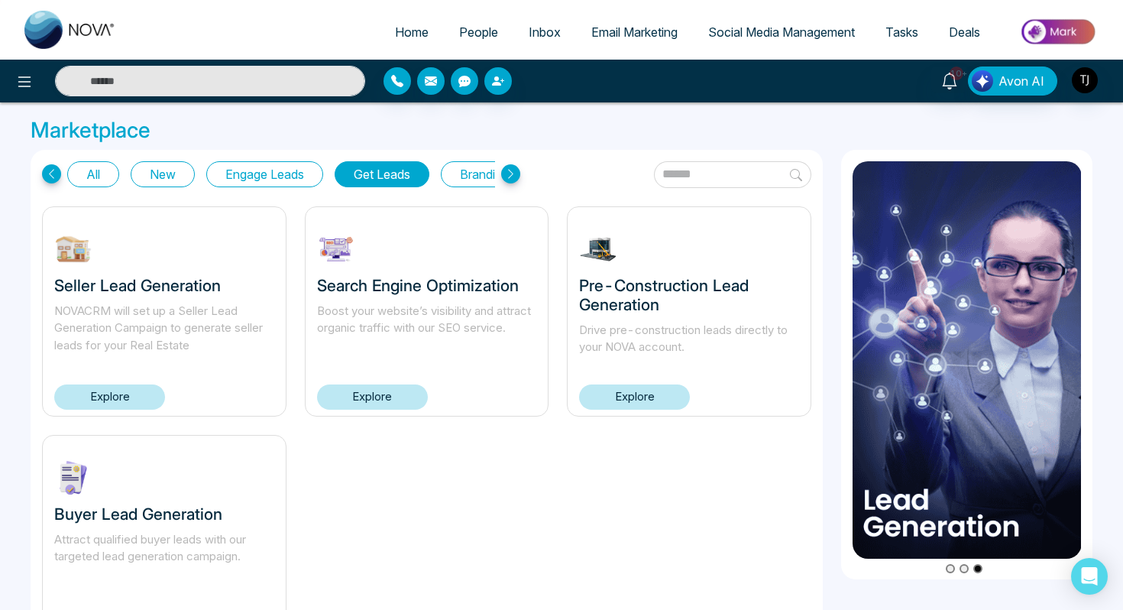
scroll to position [79, 0]
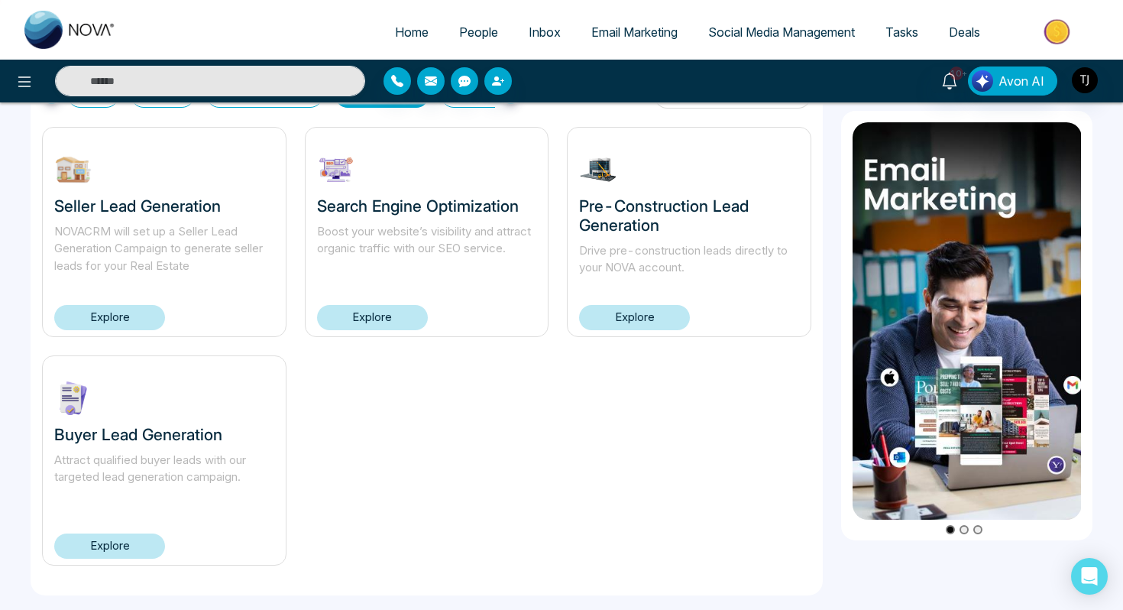
click at [81, 547] on link "Explore" at bounding box center [109, 545] width 111 height 25
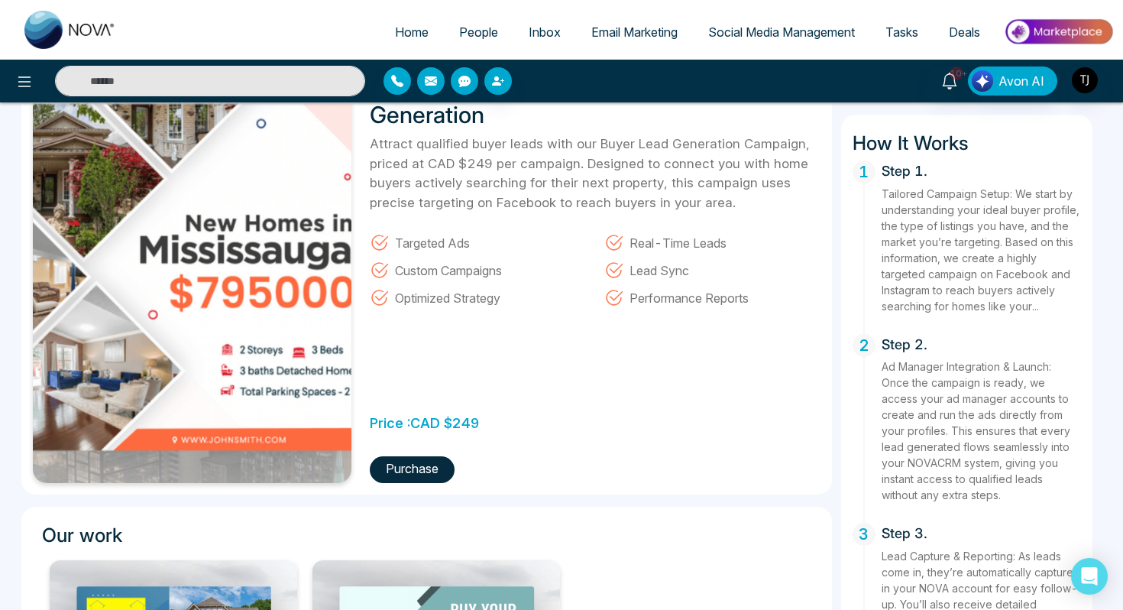
scroll to position [135, 0]
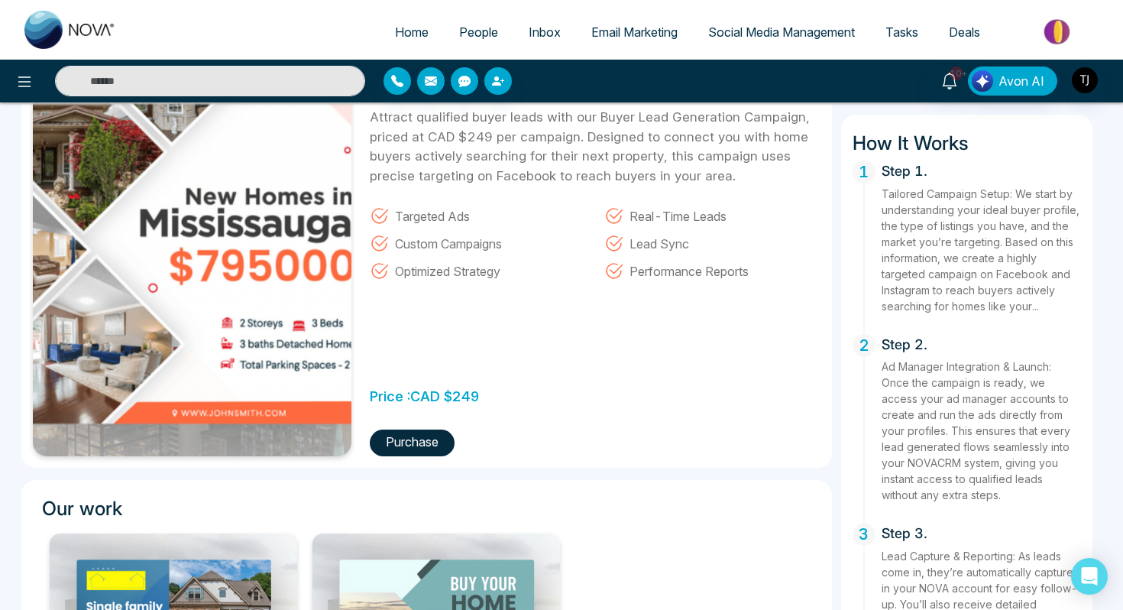
click at [407, 28] on span "Home" at bounding box center [412, 31] width 34 height 15
select select "*"
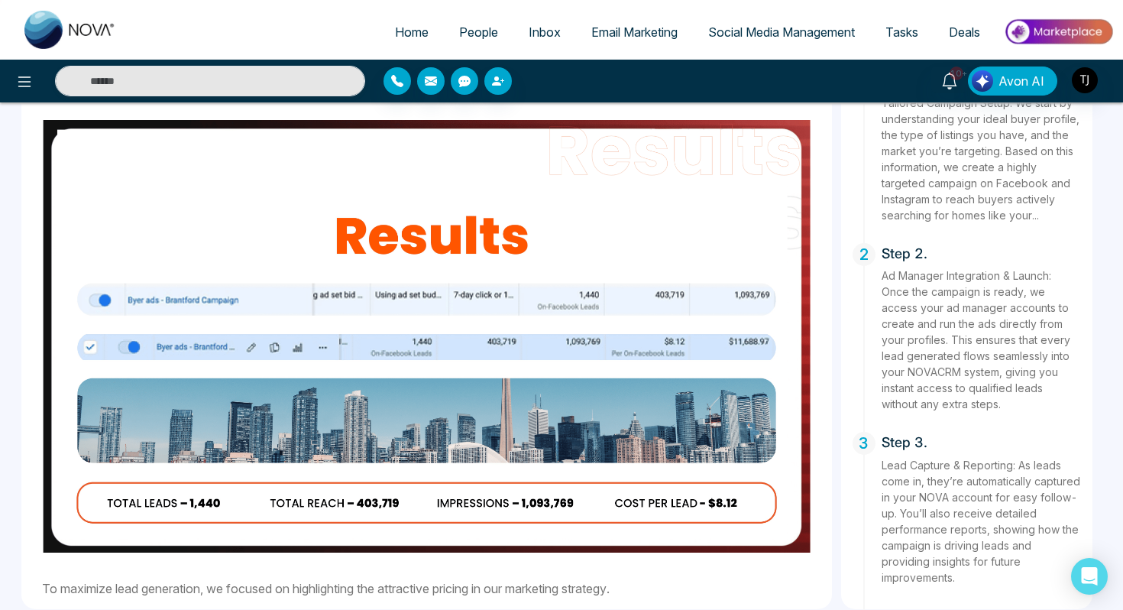
scroll to position [932, 0]
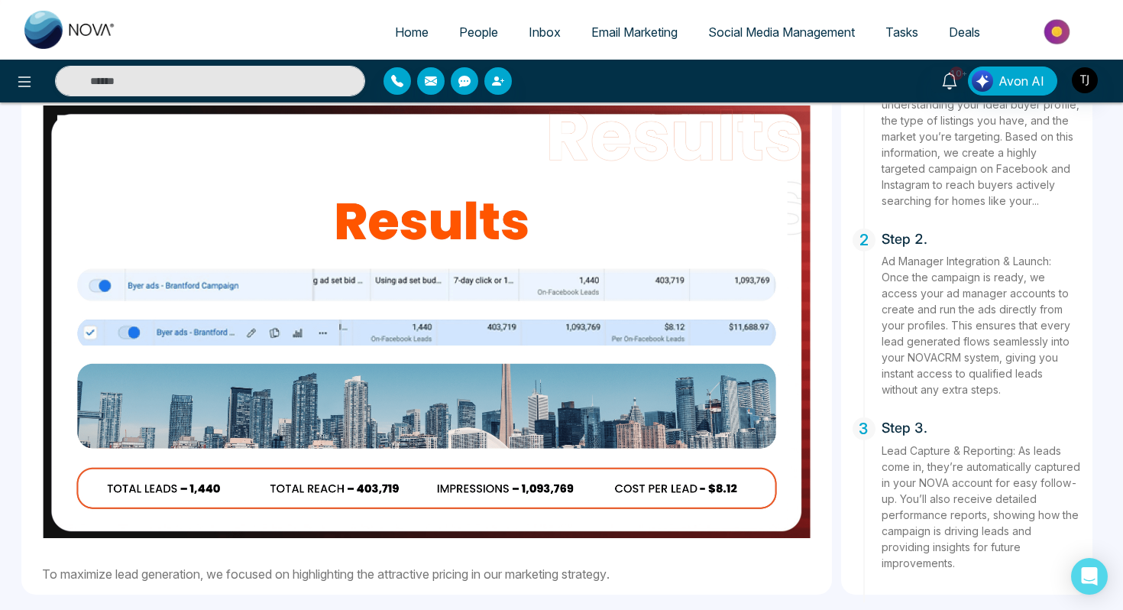
click at [619, 38] on span "Email Marketing" at bounding box center [635, 31] width 86 height 15
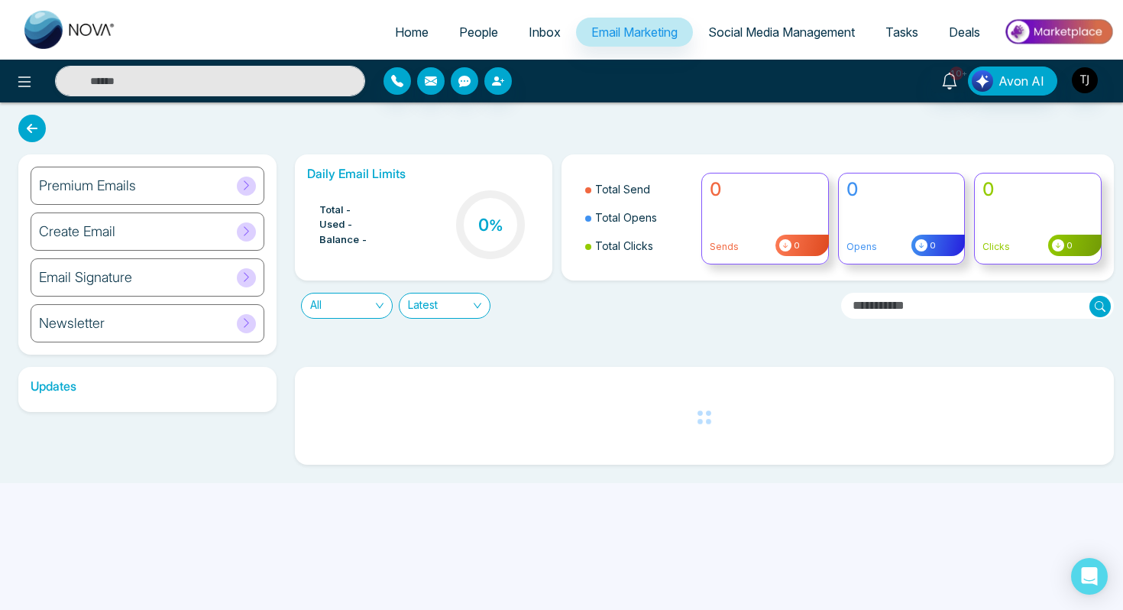
click at [105, 195] on div "Premium Emails" at bounding box center [148, 186] width 234 height 38
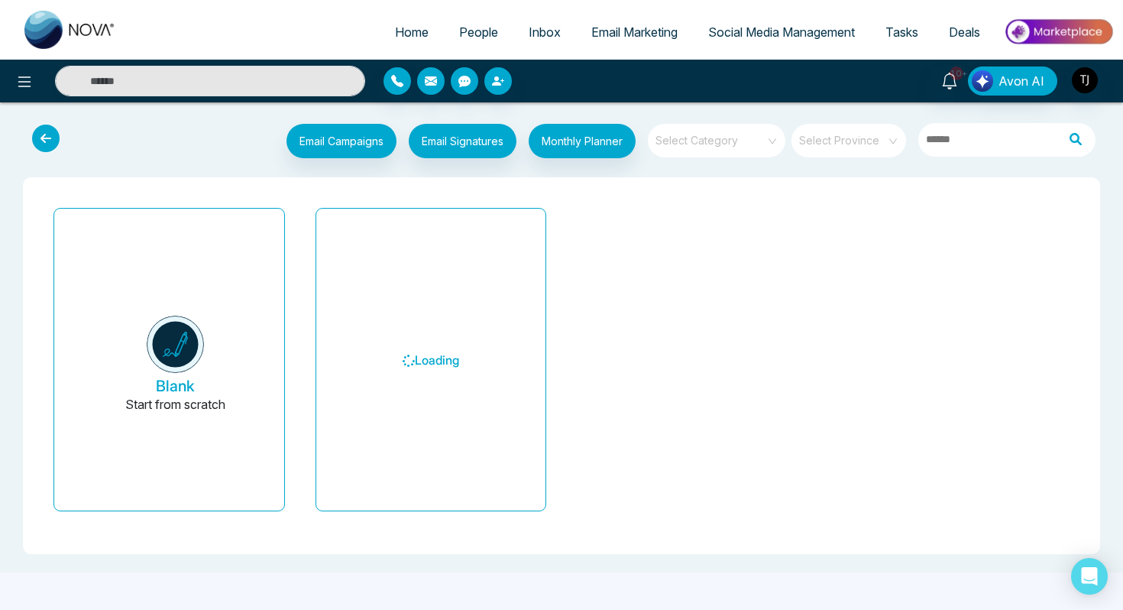
click at [754, 27] on span "Social Media Management" at bounding box center [781, 31] width 147 height 15
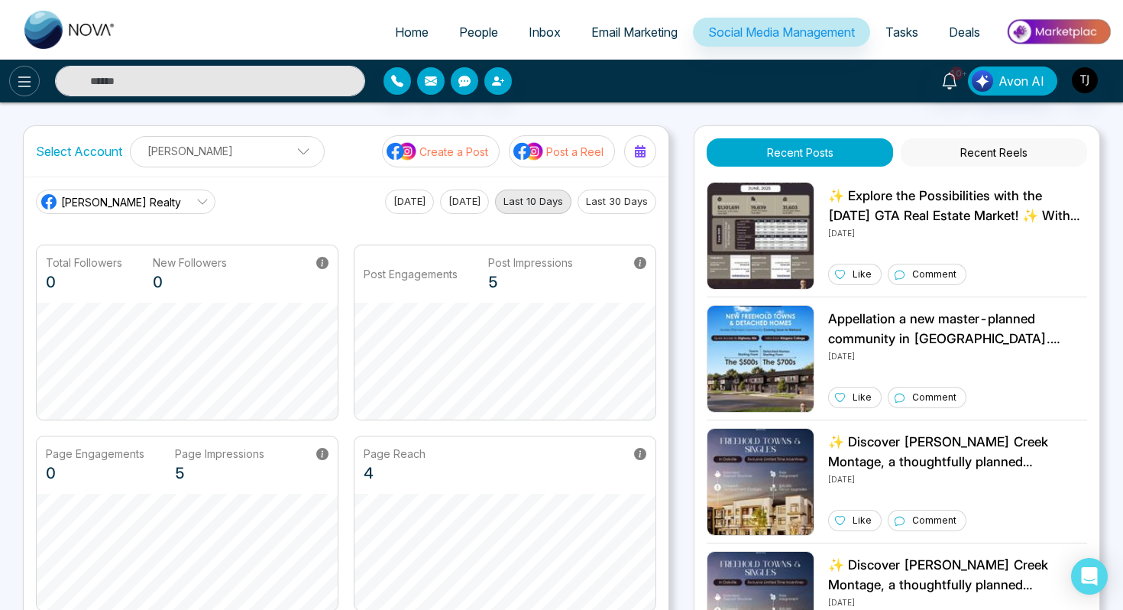
click at [15, 82] on icon at bounding box center [24, 82] width 18 height 18
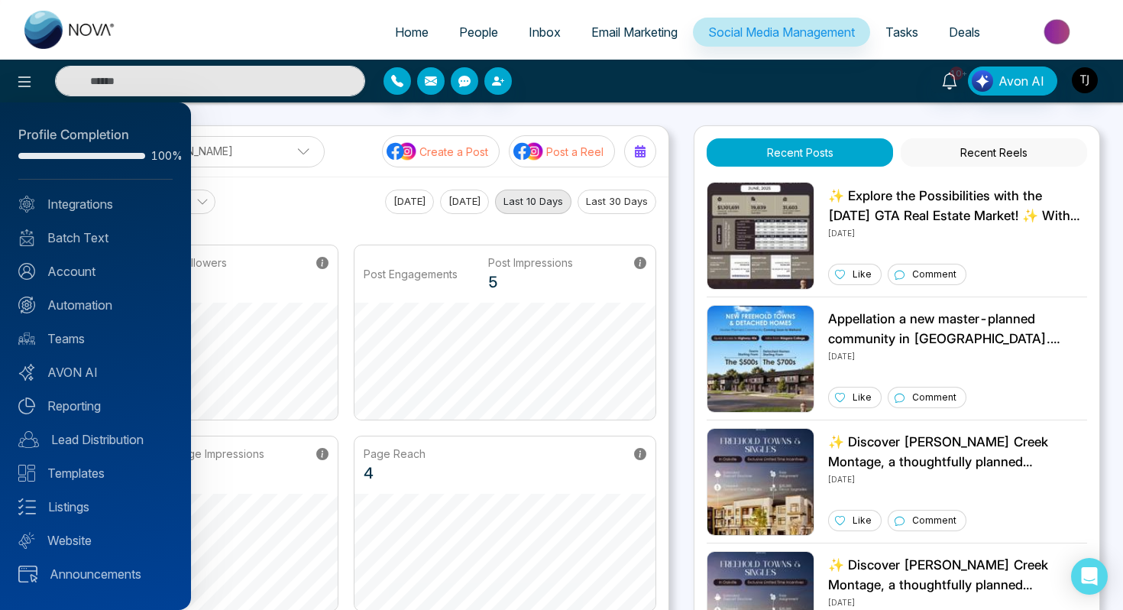
click at [413, 31] on div at bounding box center [561, 305] width 1123 height 610
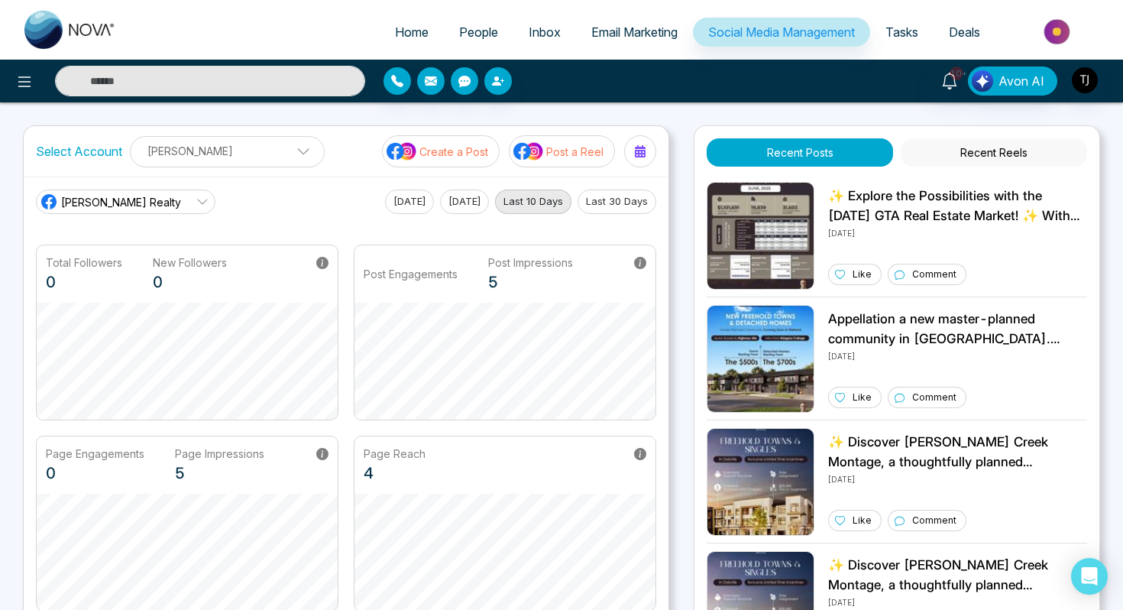
click at [403, 33] on span "Home" at bounding box center [412, 31] width 34 height 15
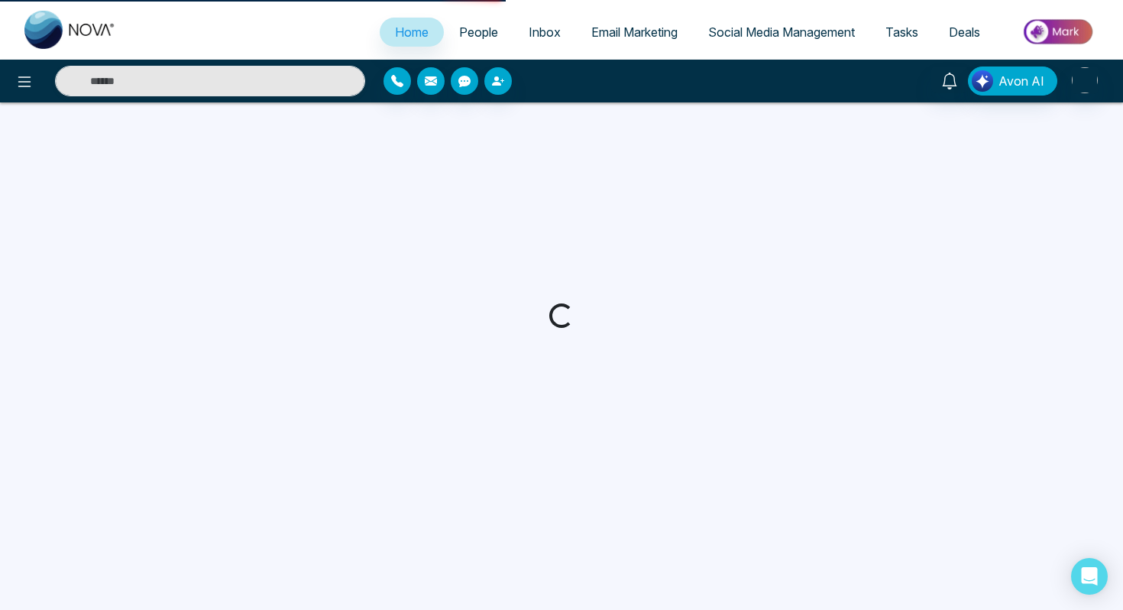
select select "*"
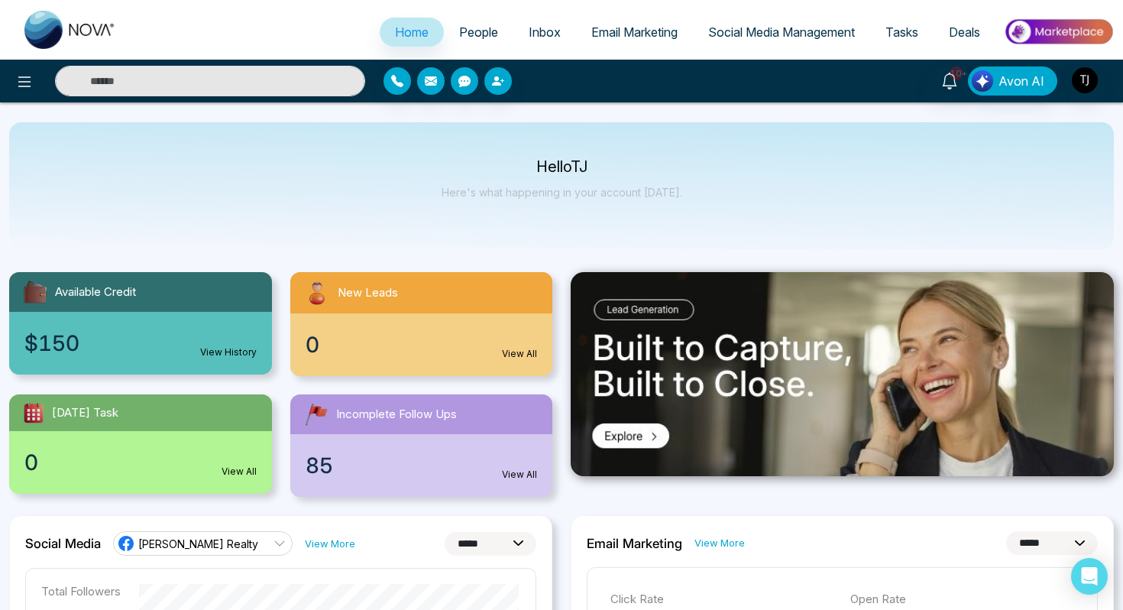
click at [1065, 34] on img at bounding box center [1058, 32] width 111 height 34
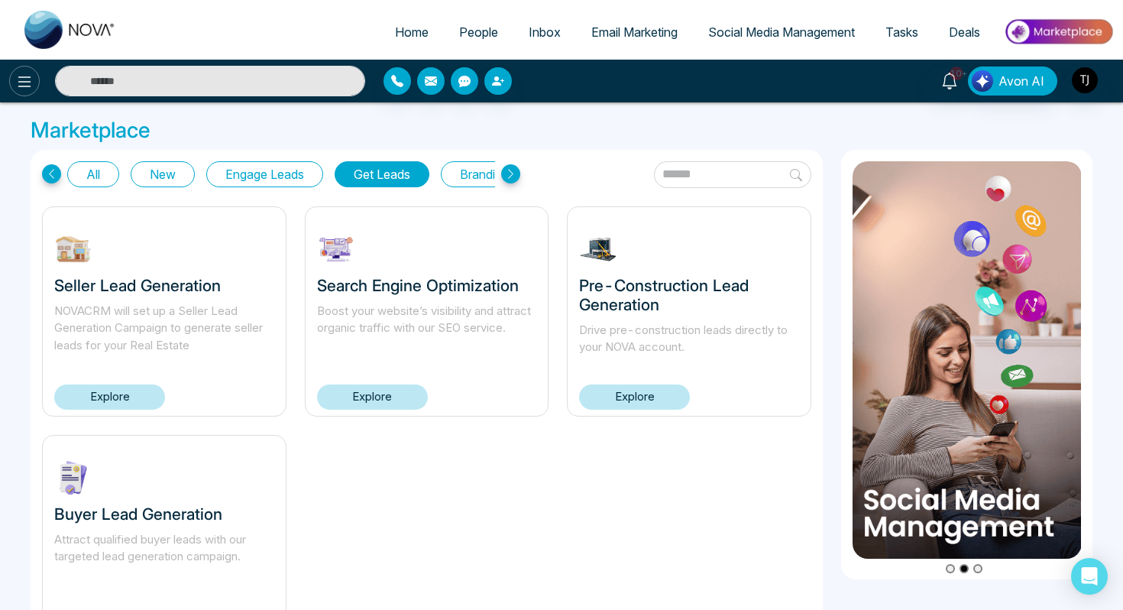
click at [27, 76] on icon at bounding box center [24, 81] width 13 height 11
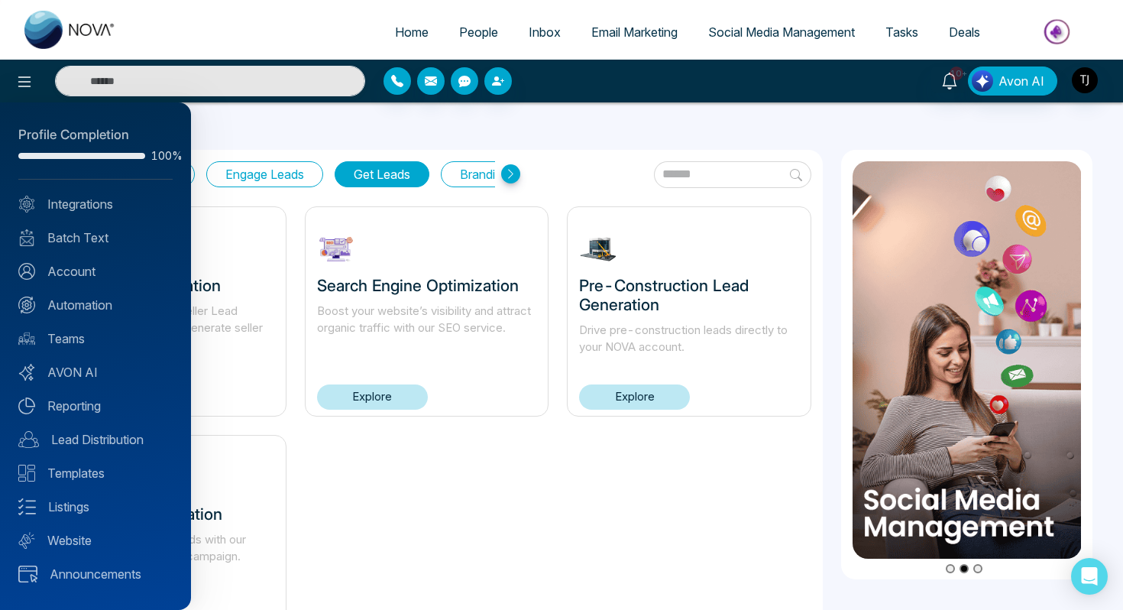
click at [388, 118] on div at bounding box center [561, 305] width 1123 height 610
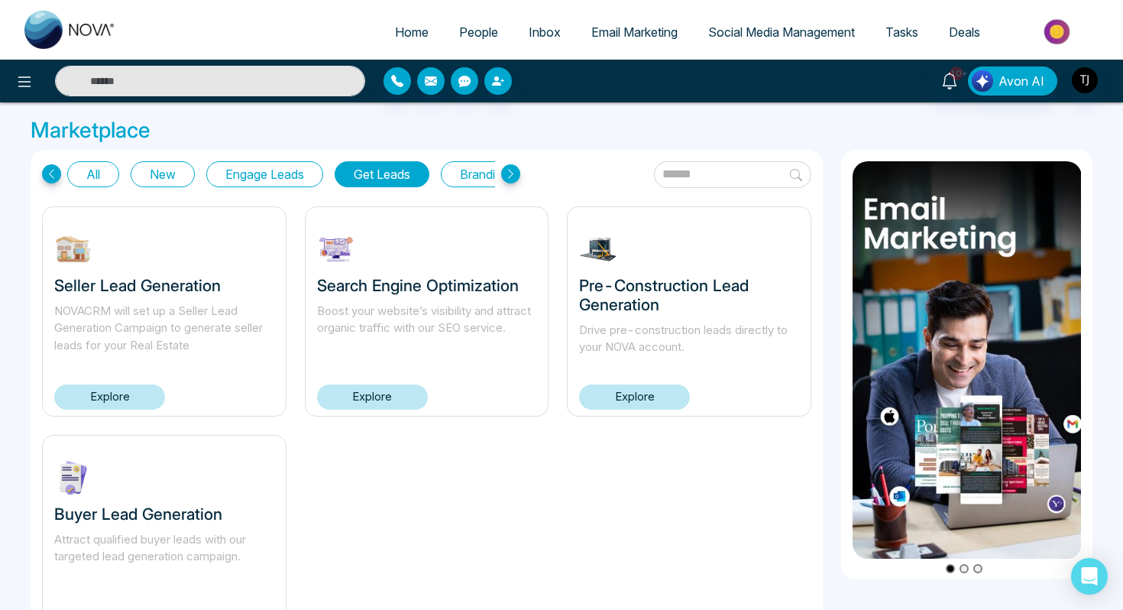
click at [1110, 74] on div "10+ Avon AI" at bounding box center [890, 80] width 450 height 29
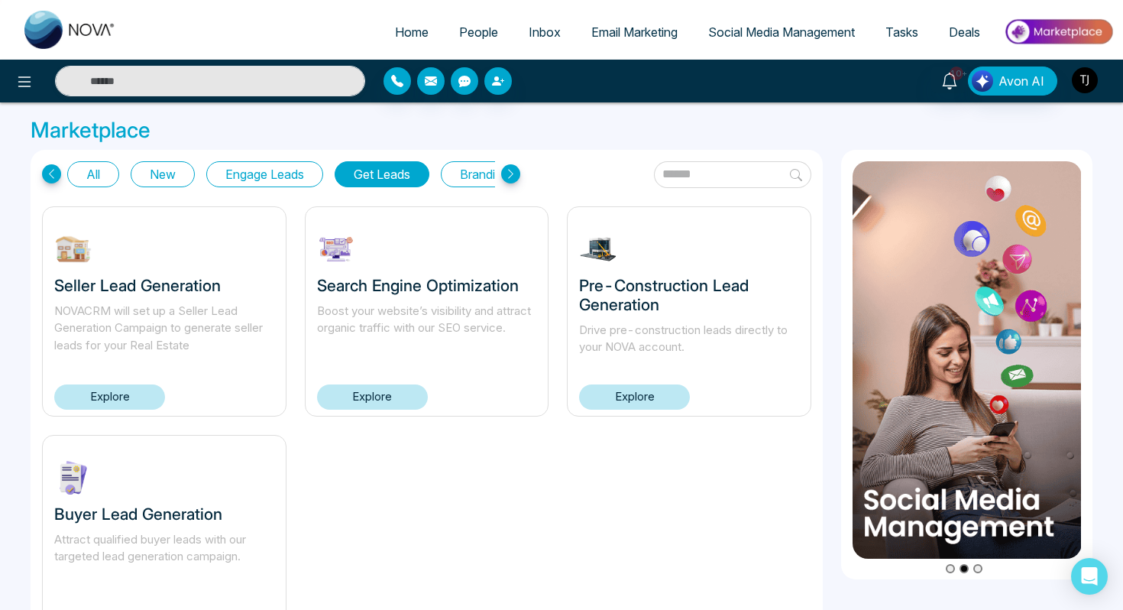
click at [1092, 74] on img "button" at bounding box center [1085, 80] width 26 height 26
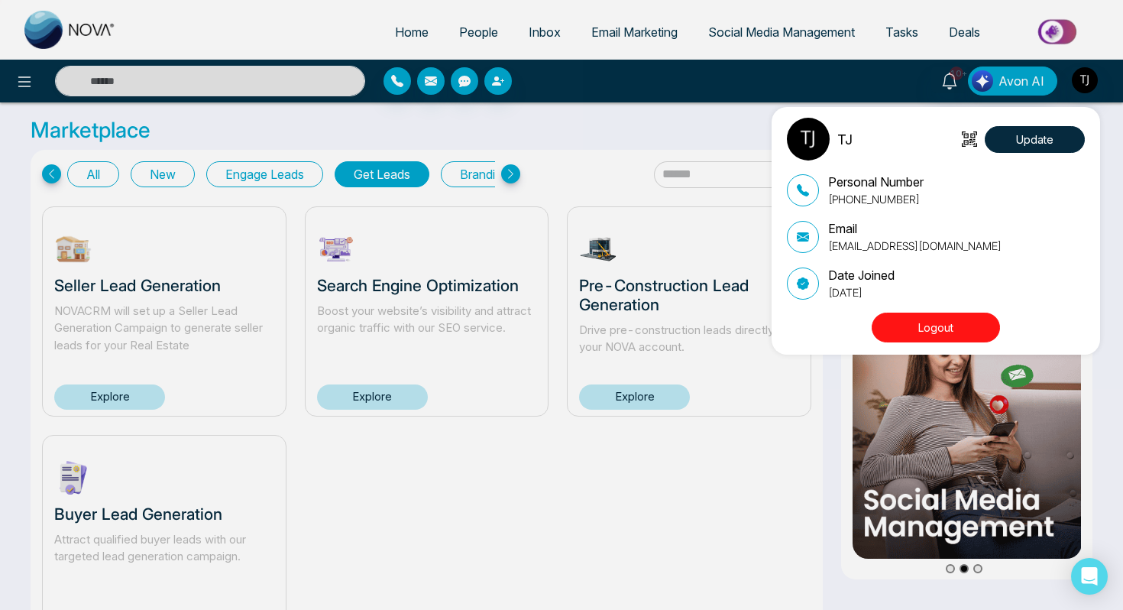
click at [938, 341] on button "Logout" at bounding box center [936, 328] width 128 height 30
